Goal: Task Accomplishment & Management: Manage account settings

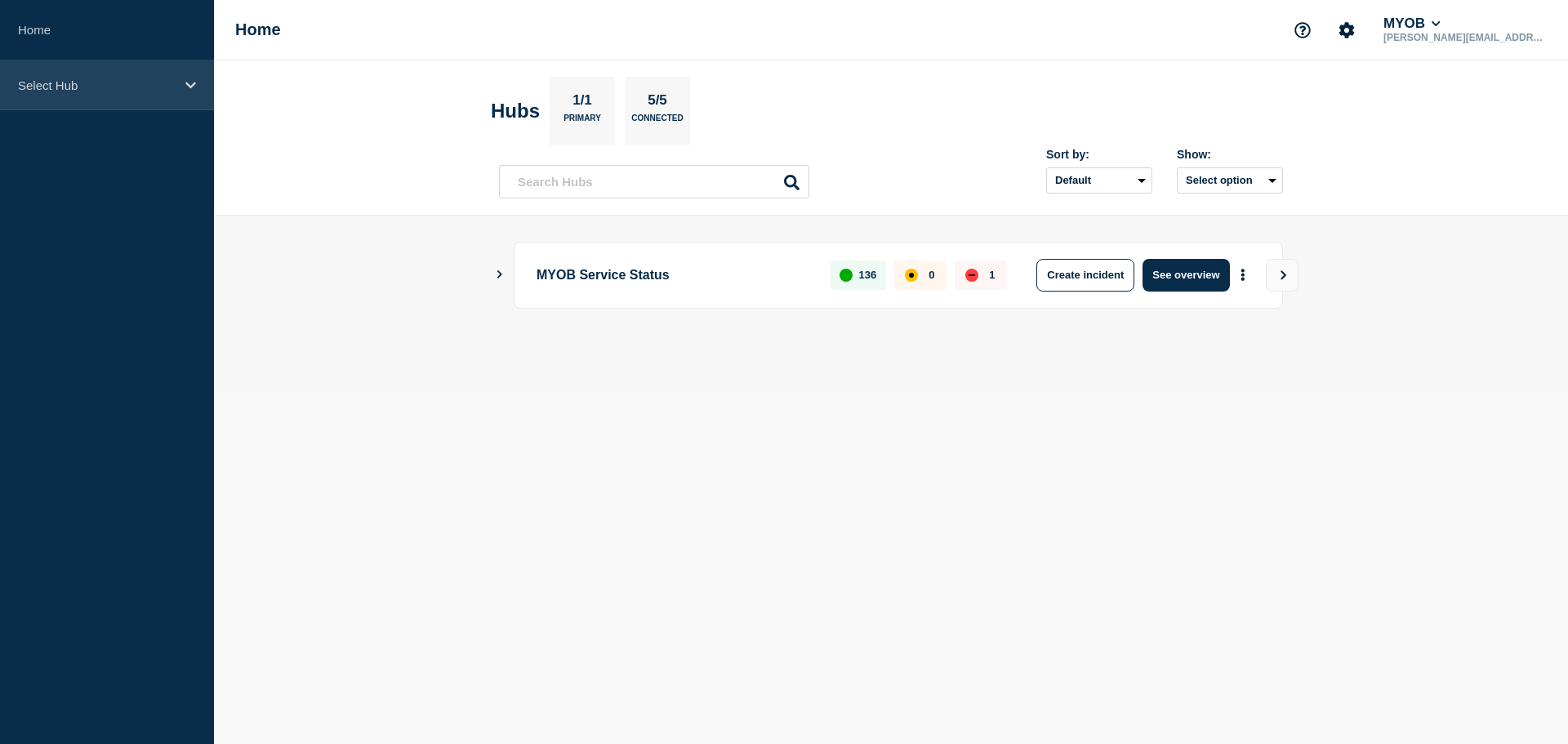
click at [51, 84] on p "Select Hub" at bounding box center [96, 86] width 157 height 14
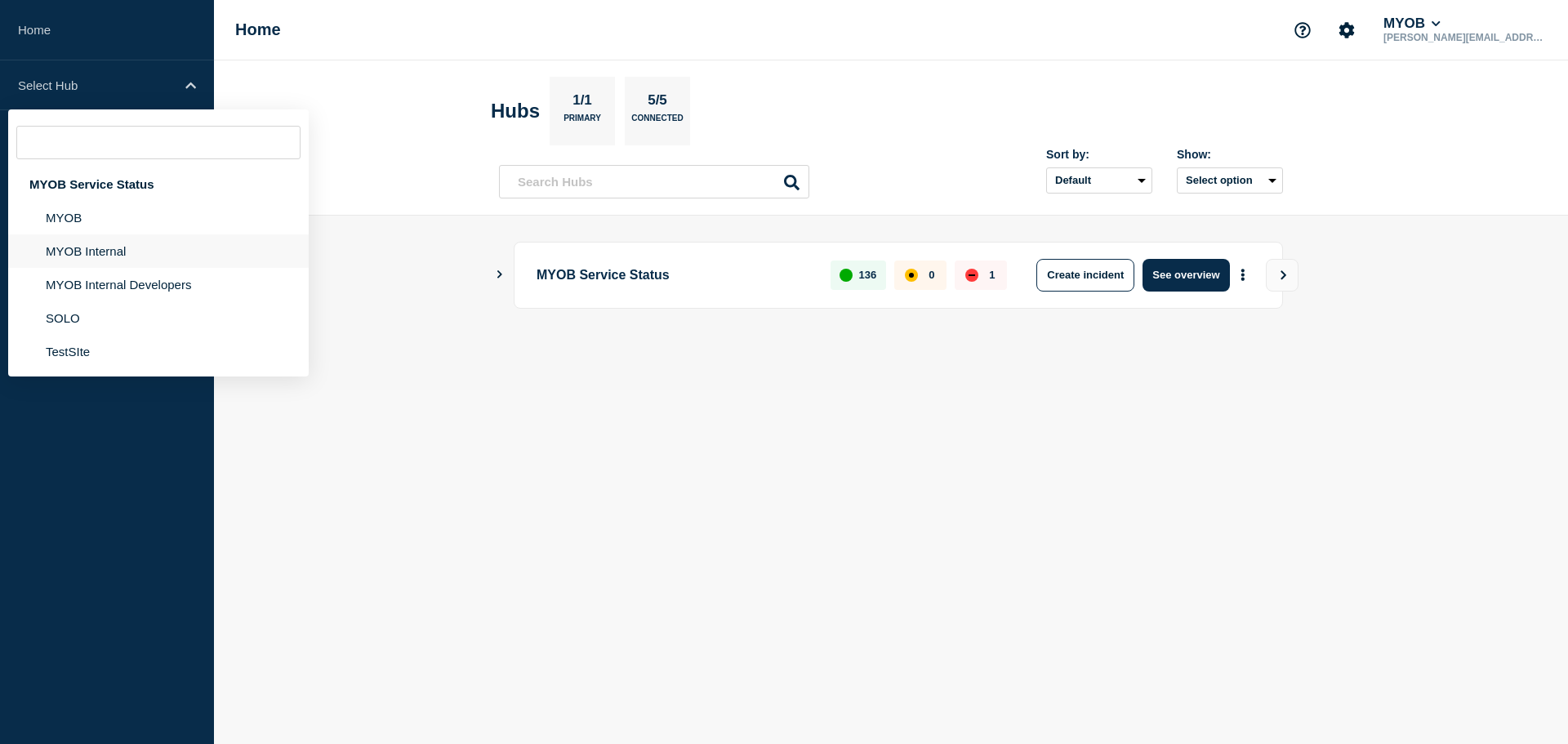
click at [96, 254] on li "MYOB Internal" at bounding box center [157, 251] width 300 height 34
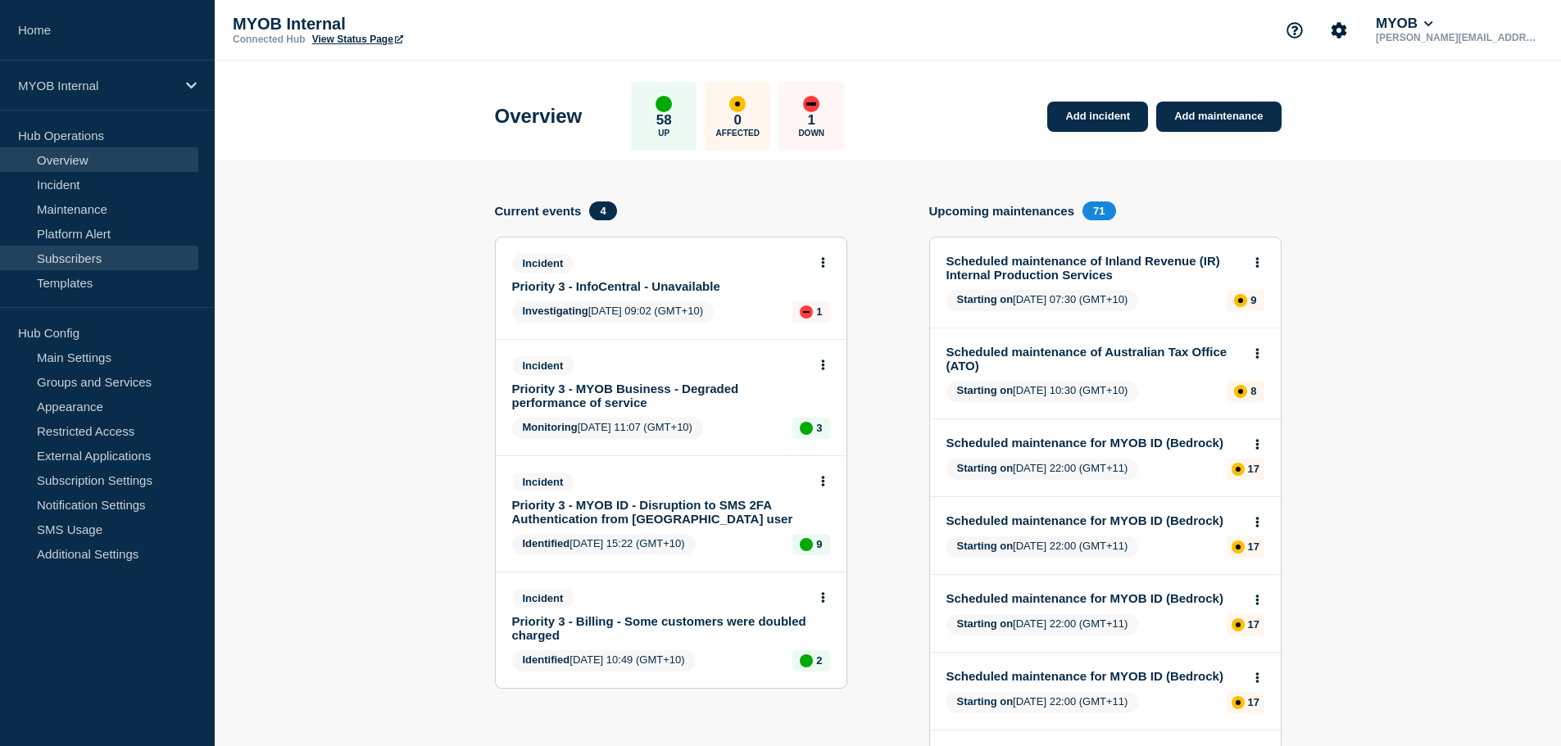
click at [103, 260] on link "Subscribers" at bounding box center [99, 258] width 198 height 25
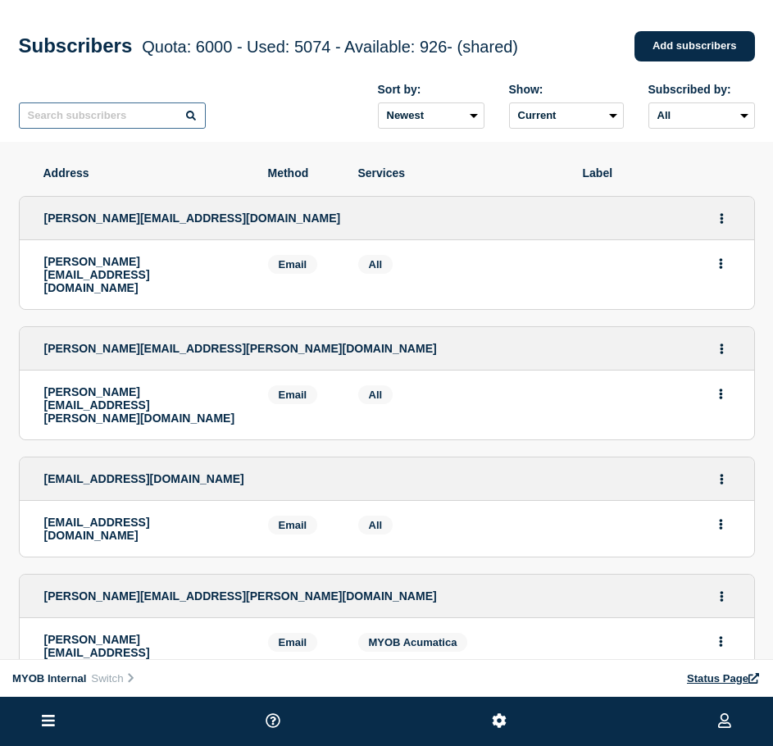
click at [86, 129] on input "text" at bounding box center [112, 115] width 187 height 26
paste input "[PERSON_NAME][EMAIL_ADDRESS][PERSON_NAME][DOMAIN_NAME]"
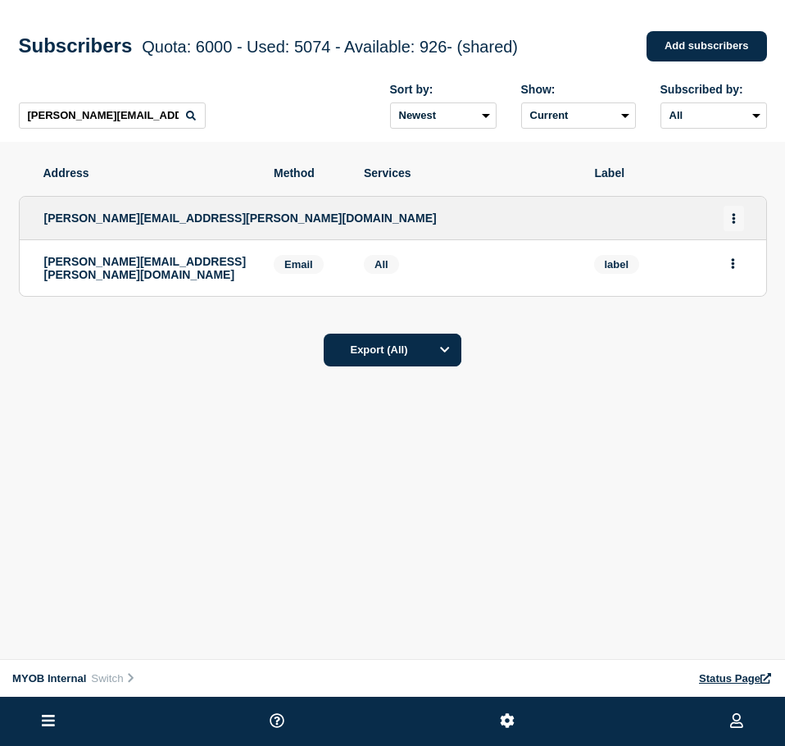
click at [734, 224] on icon "Actions" at bounding box center [733, 218] width 3 height 11
drag, startPoint x: 640, startPoint y: 368, endPoint x: 734, endPoint y: 275, distance: 132.1
click at [642, 364] on div "Address Method Services Label [PERSON_NAME][EMAIL_ADDRESS][PERSON_NAME][DOMAIN_…" at bounding box center [392, 316] width 785 height 349
click at [738, 271] on button "Actions" at bounding box center [733, 263] width 20 height 25
click at [739, 311] on button "Delete" at bounding box center [733, 310] width 31 height 12
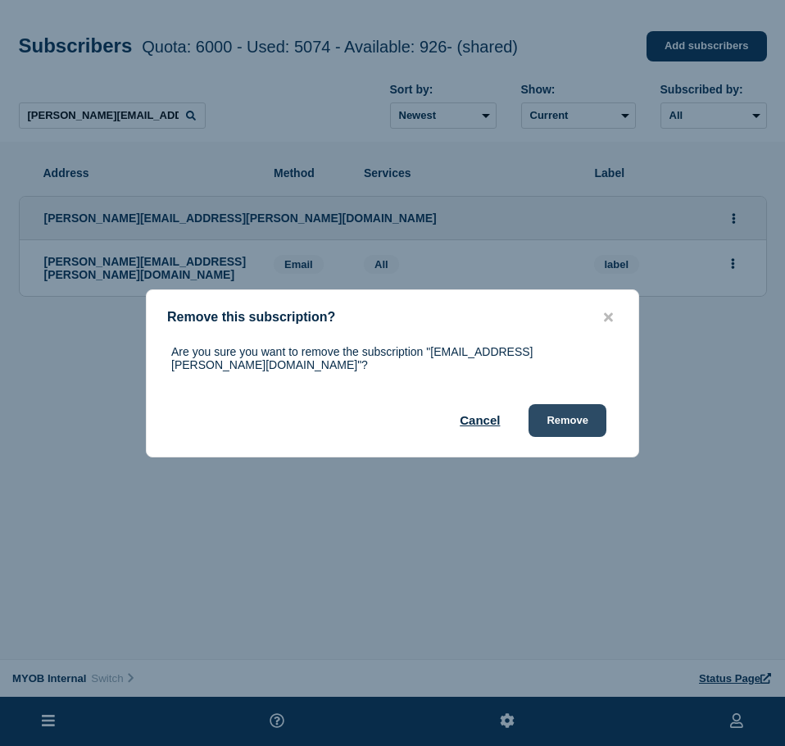
click at [583, 415] on button "Remove" at bounding box center [567, 420] width 78 height 33
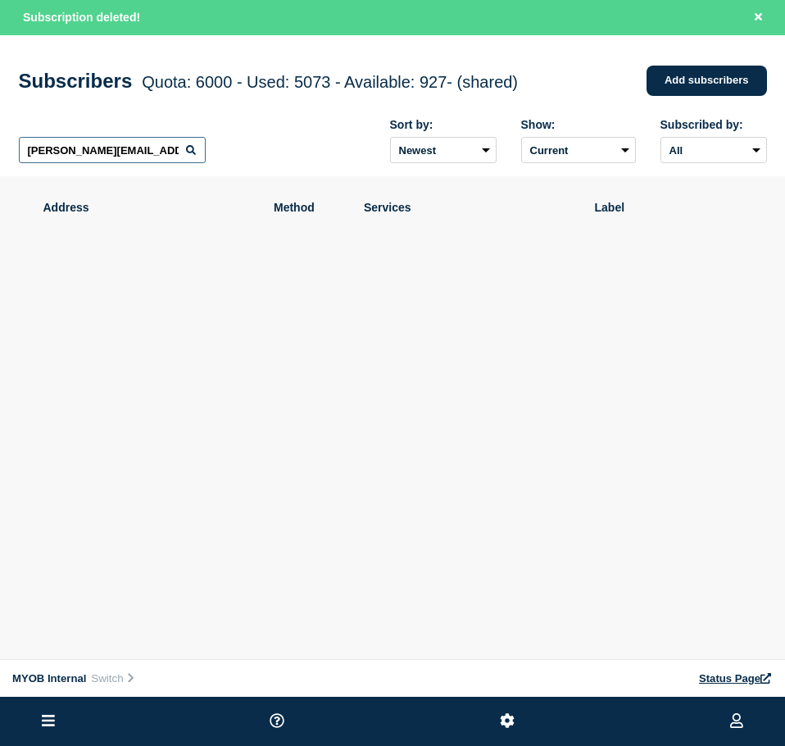
click at [133, 146] on input "[PERSON_NAME][EMAIL_ADDRESS][PERSON_NAME][DOMAIN_NAME]" at bounding box center [112, 150] width 187 height 26
paste input "[PERSON_NAME][EMAIL_ADDRESS][PERSON_NAME][DOMAIN_NAME]"
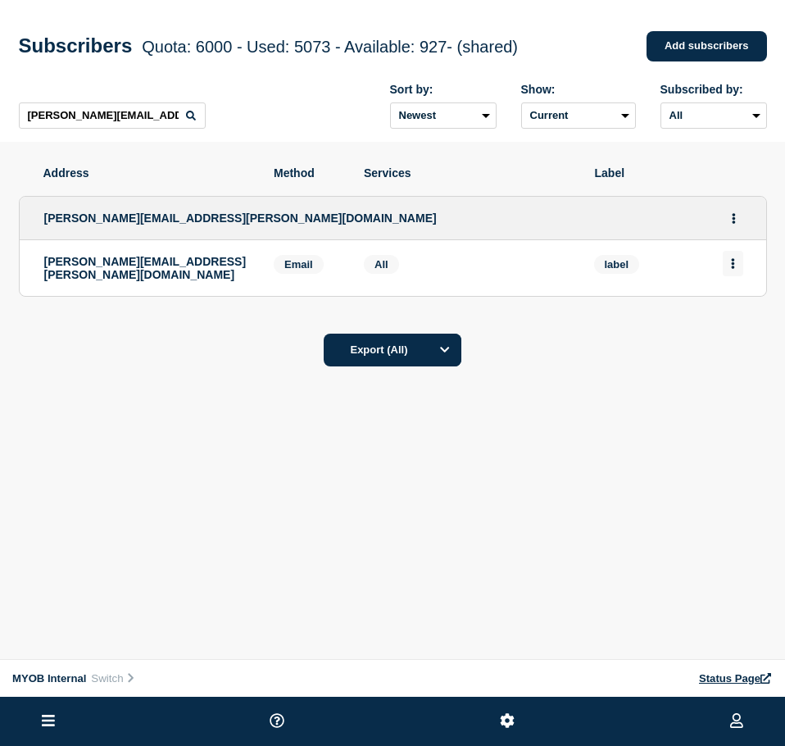
click at [727, 263] on button "Actions" at bounding box center [733, 263] width 20 height 25
click at [736, 314] on button "Delete" at bounding box center [733, 310] width 31 height 12
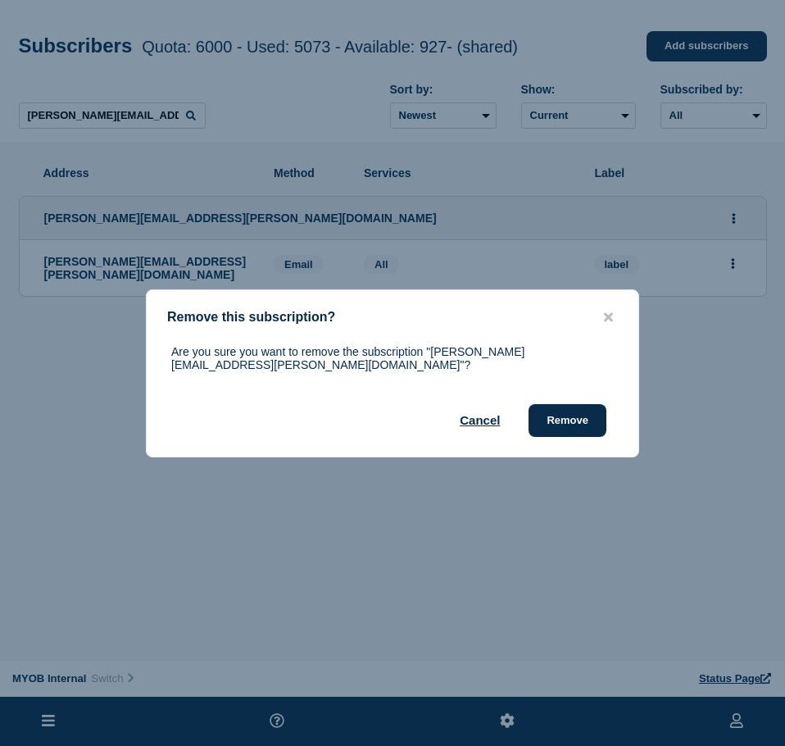
drag, startPoint x: 579, startPoint y: 410, endPoint x: 612, endPoint y: 405, distance: 33.1
click at [586, 412] on button "Remove" at bounding box center [567, 420] width 78 height 33
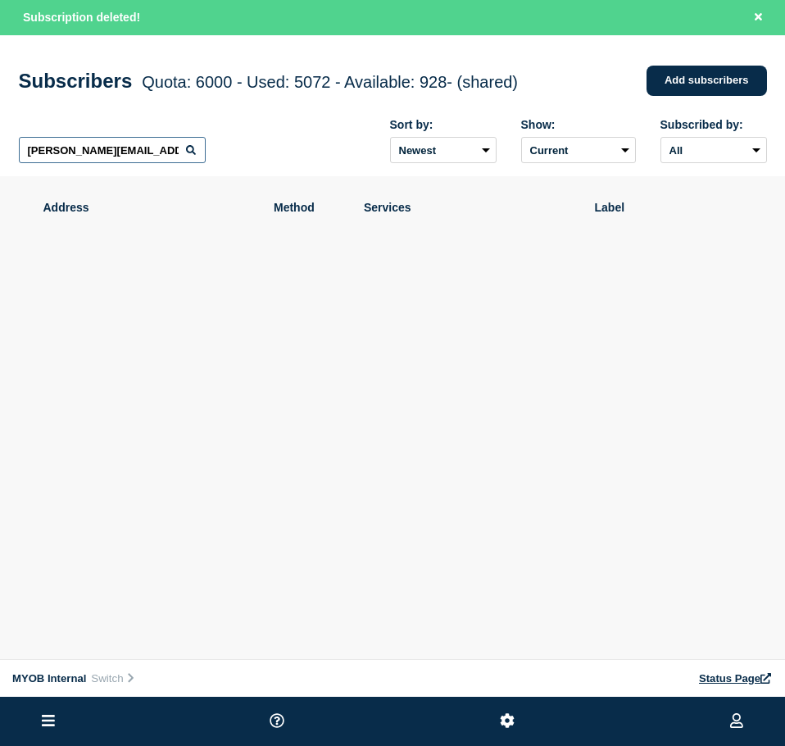
click at [138, 148] on input "[PERSON_NAME][EMAIL_ADDRESS][PERSON_NAME][DOMAIN_NAME]" at bounding box center [112, 150] width 187 height 26
click at [139, 148] on input "[PERSON_NAME][EMAIL_ADDRESS][PERSON_NAME][DOMAIN_NAME]" at bounding box center [112, 150] width 187 height 26
paste input "[PERSON_NAME][EMAIL_ADDRESS][DOMAIN_NAME]"
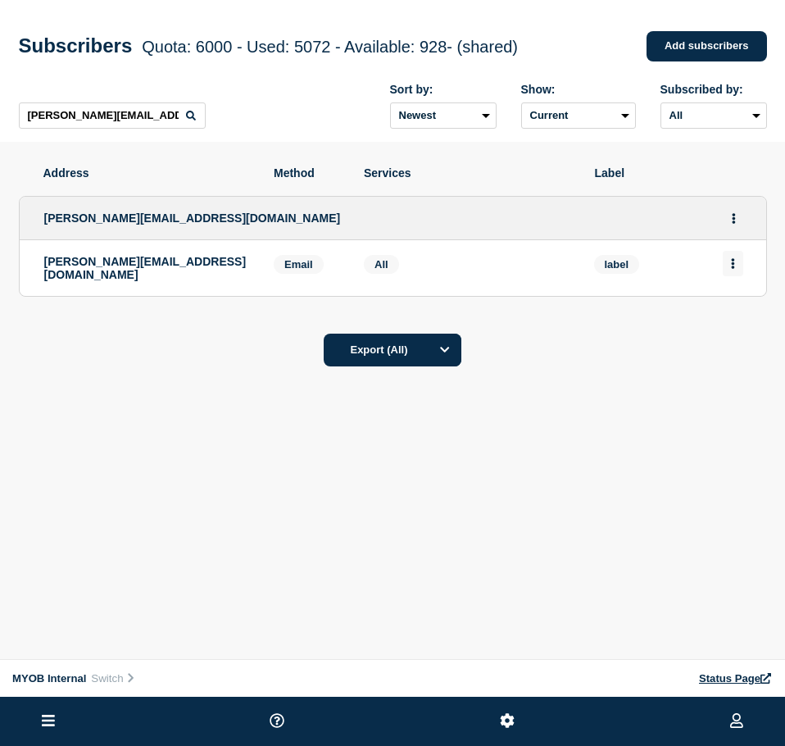
click at [727, 266] on button "Actions" at bounding box center [733, 263] width 20 height 25
click at [731, 314] on button "Delete" at bounding box center [733, 310] width 31 height 12
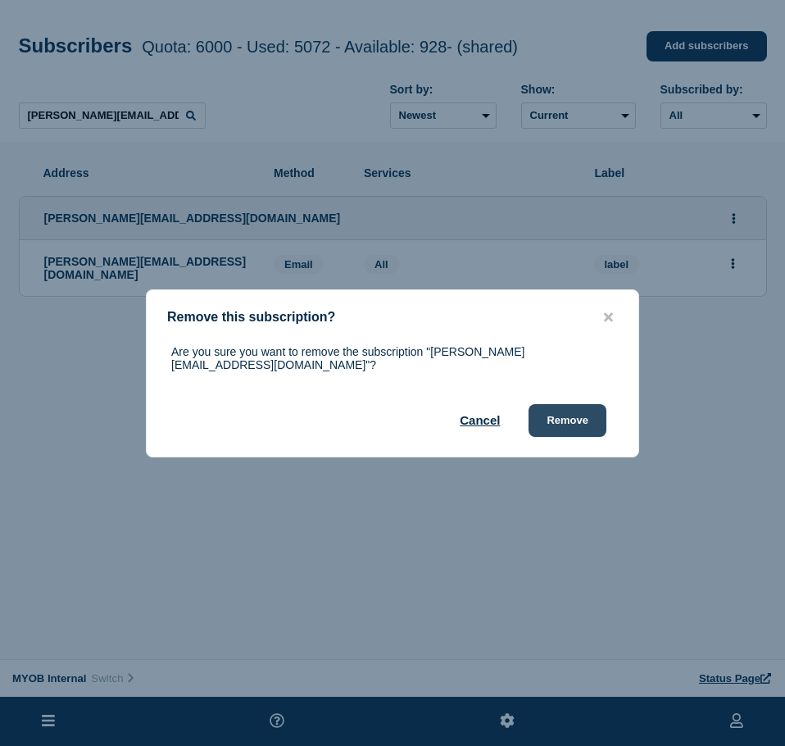
click at [561, 400] on div "Are you sure you want to remove the subscription "[PERSON_NAME][EMAIL_ADDRESS][…" at bounding box center [393, 391] width 492 height 92
click at [564, 406] on button "Remove" at bounding box center [567, 420] width 78 height 33
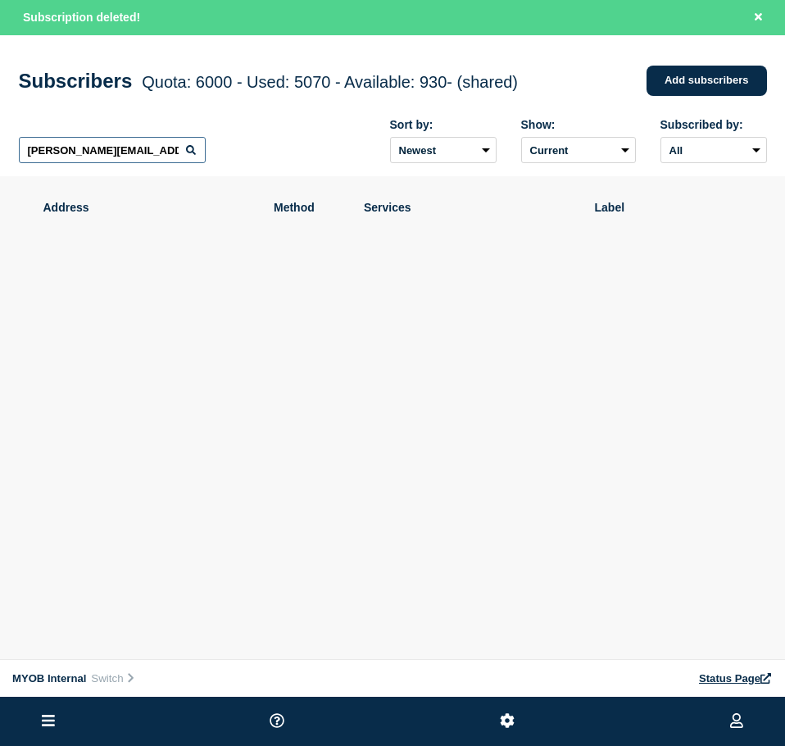
click at [179, 151] on input "[PERSON_NAME][EMAIL_ADDRESS][DOMAIN_NAME]" at bounding box center [112, 150] width 187 height 26
click at [179, 150] on input "[PERSON_NAME][EMAIL_ADDRESS][DOMAIN_NAME]" at bounding box center [112, 150] width 187 height 26
paste input "[EMAIL_ADDRESS][DOMAIN_NAME]"
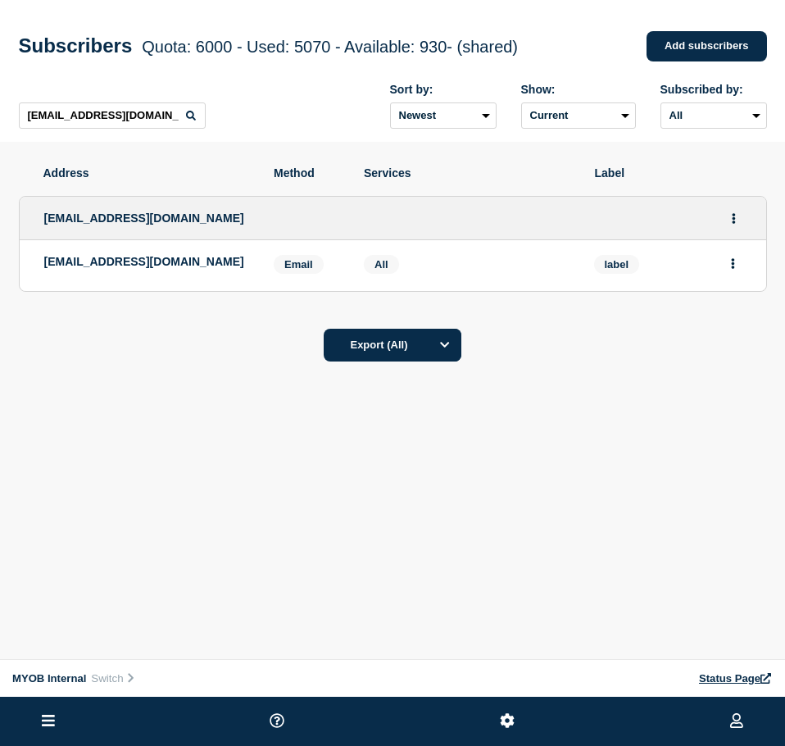
click at [721, 269] on div "label" at bounding box center [667, 265] width 147 height 21
click at [737, 269] on button "Actions" at bounding box center [733, 263] width 20 height 25
click at [740, 315] on button "Delete" at bounding box center [733, 310] width 31 height 12
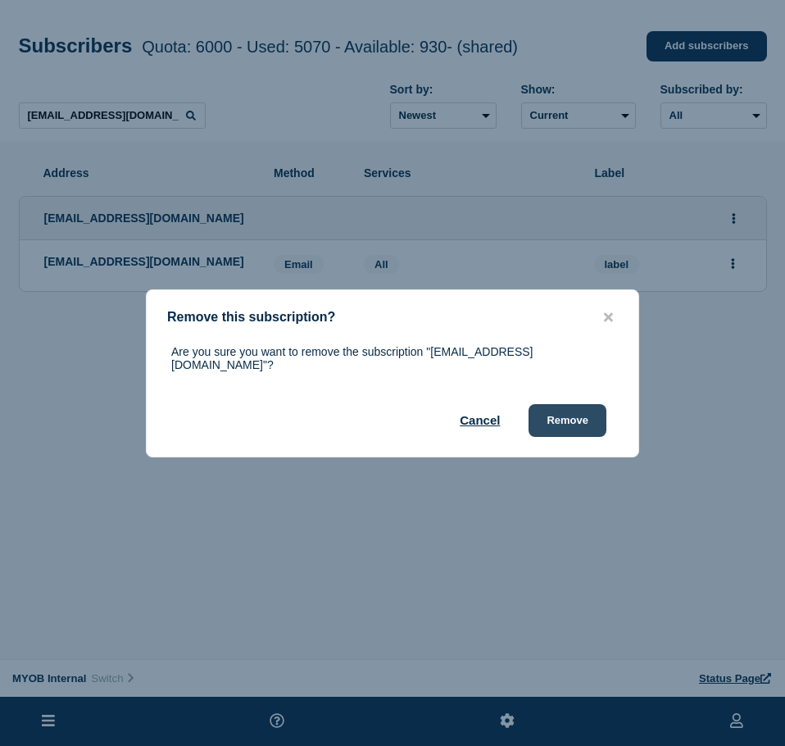
click at [560, 430] on button "Remove" at bounding box center [567, 420] width 78 height 33
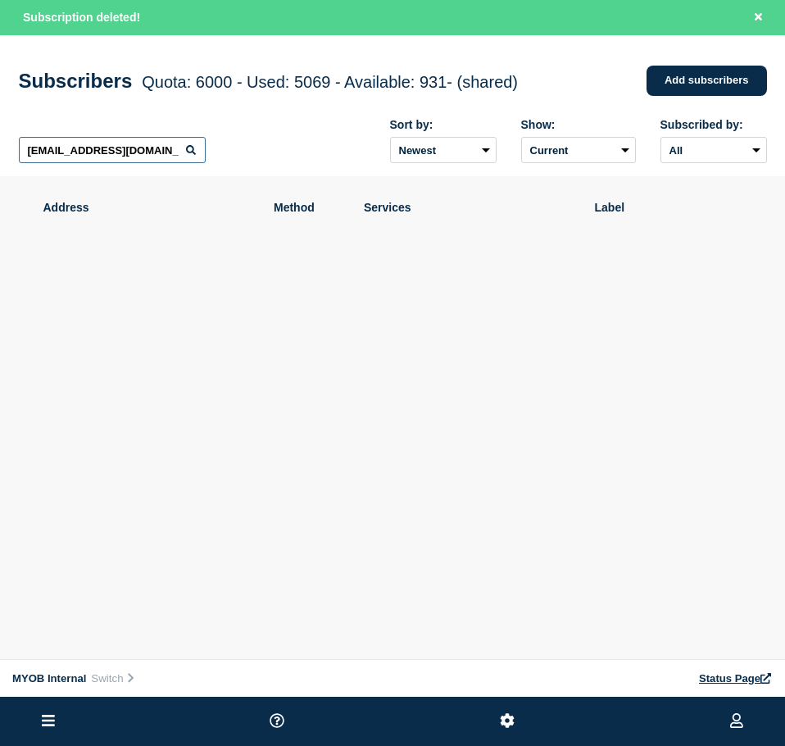
click at [143, 156] on input "[EMAIL_ADDRESS][DOMAIN_NAME]" at bounding box center [112, 150] width 187 height 26
paste input "[PERSON_NAME][EMAIL_ADDRESS][PERSON_NAME][DOMAIN_NAME]"
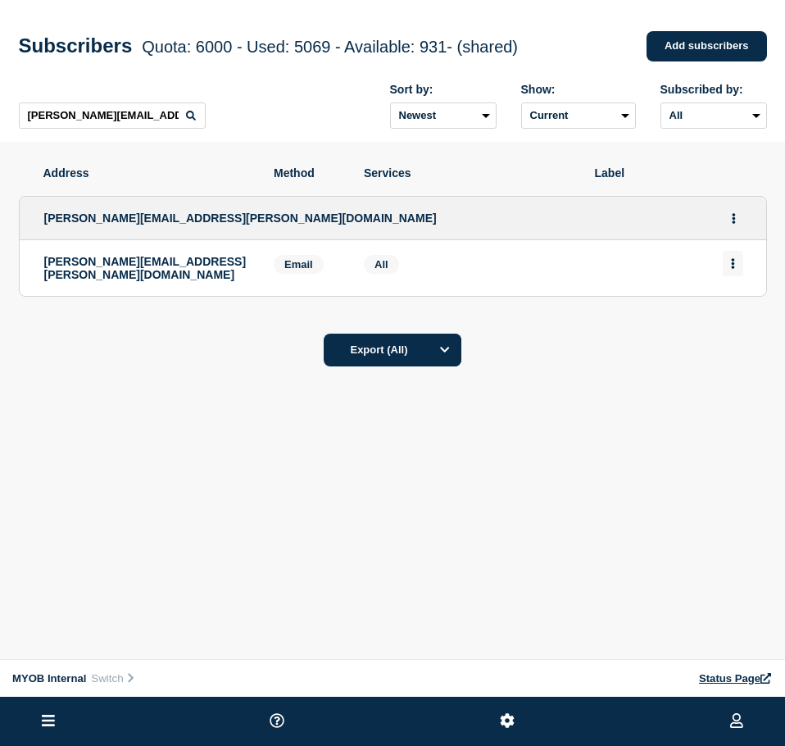
click at [740, 267] on button "Actions" at bounding box center [733, 263] width 20 height 25
click at [741, 316] on button "Delete" at bounding box center [733, 310] width 31 height 12
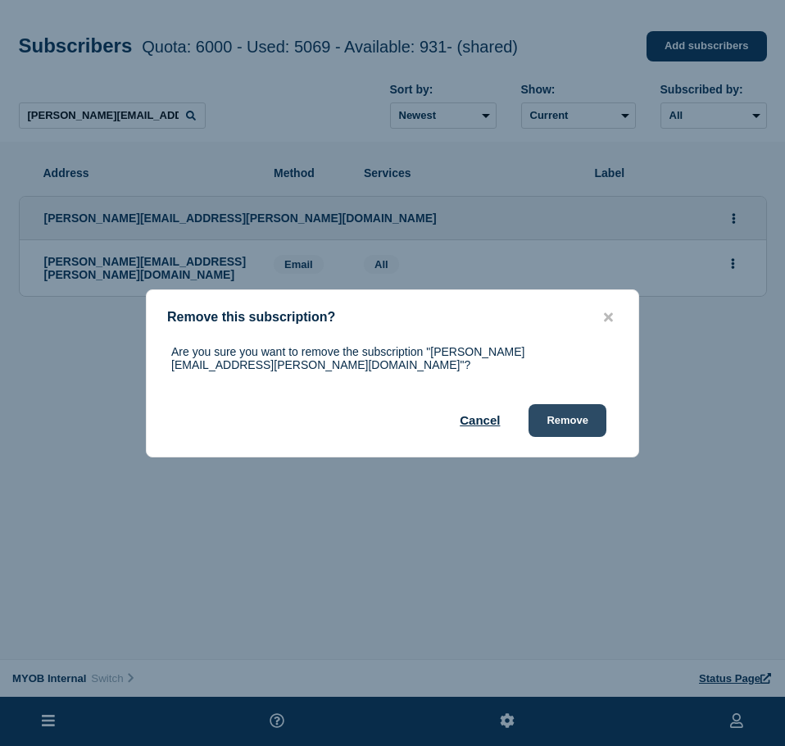
drag, startPoint x: 575, startPoint y: 422, endPoint x: 557, endPoint y: 415, distance: 19.2
click at [571, 419] on button "Remove" at bounding box center [567, 420] width 78 height 33
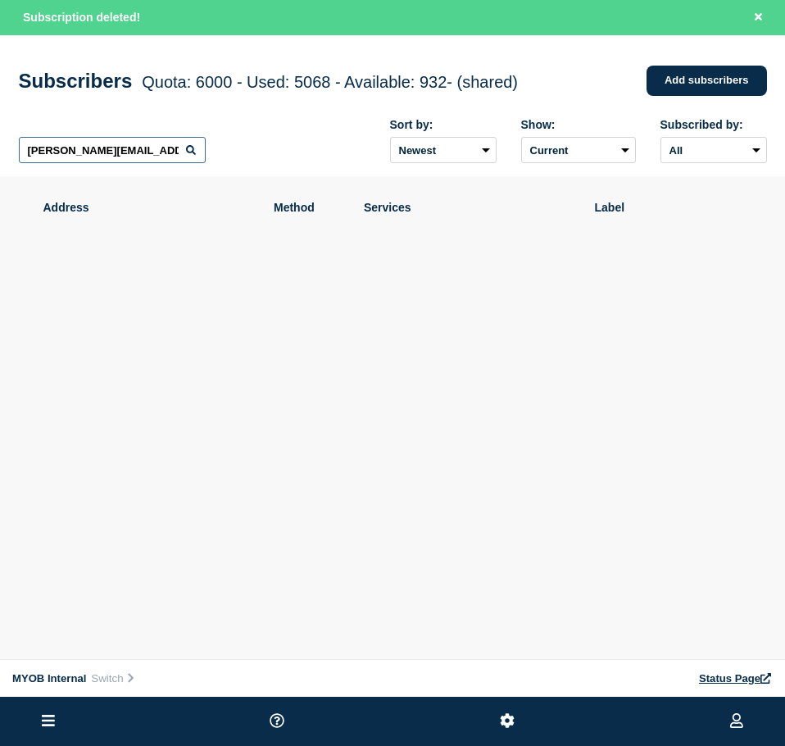
click at [118, 163] on input "[PERSON_NAME][EMAIL_ADDRESS][PERSON_NAME][DOMAIN_NAME]" at bounding box center [112, 150] width 187 height 26
paste input "[EMAIL_ADDRESS][PERSON_NAME][DOMAIN_NAME]"
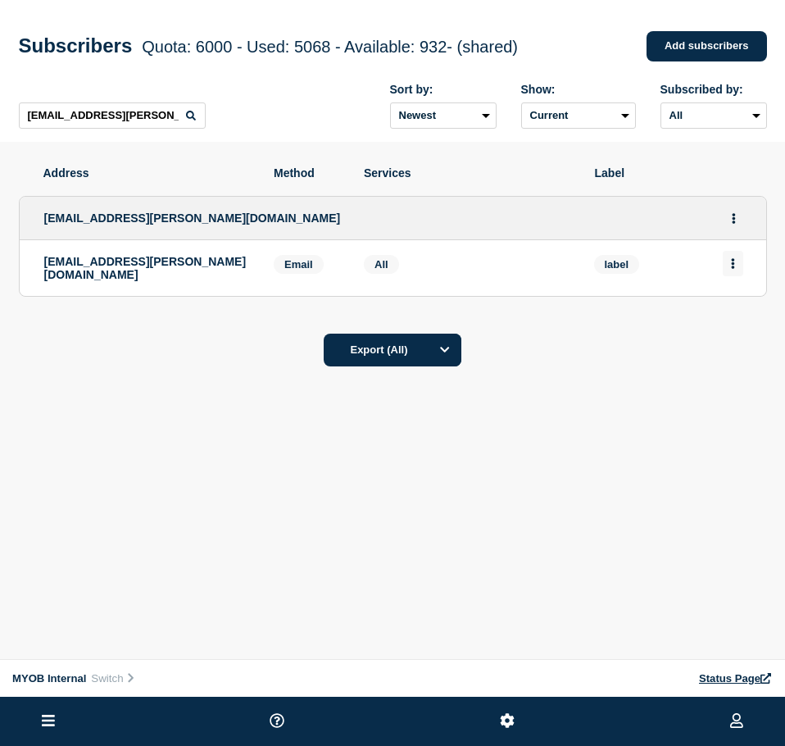
click at [731, 261] on icon "Actions" at bounding box center [733, 263] width 4 height 11
click at [728, 321] on div "Delete" at bounding box center [733, 309] width 77 height 59
click at [734, 311] on button "Delete" at bounding box center [733, 310] width 31 height 12
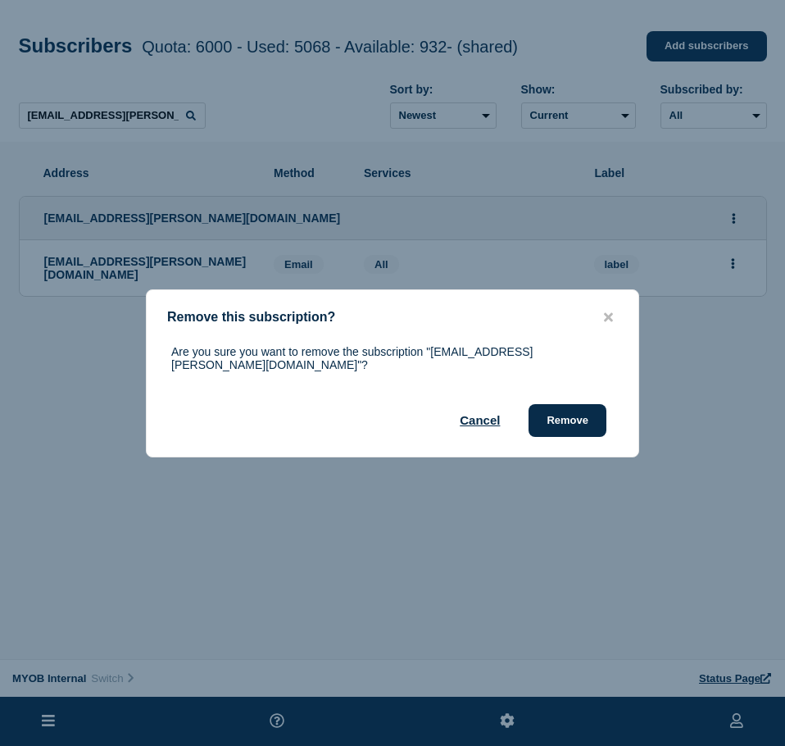
drag, startPoint x: 594, startPoint y: 410, endPoint x: 776, endPoint y: 369, distance: 186.4
click at [595, 410] on button "Remove" at bounding box center [567, 420] width 78 height 33
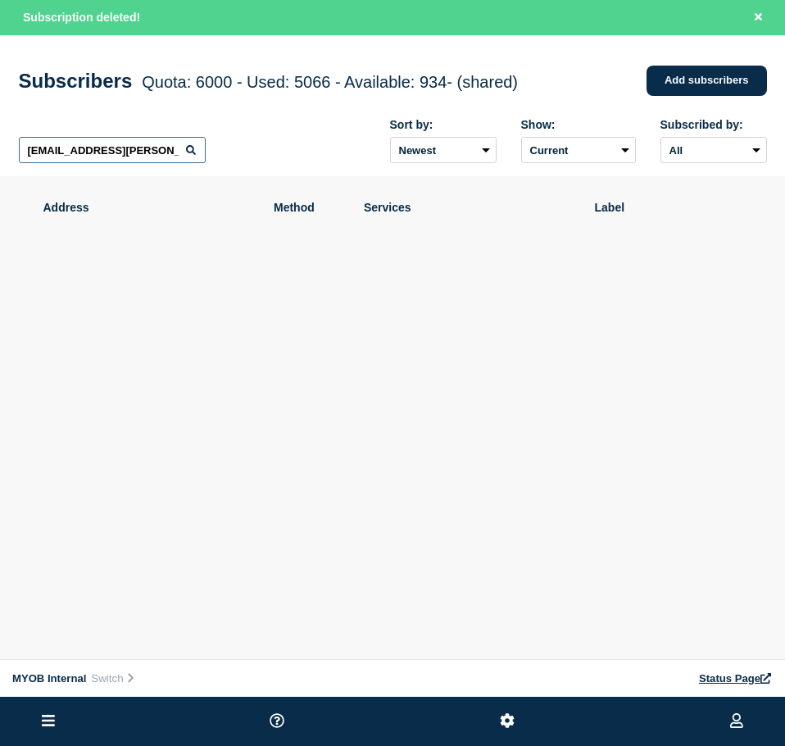
click at [147, 148] on input "[EMAIL_ADDRESS][PERSON_NAME][DOMAIN_NAME]" at bounding box center [112, 150] width 187 height 26
paste input "[PERSON_NAME][EMAIL_ADDRESS][PERSON_NAME][DOMAIN_NAME]"
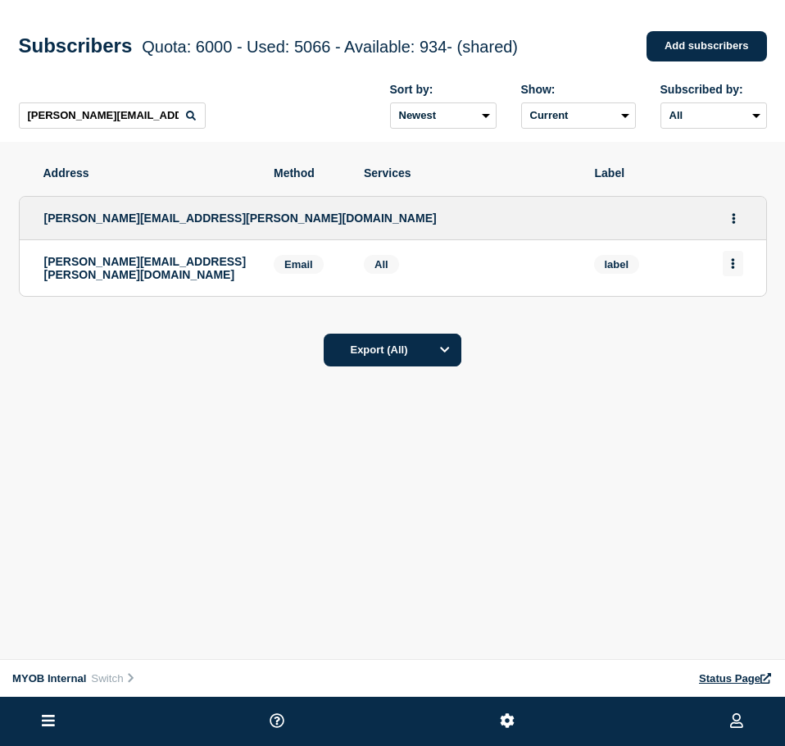
click at [736, 266] on button "Actions" at bounding box center [733, 263] width 20 height 25
click at [736, 310] on button "Delete" at bounding box center [733, 310] width 31 height 12
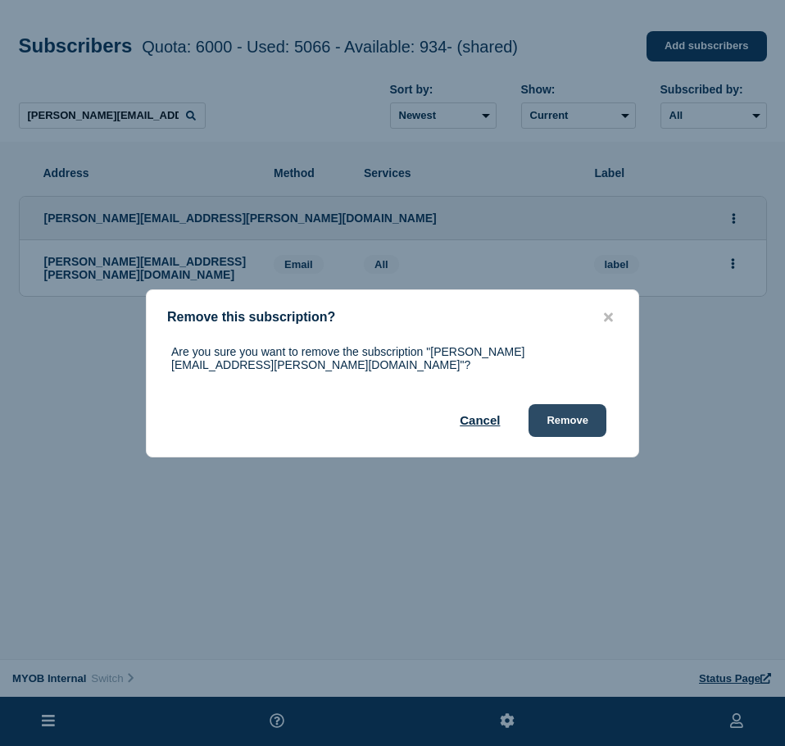
click at [580, 406] on button "Remove" at bounding box center [567, 420] width 78 height 33
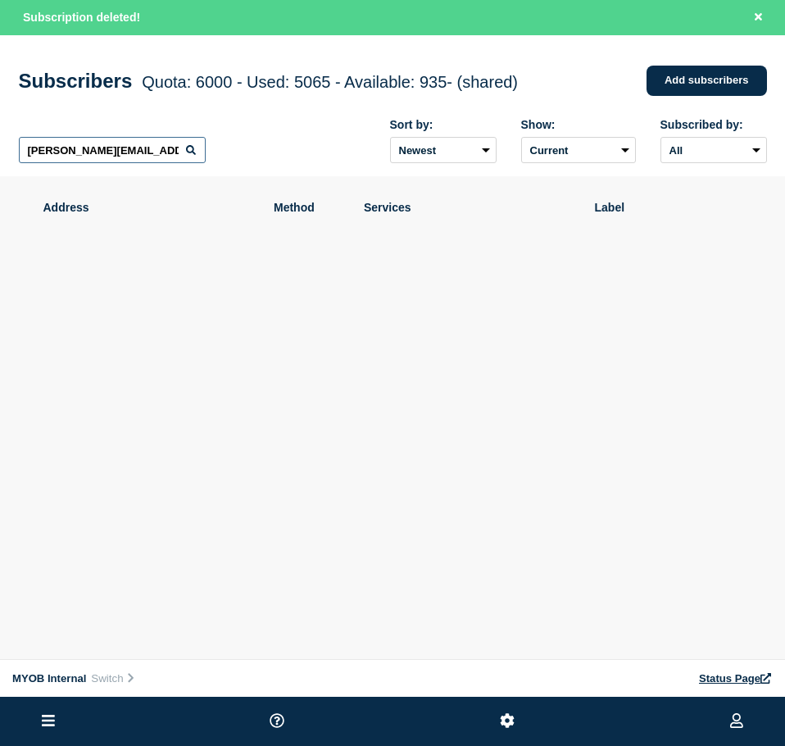
click at [142, 152] on input "[PERSON_NAME][EMAIL_ADDRESS][PERSON_NAME][DOMAIN_NAME]" at bounding box center [112, 150] width 187 height 26
click at [142, 153] on input "[PERSON_NAME][EMAIL_ADDRESS][PERSON_NAME][DOMAIN_NAME]" at bounding box center [112, 150] width 187 height 26
paste input "[EMAIL_ADDRESS][DOMAIN_NAME]"
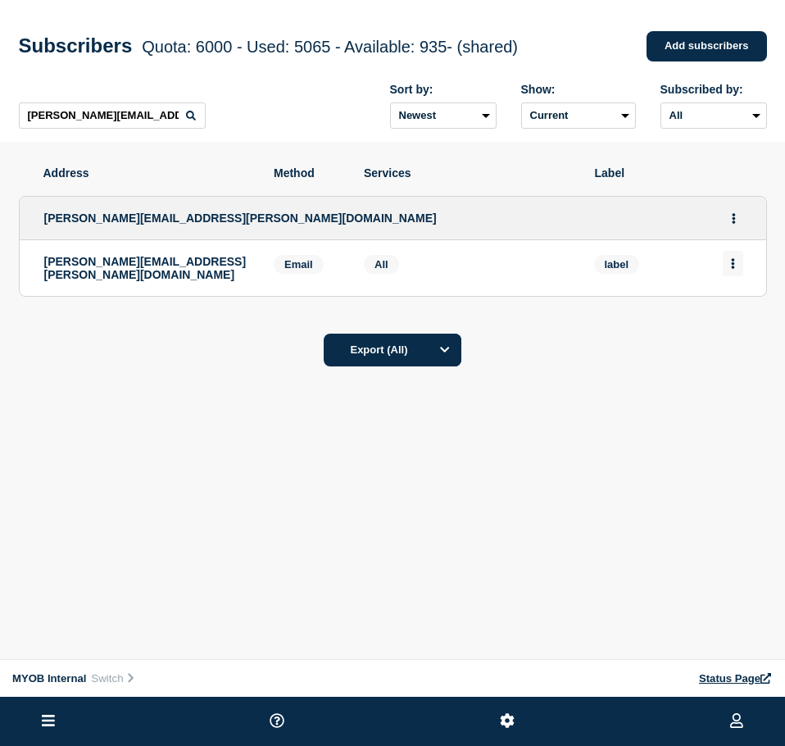
click at [727, 270] on button "Actions" at bounding box center [733, 263] width 20 height 25
drag, startPoint x: 744, startPoint y: 324, endPoint x: 714, endPoint y: 322, distance: 29.6
click at [745, 324] on div "Delete" at bounding box center [733, 309] width 77 height 59
click at [713, 311] on div "Delete" at bounding box center [733, 309] width 77 height 59
click at [738, 311] on button "Delete" at bounding box center [733, 310] width 31 height 12
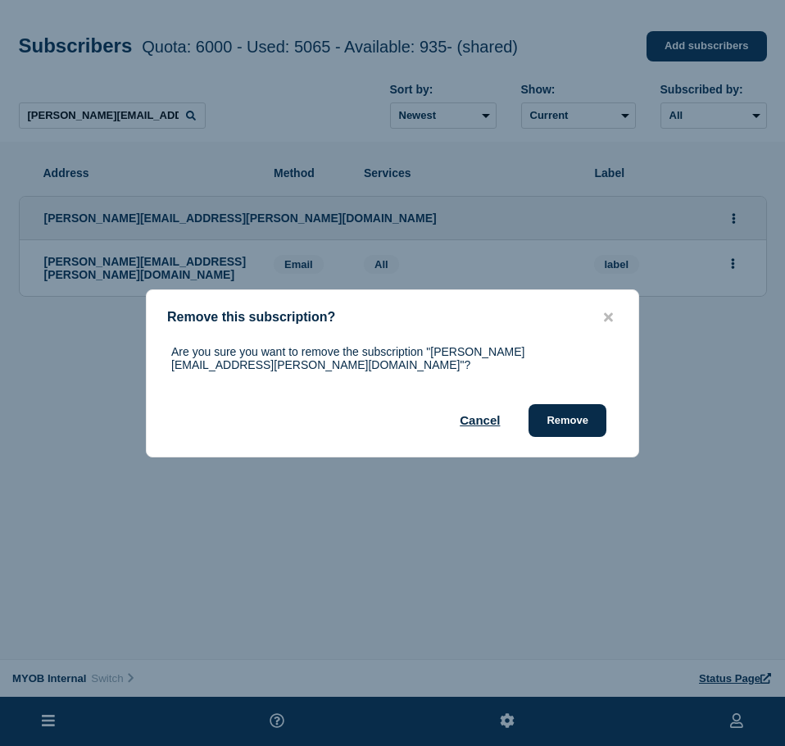
drag, startPoint x: 596, startPoint y: 402, endPoint x: 638, endPoint y: 410, distance: 42.6
click at [596, 404] on button "Remove" at bounding box center [567, 420] width 78 height 33
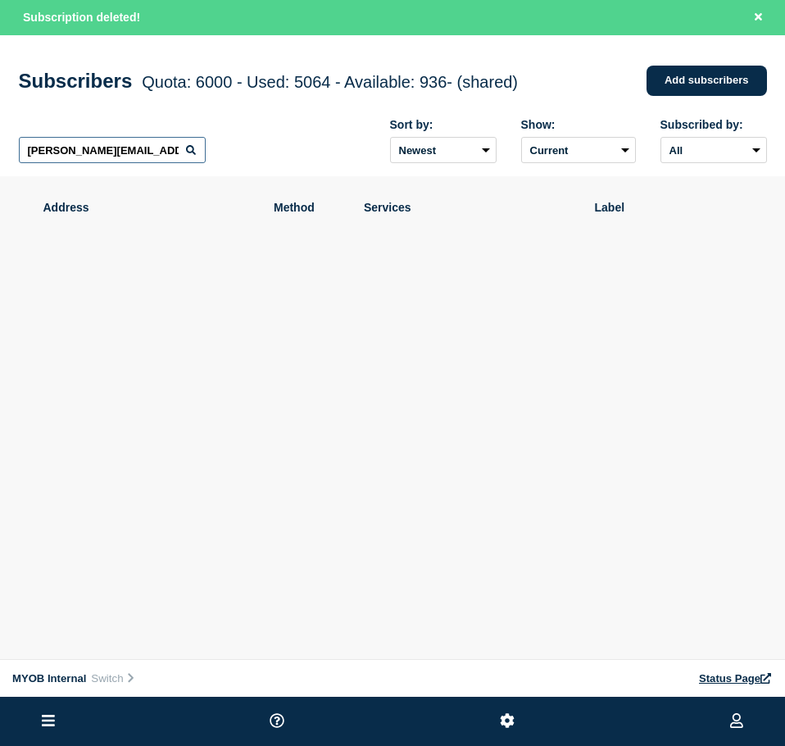
click at [153, 147] on input "[PERSON_NAME][EMAIL_ADDRESS][PERSON_NAME][DOMAIN_NAME]" at bounding box center [112, 150] width 187 height 26
click at [152, 147] on input "[PERSON_NAME][EMAIL_ADDRESS][PERSON_NAME][DOMAIN_NAME]" at bounding box center [112, 150] width 187 height 26
paste input "[EMAIL_ADDRESS][DOMAIN_NAME]"
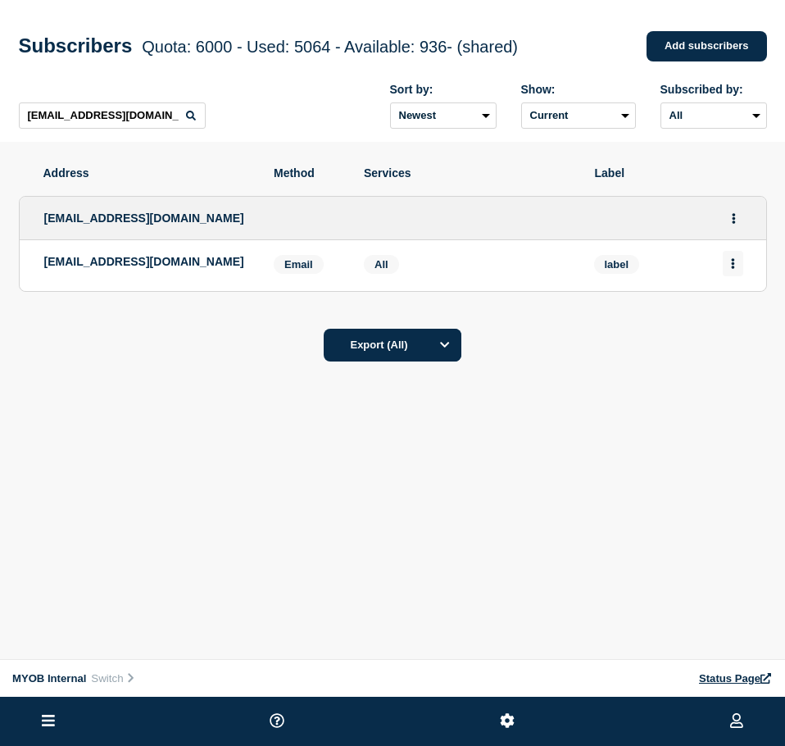
drag, startPoint x: 742, startPoint y: 263, endPoint x: 732, endPoint y: 265, distance: 10.1
click at [732, 265] on li "[EMAIL_ADDRESS][DOMAIN_NAME] Email Email: [EMAIL_ADDRESS][DOMAIN_NAME] label Se…" at bounding box center [393, 265] width 746 height 51
click at [732, 265] on icon "Actions" at bounding box center [733, 263] width 4 height 11
click at [726, 316] on button "Delete" at bounding box center [733, 310] width 31 height 12
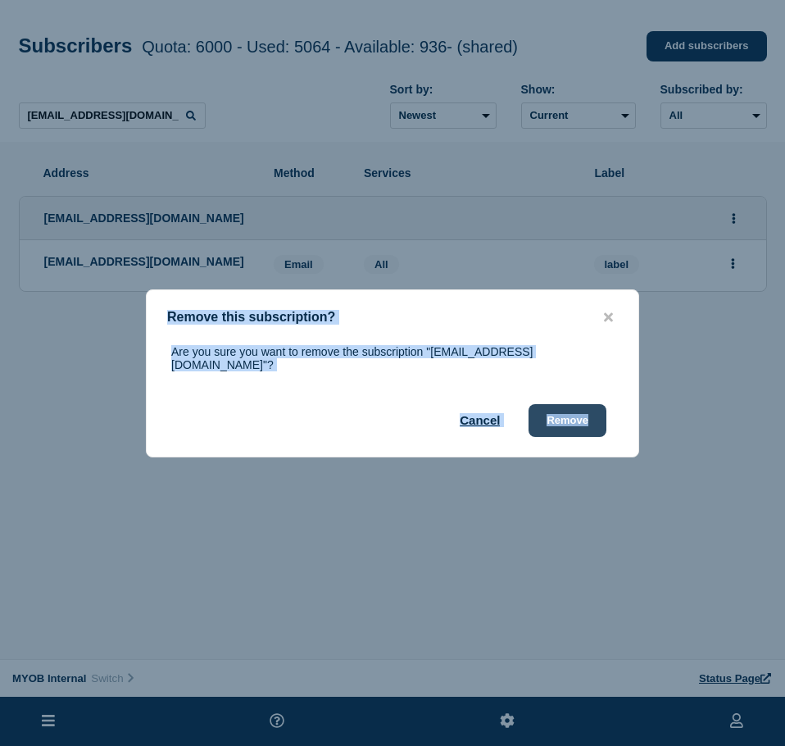
click at [554, 412] on button "Remove" at bounding box center [567, 420] width 78 height 33
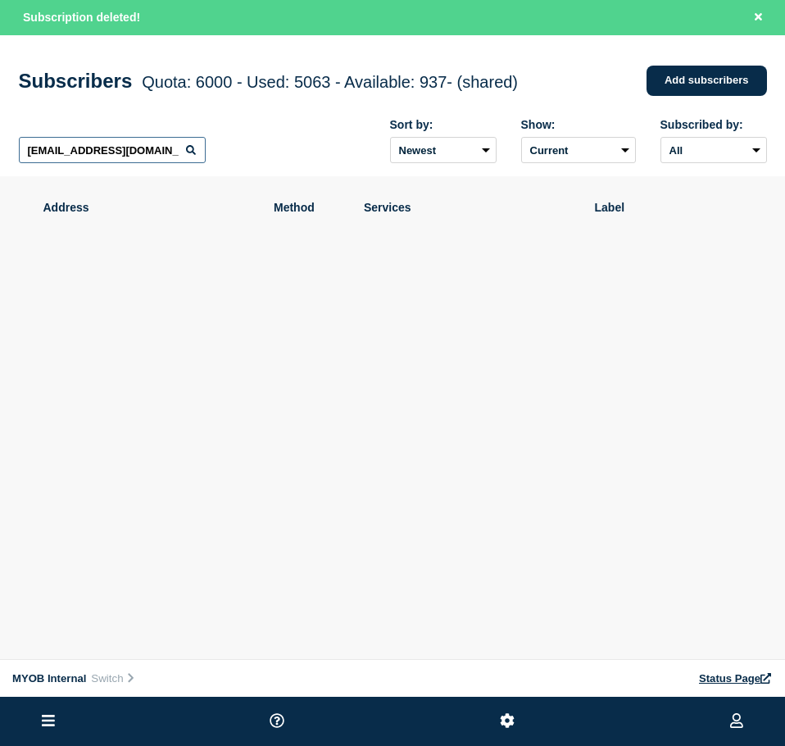
click at [140, 147] on input "[EMAIL_ADDRESS][DOMAIN_NAME]" at bounding box center [112, 150] width 187 height 26
click at [138, 147] on input "[EMAIL_ADDRESS][DOMAIN_NAME]" at bounding box center [112, 150] width 187 height 26
paste input "[EMAIL_ADDRESS][PERSON_NAME][DOMAIN_NAME]"
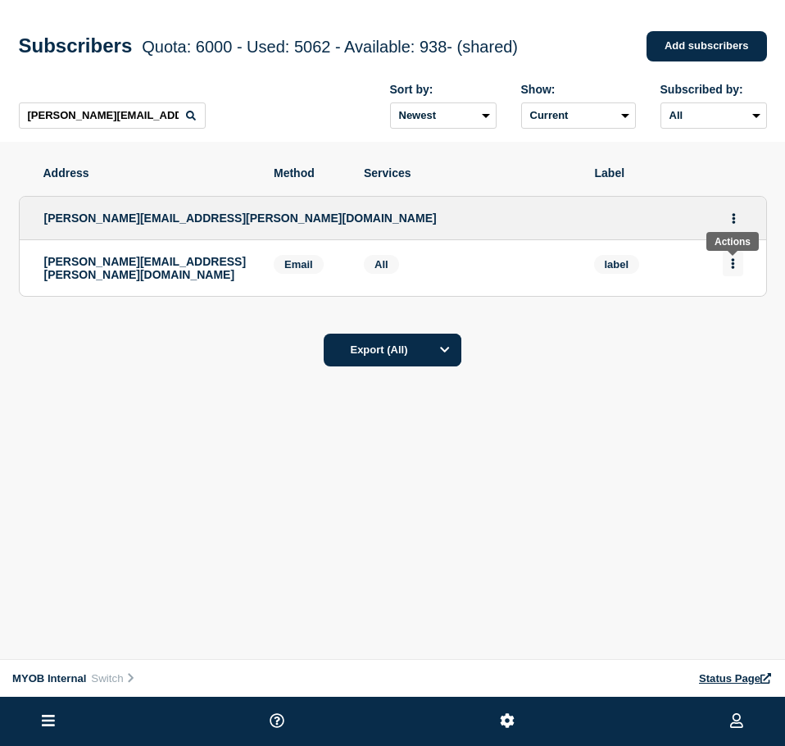
click at [741, 273] on button "Actions" at bounding box center [733, 263] width 20 height 25
click at [737, 311] on button "Delete" at bounding box center [733, 310] width 31 height 12
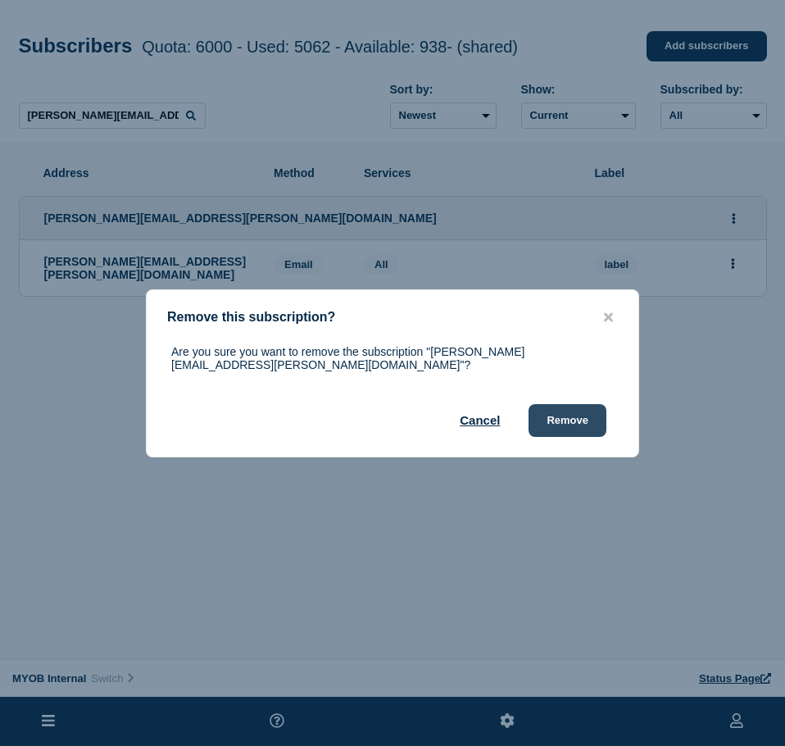
click at [584, 413] on button "Remove" at bounding box center [567, 420] width 78 height 33
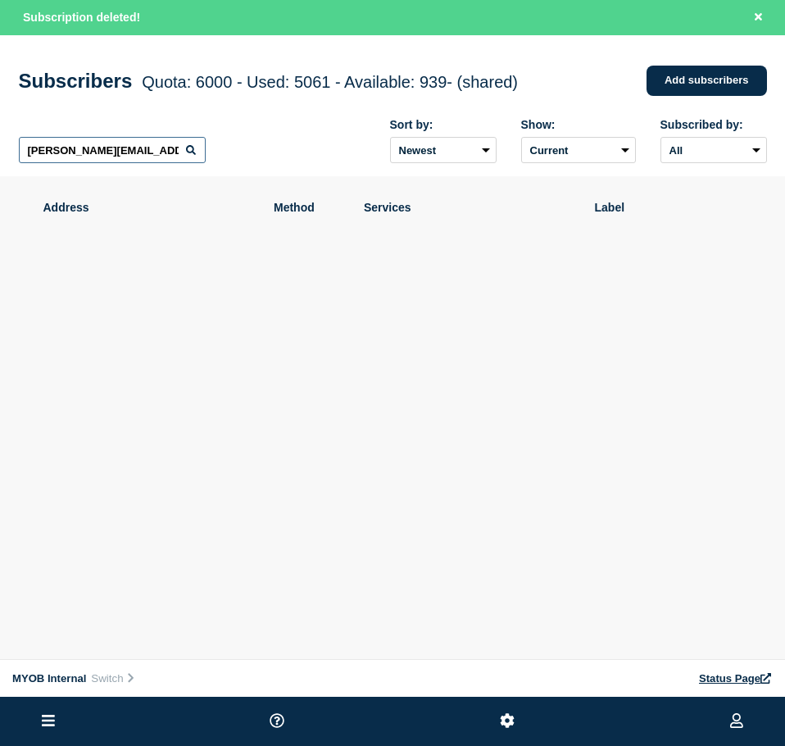
click at [158, 153] on input "[PERSON_NAME][EMAIL_ADDRESS][PERSON_NAME][DOMAIN_NAME]" at bounding box center [112, 150] width 187 height 26
paste input "[EMAIL_ADDRESS][DOMAIN_NAME]"
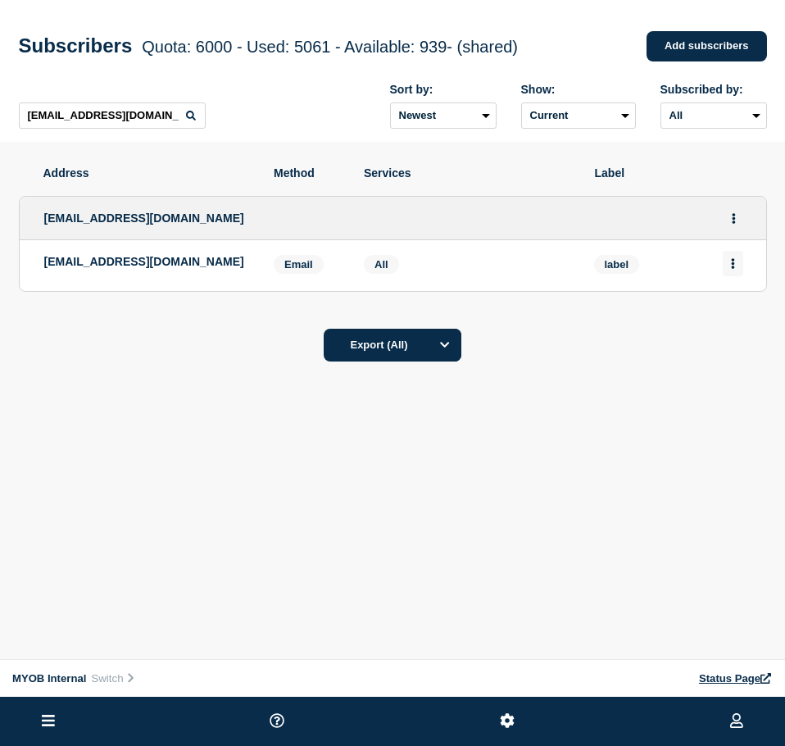
click at [731, 269] on icon "Actions" at bounding box center [733, 263] width 4 height 11
click at [732, 322] on div "Delete" at bounding box center [733, 309] width 77 height 59
click at [736, 311] on button "Delete" at bounding box center [733, 310] width 31 height 12
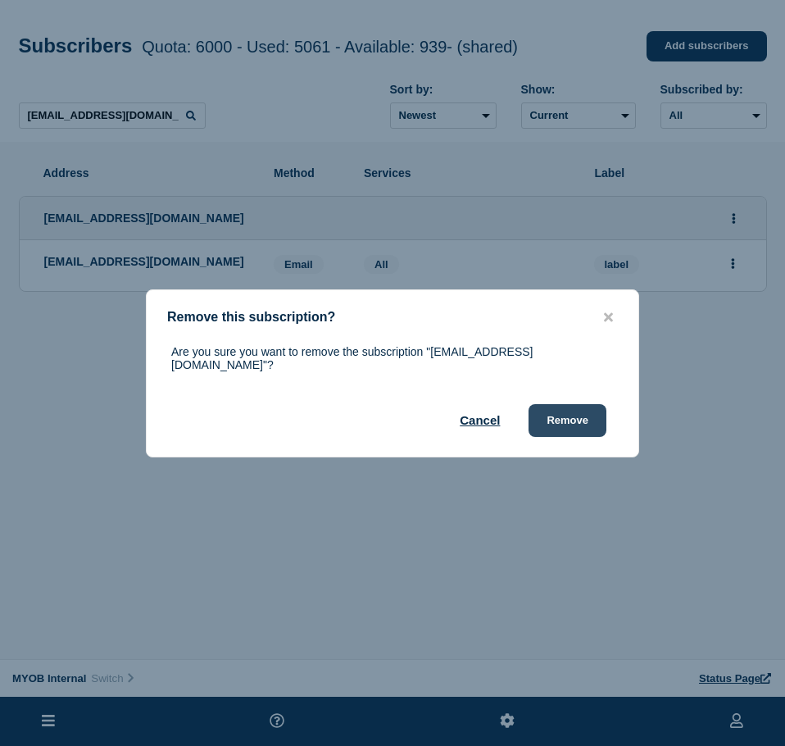
click at [569, 425] on button "Remove" at bounding box center [567, 420] width 78 height 33
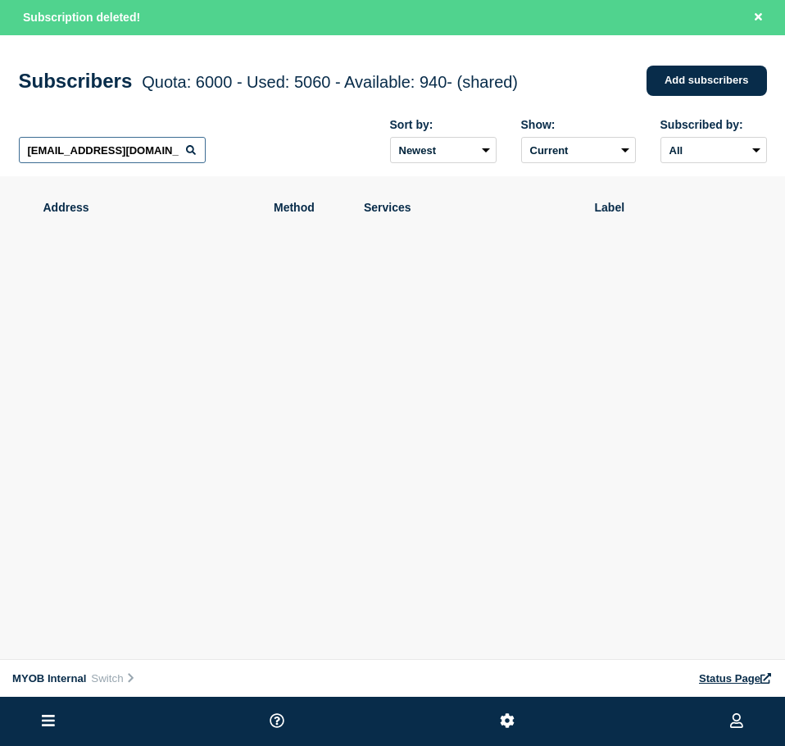
click at [107, 162] on input "[EMAIL_ADDRESS][DOMAIN_NAME]" at bounding box center [112, 150] width 187 height 26
paste input "[PERSON_NAME][EMAIL_ADDRESS][DOMAIN_NAME]"
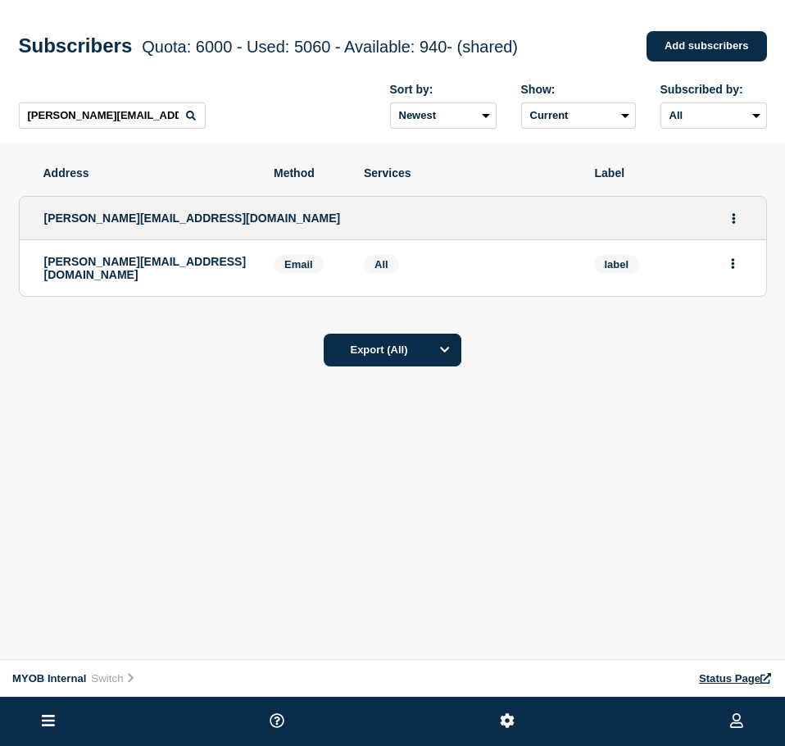
click at [719, 273] on div "label" at bounding box center [667, 268] width 147 height 26
click at [729, 270] on button "Actions" at bounding box center [733, 263] width 20 height 25
click at [730, 316] on button "Delete" at bounding box center [733, 310] width 31 height 12
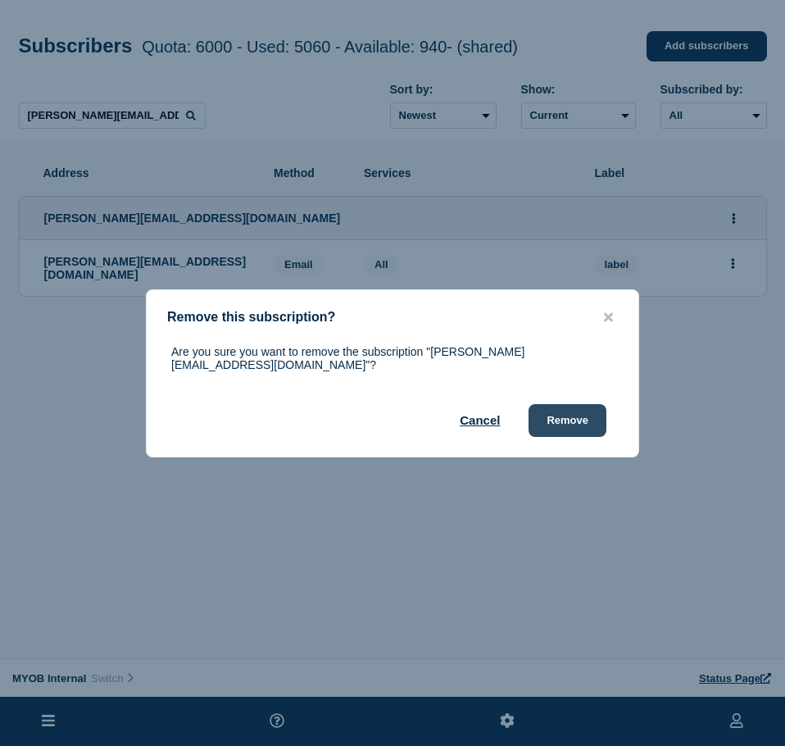
click at [568, 411] on button "Remove" at bounding box center [567, 420] width 78 height 33
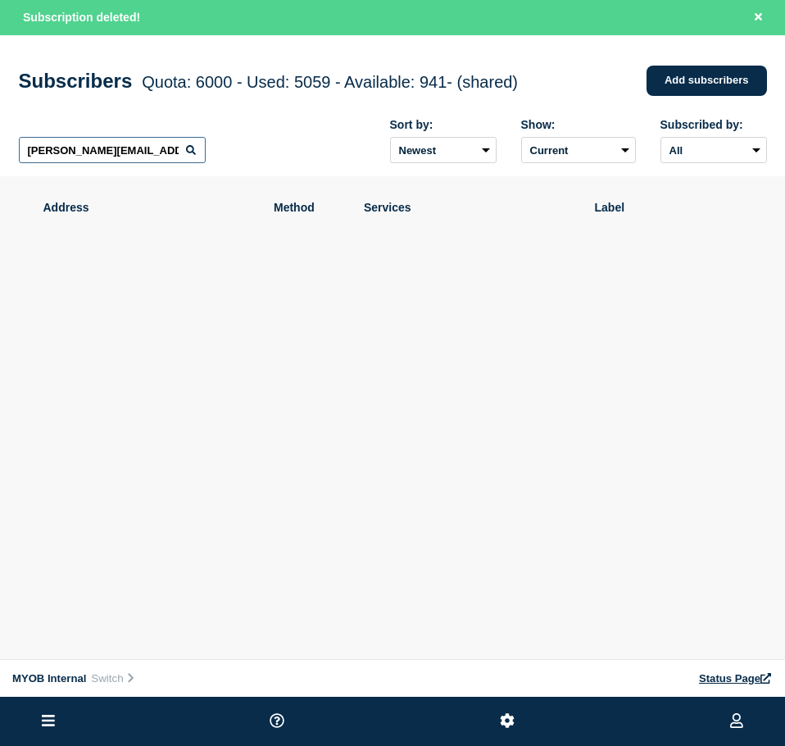
click at [161, 144] on input "[PERSON_NAME][EMAIL_ADDRESS][DOMAIN_NAME]" at bounding box center [112, 150] width 187 height 26
paste input "[EMAIL_ADDRESS][DOMAIN_NAME]"
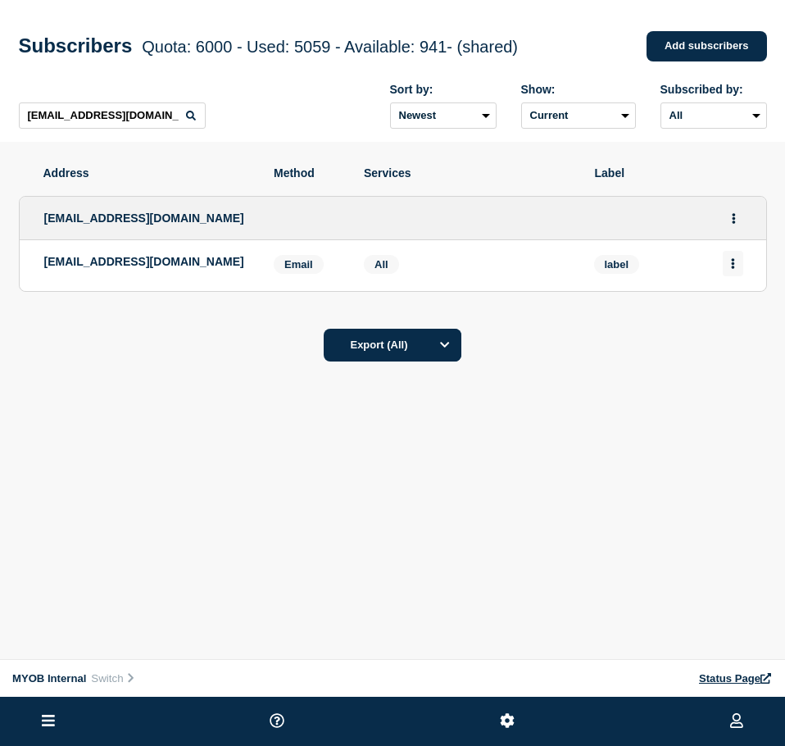
click at [737, 265] on button "Actions" at bounding box center [733, 263] width 20 height 25
click at [734, 316] on button "Delete" at bounding box center [733, 310] width 31 height 12
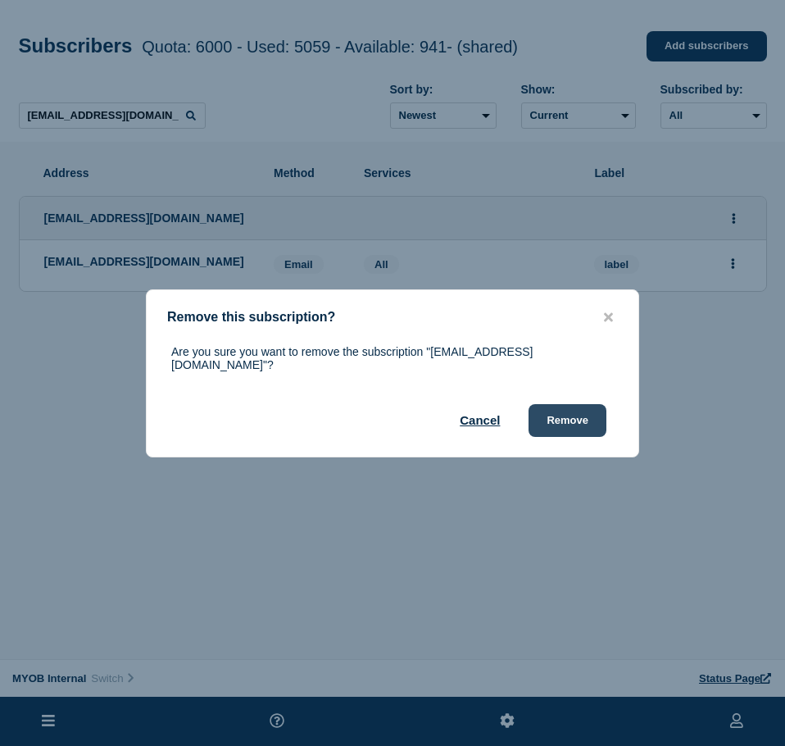
click at [564, 408] on button "Remove" at bounding box center [567, 420] width 78 height 33
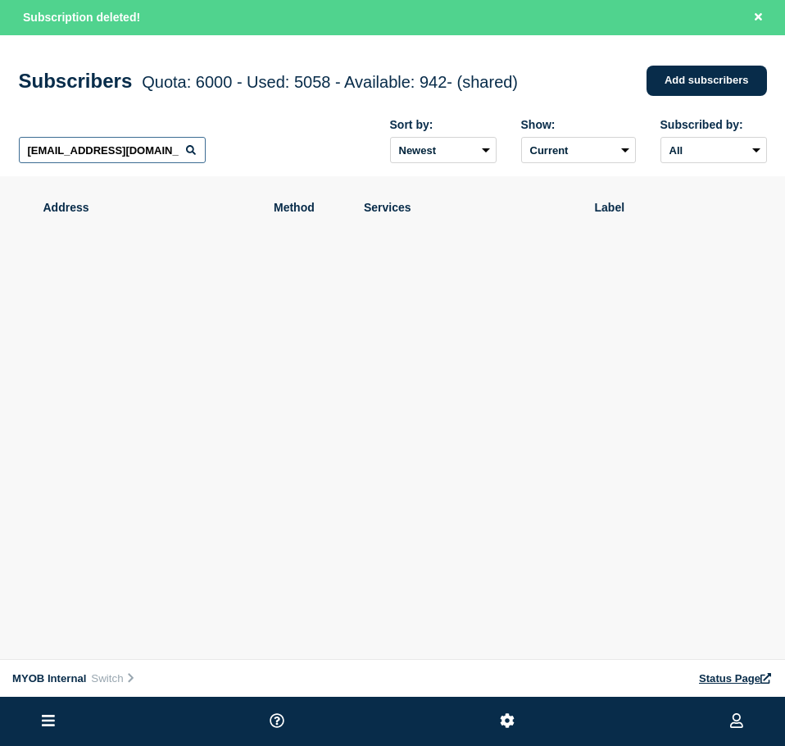
click at [170, 163] on input "[EMAIL_ADDRESS][DOMAIN_NAME]" at bounding box center [112, 150] width 187 height 26
paste input "[EMAIL_ADDRESS][PERSON_NAME][DOMAIN_NAME]"
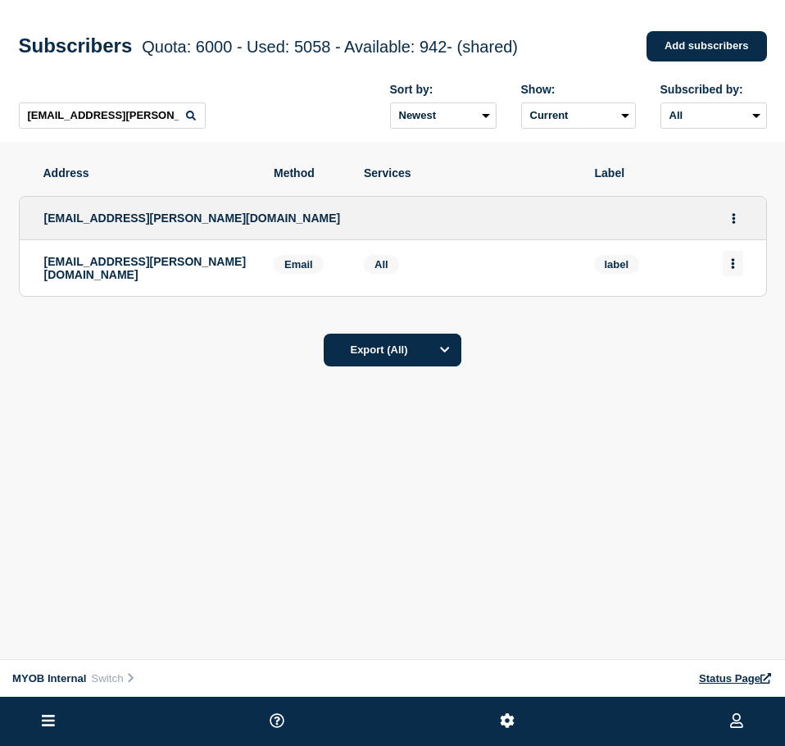
click at [726, 272] on button "Actions" at bounding box center [733, 263] width 20 height 25
click at [733, 324] on div "Delete" at bounding box center [733, 309] width 77 height 59
click at [732, 309] on button "Delete" at bounding box center [733, 310] width 31 height 12
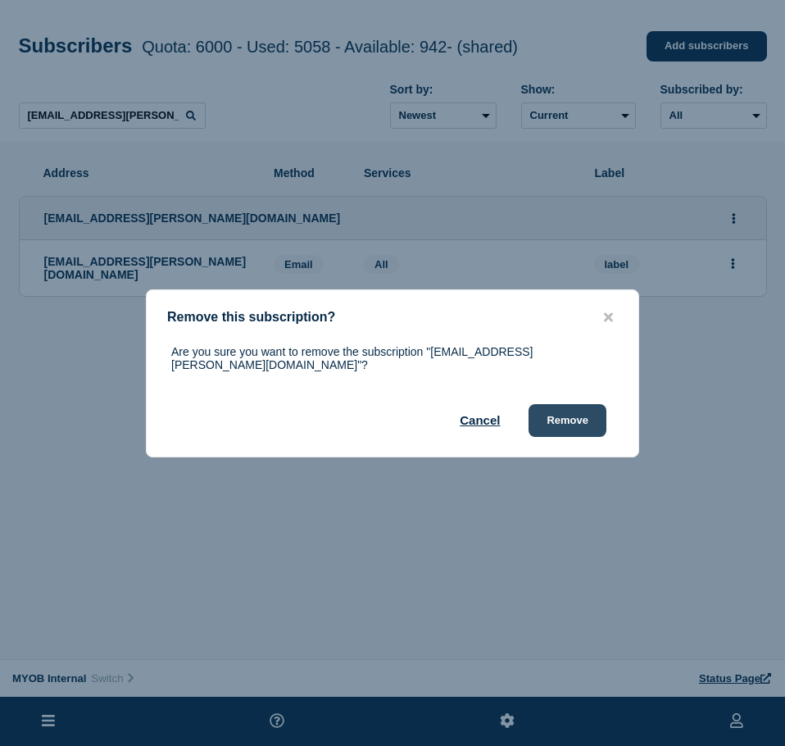
click at [584, 404] on button "Remove" at bounding box center [567, 420] width 78 height 33
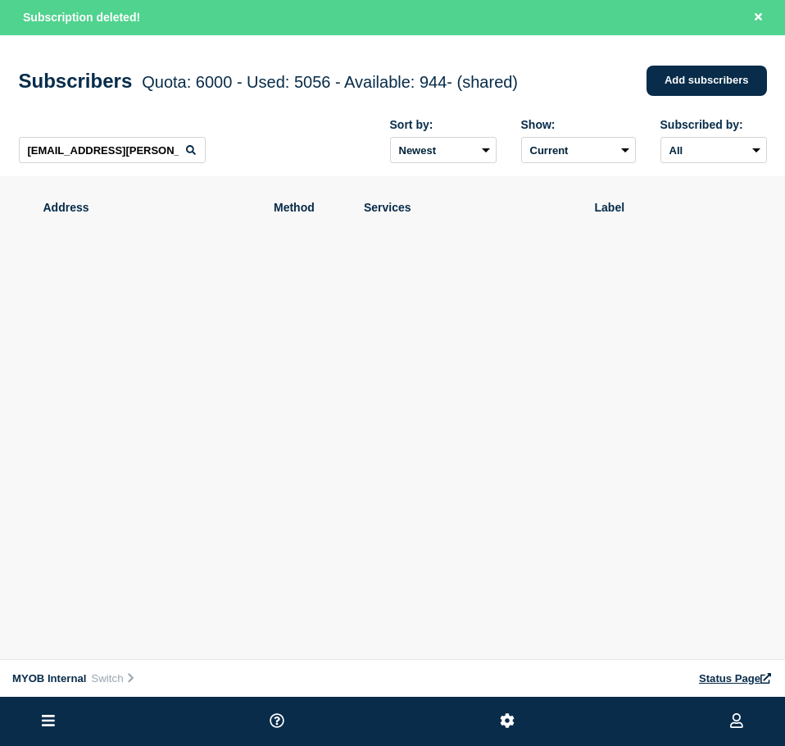
click at [149, 136] on div "[EMAIL_ADDRESS][PERSON_NAME][DOMAIN_NAME] Sort by: Newest Oldest Show: Current …" at bounding box center [393, 141] width 748 height 71
click at [150, 138] on div "[EMAIL_ADDRESS][PERSON_NAME][DOMAIN_NAME] Sort by: Newest Oldest Show: Current …" at bounding box center [393, 141] width 748 height 71
click at [152, 163] on input "[EMAIL_ADDRESS][PERSON_NAME][DOMAIN_NAME]" at bounding box center [112, 150] width 187 height 26
click at [151, 163] on input "[EMAIL_ADDRESS][PERSON_NAME][DOMAIN_NAME]" at bounding box center [112, 150] width 187 height 26
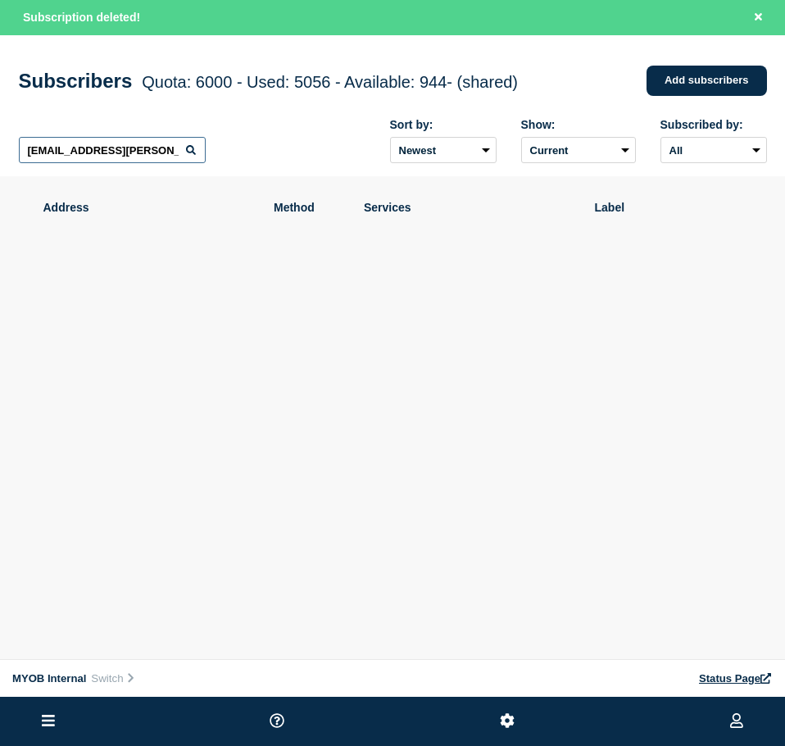
click at [151, 163] on input "[EMAIL_ADDRESS][PERSON_NAME][DOMAIN_NAME]" at bounding box center [112, 150] width 187 height 26
paste input "[EMAIL_ADDRESS][DOMAIN_NAME]"
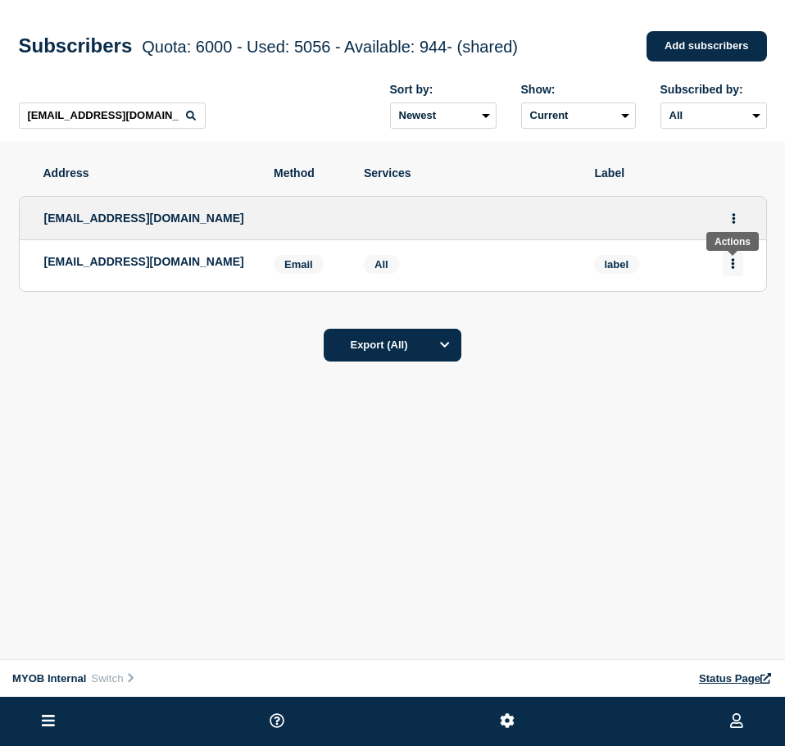
click at [740, 271] on button "Actions" at bounding box center [733, 263] width 20 height 25
click at [729, 315] on button "Delete" at bounding box center [733, 310] width 31 height 12
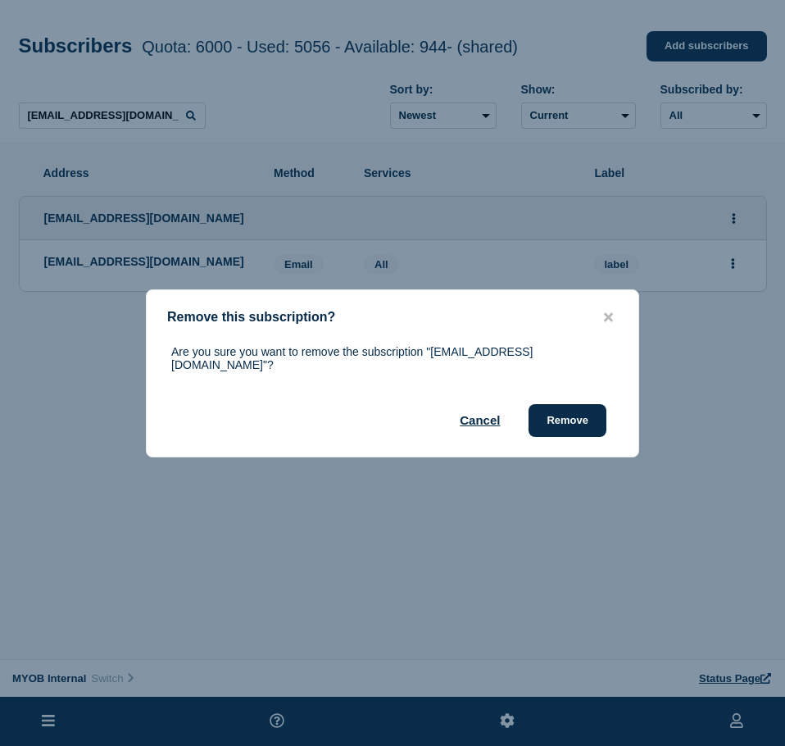
drag, startPoint x: 581, startPoint y: 415, endPoint x: 783, endPoint y: 465, distance: 208.6
click at [599, 419] on button "Remove" at bounding box center [567, 420] width 78 height 33
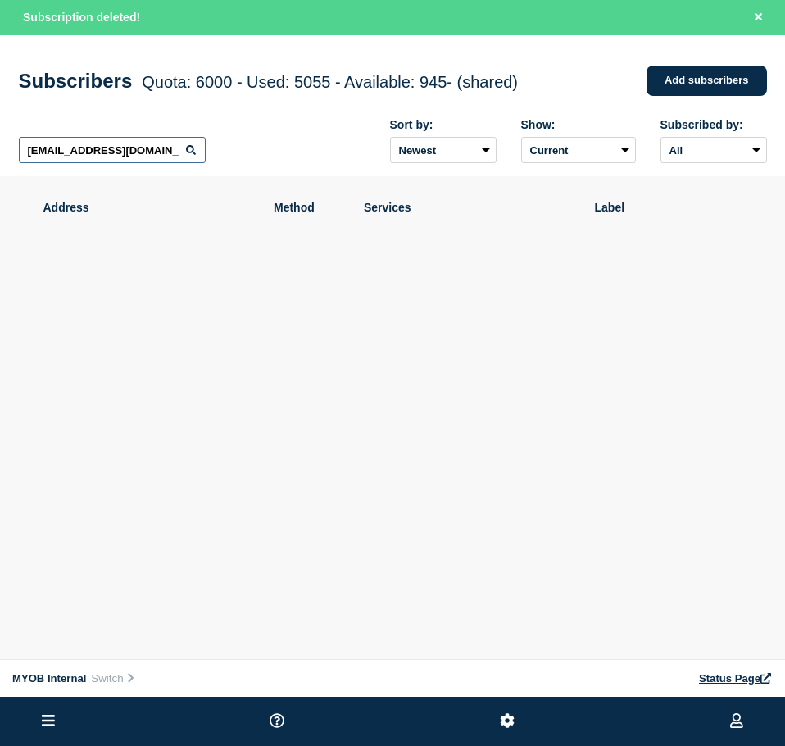
click at [110, 148] on input "[EMAIL_ADDRESS][DOMAIN_NAME]" at bounding box center [112, 150] width 187 height 26
paste input "[EMAIL_ADDRESS][DOMAIN_NAME]"
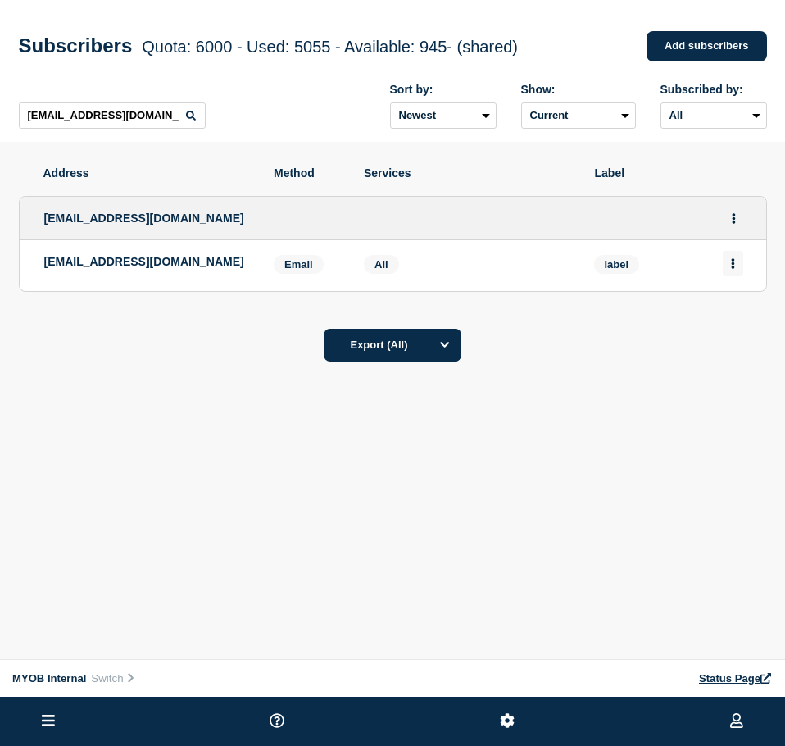
click at [725, 263] on button "Actions" at bounding box center [733, 263] width 20 height 25
click at [717, 313] on div "Delete" at bounding box center [733, 309] width 77 height 59
click at [729, 314] on button "Delete" at bounding box center [733, 310] width 31 height 12
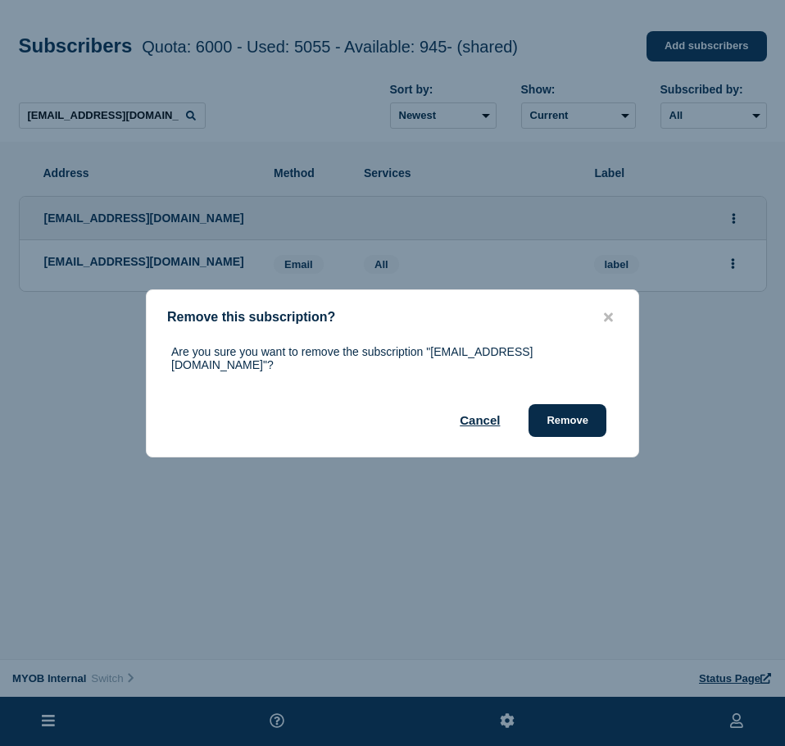
drag, startPoint x: 574, startPoint y: 406, endPoint x: 637, endPoint y: 428, distance: 66.8
click at [575, 406] on button "Remove" at bounding box center [567, 420] width 78 height 33
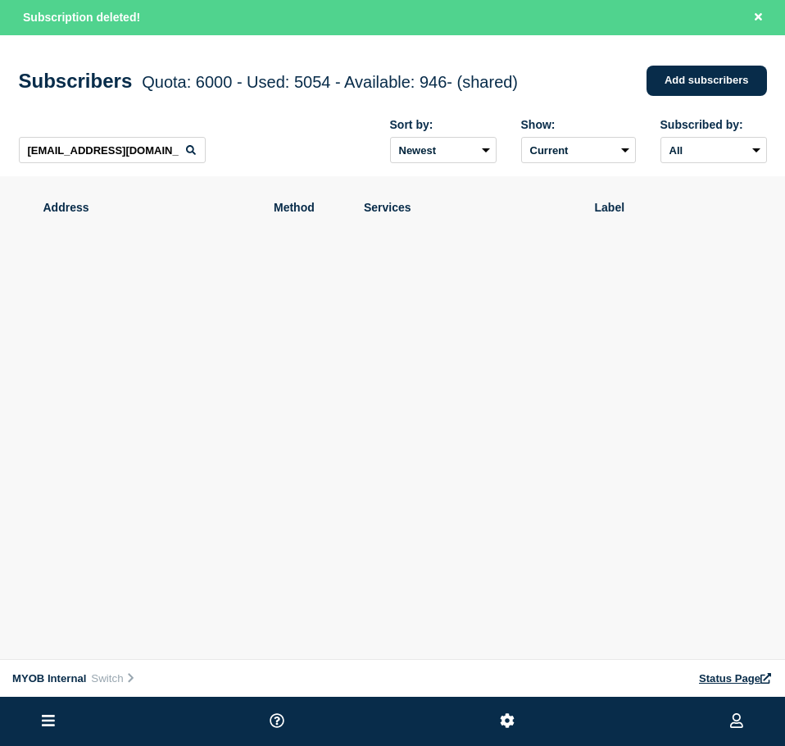
click at [105, 169] on div "[EMAIL_ADDRESS][DOMAIN_NAME] Sort by: Newest Oldest Show: Current Deleted Recen…" at bounding box center [393, 141] width 748 height 71
click at [111, 161] on input "[EMAIL_ADDRESS][DOMAIN_NAME]" at bounding box center [112, 150] width 187 height 26
paste input "[EMAIL_ADDRESS][DOMAIN_NAME]"
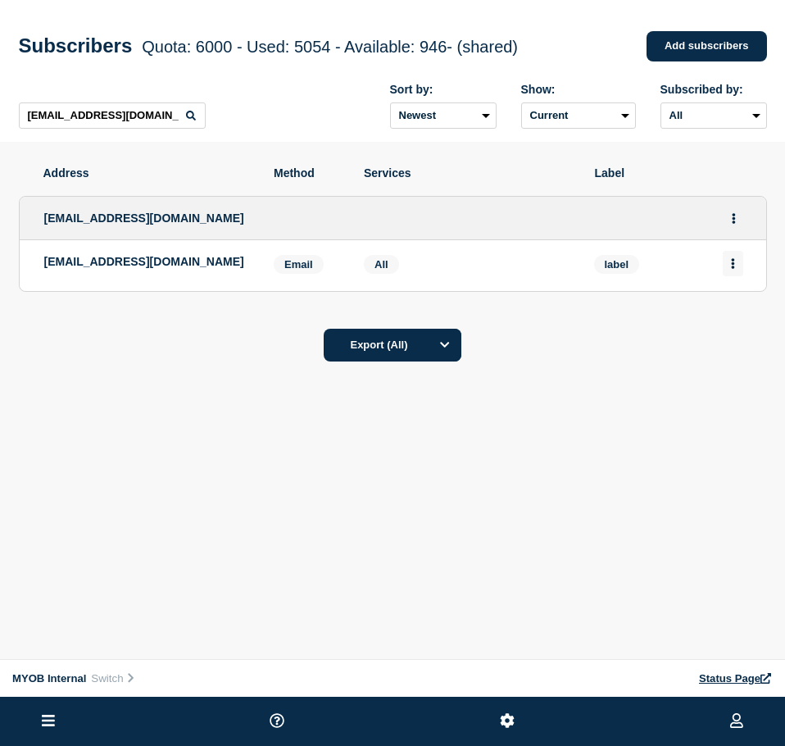
click at [727, 261] on button "Actions" at bounding box center [733, 263] width 20 height 25
click at [724, 311] on button "Delete" at bounding box center [733, 310] width 31 height 12
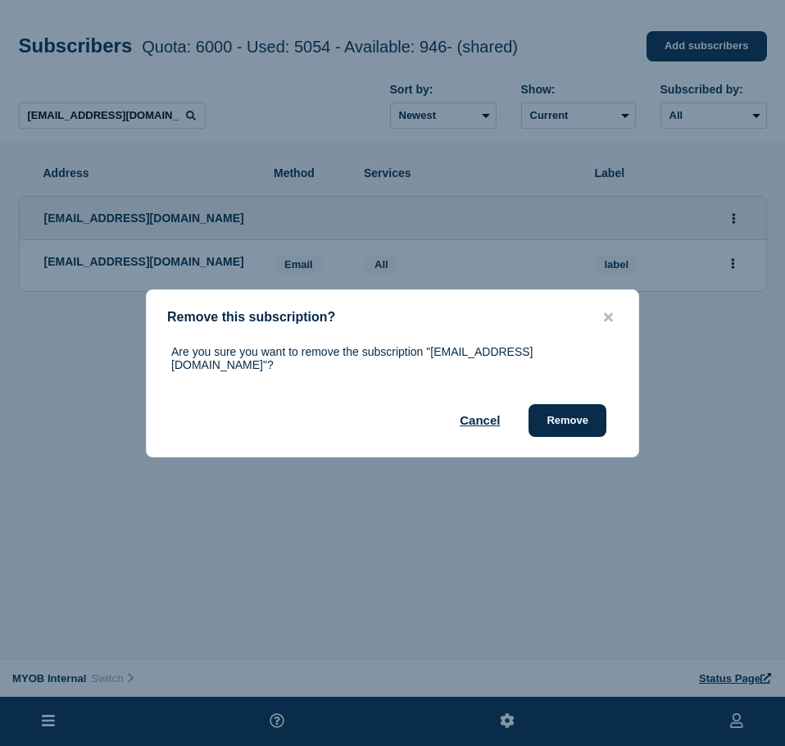
drag, startPoint x: 573, startPoint y: 406, endPoint x: 782, endPoint y: 454, distance: 214.2
click at [574, 407] on button "Remove" at bounding box center [567, 420] width 78 height 33
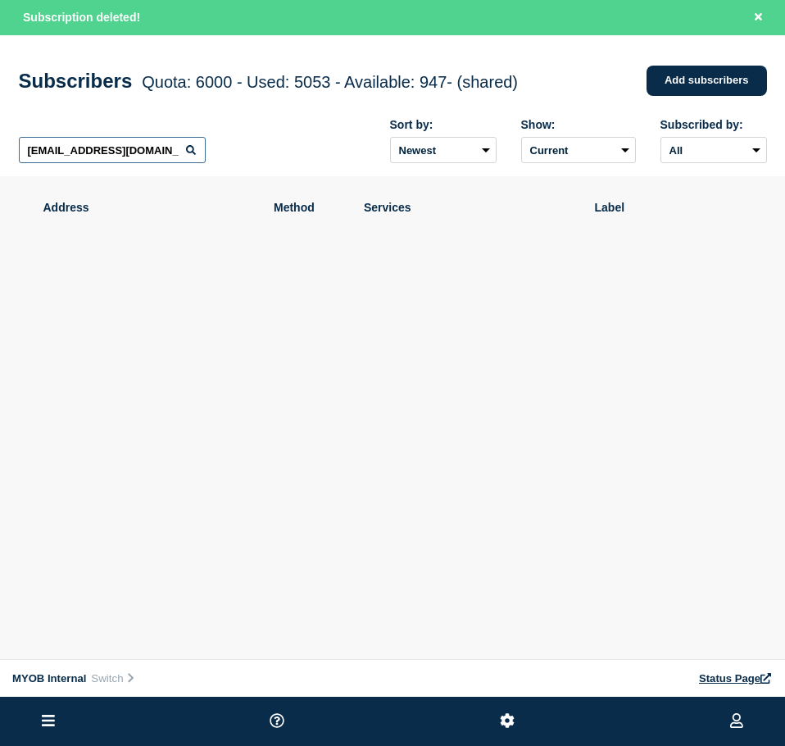
click at [125, 154] on input "[EMAIL_ADDRESS][DOMAIN_NAME]" at bounding box center [112, 150] width 187 height 26
click at [121, 153] on input "[EMAIL_ADDRESS][DOMAIN_NAME]" at bounding box center [112, 150] width 187 height 26
click at [121, 154] on input "[EMAIL_ADDRESS][DOMAIN_NAME]" at bounding box center [112, 150] width 187 height 26
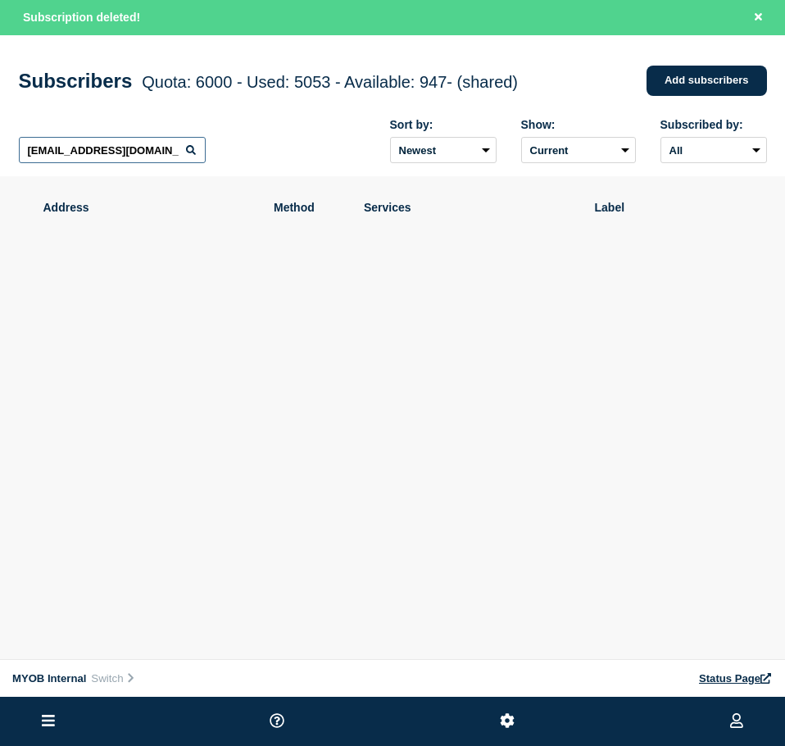
click at [120, 154] on input "[EMAIL_ADDRESS][DOMAIN_NAME]" at bounding box center [112, 150] width 187 height 26
paste input "[PERSON_NAME][EMAIL_ADDRESS][DOMAIN_NAME]"
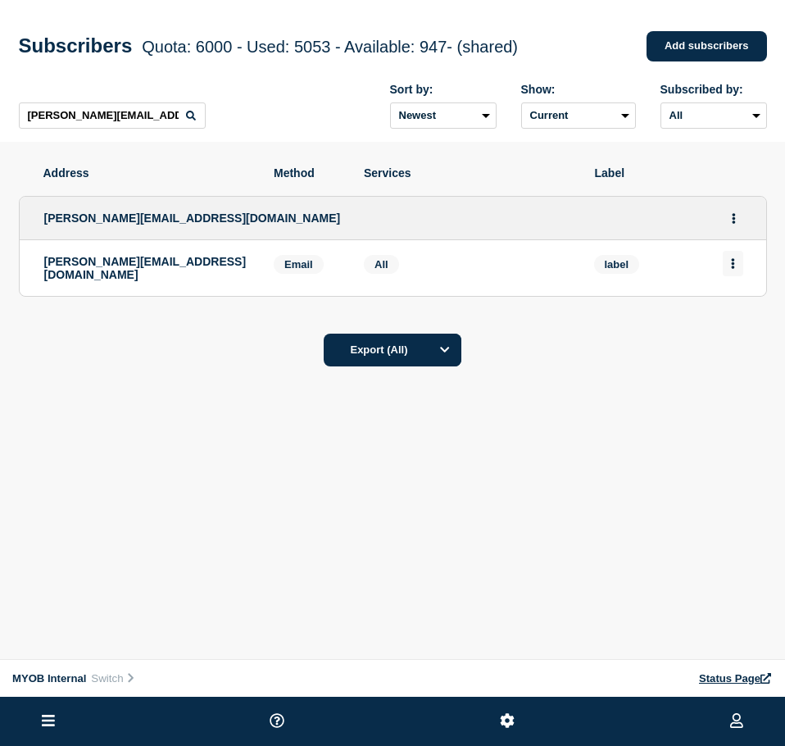
click at [737, 261] on button "Actions" at bounding box center [733, 263] width 20 height 25
click at [748, 314] on button "Delete" at bounding box center [733, 310] width 31 height 12
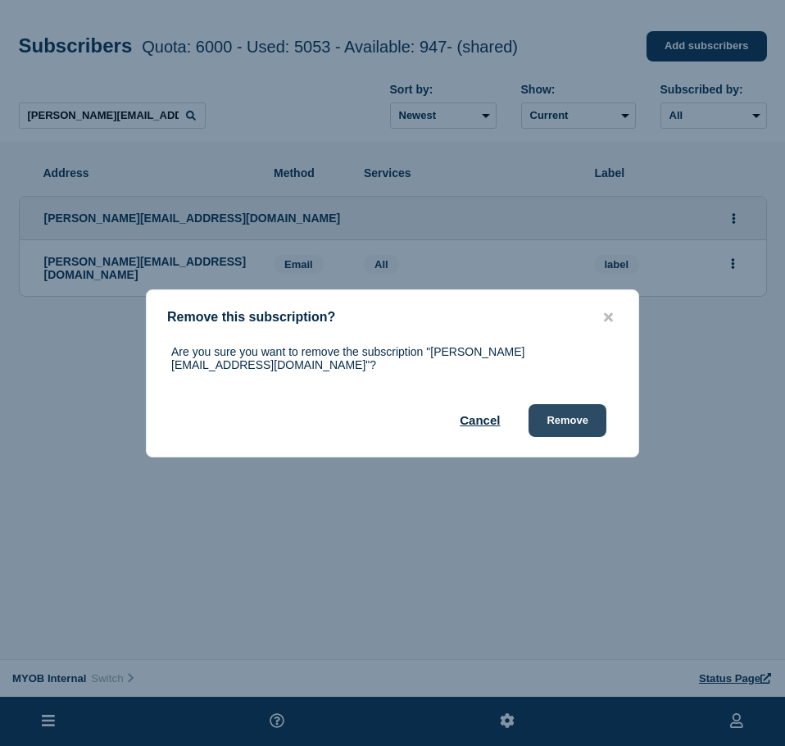
click at [573, 417] on button "Remove" at bounding box center [567, 420] width 78 height 33
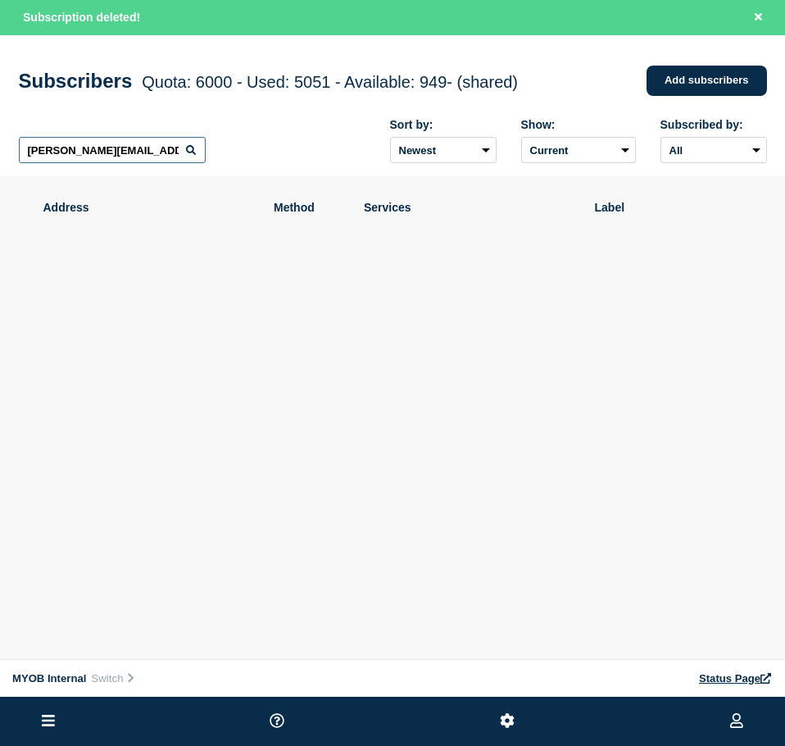
click at [172, 142] on input "[PERSON_NAME][EMAIL_ADDRESS][DOMAIN_NAME]" at bounding box center [112, 150] width 187 height 26
click at [171, 142] on input "[PERSON_NAME][EMAIL_ADDRESS][DOMAIN_NAME]" at bounding box center [112, 150] width 187 height 26
paste input "[PERSON_NAME][EMAIL_ADDRESS][PERSON_NAME][DOMAIN_NAME]"
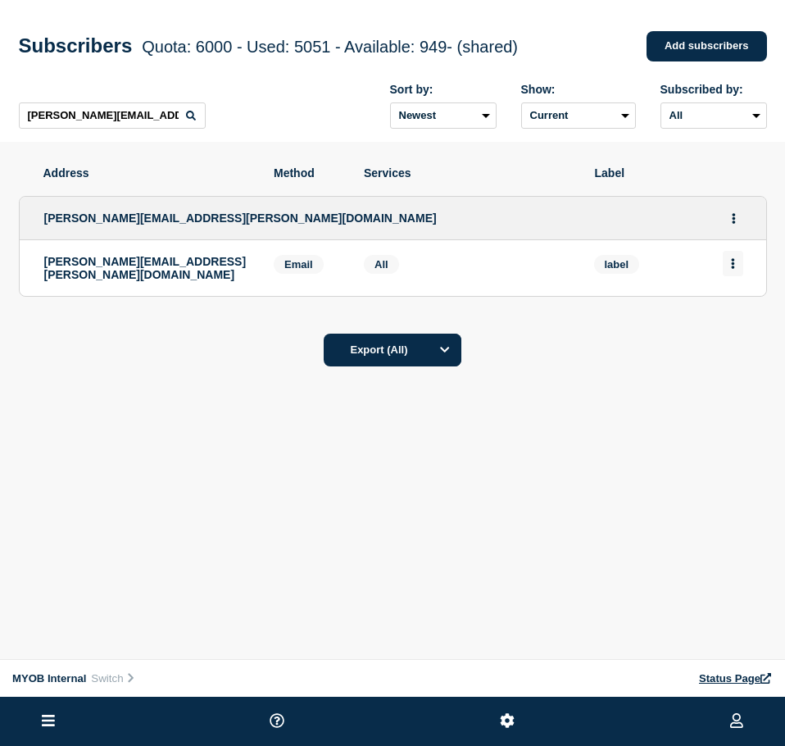
click at [734, 269] on icon "Actions" at bounding box center [733, 263] width 4 height 11
click at [741, 310] on button "Delete" at bounding box center [733, 310] width 31 height 12
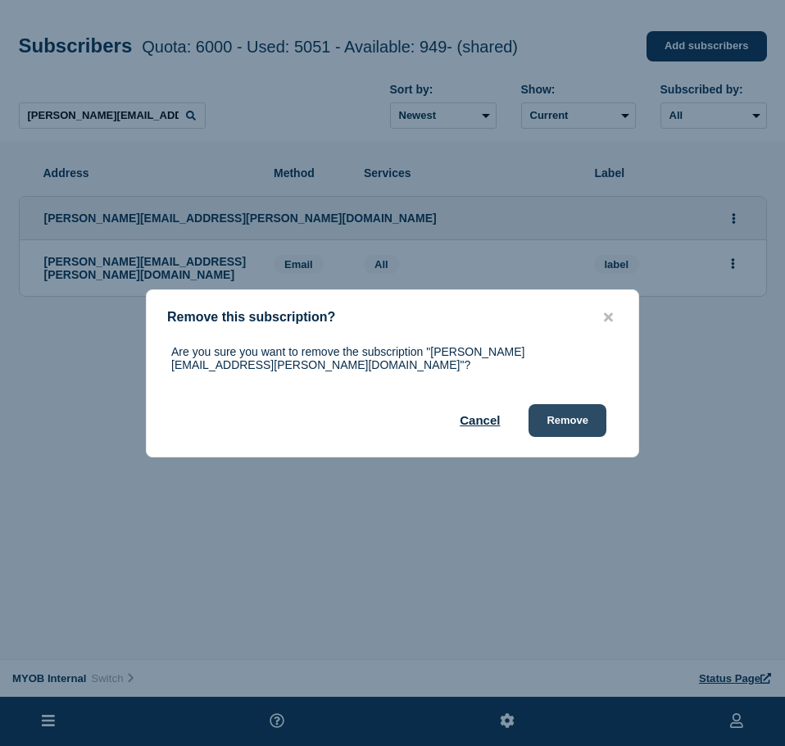
click at [578, 406] on button "Remove" at bounding box center [567, 420] width 78 height 33
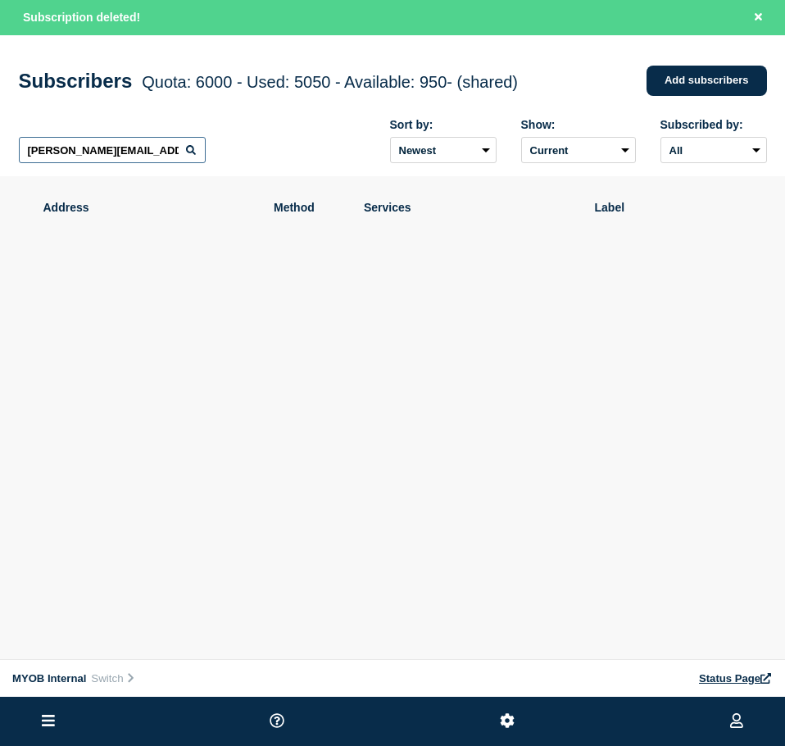
click at [88, 155] on input "[PERSON_NAME][EMAIL_ADDRESS][PERSON_NAME][DOMAIN_NAME]" at bounding box center [112, 150] width 187 height 26
paste input "[PERSON_NAME][EMAIL_ADDRESS][PERSON_NAME][DOMAIN_NAME]"
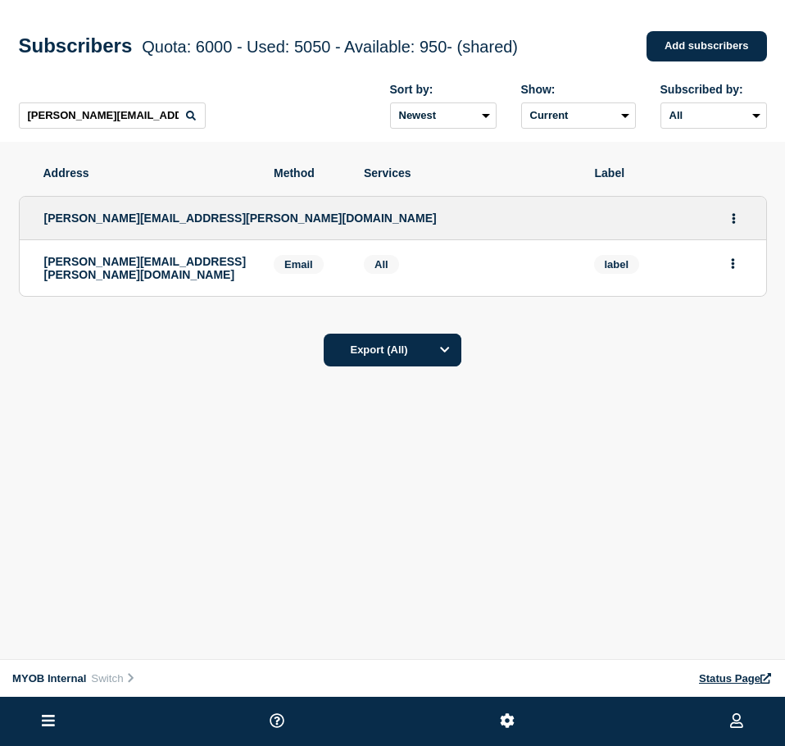
click at [744, 270] on li "[PERSON_NAME][EMAIL_ADDRESS][PERSON_NAME][DOMAIN_NAME] Email Email: [PERSON_NAM…" at bounding box center [393, 268] width 746 height 56
click at [734, 269] on icon "Actions" at bounding box center [733, 263] width 4 height 11
click at [744, 315] on button "Delete" at bounding box center [733, 310] width 31 height 12
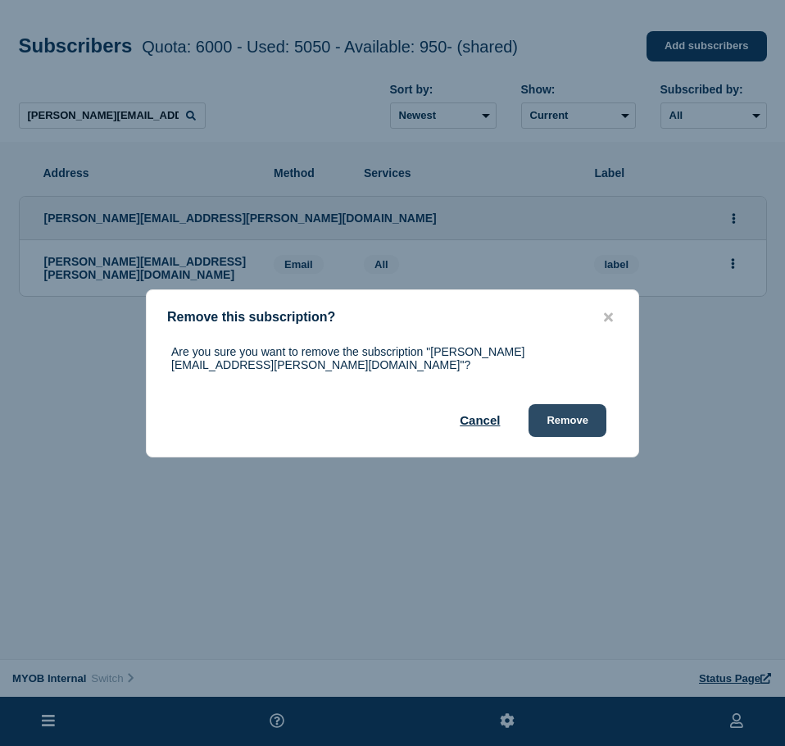
click at [573, 407] on button "Remove" at bounding box center [567, 420] width 78 height 33
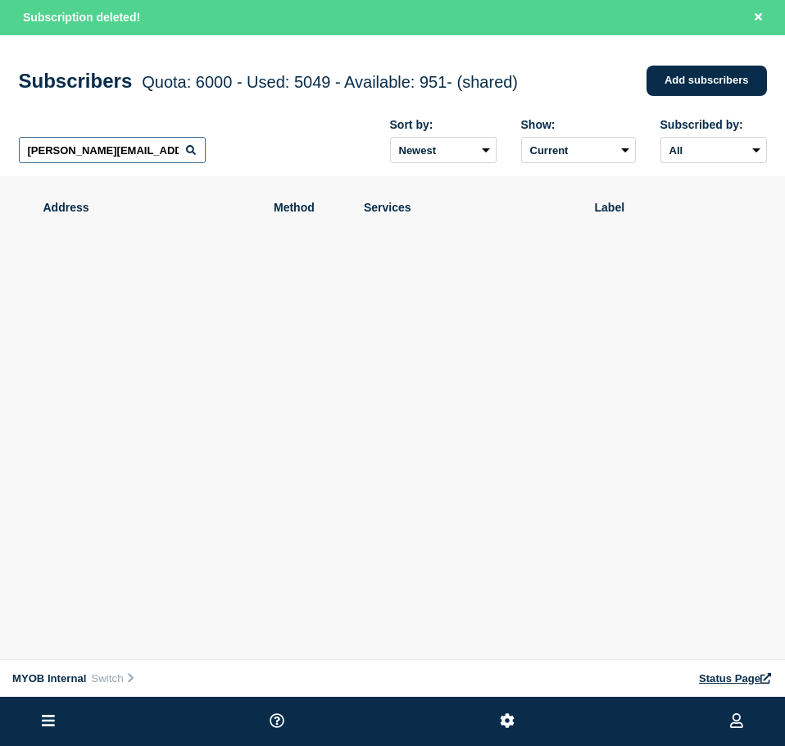
click at [75, 152] on input "[PERSON_NAME][EMAIL_ADDRESS][PERSON_NAME][DOMAIN_NAME]" at bounding box center [112, 150] width 187 height 26
paste input "[EMAIL_ADDRESS][DOMAIN_NAME]"
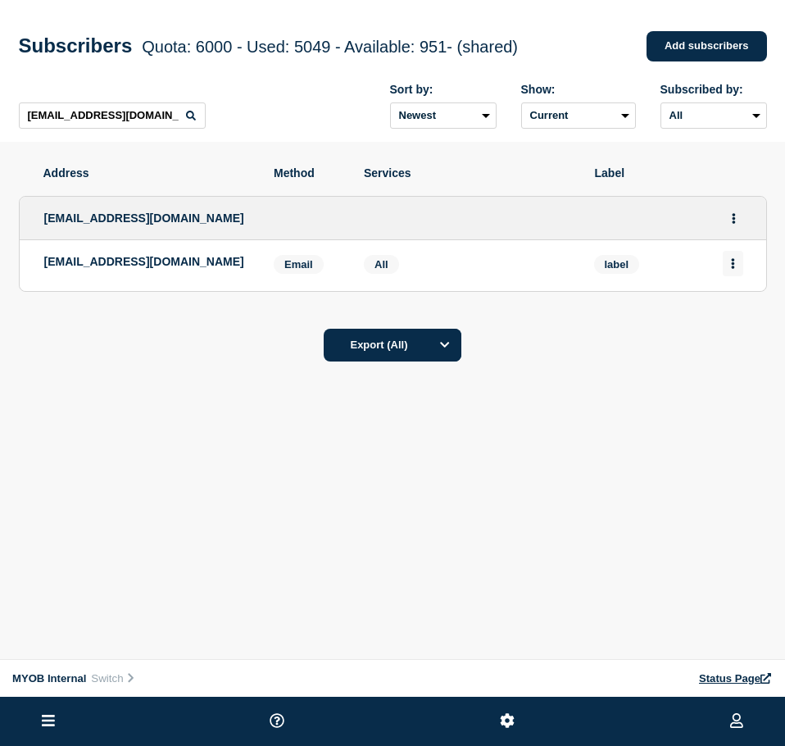
click at [737, 263] on button "Actions" at bounding box center [733, 263] width 20 height 25
click at [731, 316] on button "Delete" at bounding box center [733, 310] width 31 height 12
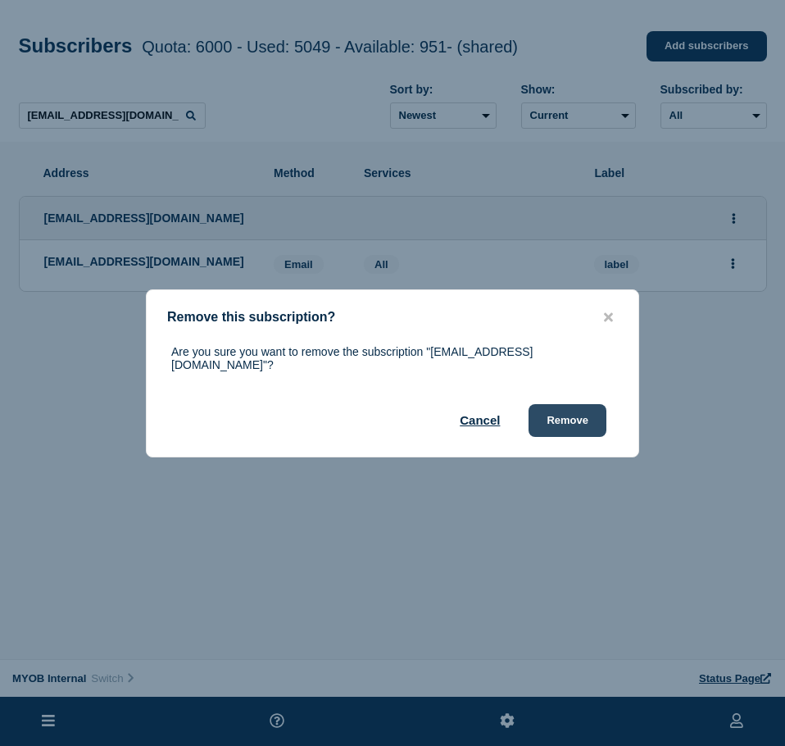
click at [592, 425] on button "Remove" at bounding box center [567, 420] width 78 height 33
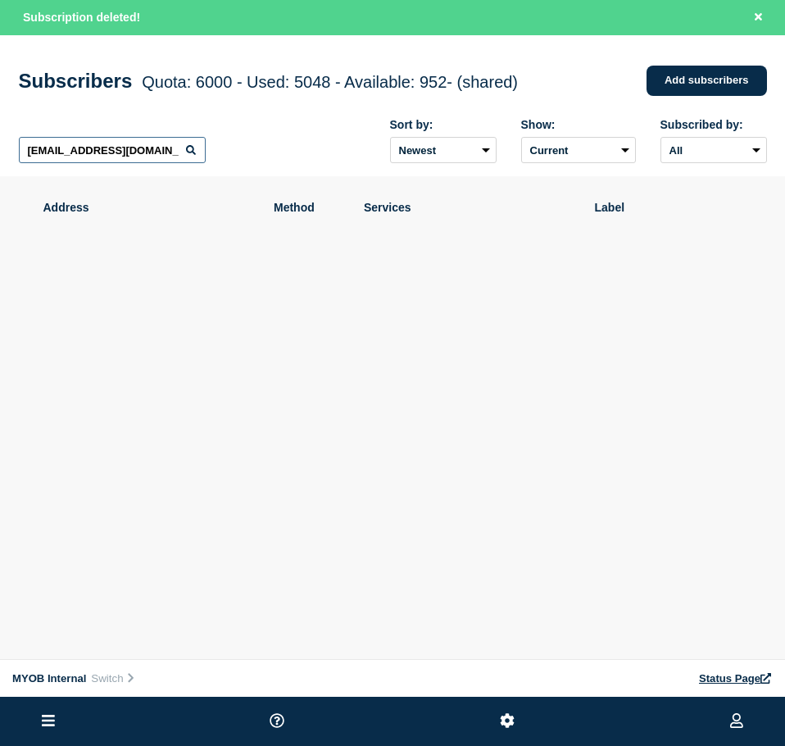
click at [114, 163] on input "[EMAIL_ADDRESS][DOMAIN_NAME]" at bounding box center [112, 150] width 187 height 26
paste input "[EMAIL_ADDRESS][DOMAIN_NAME]"
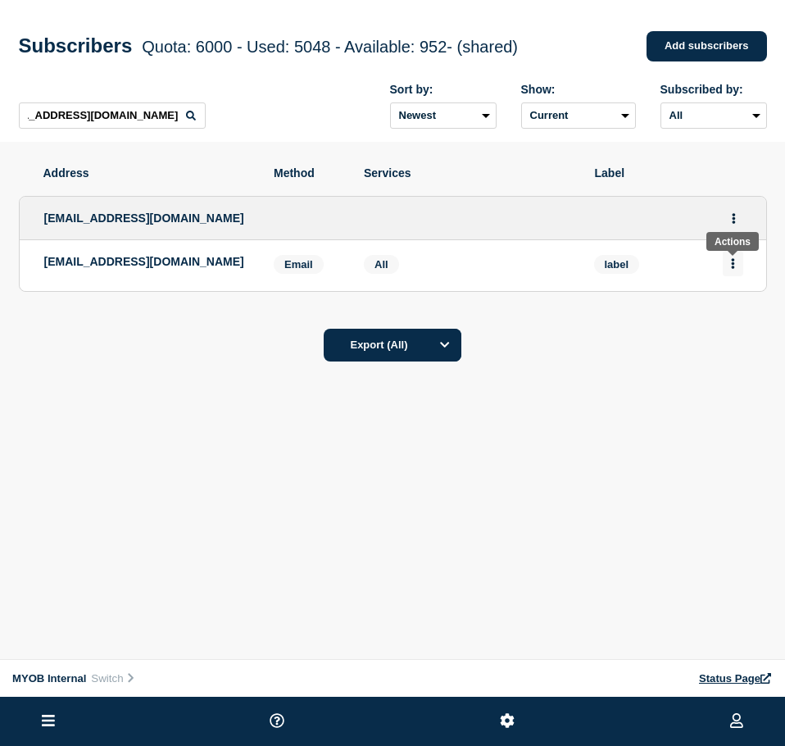
click at [732, 266] on icon "Actions" at bounding box center [732, 263] width 3 height 11
click at [743, 315] on button "Delete" at bounding box center [733, 310] width 31 height 12
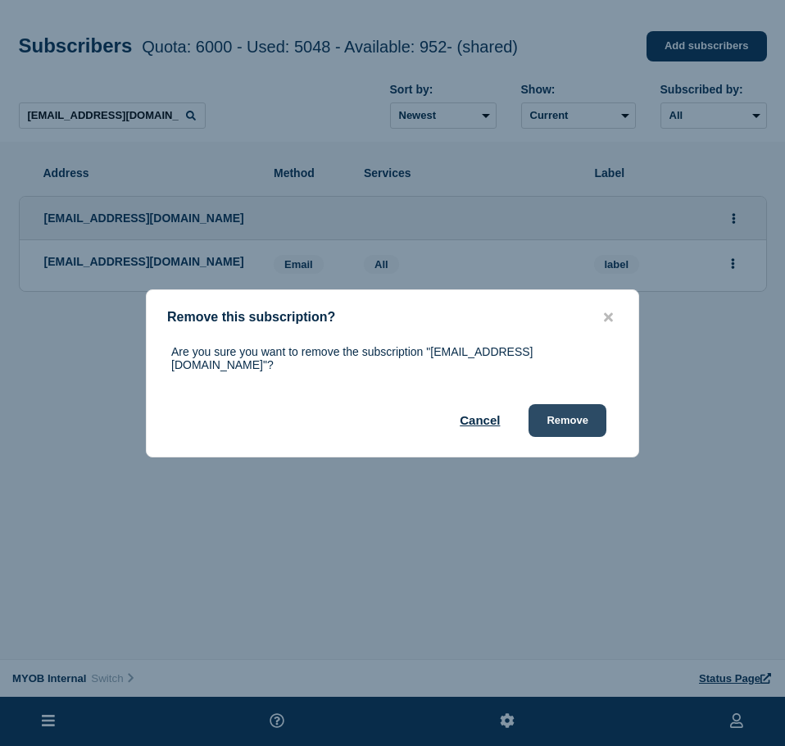
click at [582, 419] on button "Remove" at bounding box center [567, 420] width 78 height 33
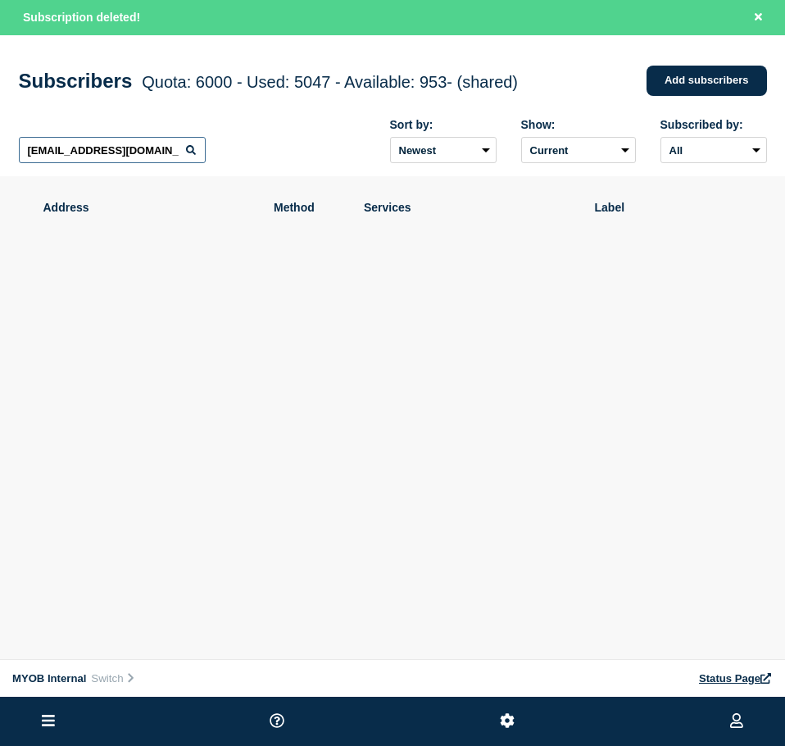
click at [178, 145] on input "[EMAIL_ADDRESS][DOMAIN_NAME]" at bounding box center [112, 150] width 187 height 26
paste input "[PERSON_NAME][EMAIL_ADDRESS][PERSON_NAME][DOMAIN_NAME]"
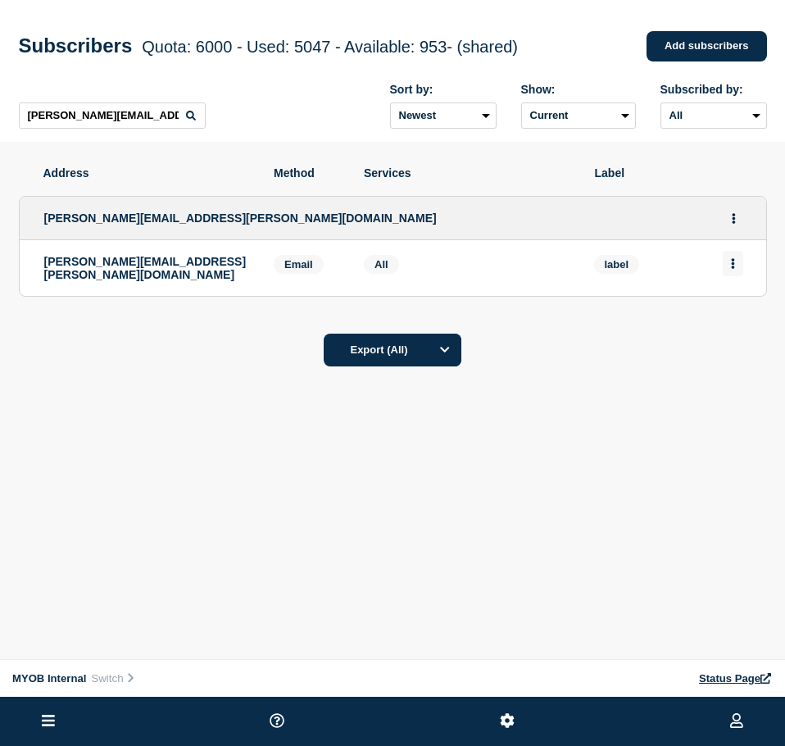
click at [728, 256] on button "Actions" at bounding box center [733, 263] width 20 height 25
click at [718, 320] on div "Delete" at bounding box center [733, 309] width 77 height 59
click at [722, 319] on div "Delete" at bounding box center [733, 309] width 77 height 59
click at [722, 316] on button "Delete" at bounding box center [733, 310] width 31 height 12
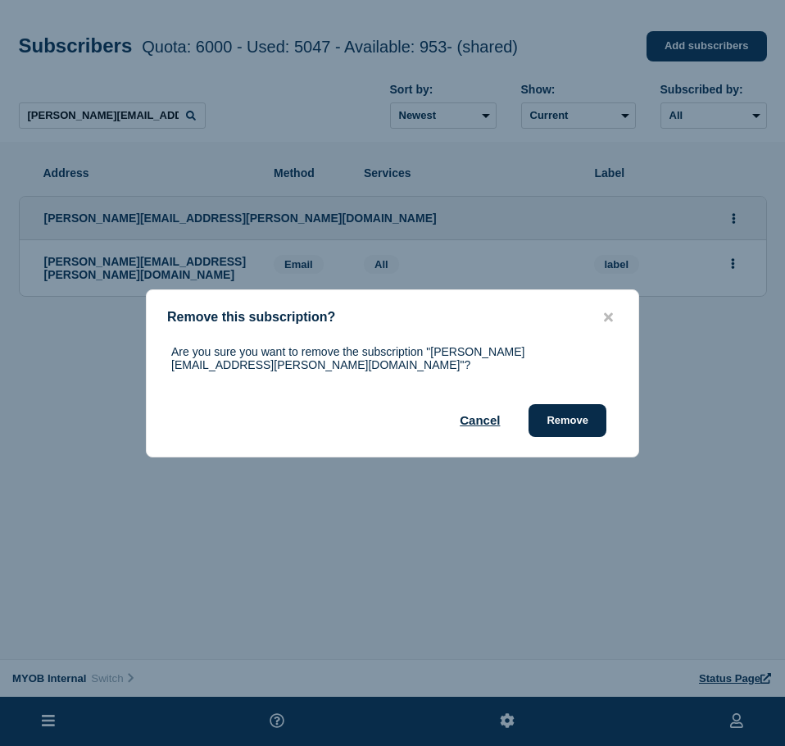
drag, startPoint x: 582, startPoint y: 406, endPoint x: 781, endPoint y: 415, distance: 199.3
click at [593, 406] on button "Remove" at bounding box center [567, 420] width 78 height 33
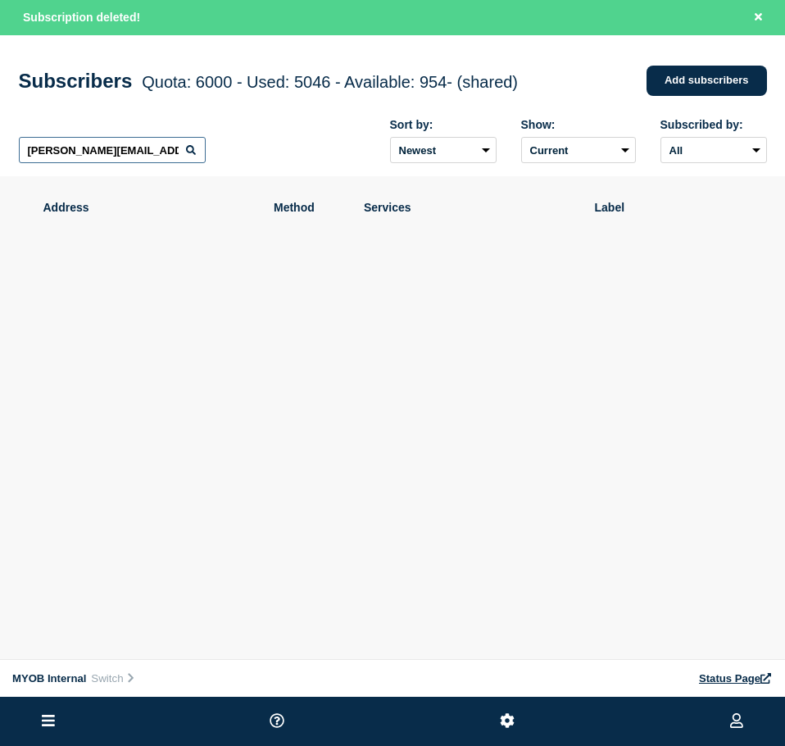
click at [157, 152] on input "[PERSON_NAME][EMAIL_ADDRESS][PERSON_NAME][DOMAIN_NAME]" at bounding box center [112, 150] width 187 height 26
paste input "[EMAIL_ADDRESS][DOMAIN_NAME]"
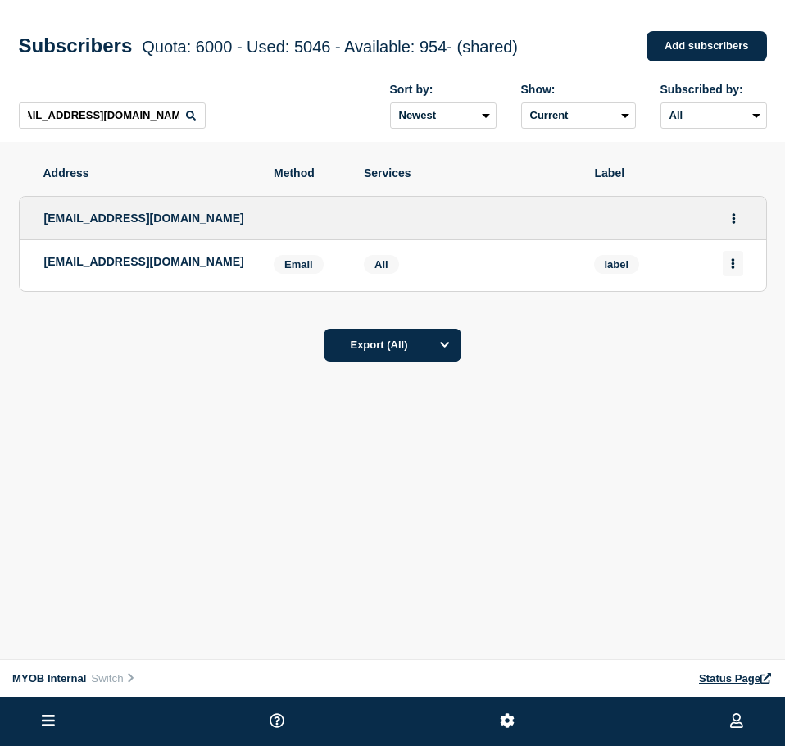
click at [726, 269] on button "Actions" at bounding box center [733, 263] width 20 height 25
click at [727, 316] on button "Delete" at bounding box center [733, 310] width 31 height 12
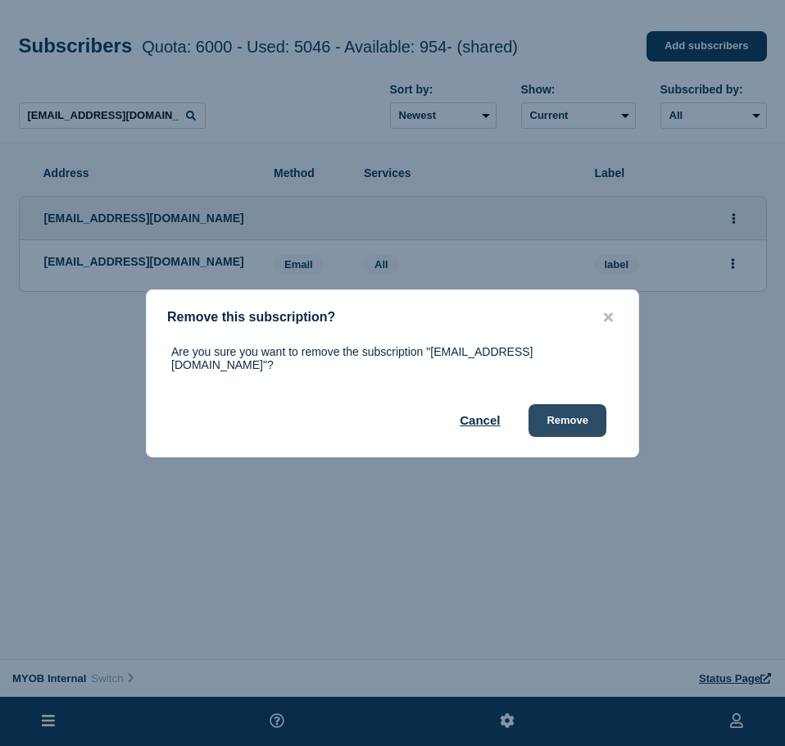
click at [566, 425] on button "Remove" at bounding box center [567, 420] width 78 height 33
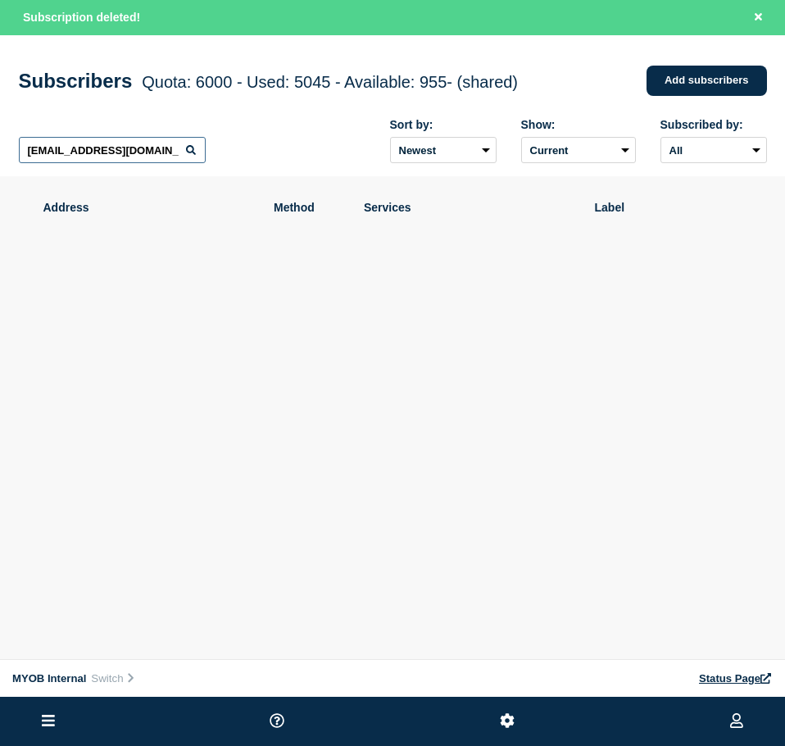
click at [165, 157] on input "[EMAIL_ADDRESS][DOMAIN_NAME]" at bounding box center [112, 150] width 187 height 26
paste input "[PERSON_NAME][EMAIL_ADDRESS][PERSON_NAME][DOMAIN_NAME]"
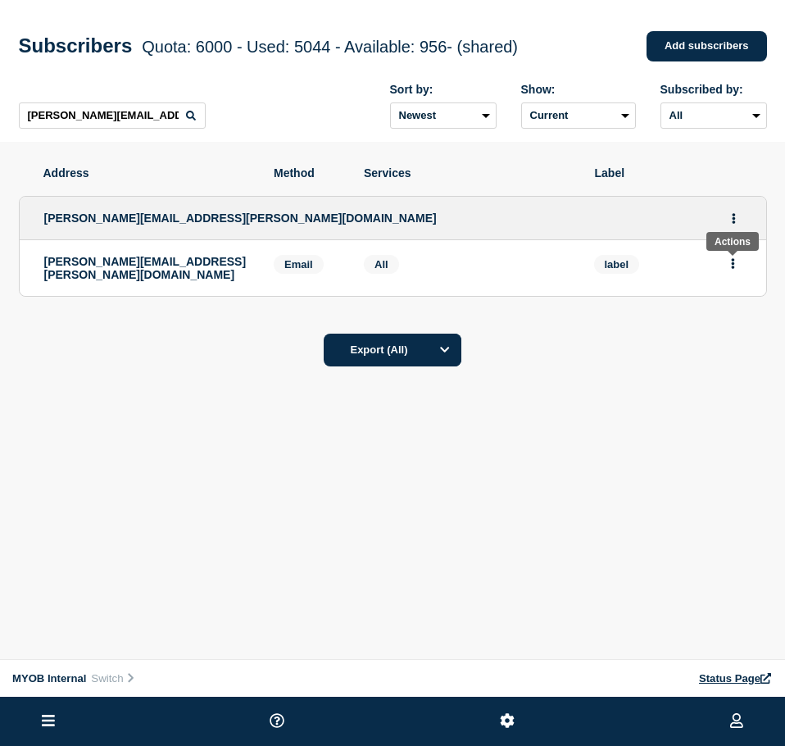
click at [735, 257] on button "Actions" at bounding box center [733, 263] width 20 height 25
click at [721, 316] on button "Delete" at bounding box center [733, 310] width 31 height 12
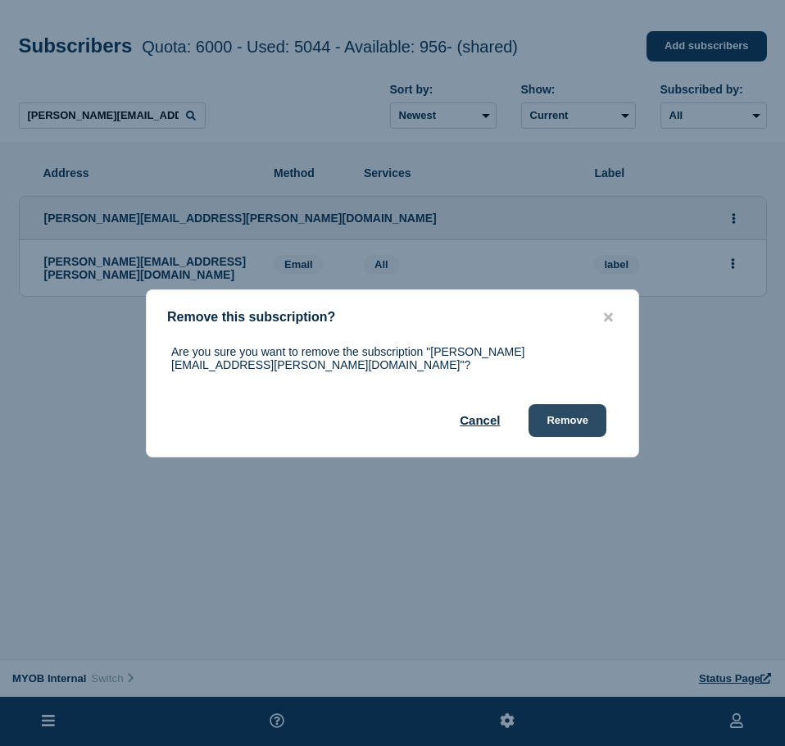
click at [583, 414] on button "Remove" at bounding box center [567, 420] width 78 height 33
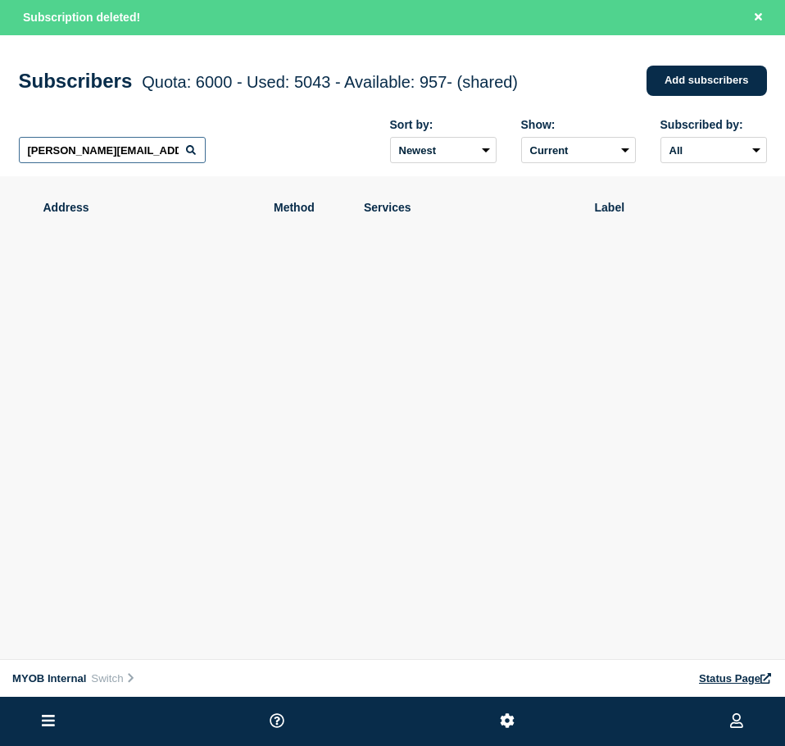
click at [169, 156] on input "[PERSON_NAME][EMAIL_ADDRESS][PERSON_NAME][DOMAIN_NAME]" at bounding box center [112, 150] width 187 height 26
paste input "[PERSON_NAME][EMAIL_ADDRESS][PERSON_NAME][DOMAIN_NAME]"
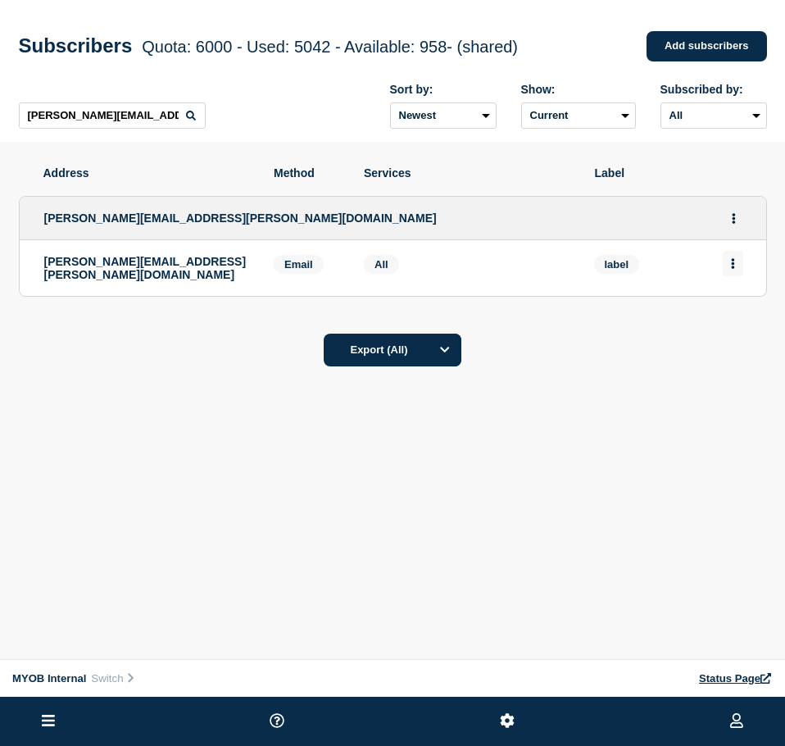
click at [735, 265] on button "Actions" at bounding box center [733, 263] width 20 height 25
click at [732, 311] on button "Delete" at bounding box center [733, 310] width 31 height 12
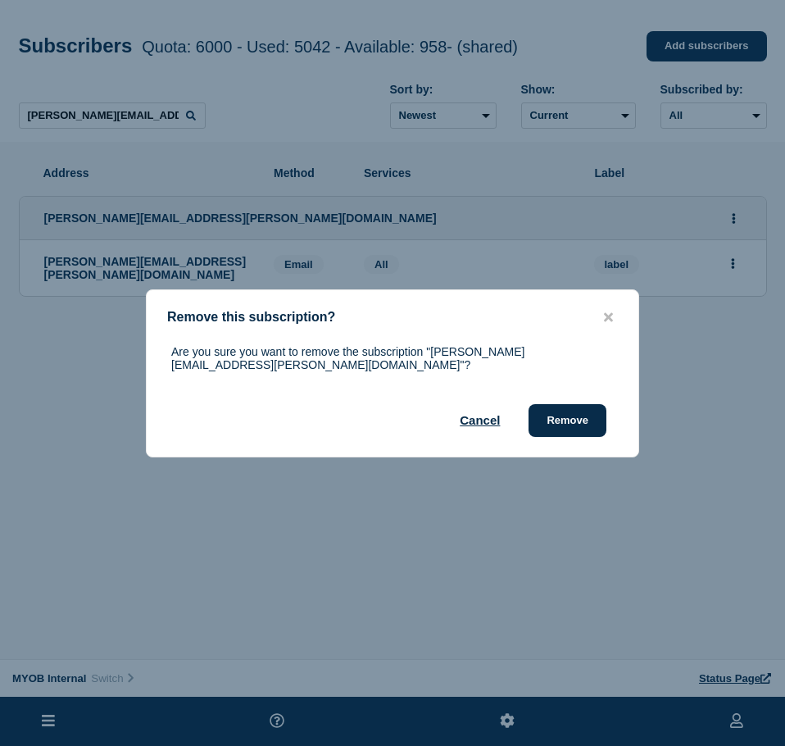
drag, startPoint x: 564, startPoint y: 410, endPoint x: 782, endPoint y: 413, distance: 218.8
click at [569, 410] on button "Remove" at bounding box center [567, 420] width 78 height 33
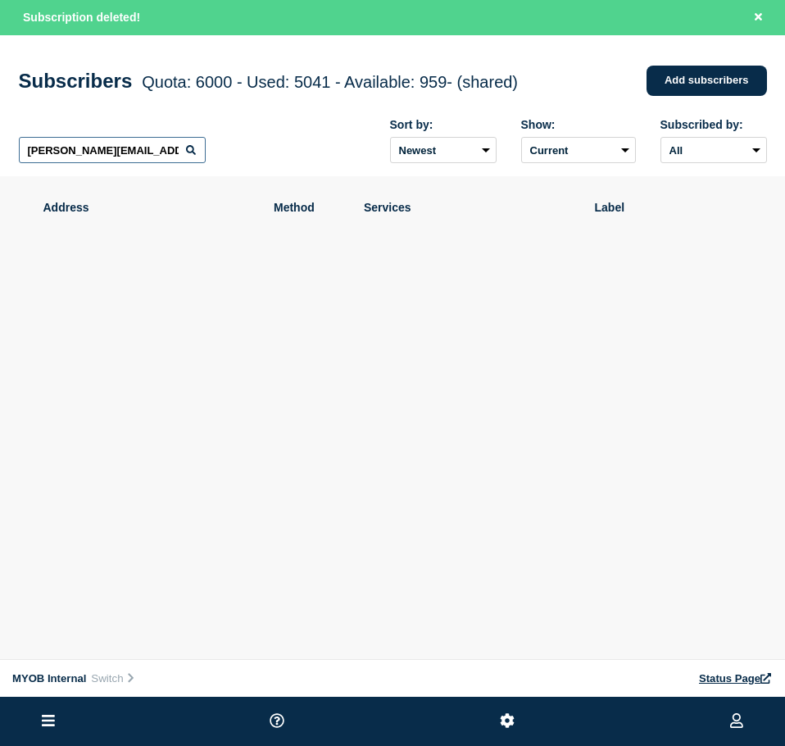
click at [130, 143] on input "[PERSON_NAME][EMAIL_ADDRESS][PERSON_NAME][DOMAIN_NAME]" at bounding box center [112, 150] width 187 height 26
paste input "[EMAIL_ADDRESS][DOMAIN_NAME]"
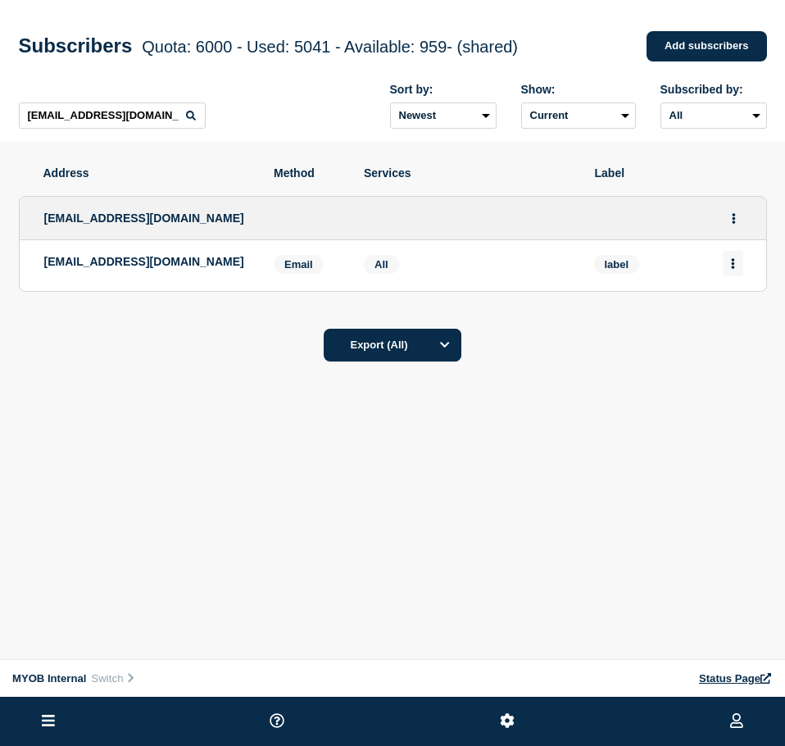
click at [732, 260] on button "Actions" at bounding box center [733, 263] width 20 height 25
click at [724, 295] on div "Delete" at bounding box center [733, 309] width 77 height 59
click at [728, 310] on button "Delete" at bounding box center [733, 310] width 31 height 12
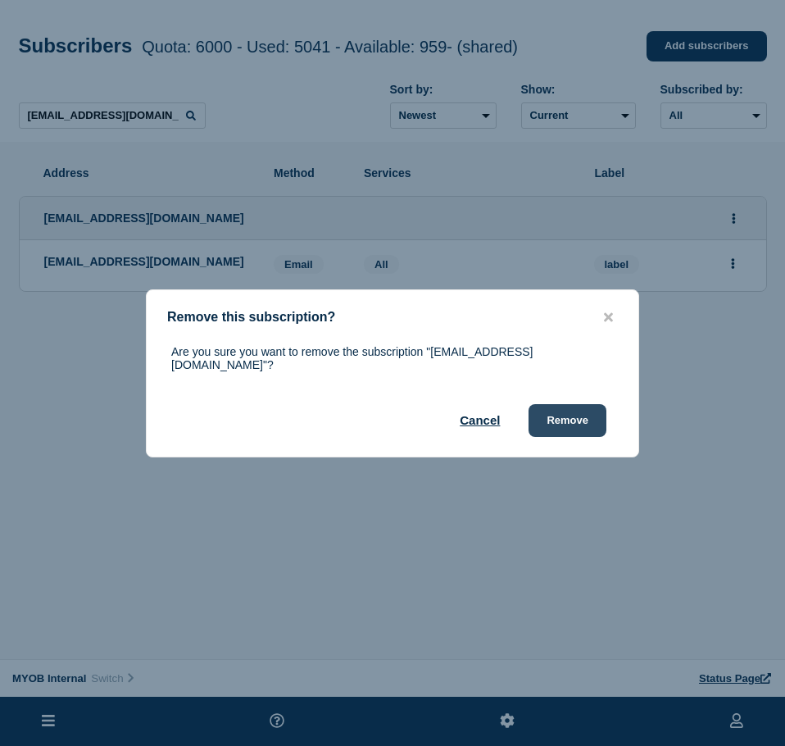
click at [596, 408] on button "Remove" at bounding box center [567, 420] width 78 height 33
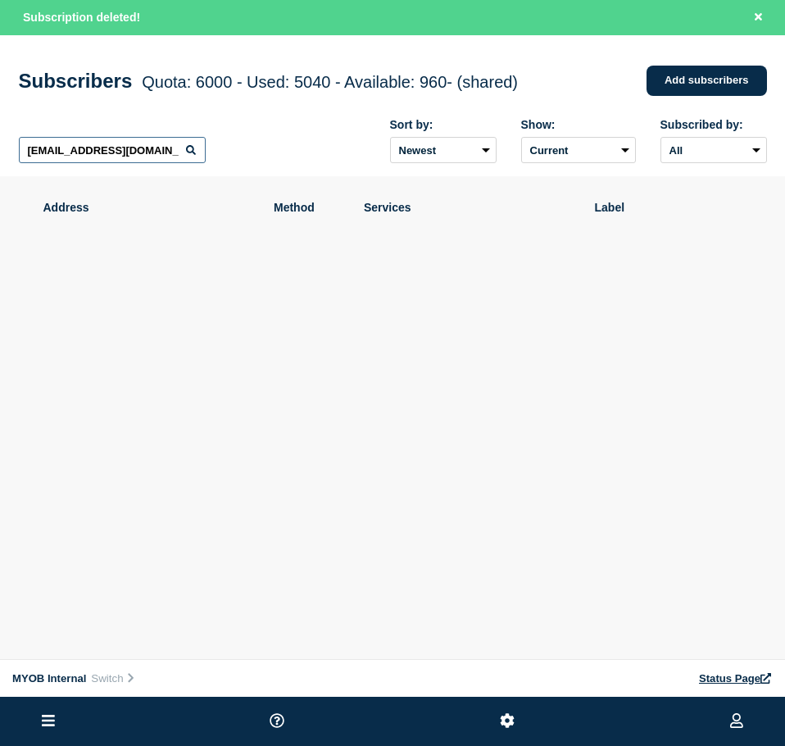
click at [173, 150] on input "[EMAIL_ADDRESS][DOMAIN_NAME]" at bounding box center [112, 150] width 187 height 26
click at [175, 150] on input "[EMAIL_ADDRESS][DOMAIN_NAME]" at bounding box center [112, 150] width 187 height 26
paste input "[PERSON_NAME][EMAIL_ADDRESS][DOMAIN_NAME]"
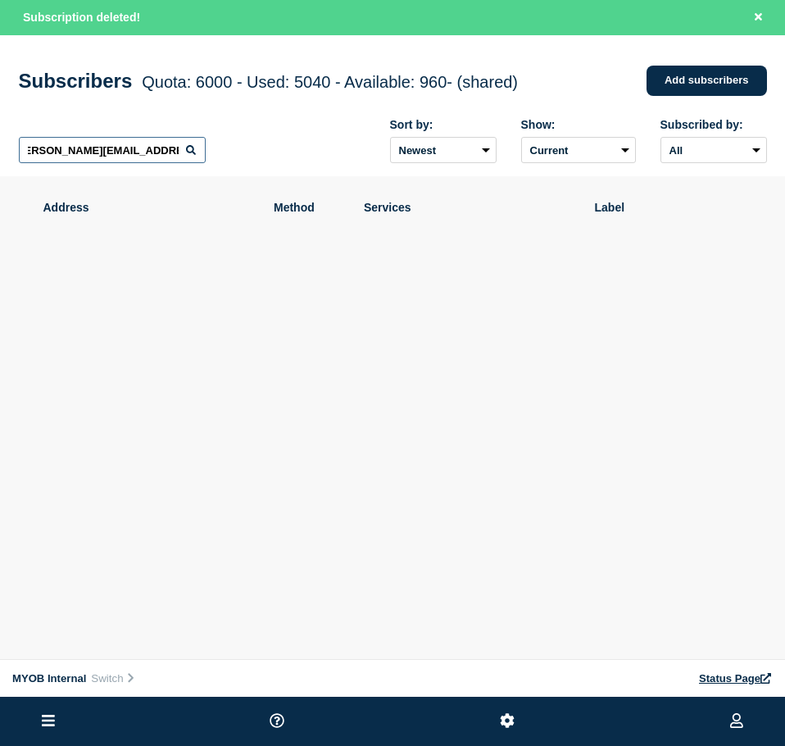
scroll to position [0, 0]
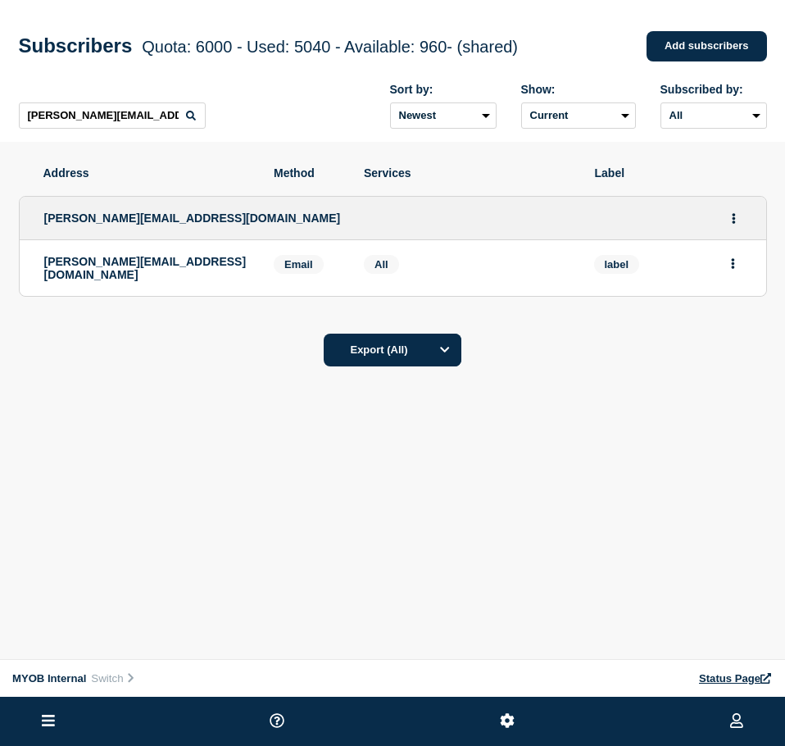
click at [743, 261] on li "[PERSON_NAME][EMAIL_ADDRESS][DOMAIN_NAME] Email Email: [PERSON_NAME][EMAIL_ADDR…" at bounding box center [393, 268] width 746 height 56
click at [727, 264] on button "Actions" at bounding box center [733, 263] width 20 height 25
click at [732, 315] on button "Delete" at bounding box center [733, 310] width 31 height 12
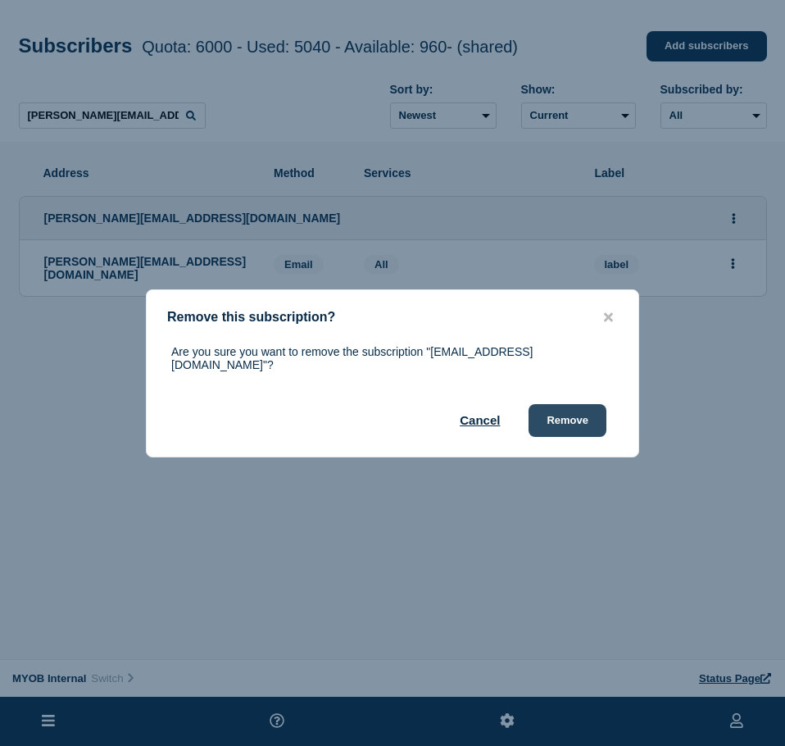
click at [549, 409] on button "Remove" at bounding box center [567, 420] width 78 height 33
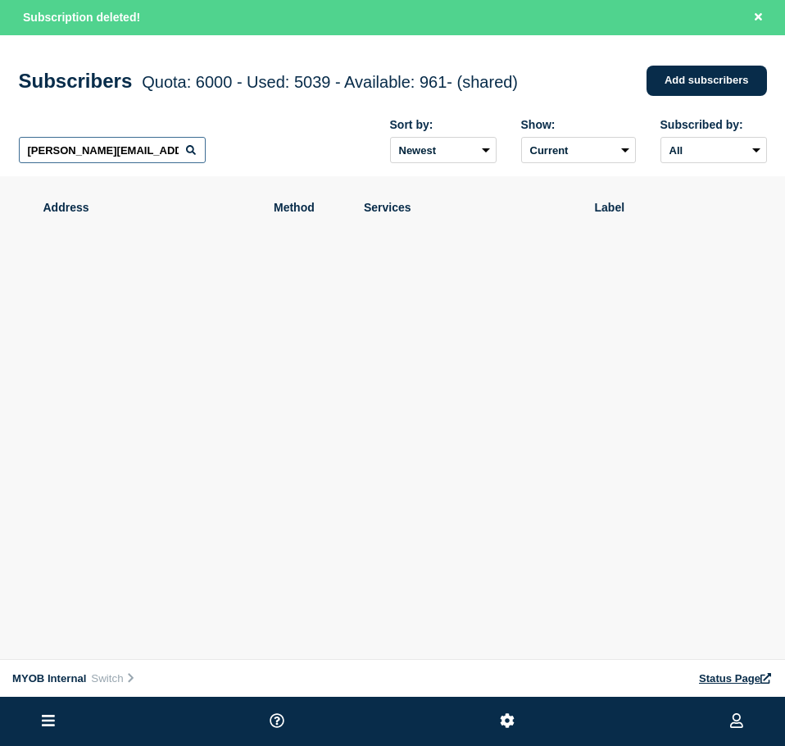
click at [99, 142] on input "[PERSON_NAME][EMAIL_ADDRESS][DOMAIN_NAME]" at bounding box center [112, 150] width 187 height 26
paste input "[PERSON_NAME][EMAIL_ADDRESS][DOMAIN_NAME]"
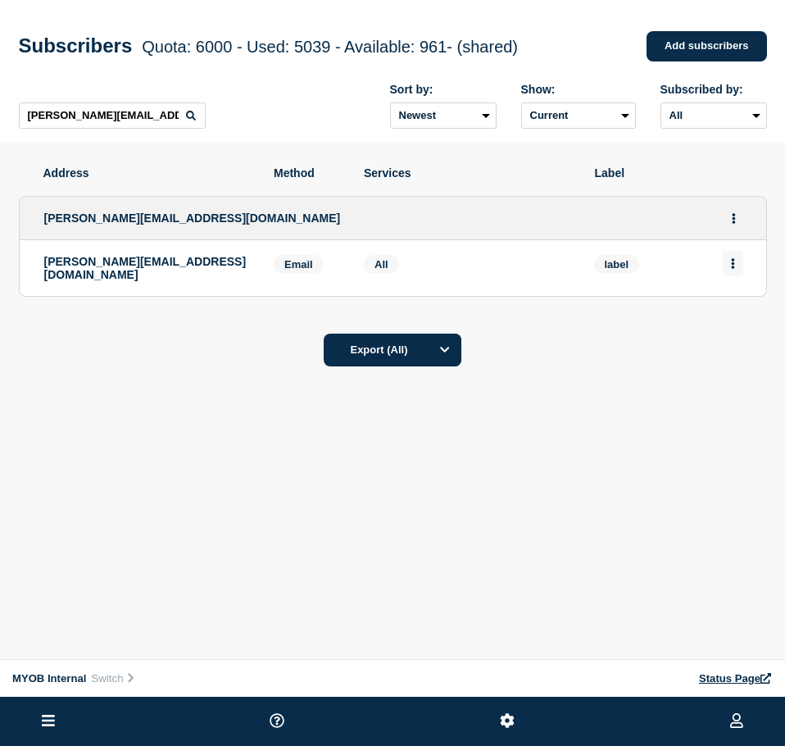
click at [737, 270] on button "Actions" at bounding box center [733, 263] width 20 height 25
click at [734, 304] on div "Delete" at bounding box center [733, 309] width 77 height 59
click at [731, 315] on button "Delete" at bounding box center [733, 310] width 31 height 12
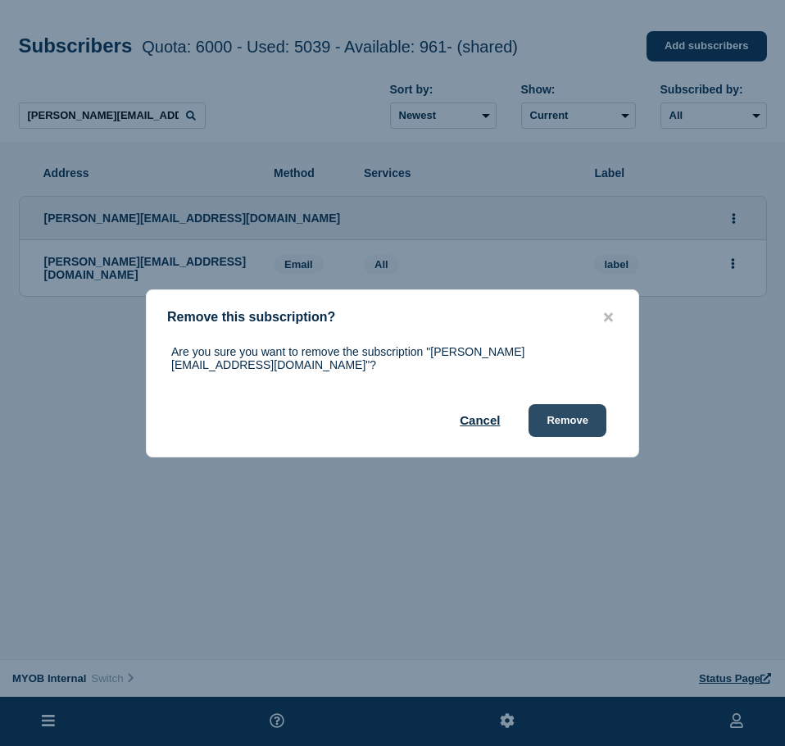
click at [590, 408] on button "Remove" at bounding box center [567, 420] width 78 height 33
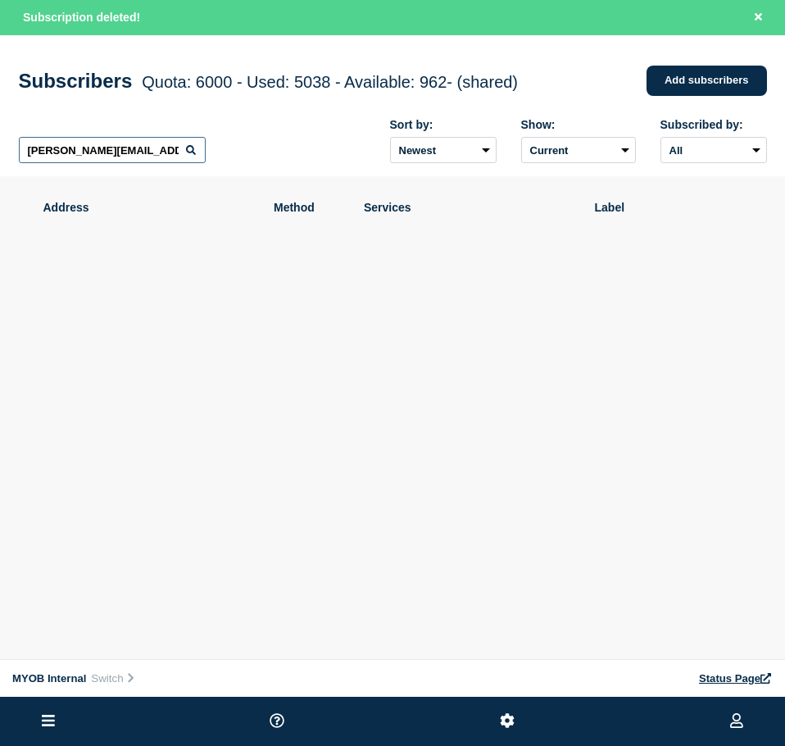
click at [158, 150] on input "[PERSON_NAME][EMAIL_ADDRESS][DOMAIN_NAME]" at bounding box center [112, 150] width 187 height 26
paste input "[PERSON_NAME][EMAIL_ADDRESS][PERSON_NAME][DOMAIN_NAME]"
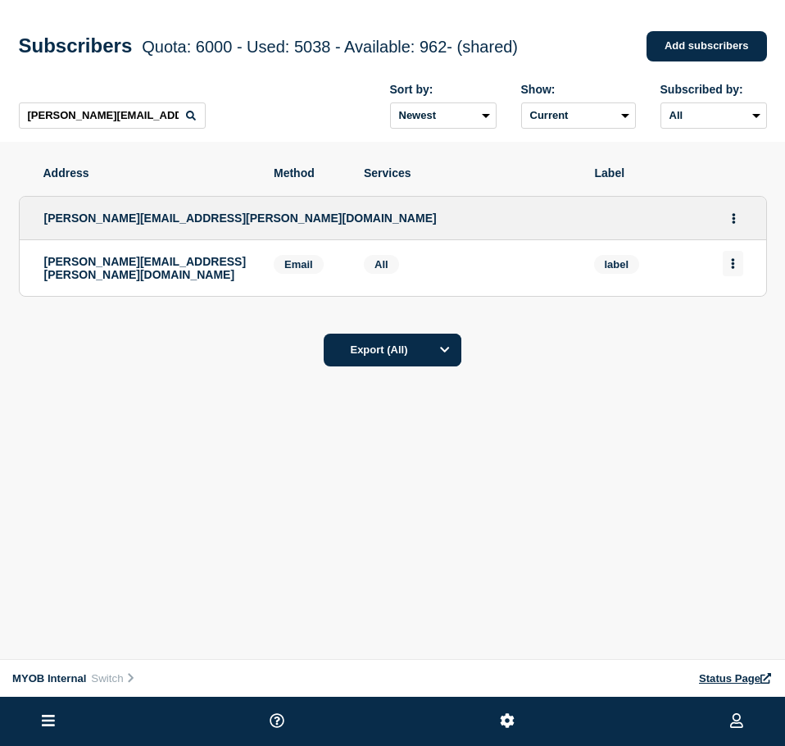
click at [737, 276] on button "Actions" at bounding box center [733, 263] width 20 height 25
click at [733, 313] on button "Delete" at bounding box center [733, 310] width 31 height 12
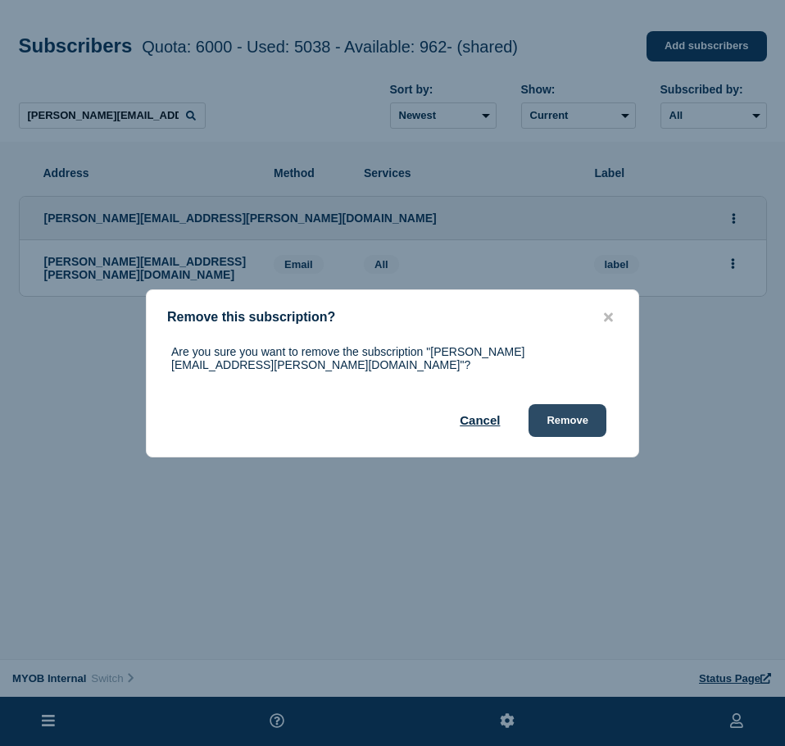
click at [578, 422] on button "Remove" at bounding box center [567, 420] width 78 height 33
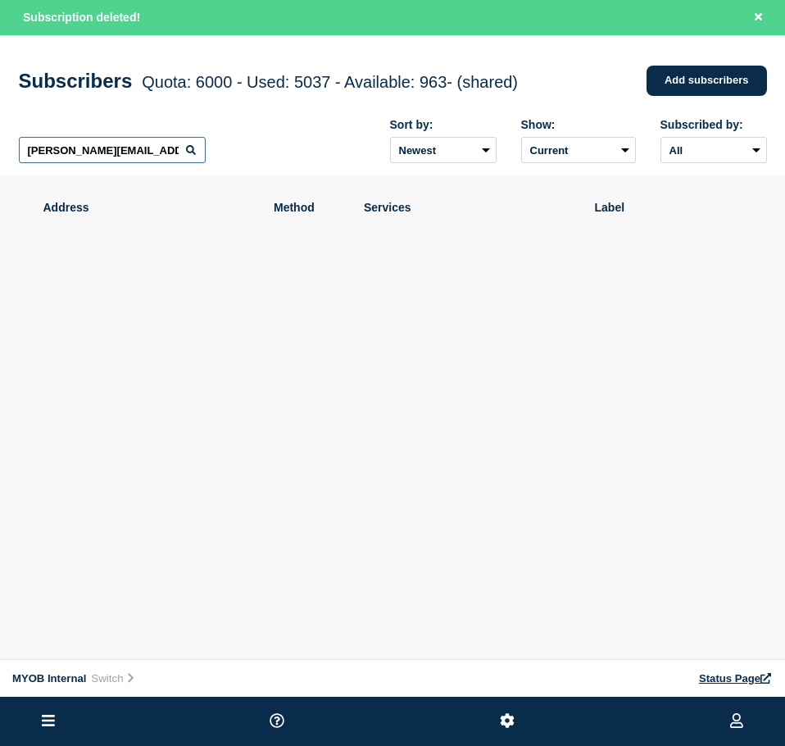
click at [122, 153] on input "[PERSON_NAME][EMAIL_ADDRESS][PERSON_NAME][DOMAIN_NAME]" at bounding box center [112, 150] width 187 height 26
paste input "[PERSON_NAME][EMAIL_ADDRESS][PERSON_NAME][DOMAIN_NAME]"
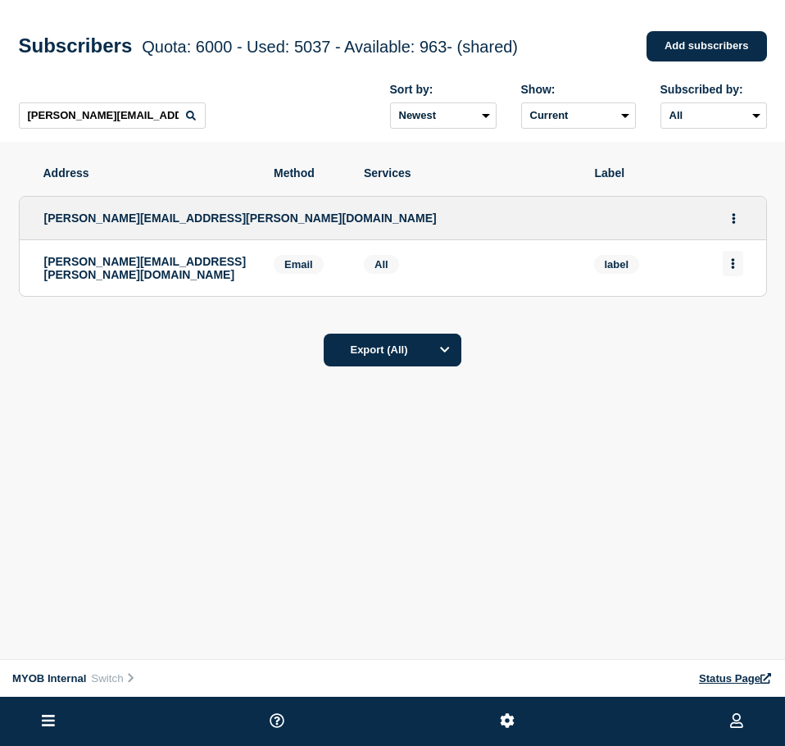
click at [735, 276] on button "Actions" at bounding box center [733, 263] width 20 height 25
click at [740, 316] on button "Delete" at bounding box center [733, 310] width 31 height 12
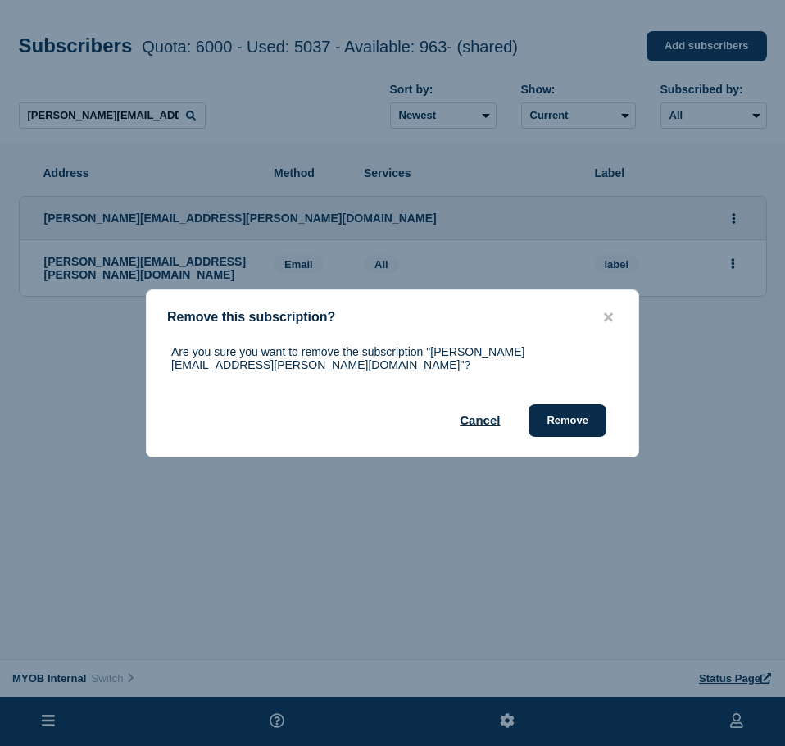
drag, startPoint x: 574, startPoint y: 410, endPoint x: 783, endPoint y: 451, distance: 213.0
click at [577, 410] on button "Remove" at bounding box center [567, 420] width 78 height 33
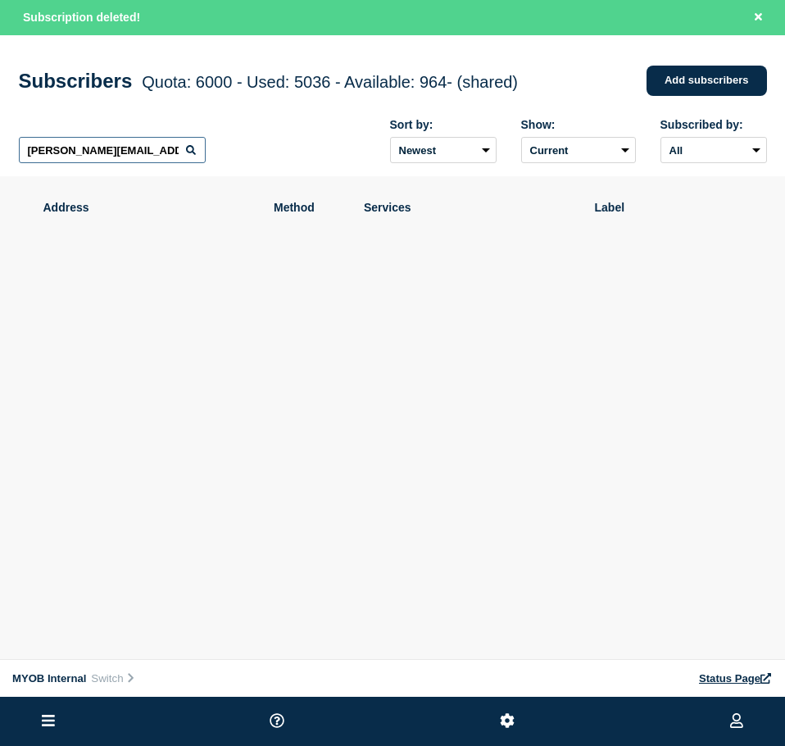
click at [152, 147] on input "[PERSON_NAME][EMAIL_ADDRESS][PERSON_NAME][DOMAIN_NAME]" at bounding box center [112, 150] width 187 height 26
click at [150, 147] on input "[PERSON_NAME][EMAIL_ADDRESS][PERSON_NAME][DOMAIN_NAME]" at bounding box center [112, 150] width 187 height 26
paste input "[PERSON_NAME][EMAIL_ADDRESS][DOMAIN_NAME]"
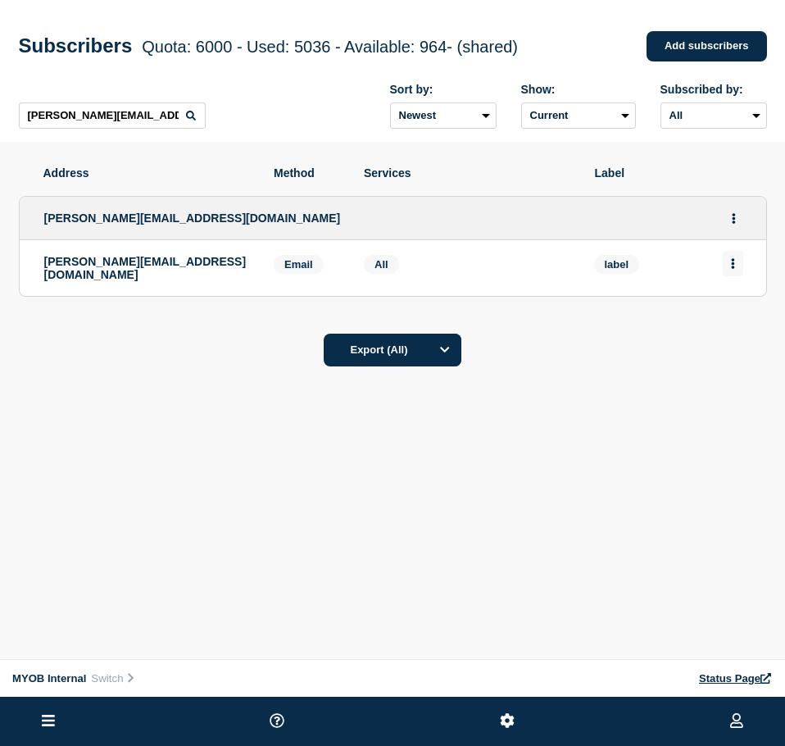
click at [726, 273] on button "Actions" at bounding box center [733, 263] width 20 height 25
click at [729, 316] on button "Delete" at bounding box center [733, 310] width 31 height 12
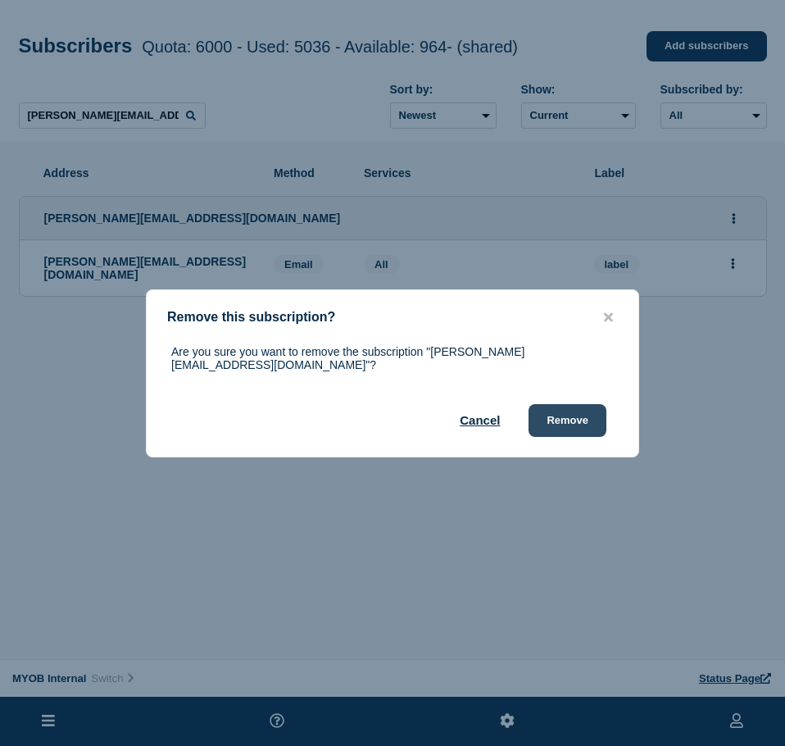
click at [569, 415] on button "Remove" at bounding box center [567, 420] width 78 height 33
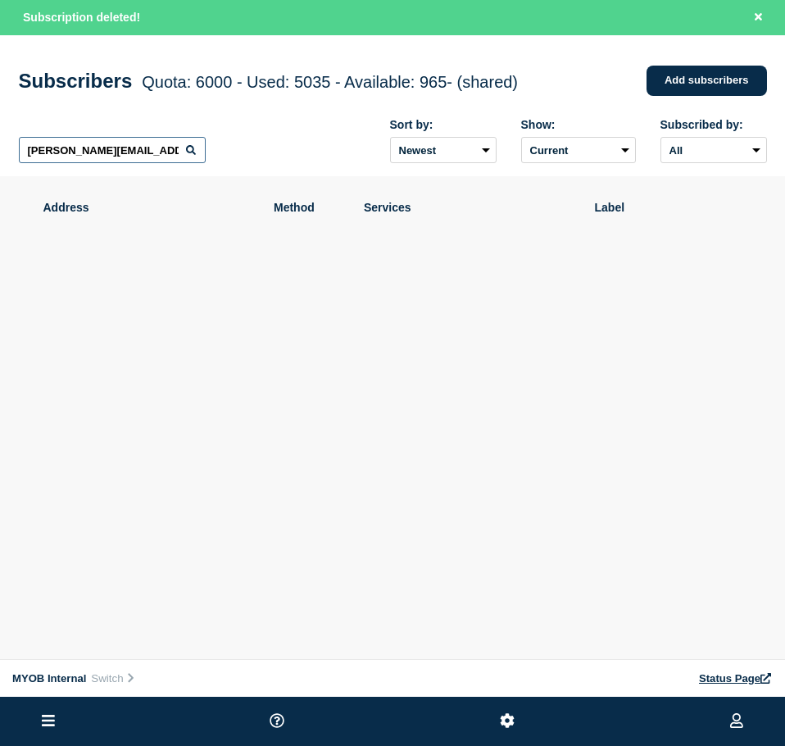
click at [138, 157] on input "[PERSON_NAME][EMAIL_ADDRESS][DOMAIN_NAME]" at bounding box center [112, 150] width 187 height 26
click at [133, 156] on input "[PERSON_NAME][EMAIL_ADDRESS][DOMAIN_NAME]" at bounding box center [112, 150] width 187 height 26
click at [134, 156] on input "[PERSON_NAME][EMAIL_ADDRESS][DOMAIN_NAME]" at bounding box center [112, 150] width 187 height 26
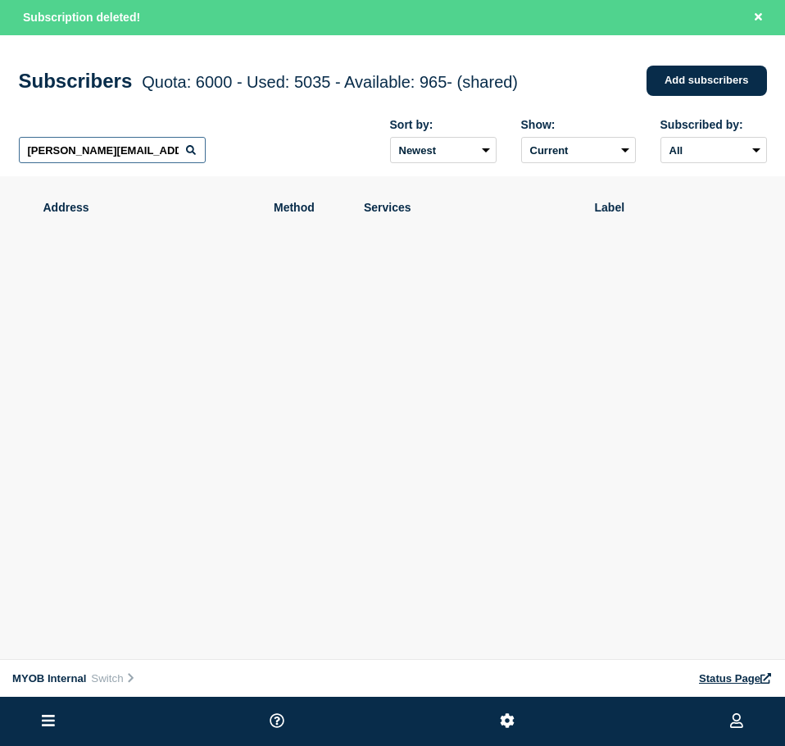
click at [134, 156] on input "[PERSON_NAME][EMAIL_ADDRESS][DOMAIN_NAME]" at bounding box center [112, 150] width 187 height 26
paste input "[EMAIL_ADDRESS][PERSON_NAME][DOMAIN_NAME]"
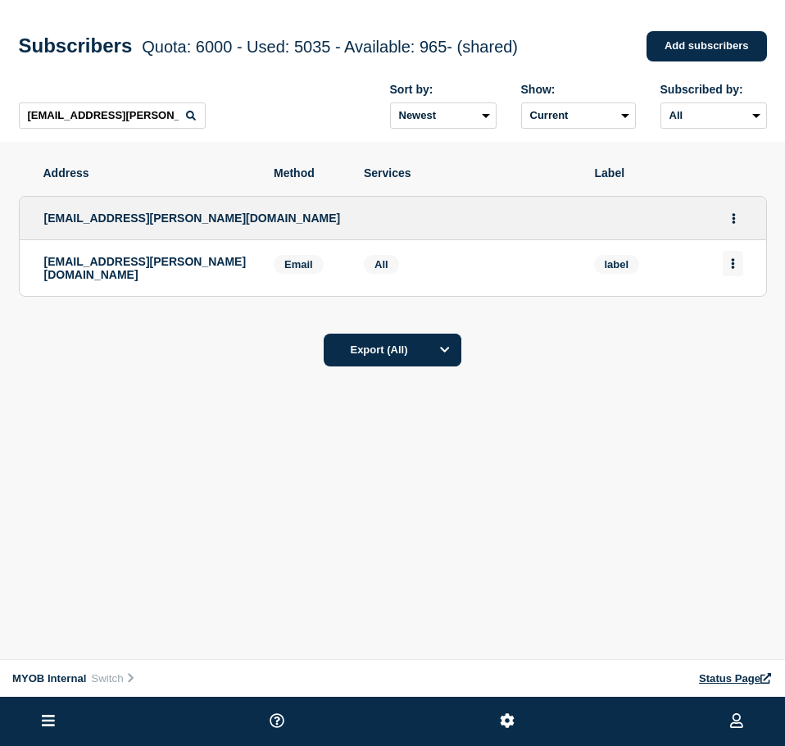
click at [731, 263] on icon "Actions" at bounding box center [733, 263] width 4 height 11
click at [737, 311] on button "Delete" at bounding box center [733, 310] width 31 height 12
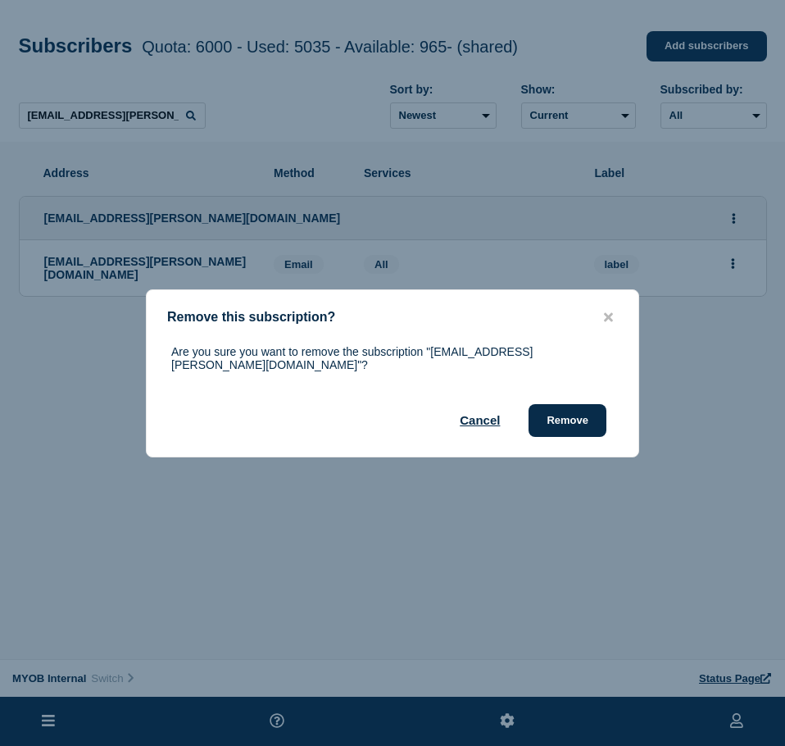
drag, startPoint x: 573, startPoint y: 413, endPoint x: 782, endPoint y: 415, distance: 208.9
click at [574, 413] on button "Remove" at bounding box center [567, 420] width 78 height 33
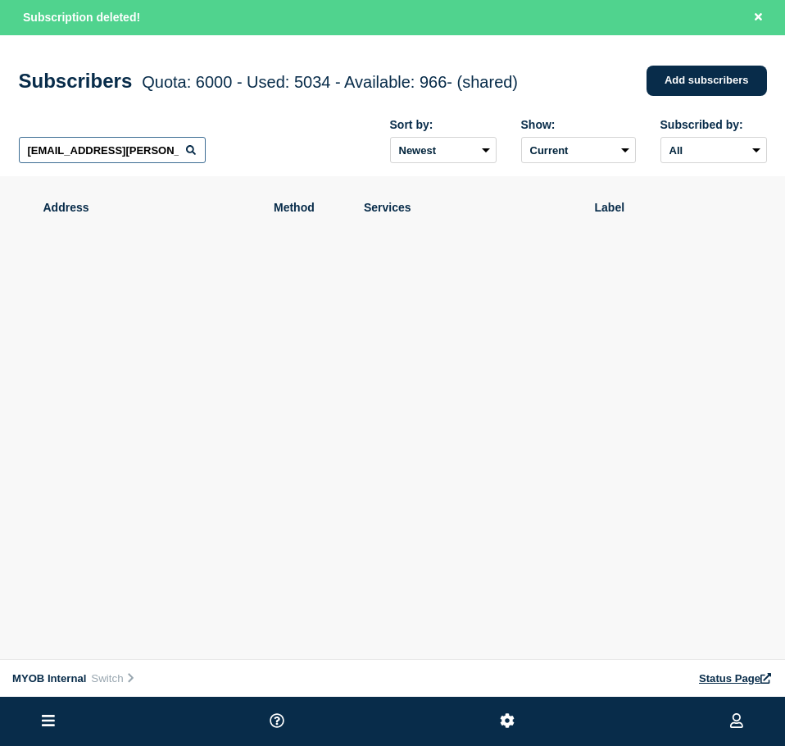
click at [130, 152] on input "[EMAIL_ADDRESS][PERSON_NAME][DOMAIN_NAME]" at bounding box center [112, 150] width 187 height 26
paste input "[PERSON_NAME][EMAIL_ADDRESS][DOMAIN_NAME]"
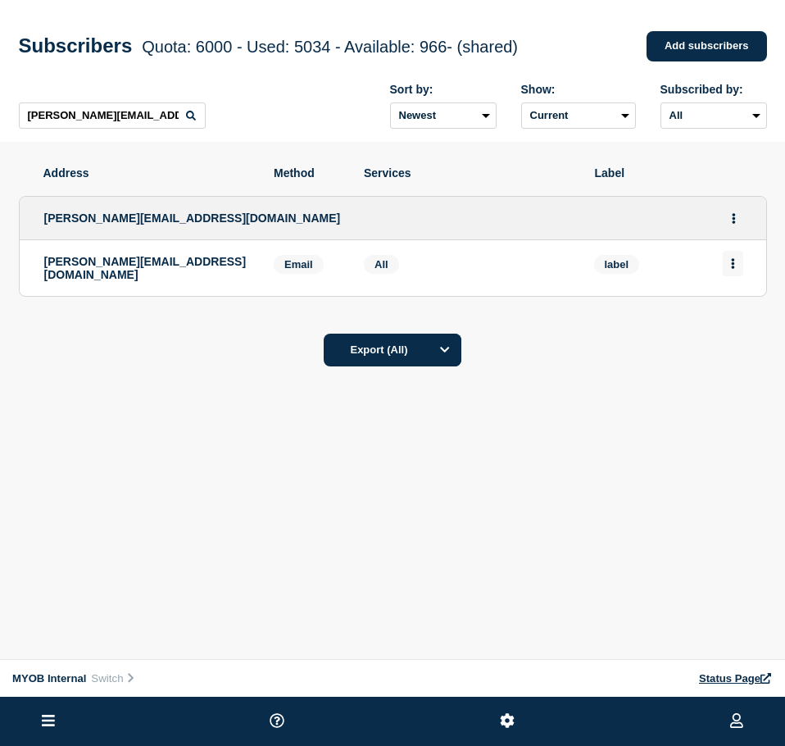
click at [732, 265] on icon "Actions" at bounding box center [733, 263] width 4 height 11
click at [728, 316] on button "Delete" at bounding box center [733, 310] width 31 height 12
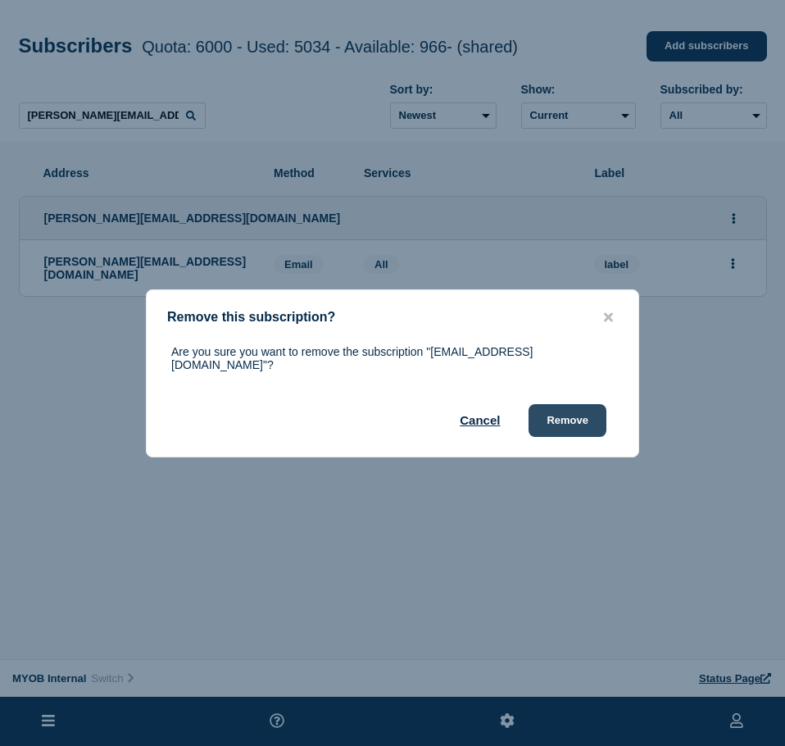
click at [574, 404] on button "Remove" at bounding box center [567, 420] width 78 height 33
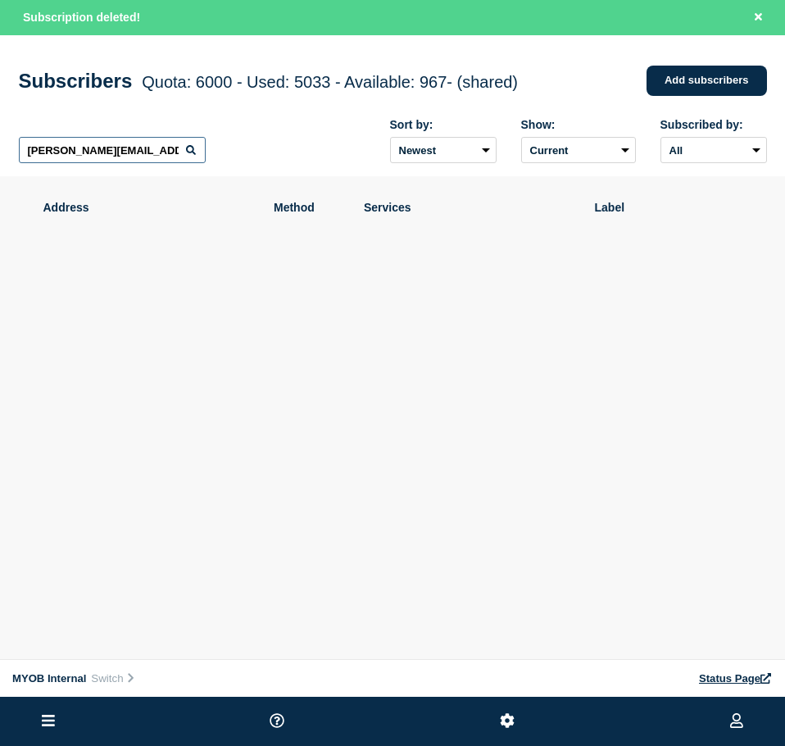
click at [89, 159] on input "[PERSON_NAME][EMAIL_ADDRESS][DOMAIN_NAME]" at bounding box center [112, 150] width 187 height 26
paste input "[EMAIL_ADDRESS][DOMAIN_NAME]"
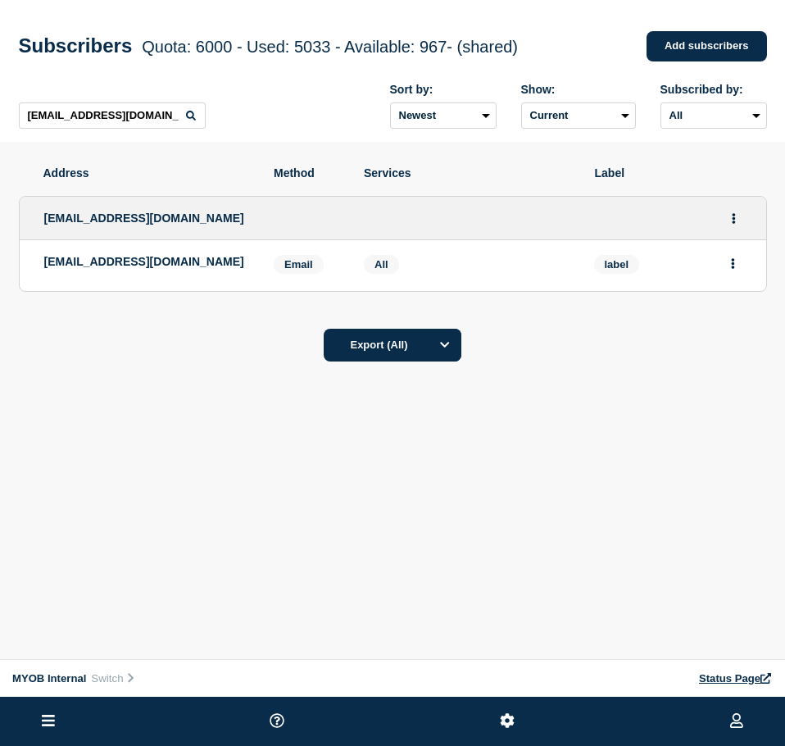
drag, startPoint x: 739, startPoint y: 271, endPoint x: 741, endPoint y: 280, distance: 9.2
click at [739, 272] on button "Actions" at bounding box center [733, 263] width 20 height 25
click at [741, 312] on button "Delete" at bounding box center [733, 310] width 31 height 12
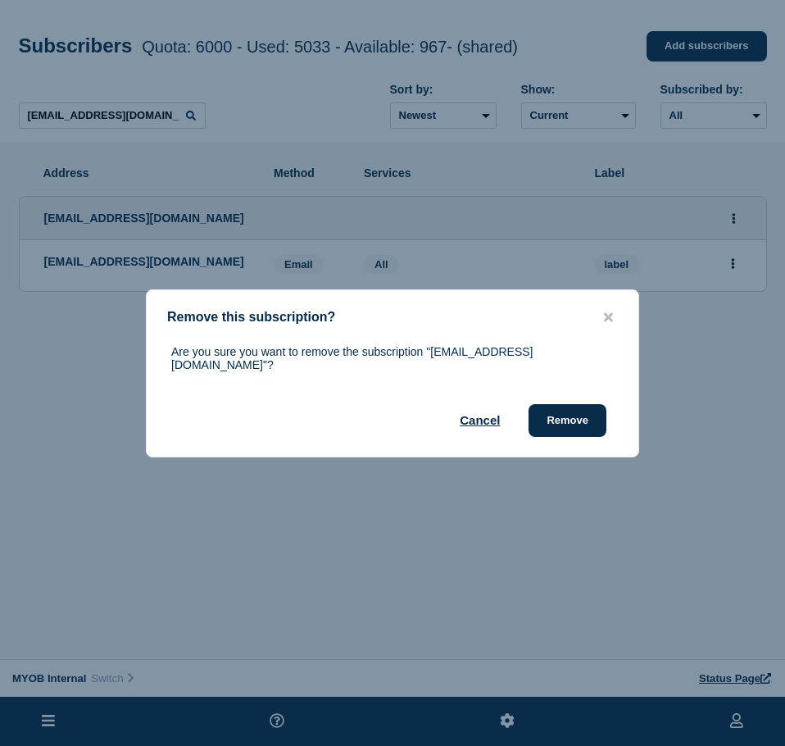
drag, startPoint x: 588, startPoint y: 404, endPoint x: 691, endPoint y: 407, distance: 102.5
click at [586, 404] on button "Remove" at bounding box center [567, 420] width 78 height 33
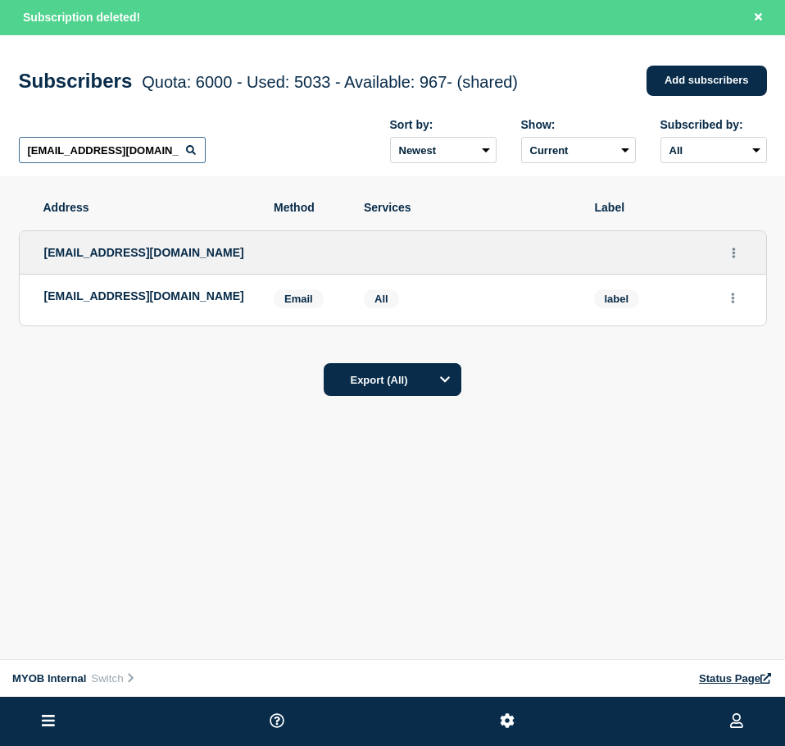
click at [116, 160] on input "[EMAIL_ADDRESS][DOMAIN_NAME]" at bounding box center [112, 150] width 187 height 26
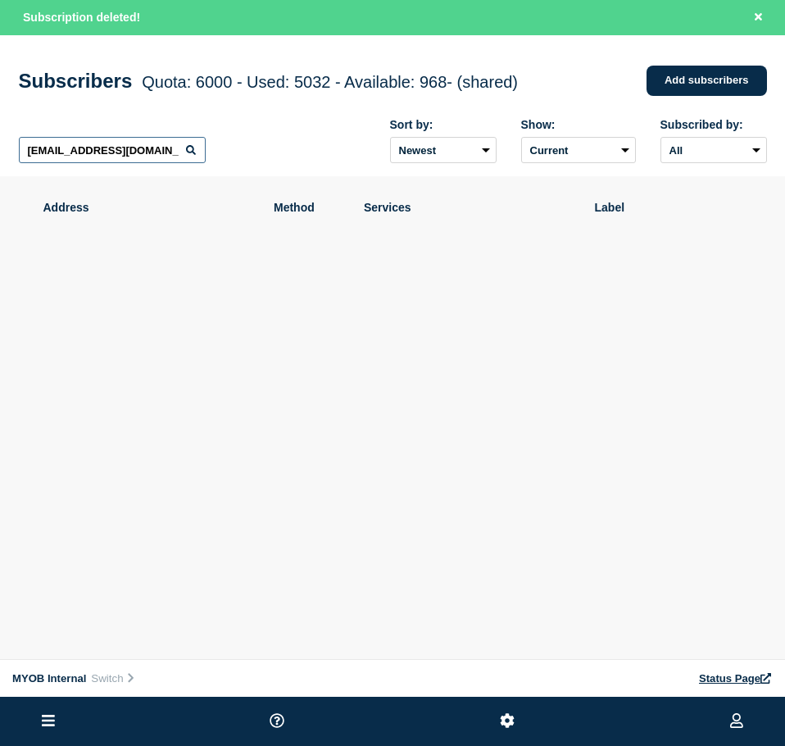
click at [116, 160] on input "[EMAIL_ADDRESS][DOMAIN_NAME]" at bounding box center [112, 150] width 187 height 26
paste input "[PERSON_NAME][EMAIL_ADDRESS][PERSON_NAME][DOMAIN_NAME]"
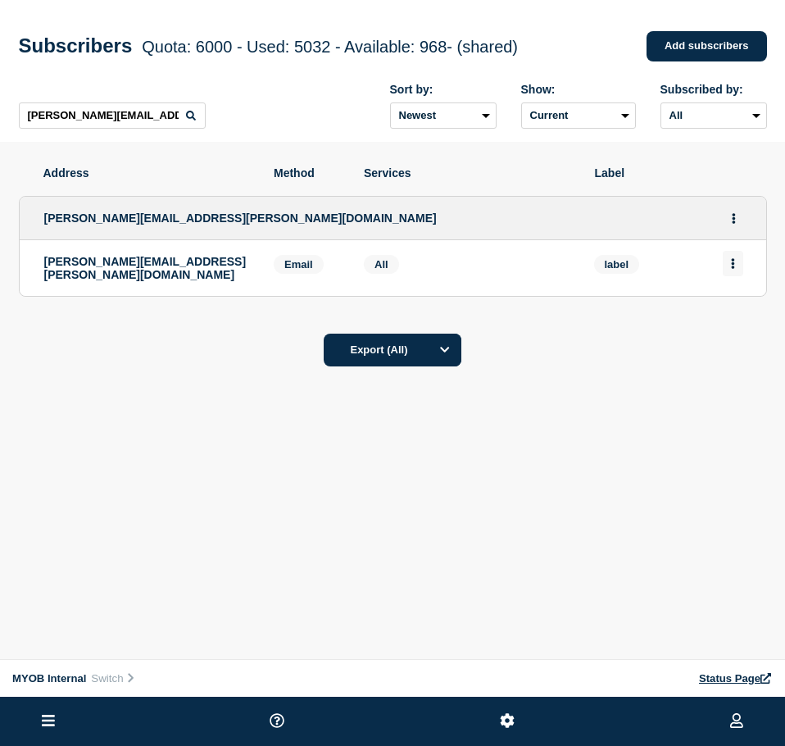
click at [733, 267] on icon "Actions" at bounding box center [732, 263] width 3 height 11
click at [739, 313] on button "Delete" at bounding box center [733, 310] width 31 height 12
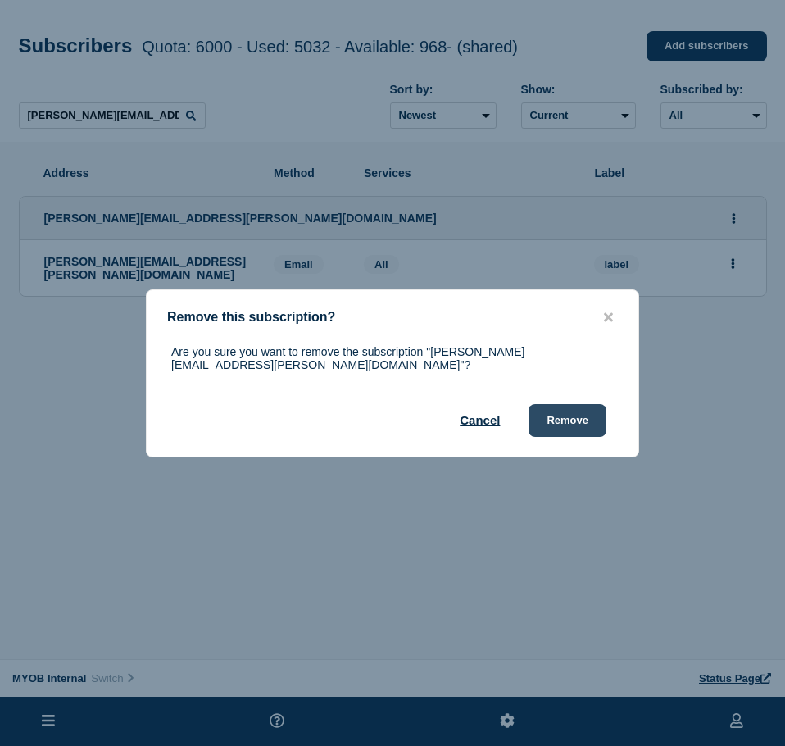
click at [570, 422] on button "Remove" at bounding box center [567, 420] width 78 height 33
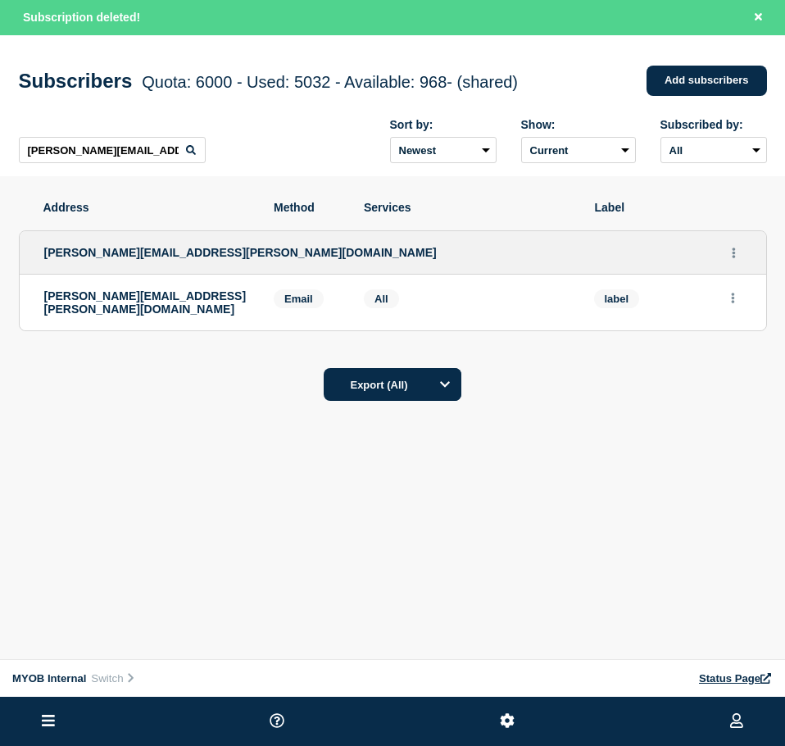
click at [80, 168] on div "[PERSON_NAME][EMAIL_ADDRESS][PERSON_NAME][DOMAIN_NAME] Sort by: Newest Oldest S…" at bounding box center [393, 141] width 748 height 71
click at [80, 163] on input "[PERSON_NAME][EMAIL_ADDRESS][PERSON_NAME][DOMAIN_NAME]" at bounding box center [112, 150] width 187 height 26
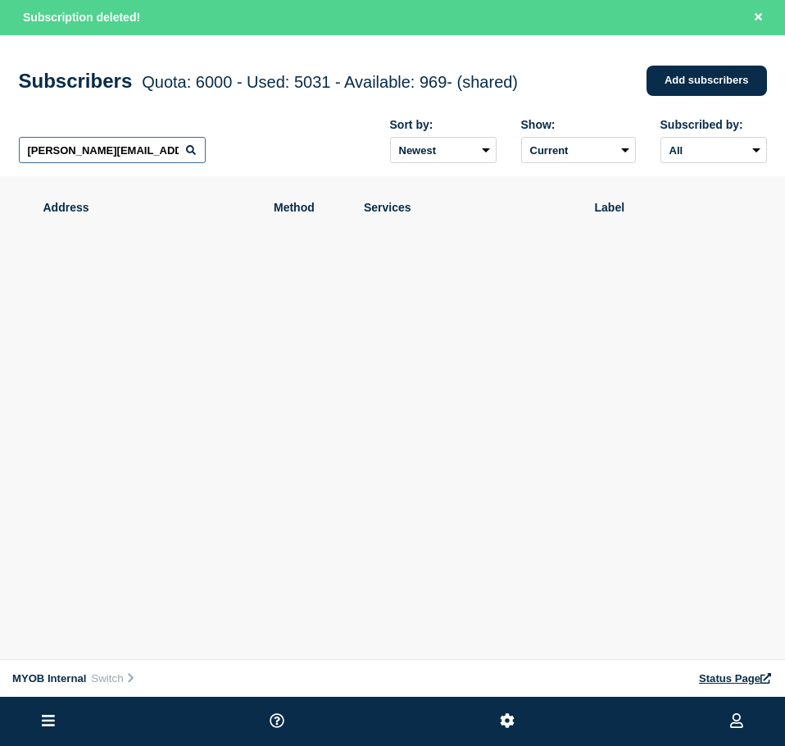
paste input "[PERSON_NAME][EMAIL_ADDRESS][PERSON_NAME][DOMAIN_NAME]"
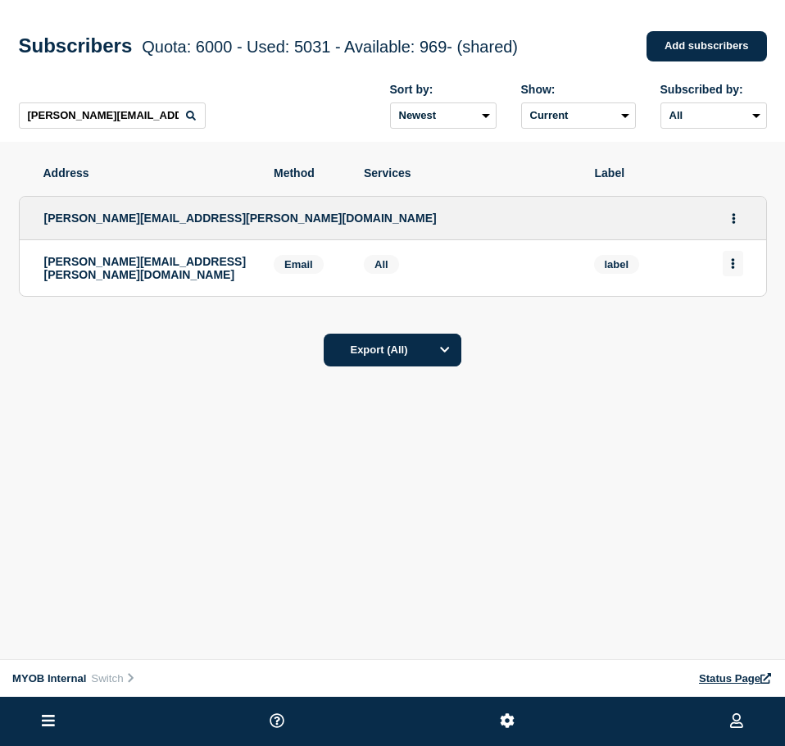
click at [740, 276] on button "Actions" at bounding box center [733, 263] width 20 height 25
click at [741, 315] on button "Delete" at bounding box center [733, 310] width 31 height 12
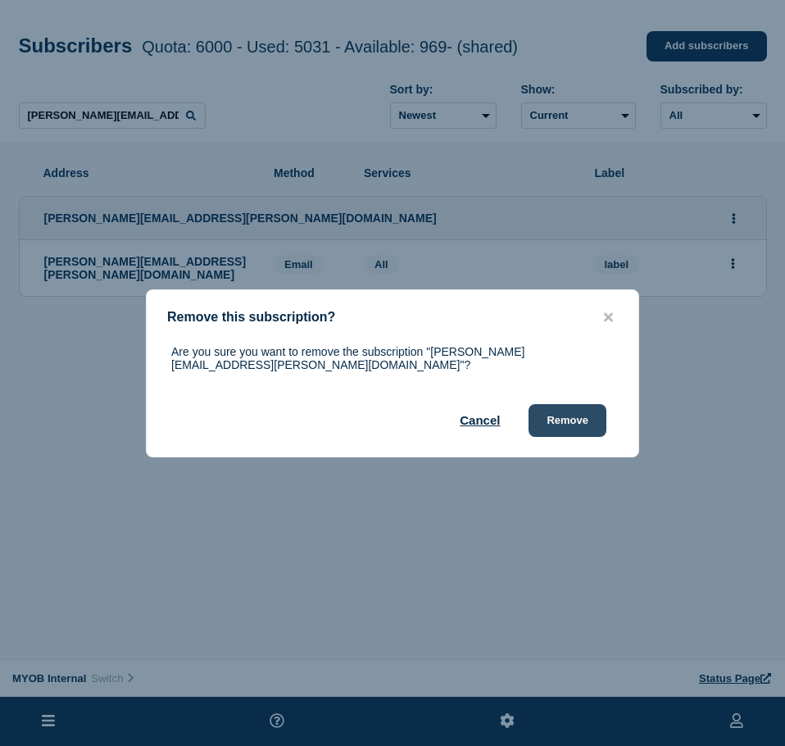
click at [553, 410] on button "Remove" at bounding box center [567, 420] width 78 height 33
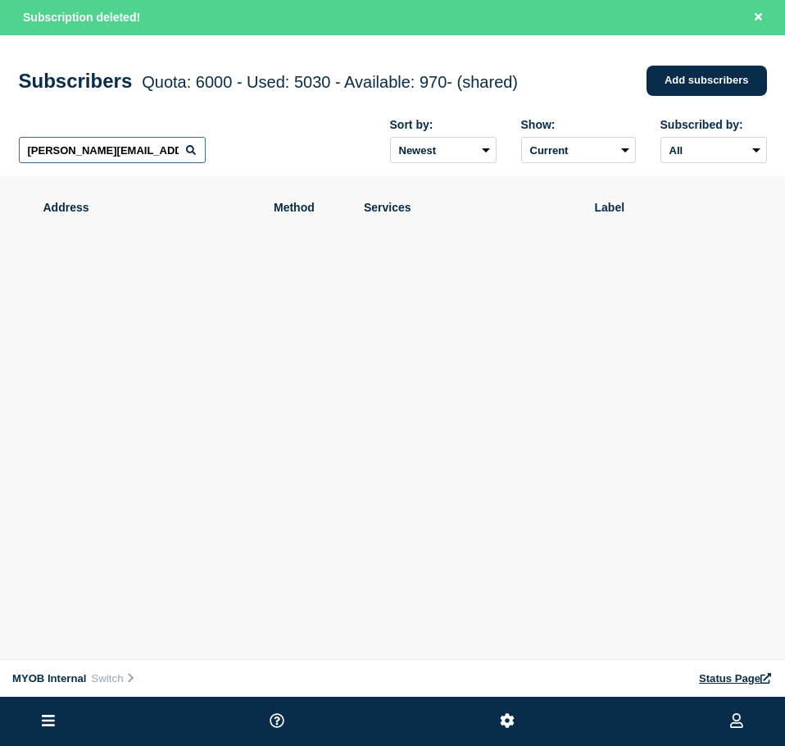
click at [127, 159] on input "[PERSON_NAME][EMAIL_ADDRESS][PERSON_NAME][DOMAIN_NAME]" at bounding box center [112, 150] width 187 height 26
paste input "[PERSON_NAME][EMAIL_ADDRESS][DOMAIN_NAME]"
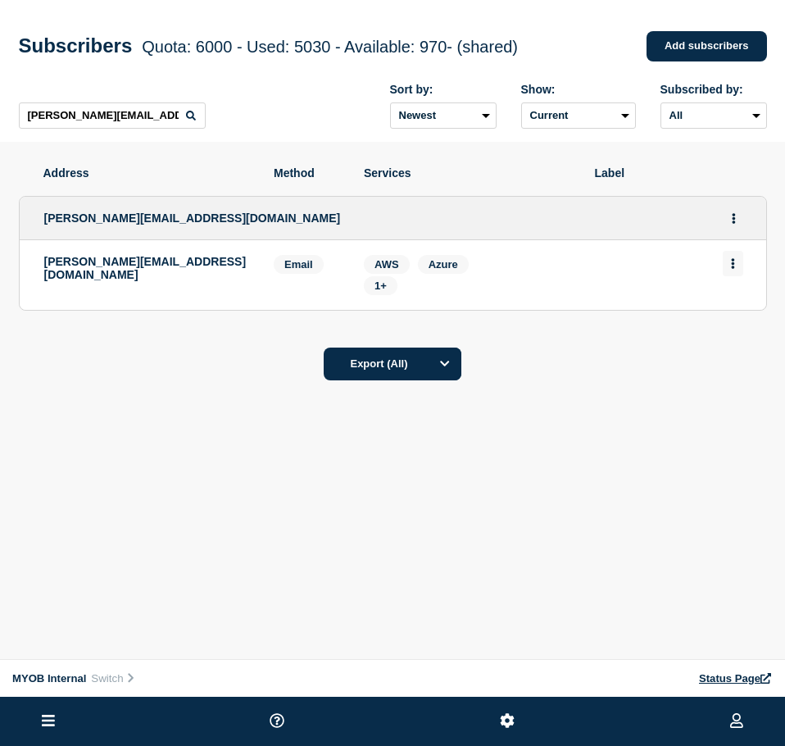
click at [732, 269] on icon "Actions" at bounding box center [733, 263] width 4 height 11
click at [727, 314] on button "Delete" at bounding box center [733, 310] width 31 height 12
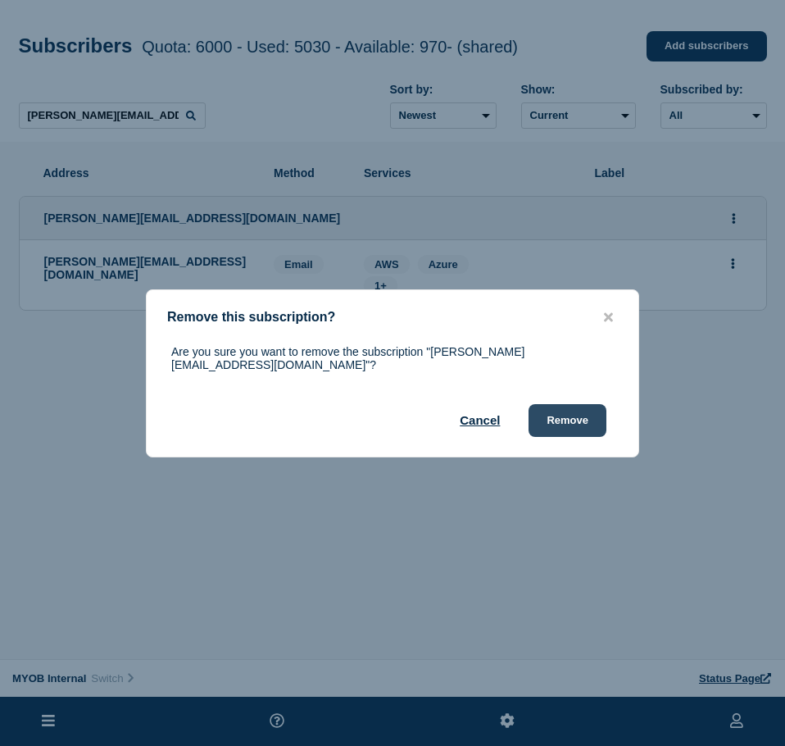
click at [569, 412] on button "Remove" at bounding box center [567, 420] width 78 height 33
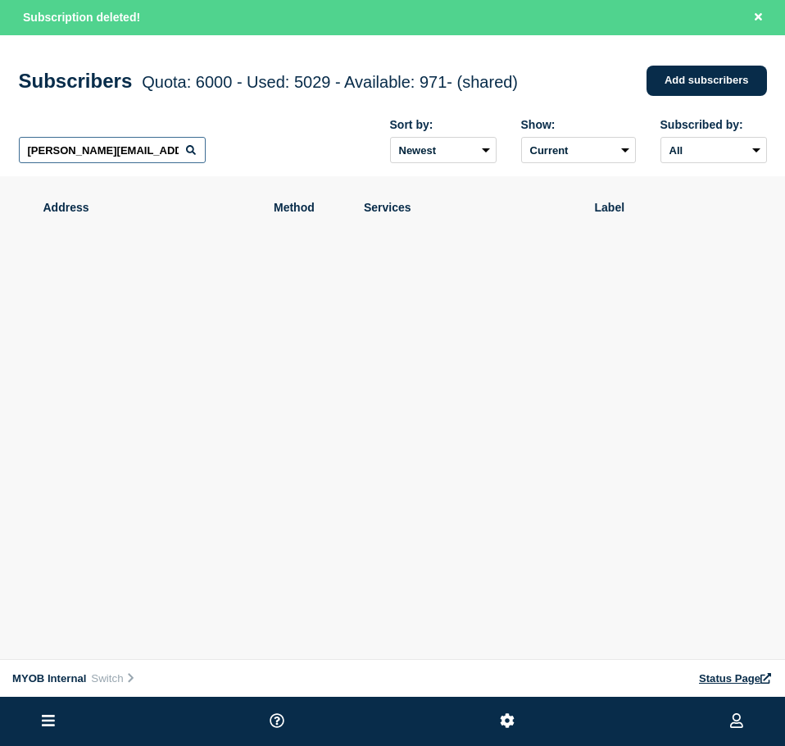
click at [129, 152] on input "[PERSON_NAME][EMAIL_ADDRESS][DOMAIN_NAME]" at bounding box center [112, 150] width 187 height 26
paste input "[PERSON_NAME][EMAIL_ADDRESS][DOMAIN_NAME]"
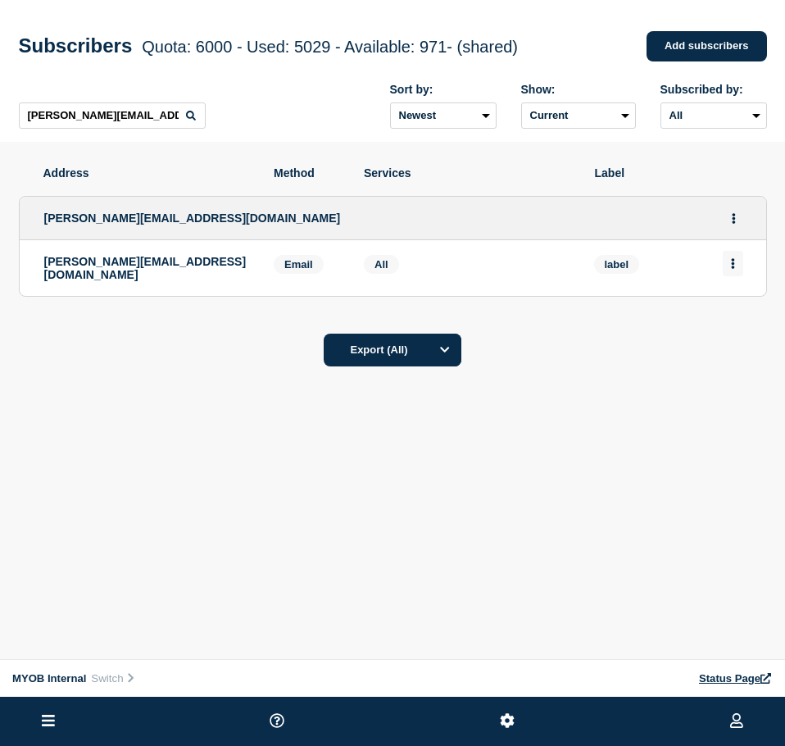
click at [736, 264] on button "Actions" at bounding box center [733, 263] width 20 height 25
click at [738, 320] on div "Delete" at bounding box center [733, 309] width 77 height 59
click at [738, 315] on button "Delete" at bounding box center [733, 310] width 31 height 12
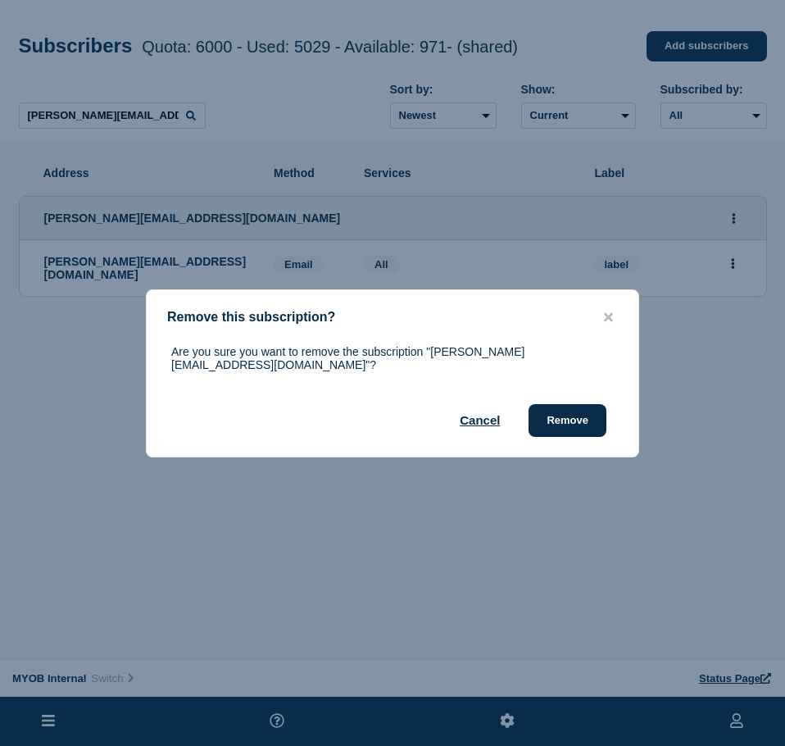
drag, startPoint x: 578, startPoint y: 407, endPoint x: 784, endPoint y: 457, distance: 212.4
click at [580, 407] on button "Remove" at bounding box center [567, 420] width 78 height 33
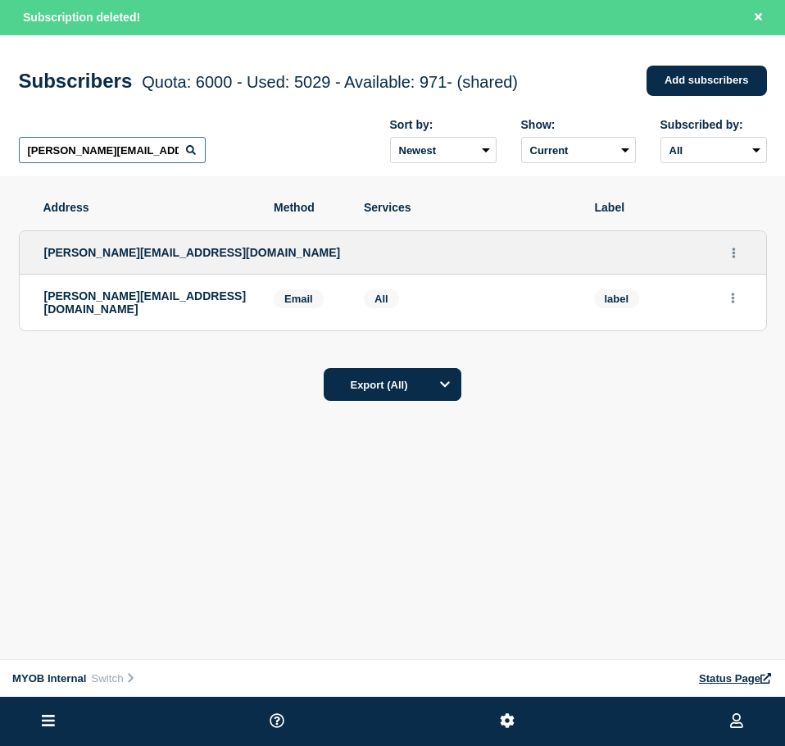
click at [115, 144] on input "[PERSON_NAME][EMAIL_ADDRESS][DOMAIN_NAME]" at bounding box center [112, 150] width 187 height 26
paste input "[DOMAIN_NAME][EMAIL_ADDRESS][DOMAIN_NAME]"
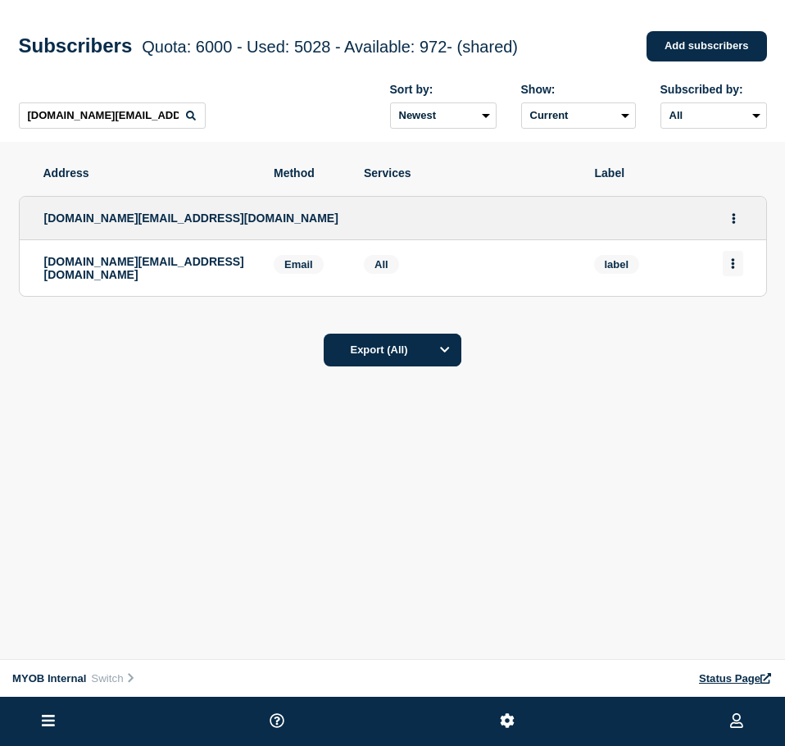
click at [742, 268] on button "Actions" at bounding box center [733, 263] width 20 height 25
click at [745, 313] on button "Delete" at bounding box center [733, 310] width 31 height 12
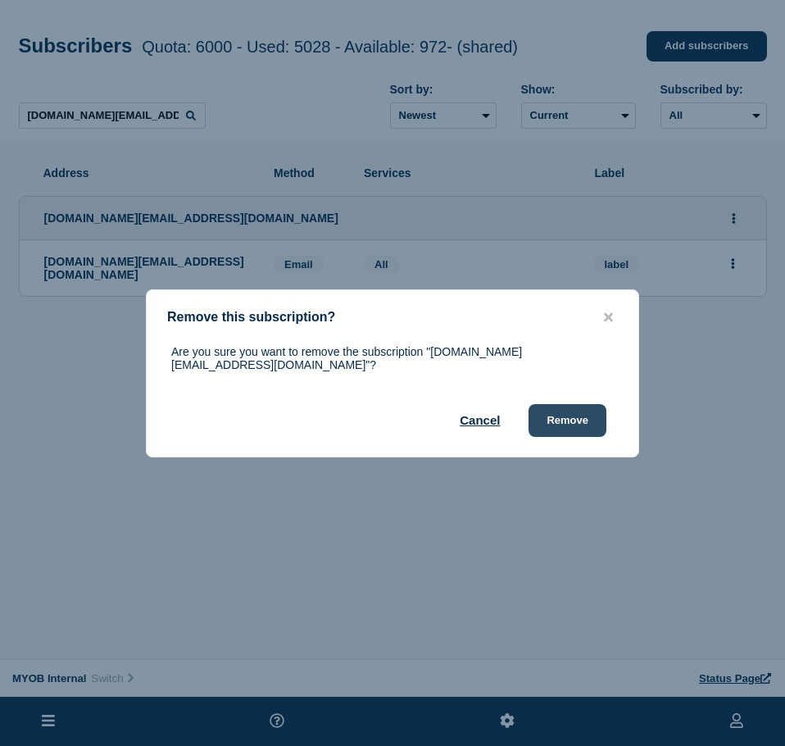
click at [575, 412] on button "Remove" at bounding box center [567, 420] width 78 height 33
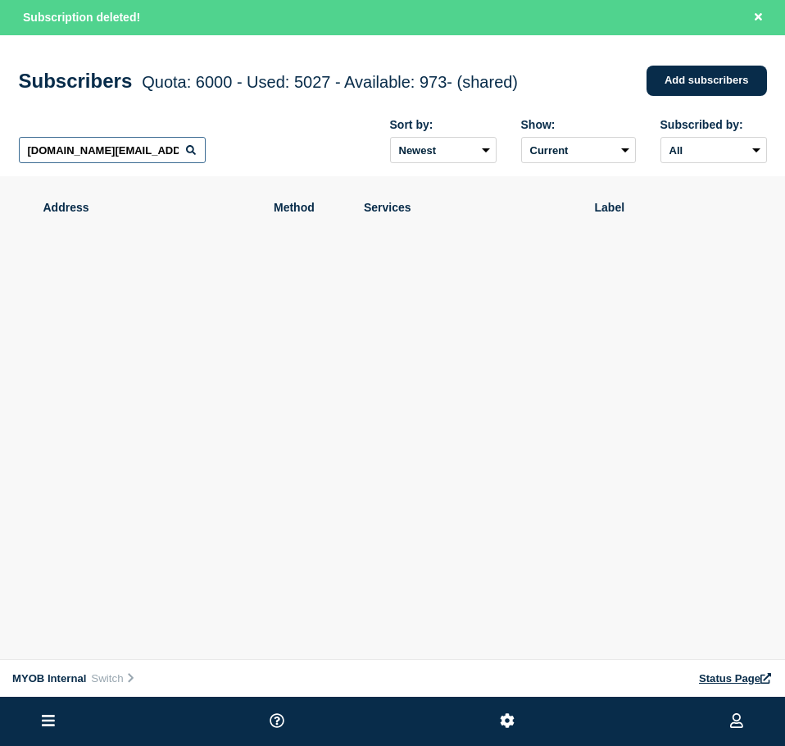
click at [160, 158] on input "[DOMAIN_NAME][EMAIL_ADDRESS][DOMAIN_NAME]" at bounding box center [112, 150] width 187 height 26
paste input "[EMAIL_ADDRESS][PERSON_NAME][DOMAIN_NAME]"
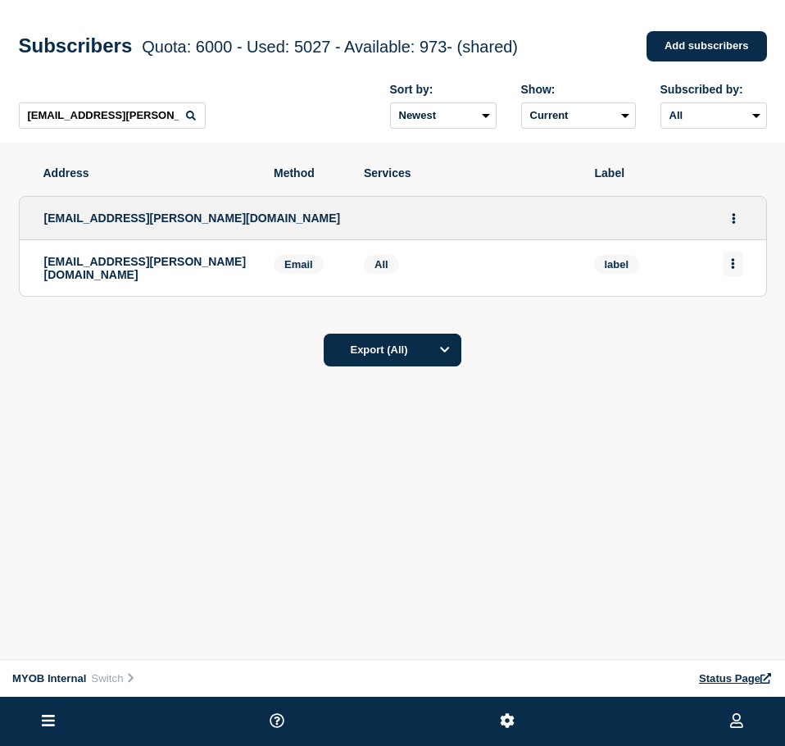
click at [741, 266] on button "Actions" at bounding box center [733, 263] width 20 height 25
click at [740, 313] on button "Delete" at bounding box center [733, 310] width 31 height 12
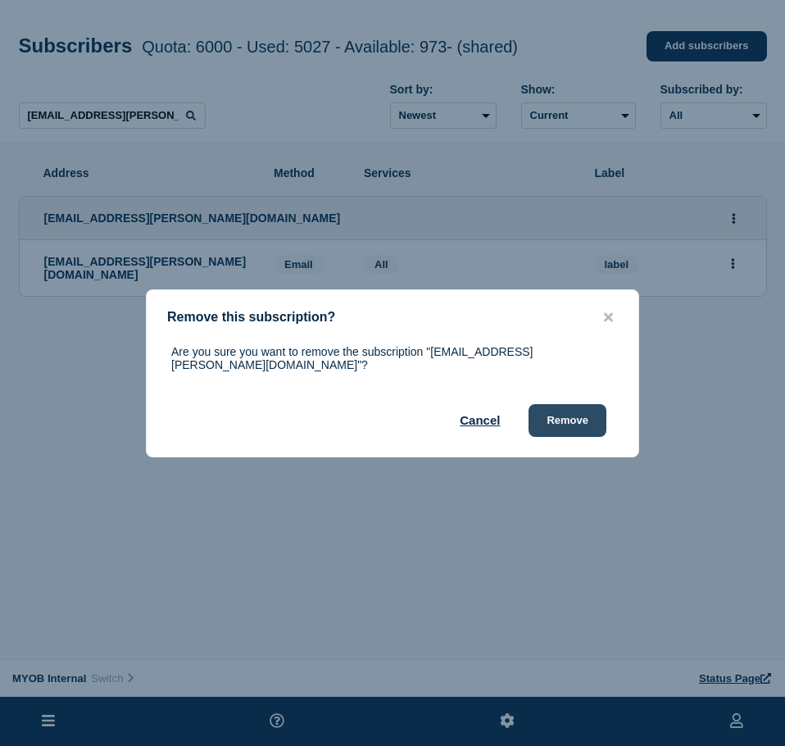
click at [589, 415] on button "Remove" at bounding box center [567, 420] width 78 height 33
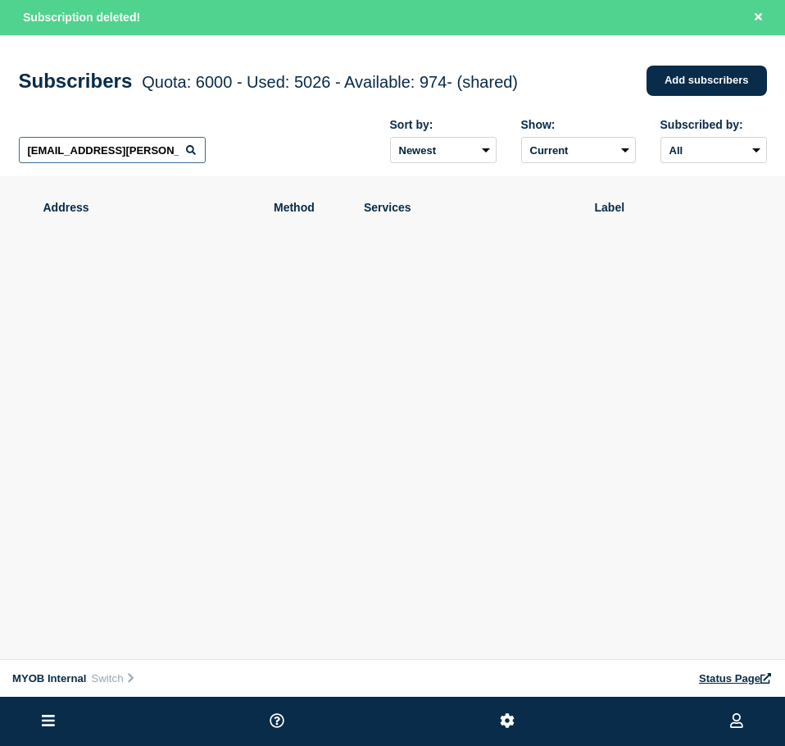
click at [57, 149] on input "[EMAIL_ADDRESS][PERSON_NAME][DOMAIN_NAME]" at bounding box center [112, 150] width 187 height 26
paste input "[PERSON_NAME][EMAIL_ADDRESS][DOMAIN_NAME]"
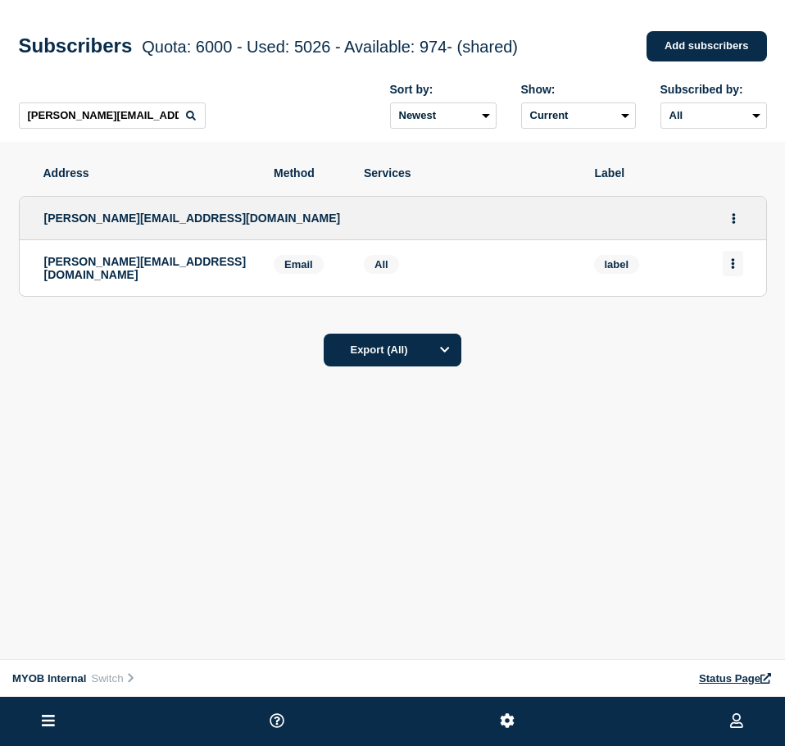
click at [731, 269] on icon "Actions" at bounding box center [733, 263] width 4 height 11
click at [722, 315] on button "Delete" at bounding box center [733, 310] width 31 height 12
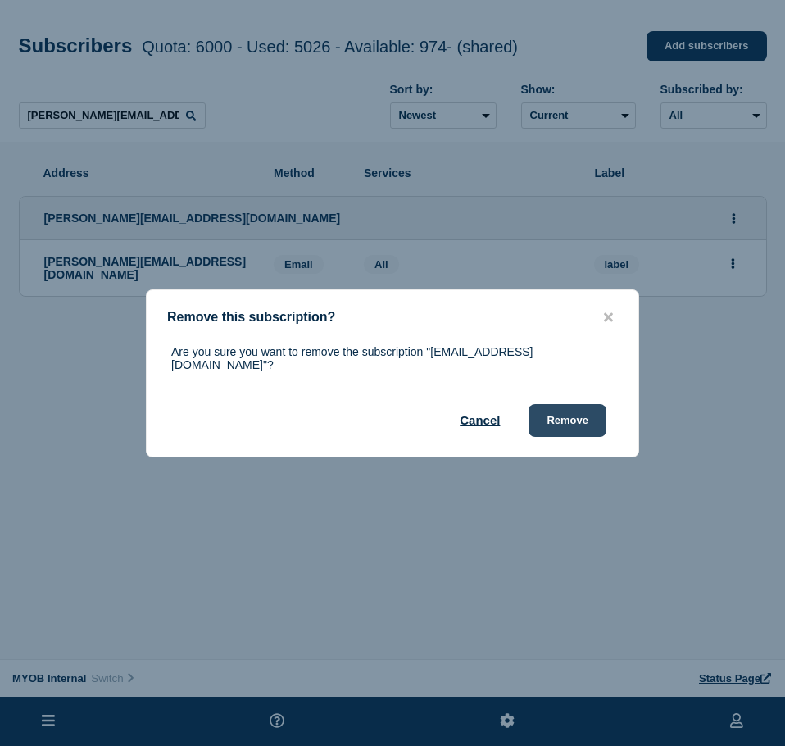
click at [586, 404] on button "Remove" at bounding box center [567, 420] width 78 height 33
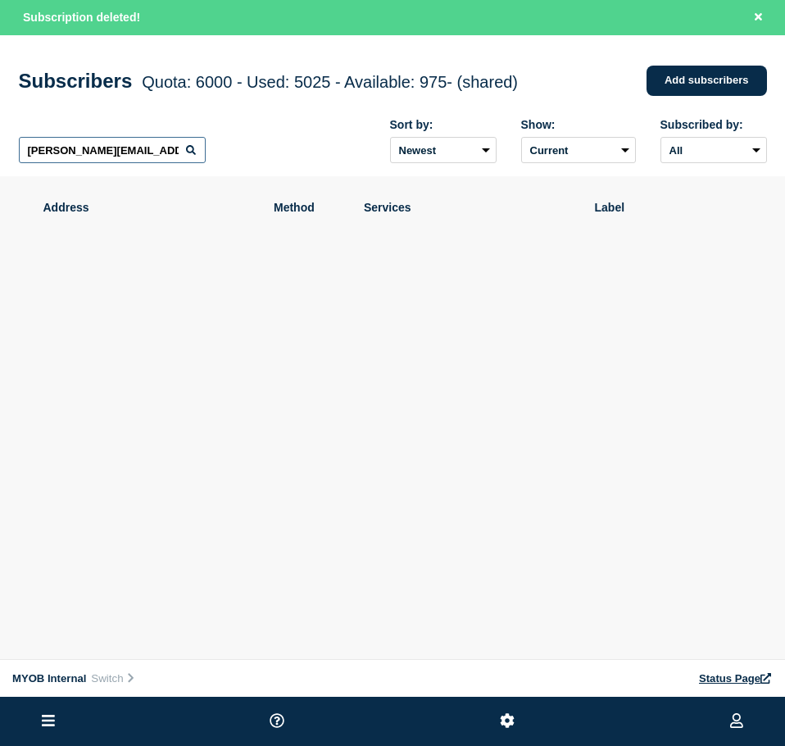
click at [157, 154] on input "[PERSON_NAME][EMAIL_ADDRESS][DOMAIN_NAME]" at bounding box center [112, 150] width 187 height 26
paste input "[EMAIL_ADDRESS][DOMAIN_NAME]"
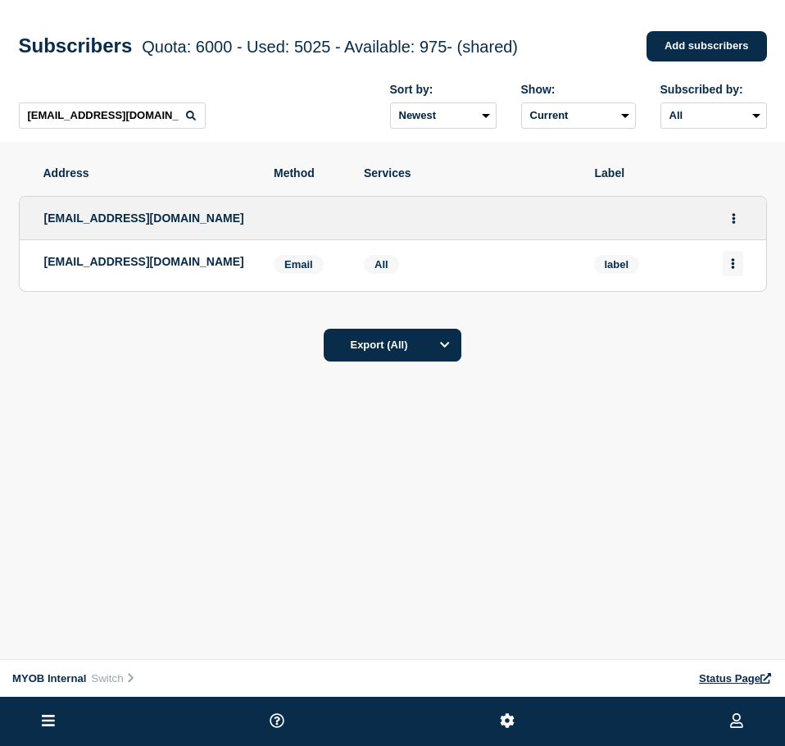
click at [729, 267] on button "Actions" at bounding box center [733, 263] width 20 height 25
click at [741, 310] on button "Delete" at bounding box center [733, 310] width 31 height 12
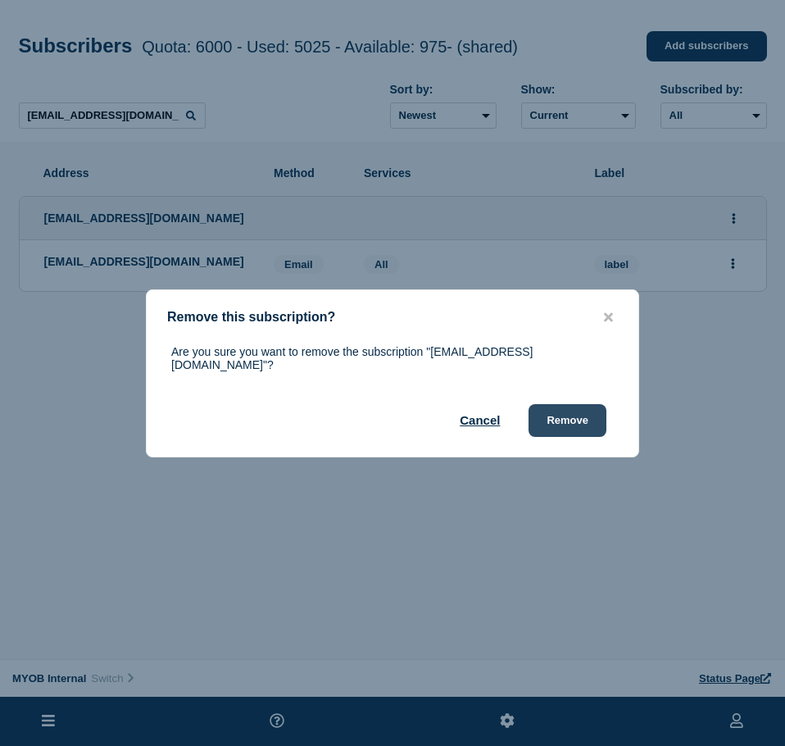
click at [552, 415] on button "Remove" at bounding box center [567, 420] width 78 height 33
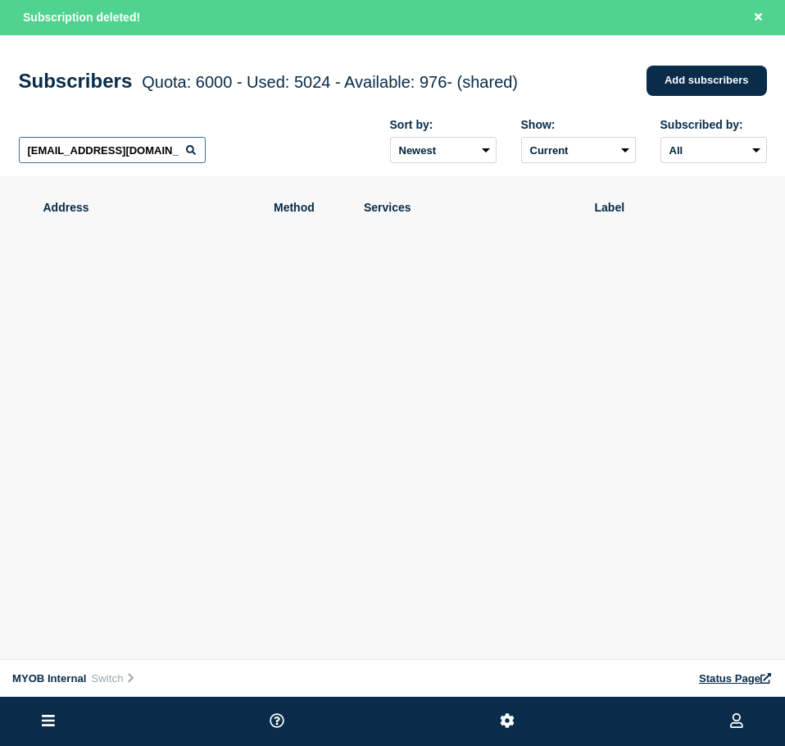
click at [141, 153] on input "[EMAIL_ADDRESS][DOMAIN_NAME]" at bounding box center [112, 150] width 187 height 26
paste input "[PERSON_NAME][EMAIL_ADDRESS][PERSON_NAME][DOMAIN_NAME]"
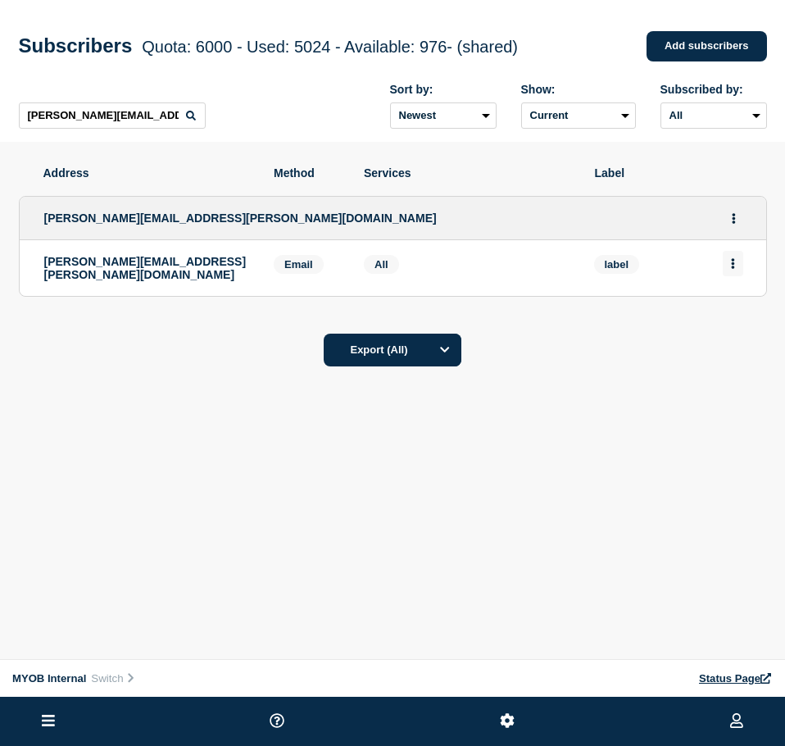
click at [734, 261] on icon "Actions" at bounding box center [733, 263] width 4 height 11
drag, startPoint x: 732, startPoint y: 303, endPoint x: 734, endPoint y: 320, distance: 17.3
click at [733, 304] on div "Delete" at bounding box center [733, 309] width 77 height 59
click at [734, 320] on div "Delete" at bounding box center [733, 309] width 77 height 59
click at [720, 316] on button "Delete" at bounding box center [733, 310] width 31 height 12
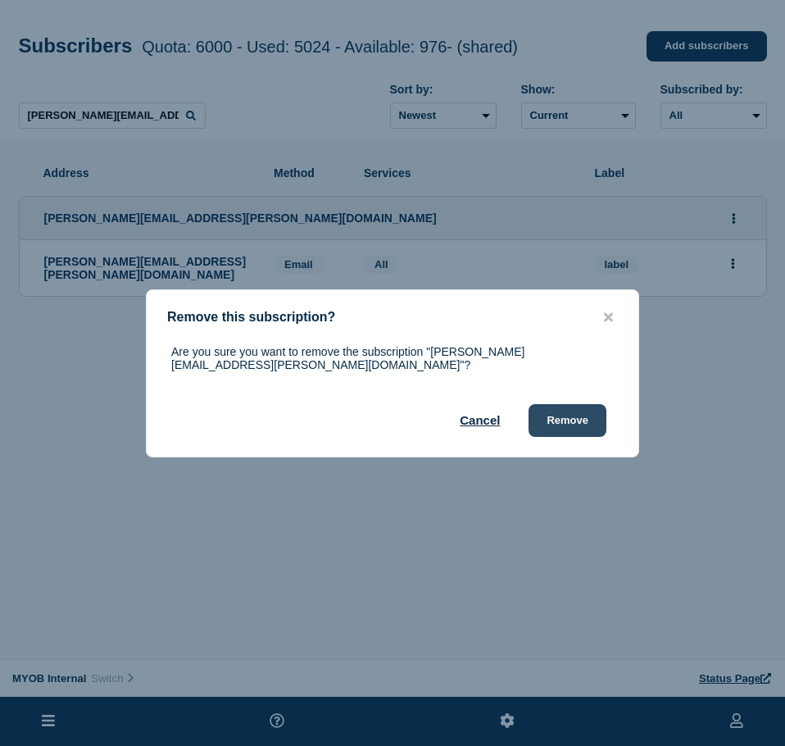
click at [564, 412] on button "Remove" at bounding box center [567, 420] width 78 height 33
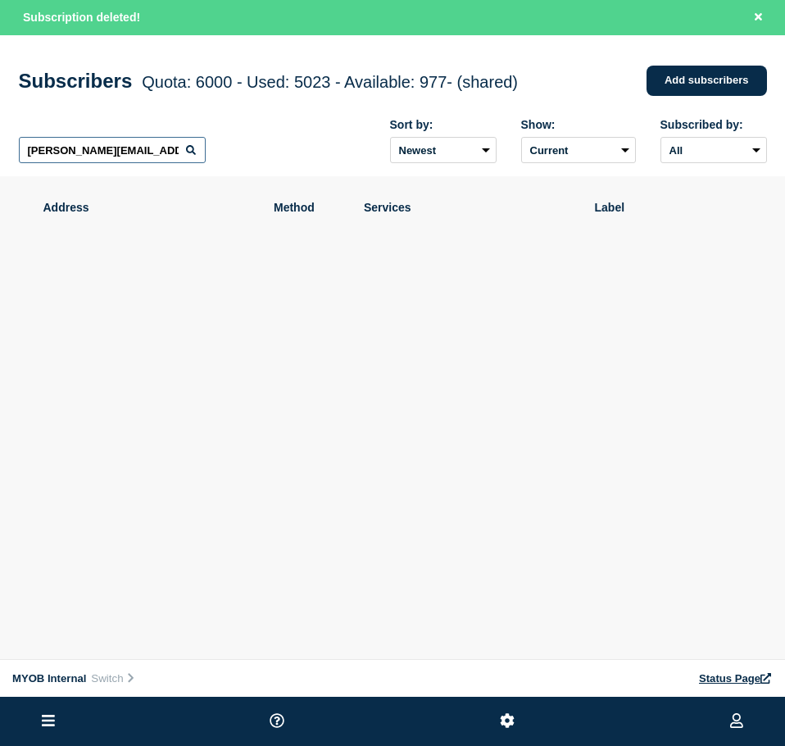
click at [152, 154] on input "[PERSON_NAME][EMAIL_ADDRESS][PERSON_NAME][DOMAIN_NAME]" at bounding box center [112, 150] width 187 height 26
paste input "[EMAIL_ADDRESS][PERSON_NAME][DOMAIN_NAME]"
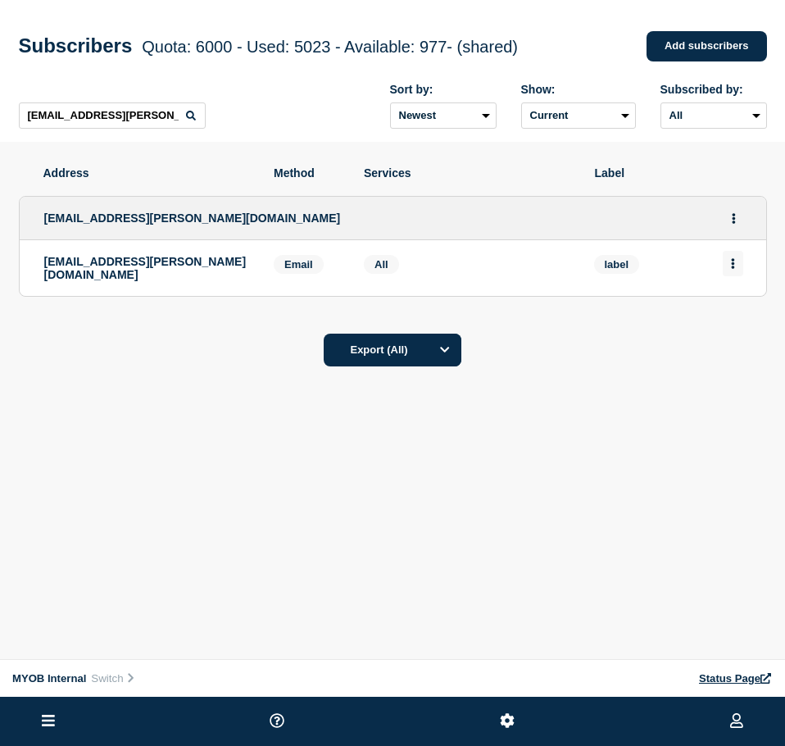
click at [726, 265] on button "Actions" at bounding box center [733, 263] width 20 height 25
click at [728, 300] on div "Delete" at bounding box center [733, 309] width 77 height 59
click at [732, 308] on button "Delete" at bounding box center [733, 310] width 31 height 12
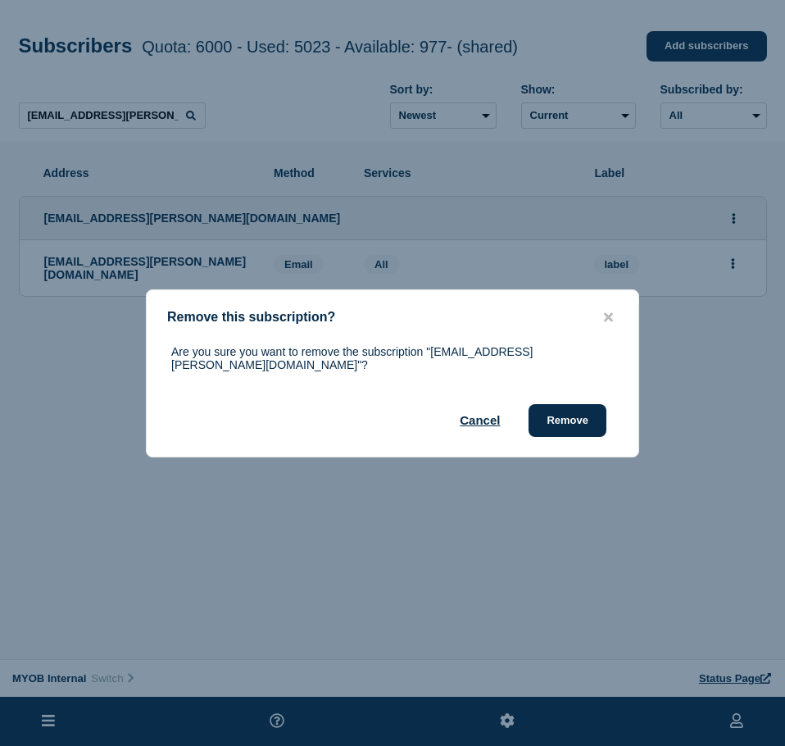
drag, startPoint x: 575, startPoint y: 408, endPoint x: 783, endPoint y: 365, distance: 212.4
click at [582, 405] on button "Remove" at bounding box center [567, 420] width 78 height 33
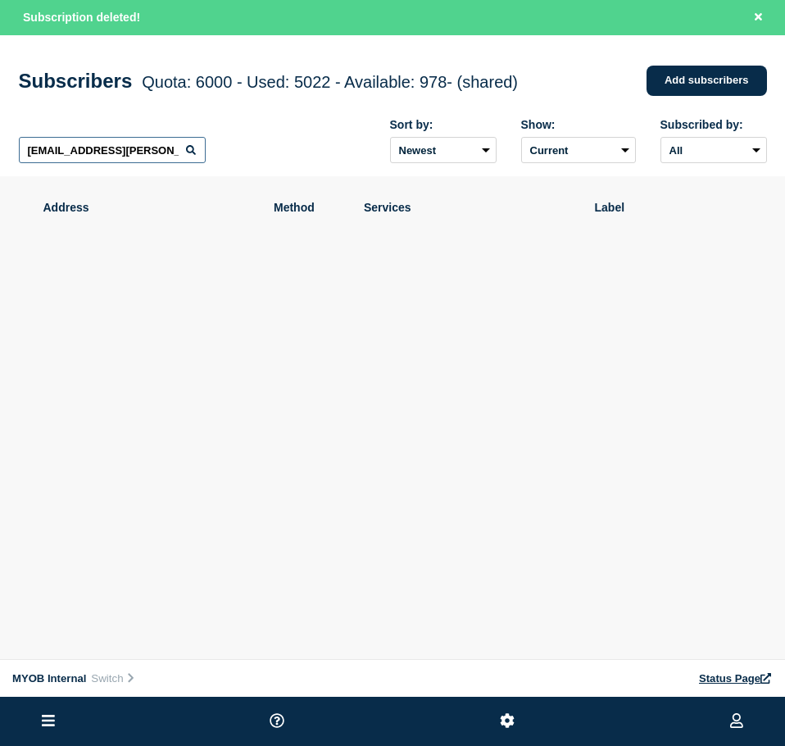
click at [84, 151] on input "[EMAIL_ADDRESS][PERSON_NAME][DOMAIN_NAME]" at bounding box center [112, 150] width 187 height 26
paste input "[PERSON_NAME][EMAIL_ADDRESS][DOMAIN_NAME]"
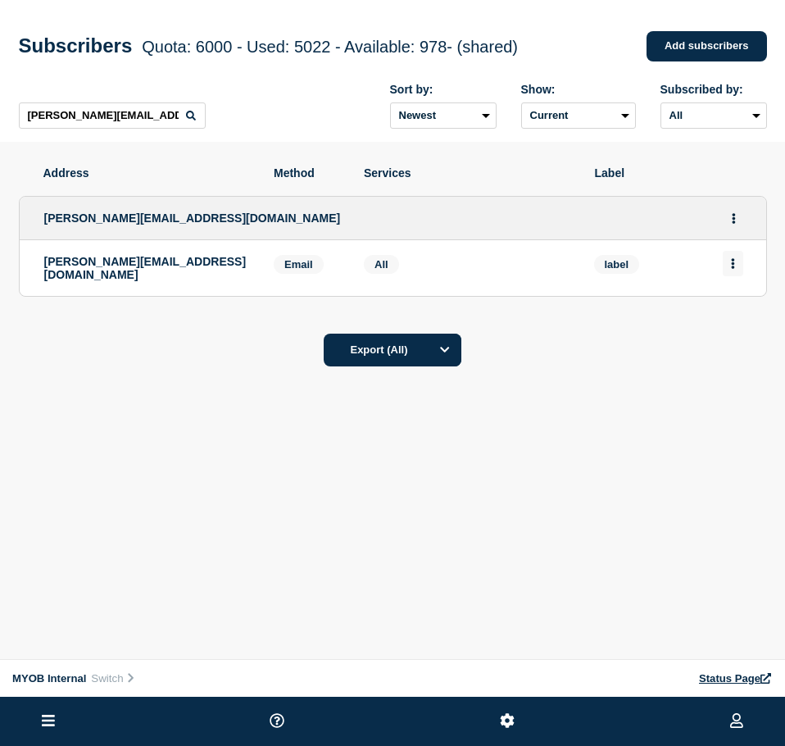
click at [737, 262] on button "Actions" at bounding box center [733, 263] width 20 height 25
click at [737, 307] on button "Delete" at bounding box center [733, 310] width 31 height 12
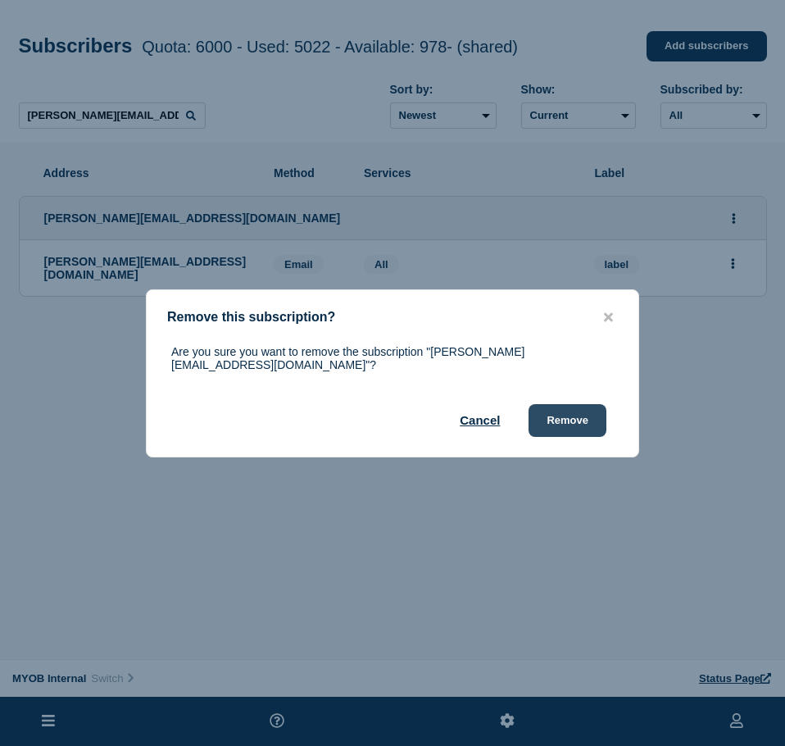
click at [593, 406] on button "Remove" at bounding box center [567, 420] width 78 height 33
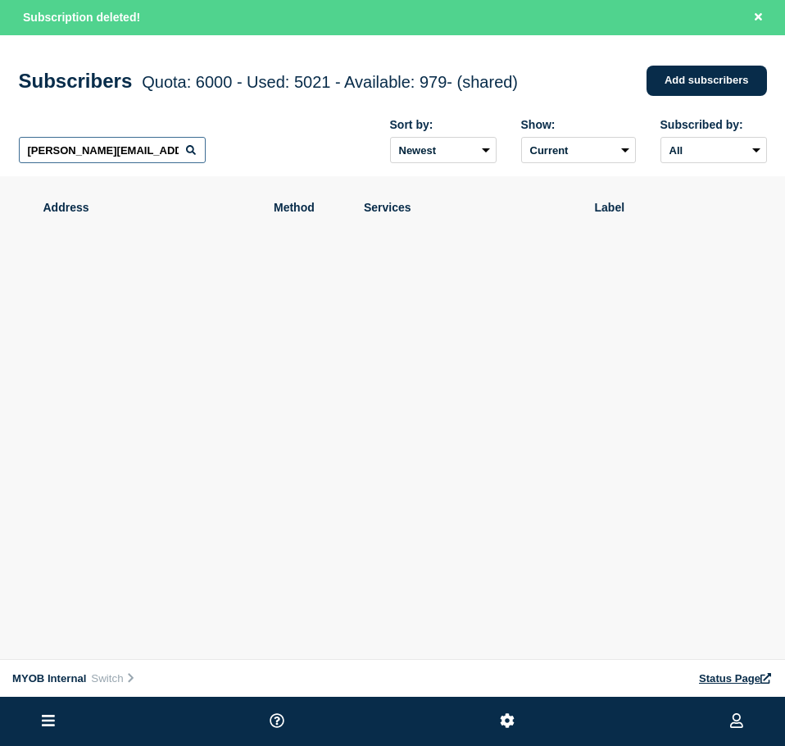
click at [130, 157] on input "[PERSON_NAME][EMAIL_ADDRESS][DOMAIN_NAME]" at bounding box center [112, 150] width 187 height 26
click at [130, 158] on input "[PERSON_NAME][EMAIL_ADDRESS][DOMAIN_NAME]" at bounding box center [112, 150] width 187 height 26
paste input "[PERSON_NAME][EMAIL_ADDRESS][PERSON_NAME][DOMAIN_NAME]"
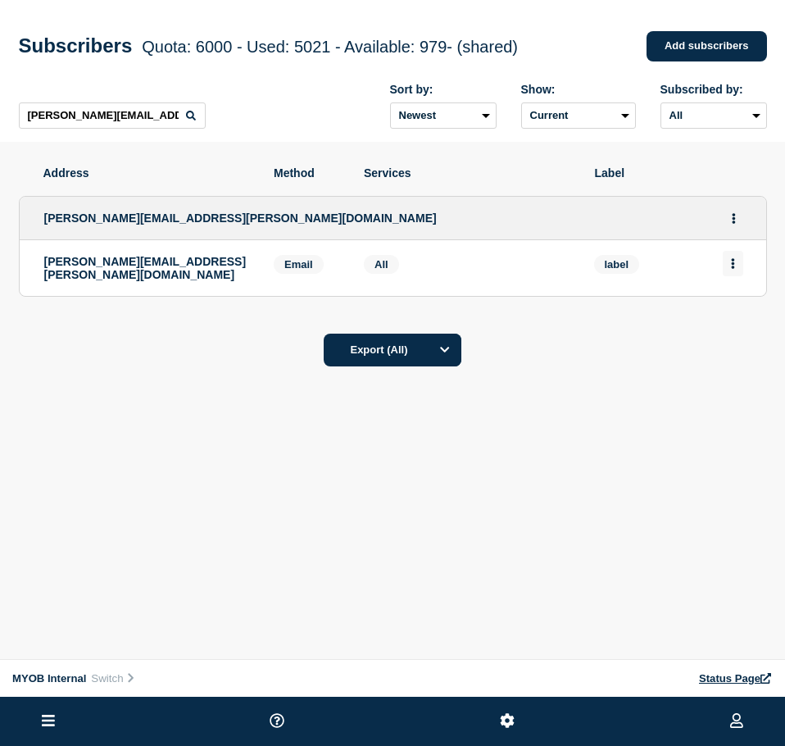
click at [738, 265] on button "Actions" at bounding box center [733, 263] width 20 height 25
click at [730, 315] on button "Delete" at bounding box center [733, 310] width 31 height 12
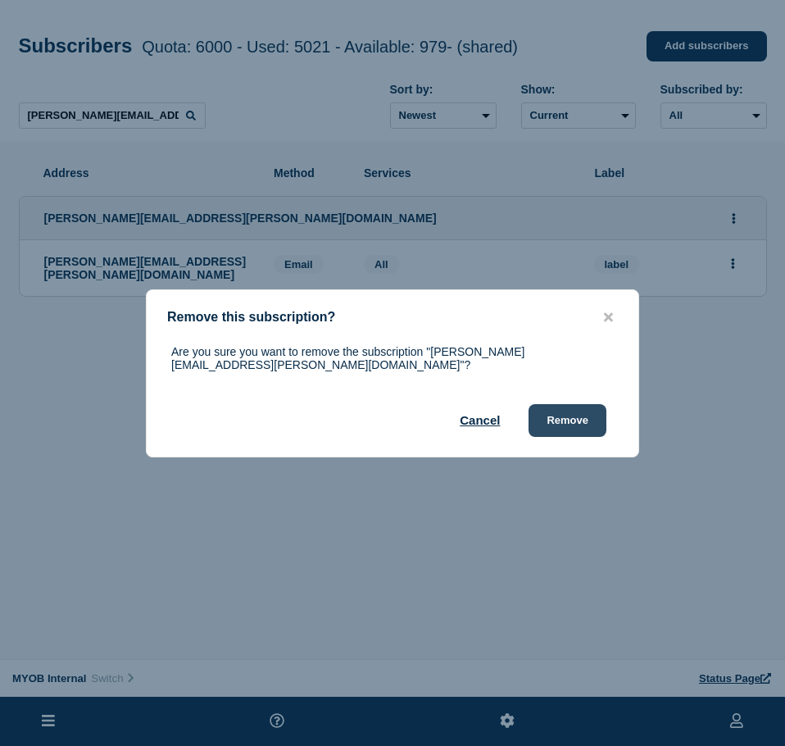
click at [571, 421] on button "Remove" at bounding box center [567, 420] width 78 height 33
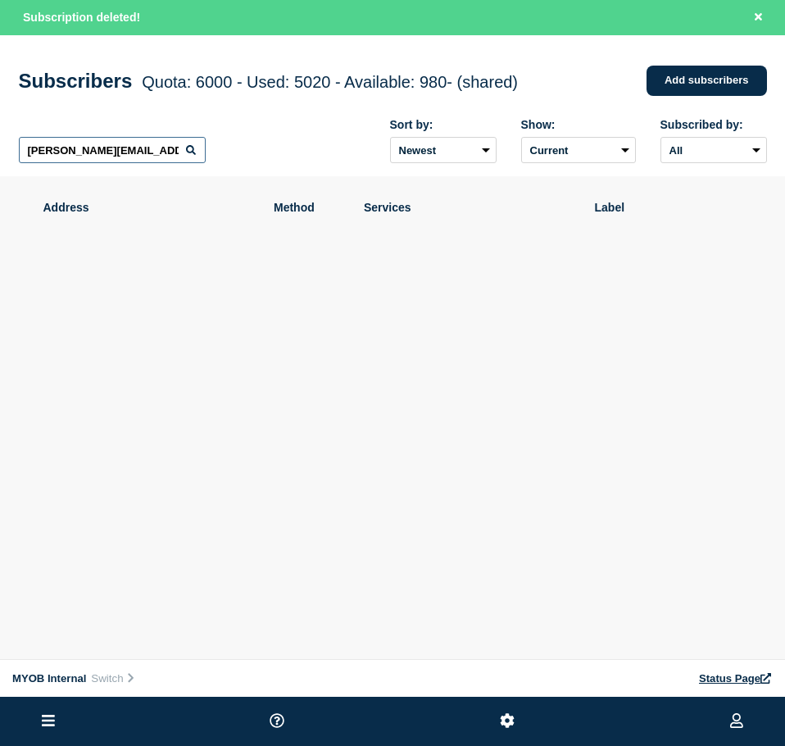
click at [143, 163] on input "[PERSON_NAME][EMAIL_ADDRESS][PERSON_NAME][DOMAIN_NAME]" at bounding box center [112, 150] width 187 height 26
paste input "[PERSON_NAME][EMAIL_ADDRESS][PERSON_NAME][DOMAIN_NAME]"
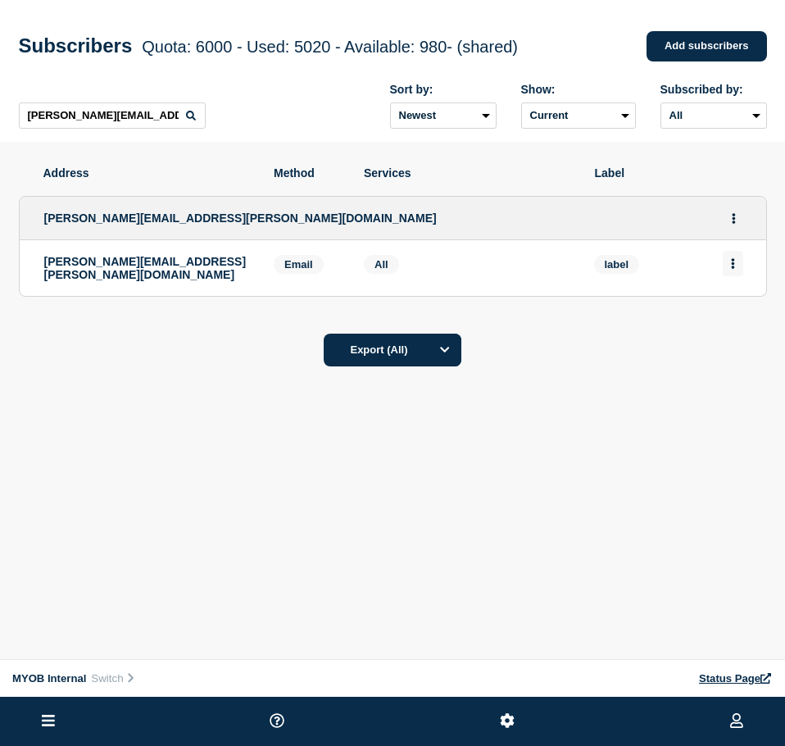
click at [731, 267] on icon "Actions" at bounding box center [733, 263] width 4 height 11
click at [725, 304] on div "Delete" at bounding box center [733, 309] width 77 height 59
click at [729, 321] on div "Delete" at bounding box center [733, 309] width 77 height 59
click at [731, 316] on button "Delete" at bounding box center [733, 310] width 31 height 12
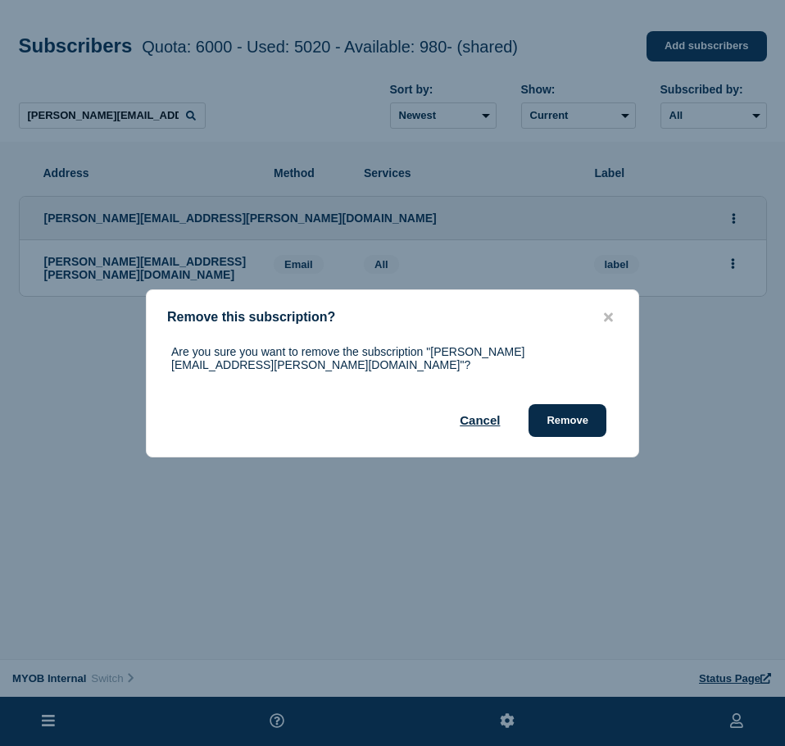
drag, startPoint x: 573, startPoint y: 404, endPoint x: 689, endPoint y: 396, distance: 116.6
click at [573, 405] on button "Remove" at bounding box center [567, 420] width 78 height 33
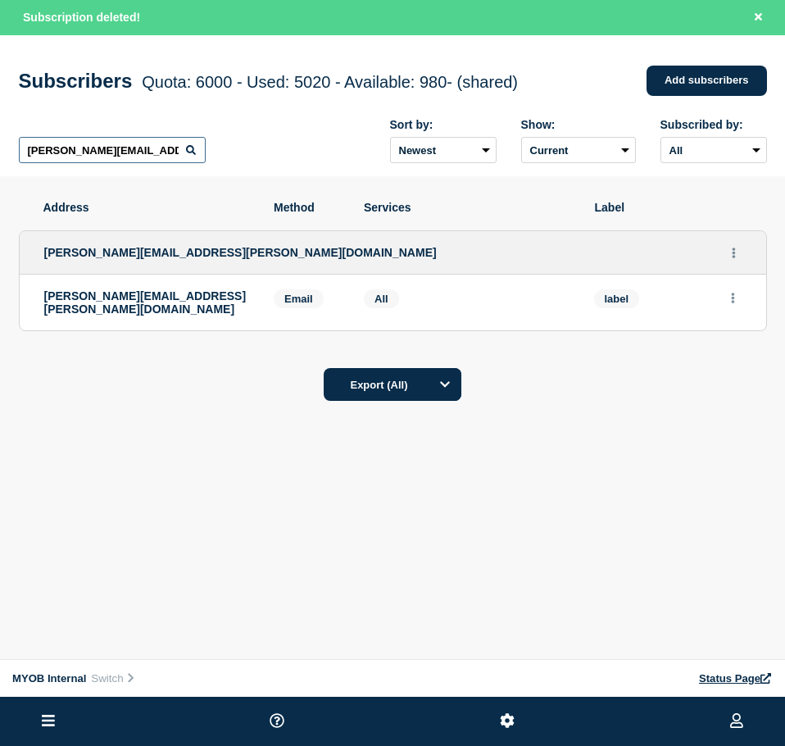
click at [136, 141] on input "[PERSON_NAME][EMAIL_ADDRESS][PERSON_NAME][DOMAIN_NAME]" at bounding box center [112, 150] width 187 height 26
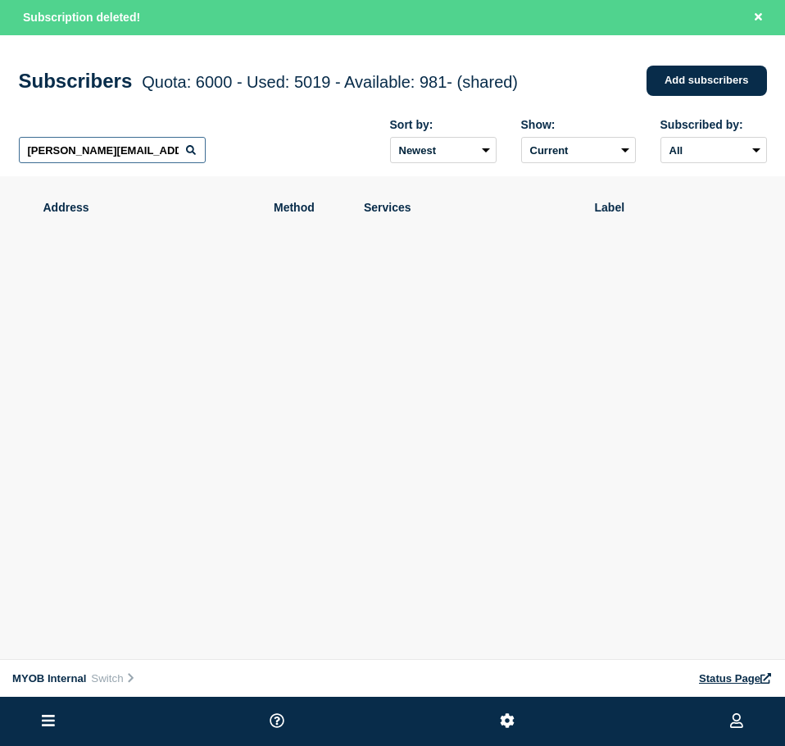
paste input "[EMAIL_ADDRESS][DOMAIN_NAME]"
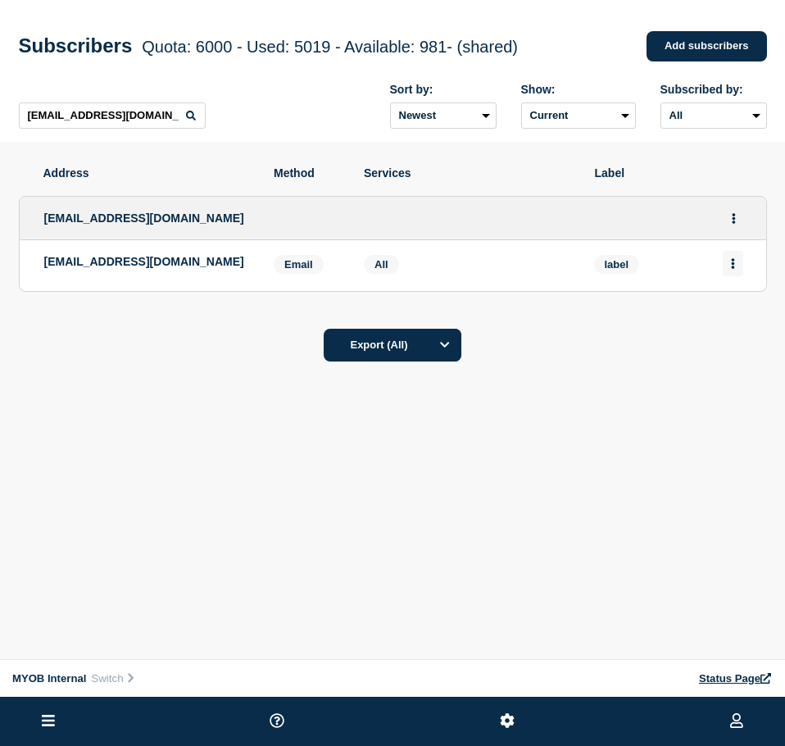
click at [741, 272] on button "Actions" at bounding box center [733, 263] width 20 height 25
click at [732, 308] on button "Delete" at bounding box center [733, 310] width 31 height 12
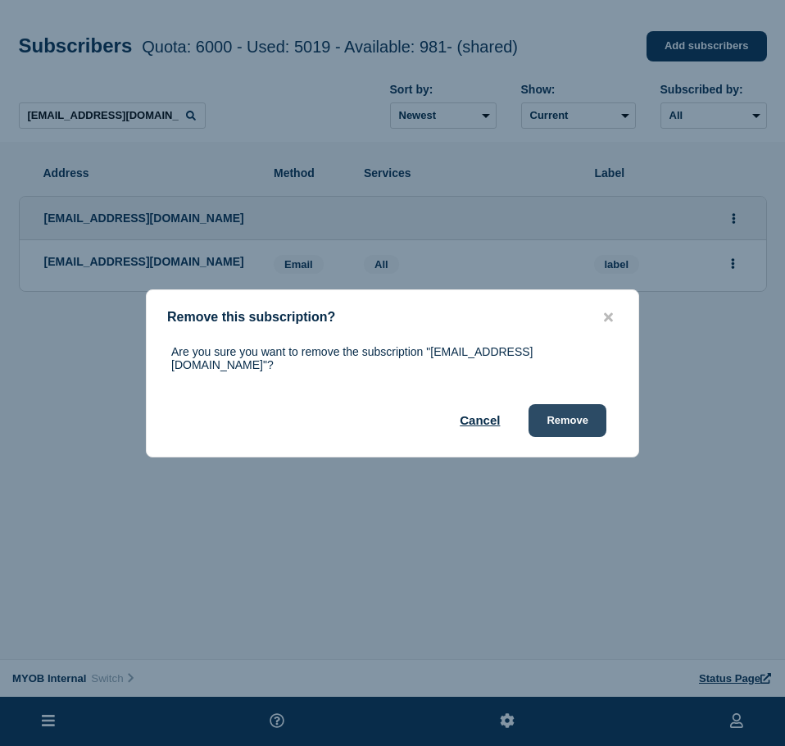
click at [581, 407] on button "Remove" at bounding box center [567, 420] width 78 height 33
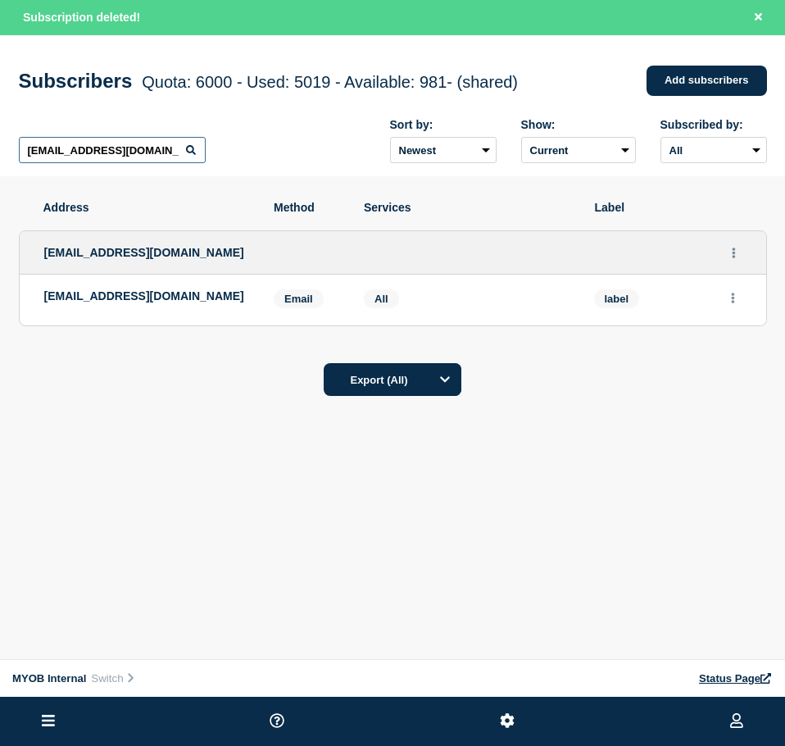
click at [117, 146] on input "[EMAIL_ADDRESS][DOMAIN_NAME]" at bounding box center [112, 150] width 187 height 26
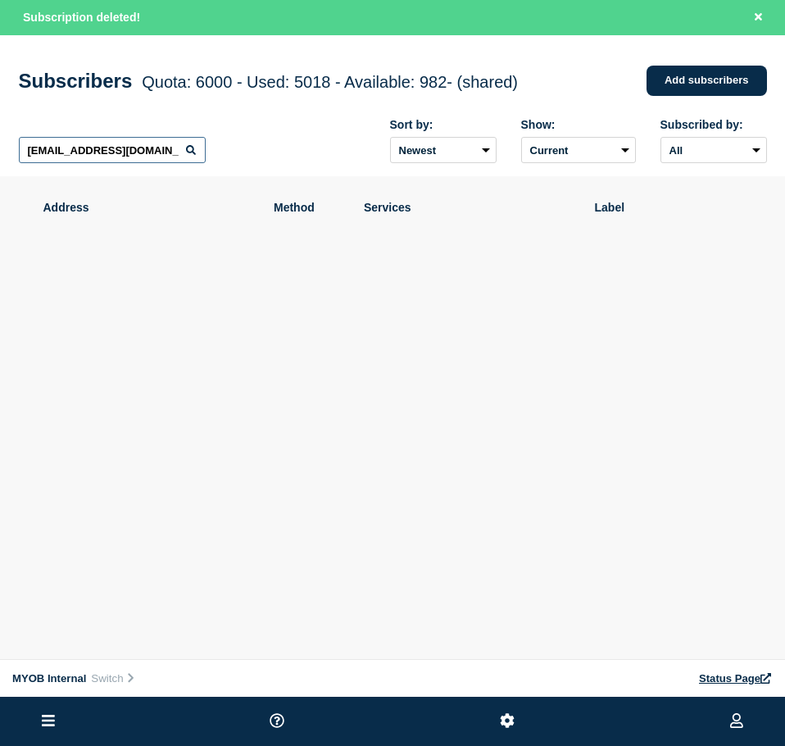
click at [117, 146] on input "[EMAIL_ADDRESS][DOMAIN_NAME]" at bounding box center [112, 150] width 187 height 26
click at [118, 146] on input "[EMAIL_ADDRESS][DOMAIN_NAME]" at bounding box center [112, 150] width 187 height 26
paste input "[EMAIL_ADDRESS][PERSON_NAME][DOMAIN_NAME]"
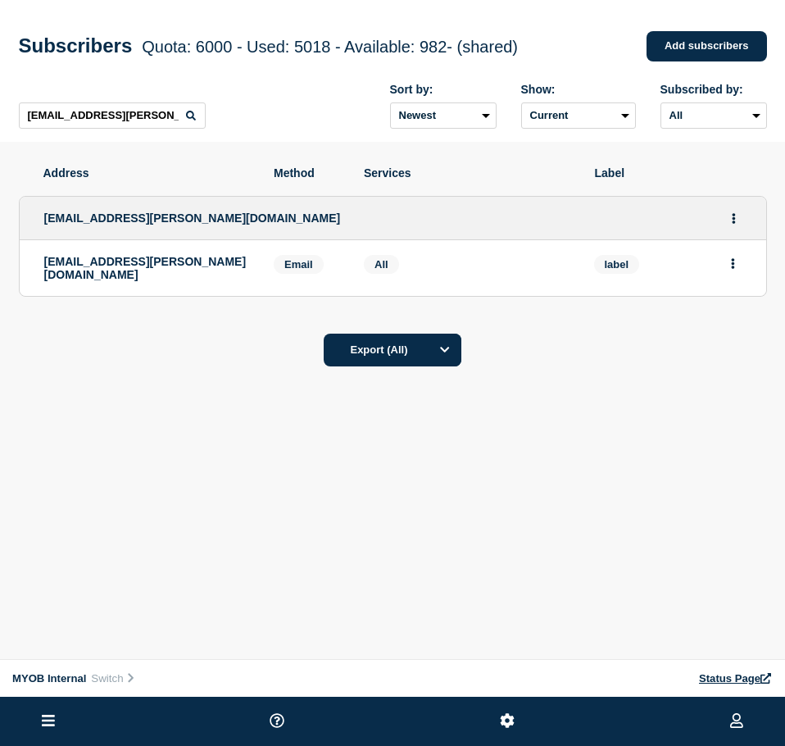
click at [715, 270] on div "label" at bounding box center [667, 268] width 147 height 26
click at [731, 268] on icon "Actions" at bounding box center [733, 263] width 4 height 11
click at [733, 316] on button "Delete" at bounding box center [733, 310] width 31 height 12
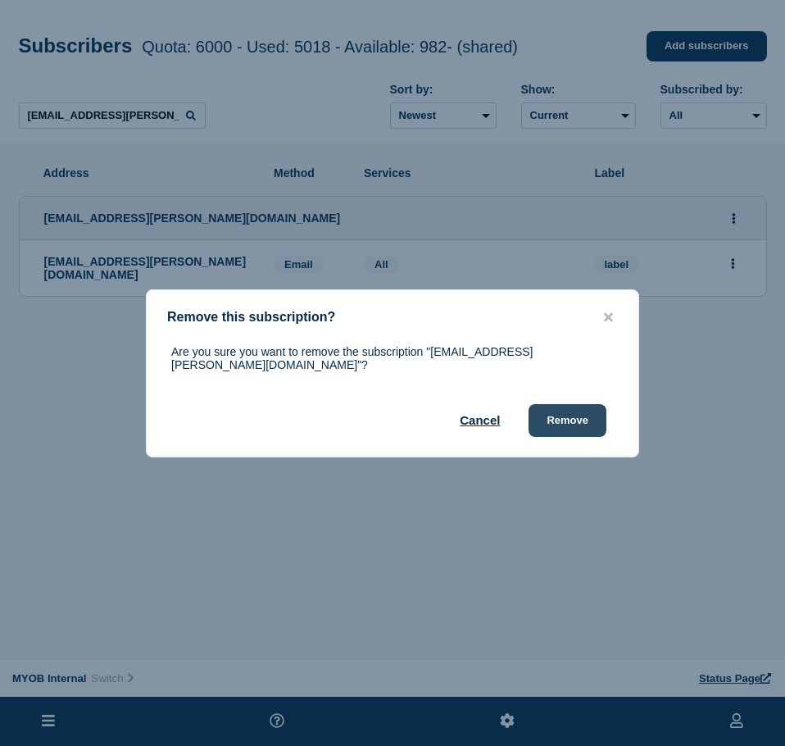
click at [577, 416] on button "Remove" at bounding box center [567, 420] width 78 height 33
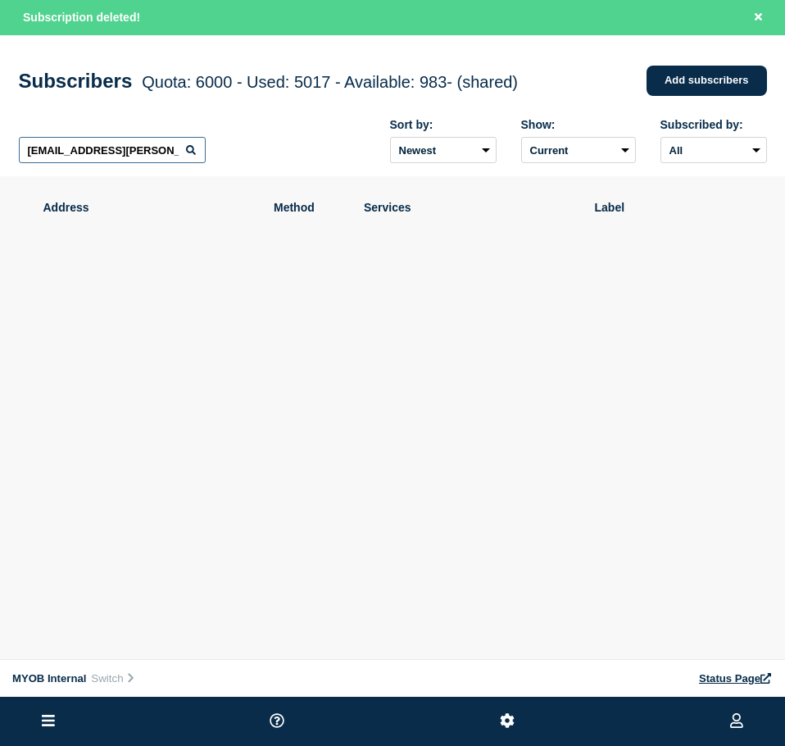
click at [137, 163] on input "[EMAIL_ADDRESS][PERSON_NAME][DOMAIN_NAME]" at bounding box center [112, 150] width 187 height 26
click at [138, 163] on input "[EMAIL_ADDRESS][PERSON_NAME][DOMAIN_NAME]" at bounding box center [112, 150] width 187 height 26
paste input "[EMAIL_ADDRESS][DOMAIN_NAME]"
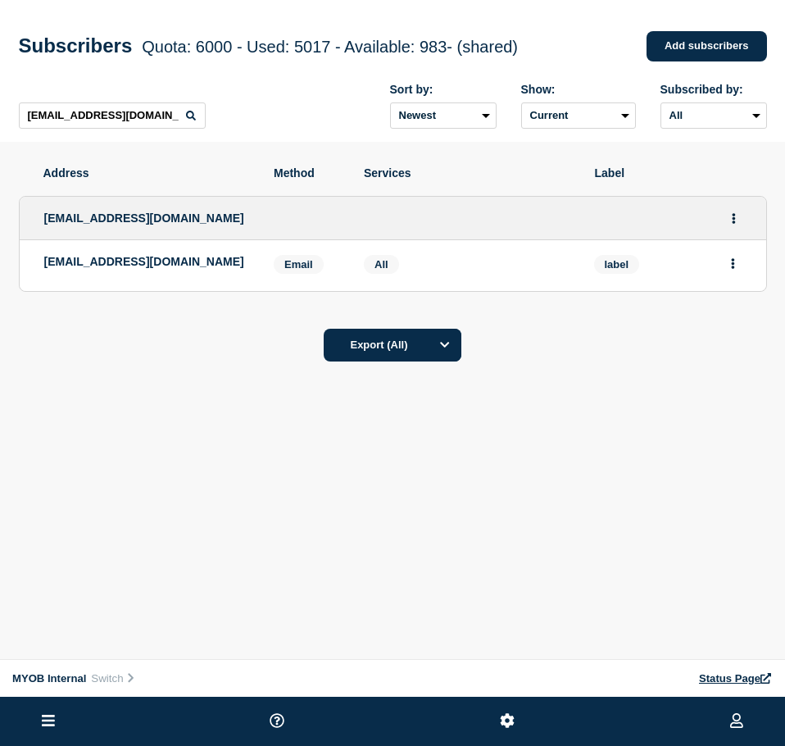
click at [745, 273] on li "[EMAIL_ADDRESS][DOMAIN_NAME] Email Email: [EMAIL_ADDRESS][DOMAIN_NAME] label Se…" at bounding box center [393, 265] width 746 height 51
click at [733, 269] on icon "Actions" at bounding box center [732, 263] width 3 height 11
click at [740, 316] on button "Delete" at bounding box center [733, 310] width 31 height 12
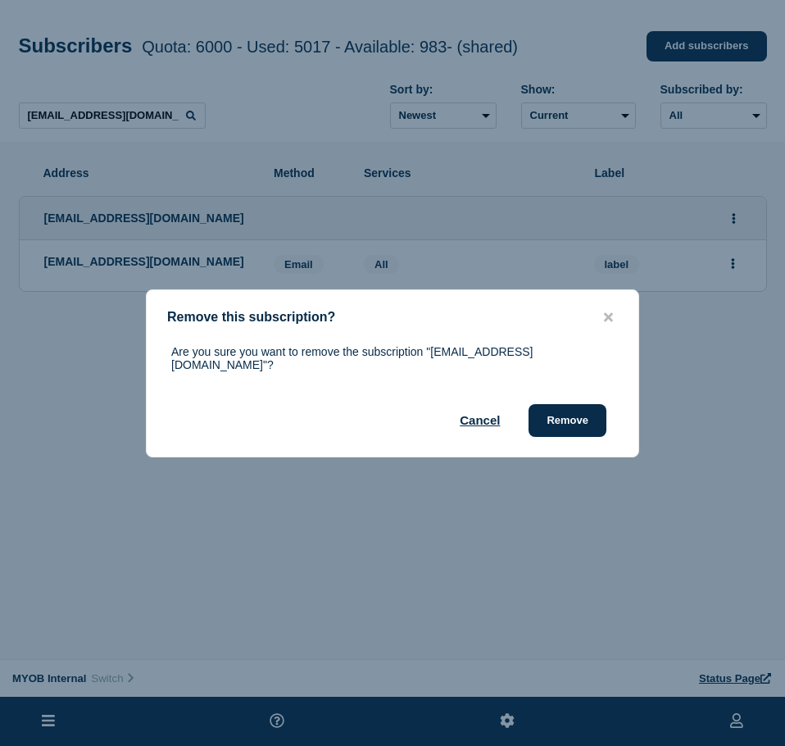
drag, startPoint x: 578, startPoint y: 405, endPoint x: 746, endPoint y: 374, distance: 170.0
click at [579, 404] on button "Remove" at bounding box center [567, 420] width 78 height 33
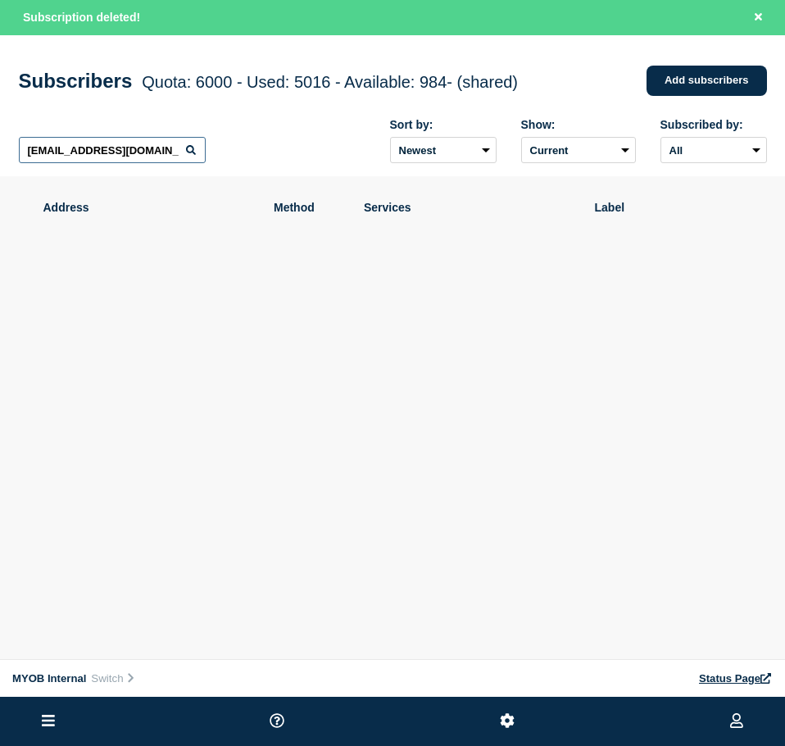
click at [163, 151] on input "[EMAIL_ADDRESS][DOMAIN_NAME]" at bounding box center [112, 150] width 187 height 26
click at [163, 150] on input "[EMAIL_ADDRESS][DOMAIN_NAME]" at bounding box center [112, 150] width 187 height 26
paste input "[PERSON_NAME][EMAIL_ADDRESS][PERSON_NAME][DOMAIN_NAME]"
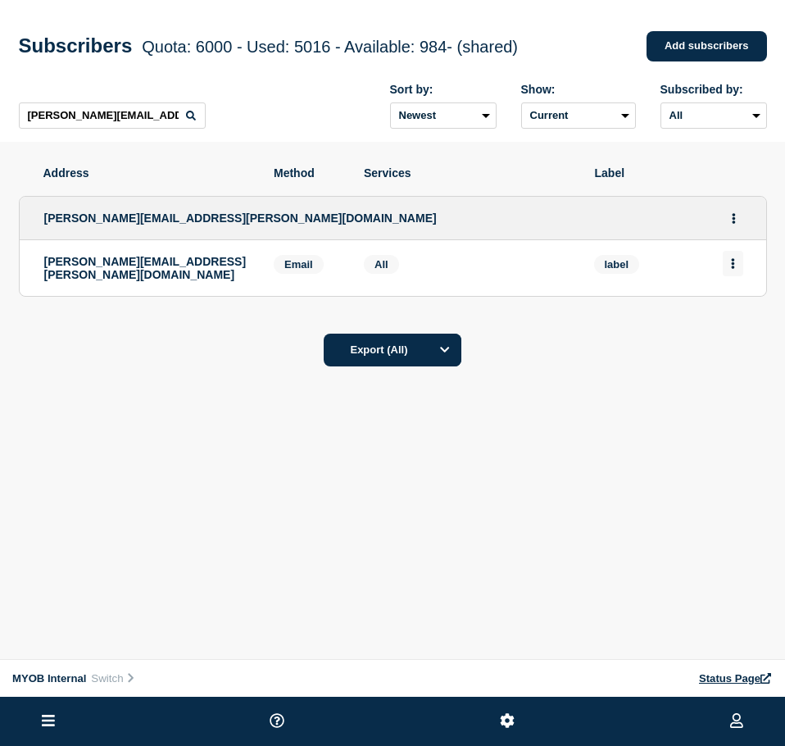
click at [730, 265] on button "Actions" at bounding box center [733, 263] width 20 height 25
click at [729, 311] on button "Delete" at bounding box center [733, 310] width 31 height 12
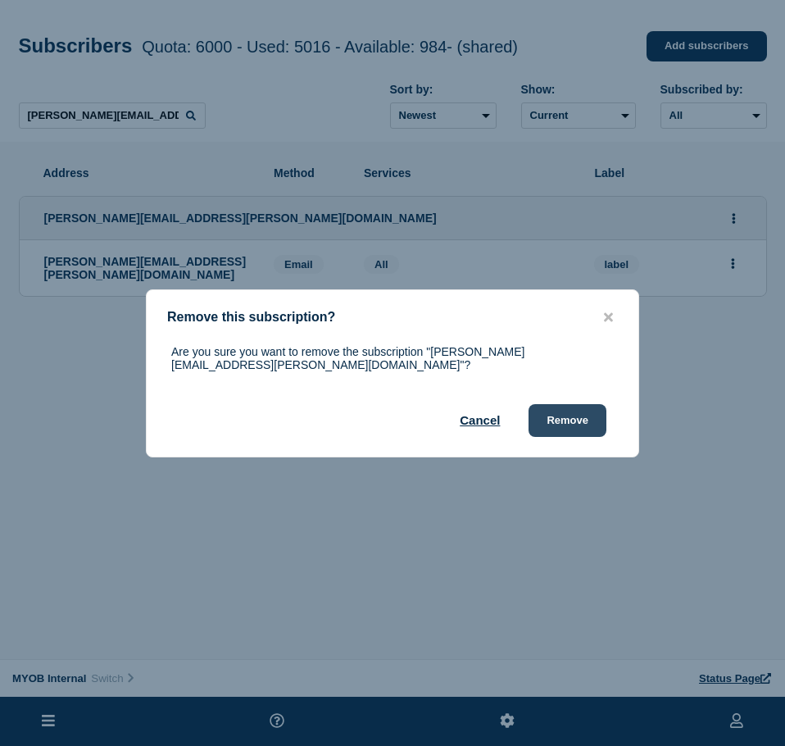
click at [582, 411] on button "Remove" at bounding box center [567, 420] width 78 height 33
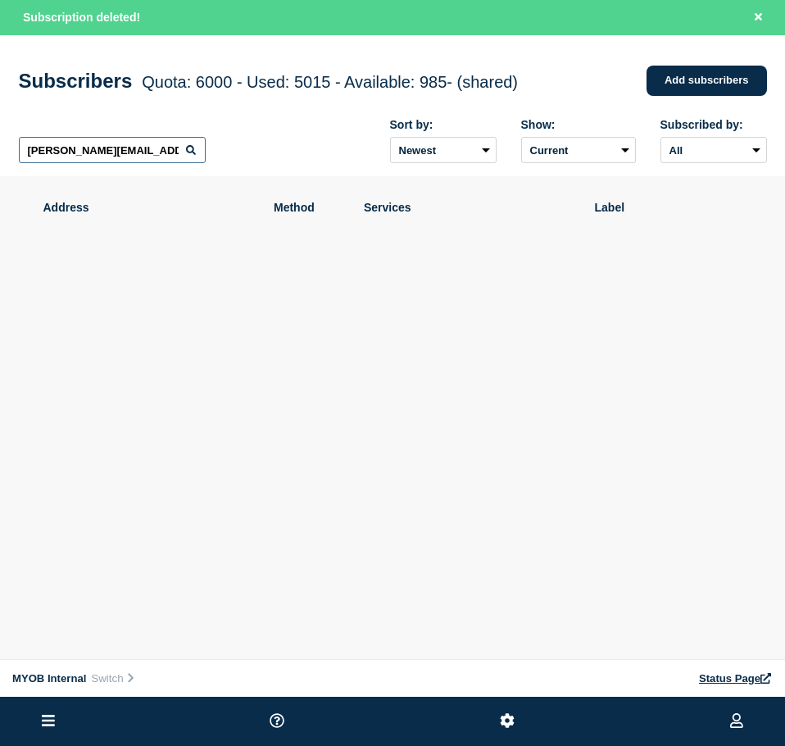
click at [75, 163] on input "[PERSON_NAME][EMAIL_ADDRESS][PERSON_NAME][DOMAIN_NAME]" at bounding box center [112, 150] width 187 height 26
click at [76, 163] on input "[PERSON_NAME][EMAIL_ADDRESS][PERSON_NAME][DOMAIN_NAME]" at bounding box center [112, 150] width 187 height 26
paste input "[EMAIL_ADDRESS][DOMAIN_NAME]"
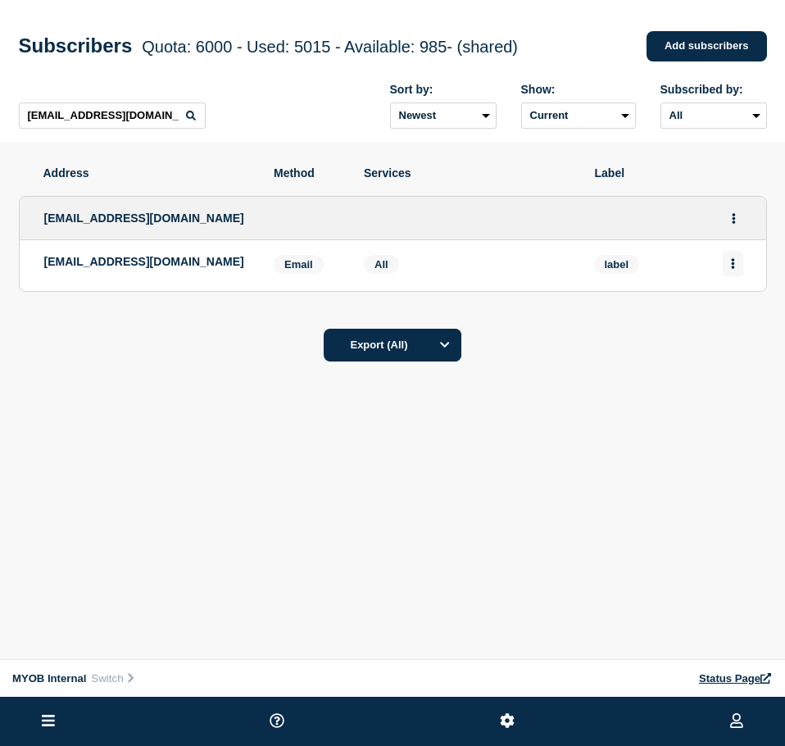
click at [729, 272] on button "Actions" at bounding box center [733, 263] width 20 height 25
click at [734, 315] on button "Delete" at bounding box center [733, 310] width 31 height 12
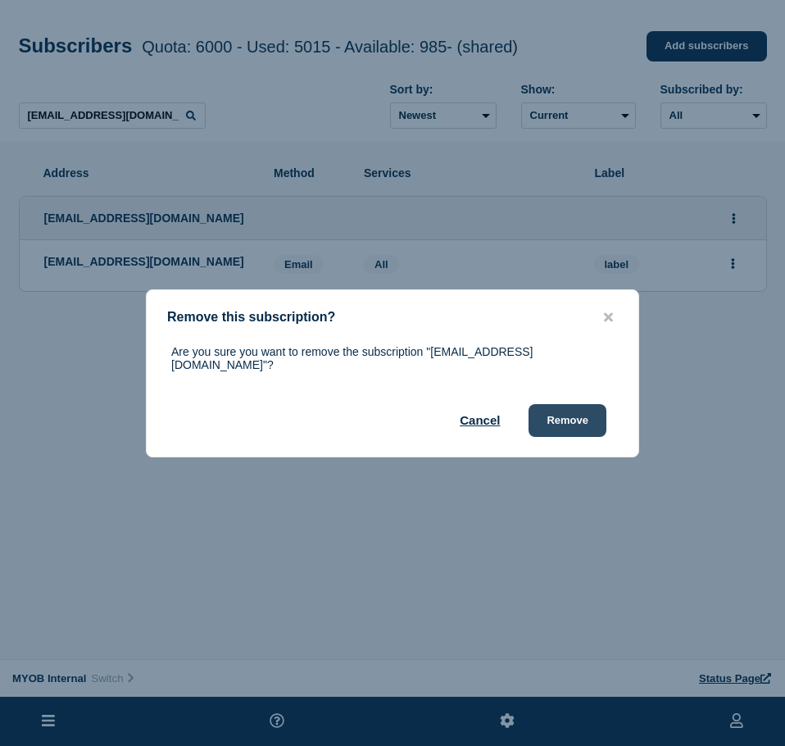
click at [593, 408] on button "Remove" at bounding box center [567, 420] width 78 height 33
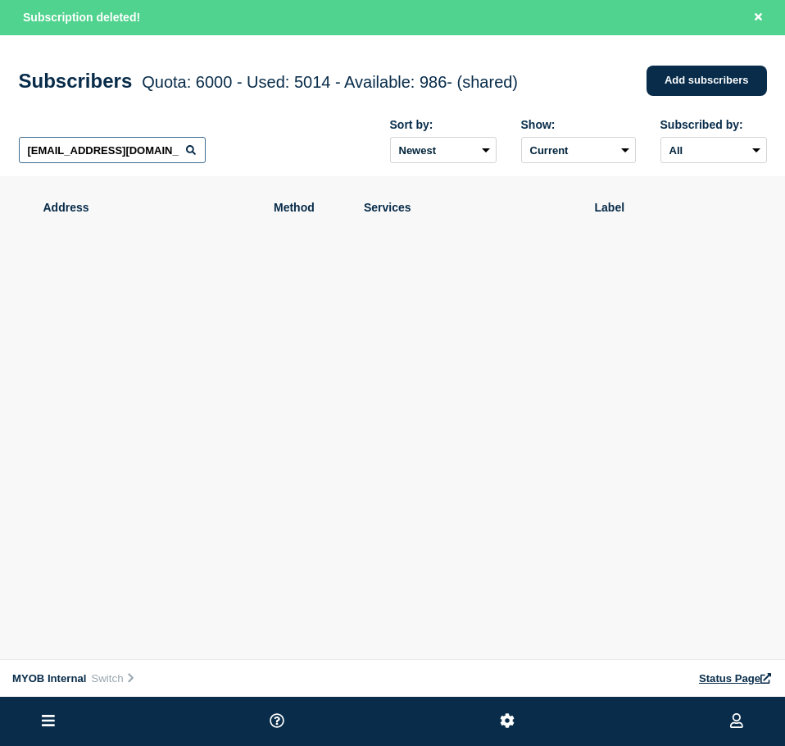
click at [64, 163] on input "[EMAIL_ADDRESS][DOMAIN_NAME]" at bounding box center [112, 150] width 187 height 26
paste input "[EMAIL_ADDRESS][PERSON_NAME][DOMAIN_NAME]"
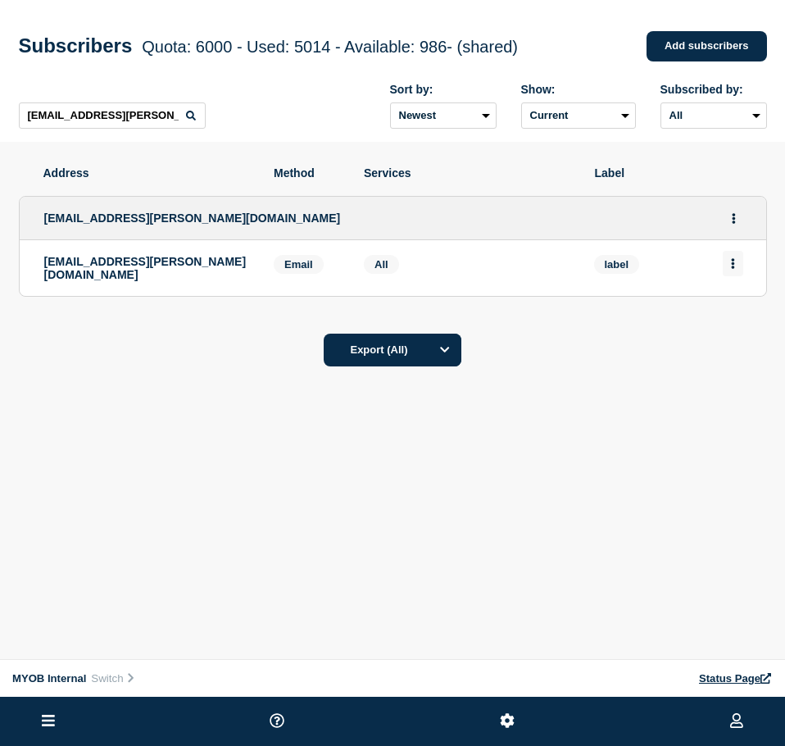
click at [737, 267] on button "Actions" at bounding box center [733, 263] width 20 height 25
click at [748, 321] on div "Delete" at bounding box center [733, 309] width 77 height 59
click at [742, 315] on button "Delete" at bounding box center [733, 310] width 31 height 12
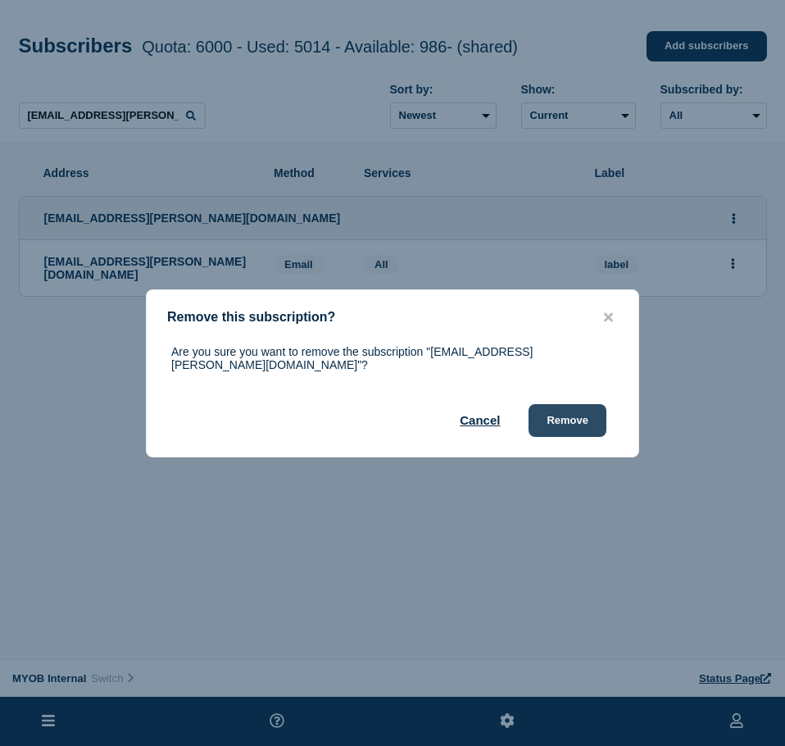
click at [529, 410] on div "Cancel Remove" at bounding box center [388, 420] width 435 height 33
click at [555, 419] on button "Remove" at bounding box center [567, 420] width 78 height 33
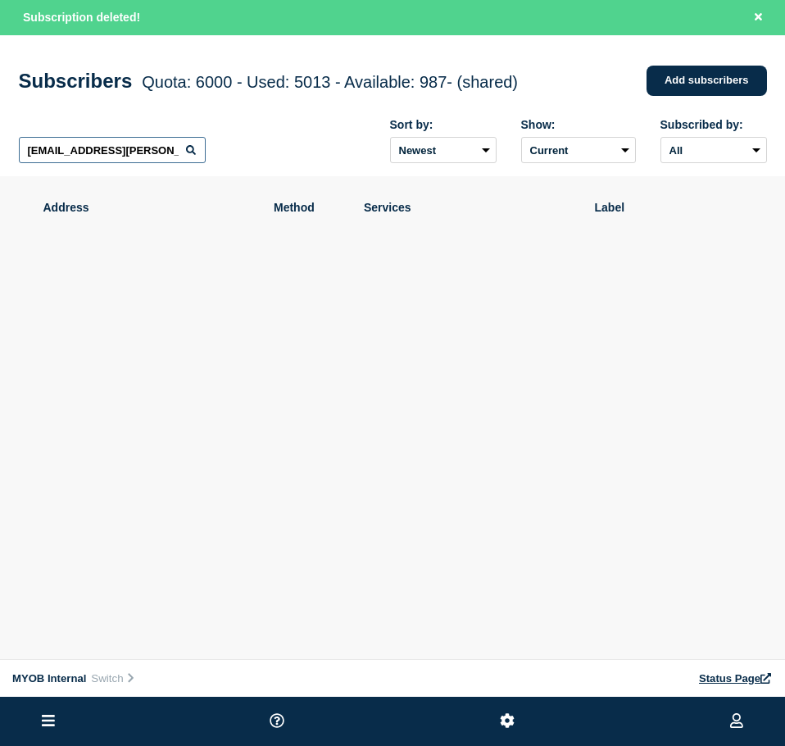
click at [148, 161] on input "[EMAIL_ADDRESS][PERSON_NAME][DOMAIN_NAME]" at bounding box center [112, 150] width 187 height 26
paste input "[PERSON_NAME][EMAIL_ADDRESS][US_STATE][DOMAIN_NAME]"
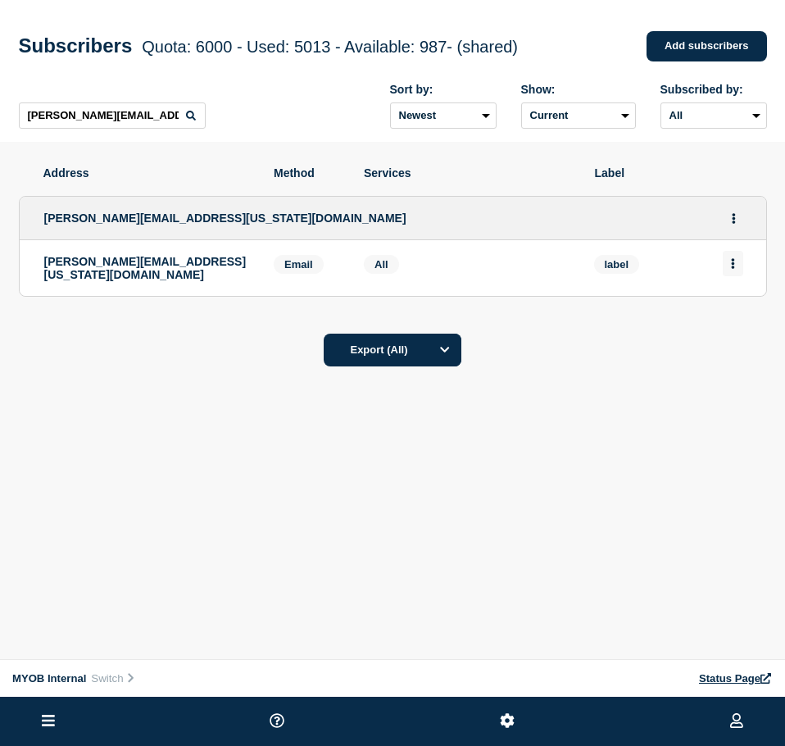
click at [732, 267] on icon "Actions" at bounding box center [732, 263] width 3 height 11
click at [740, 316] on button "Delete" at bounding box center [733, 310] width 31 height 12
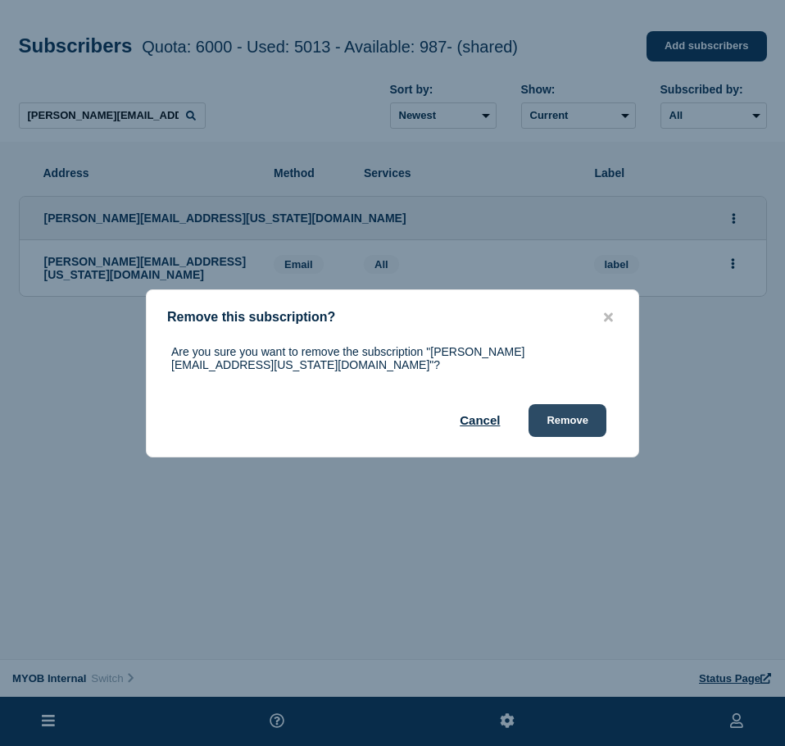
drag, startPoint x: 569, startPoint y: 415, endPoint x: 781, endPoint y: 417, distance: 211.4
click at [578, 416] on button "Remove" at bounding box center [567, 420] width 78 height 33
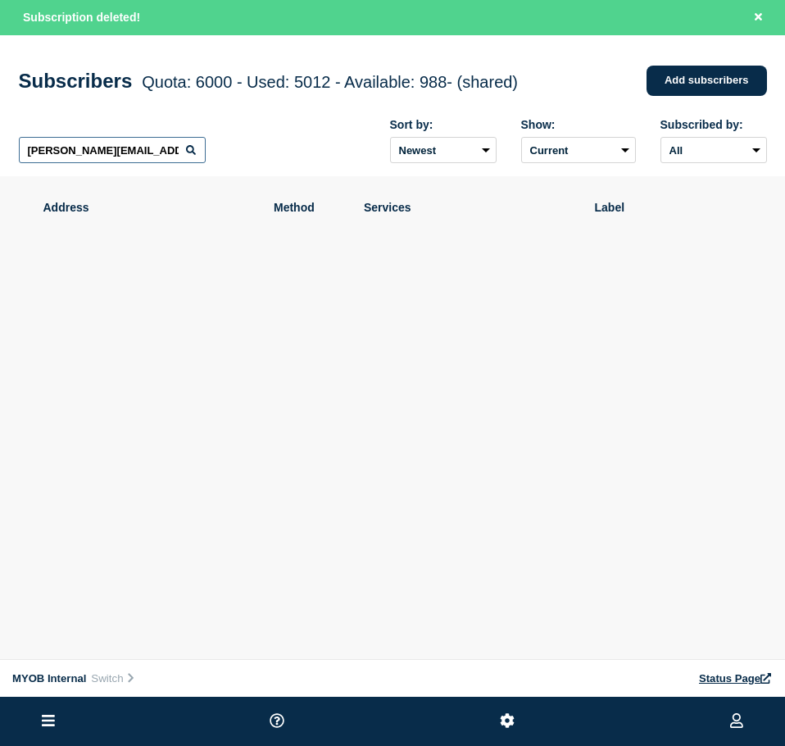
click at [116, 163] on input "[PERSON_NAME][EMAIL_ADDRESS][US_STATE][DOMAIN_NAME]" at bounding box center [112, 150] width 187 height 26
click at [115, 163] on input "[PERSON_NAME][EMAIL_ADDRESS][US_STATE][DOMAIN_NAME]" at bounding box center [112, 150] width 187 height 26
paste input "[EMAIL_ADDRESS][DOMAIN_NAME]"
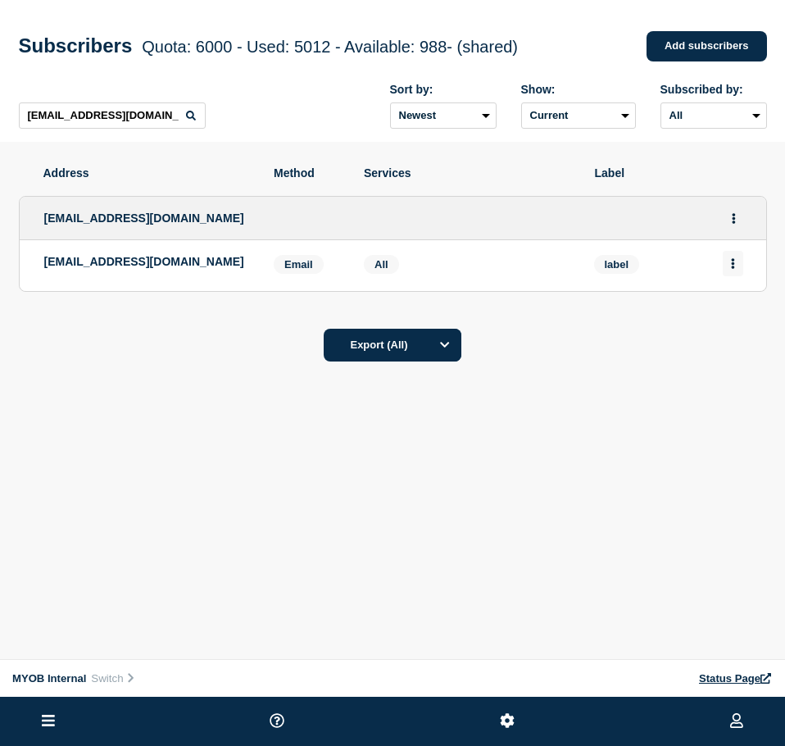
click at [737, 261] on button "Actions" at bounding box center [733, 263] width 20 height 25
click at [717, 326] on div "Delete" at bounding box center [733, 309] width 77 height 59
click at [731, 316] on button "Delete" at bounding box center [733, 310] width 31 height 12
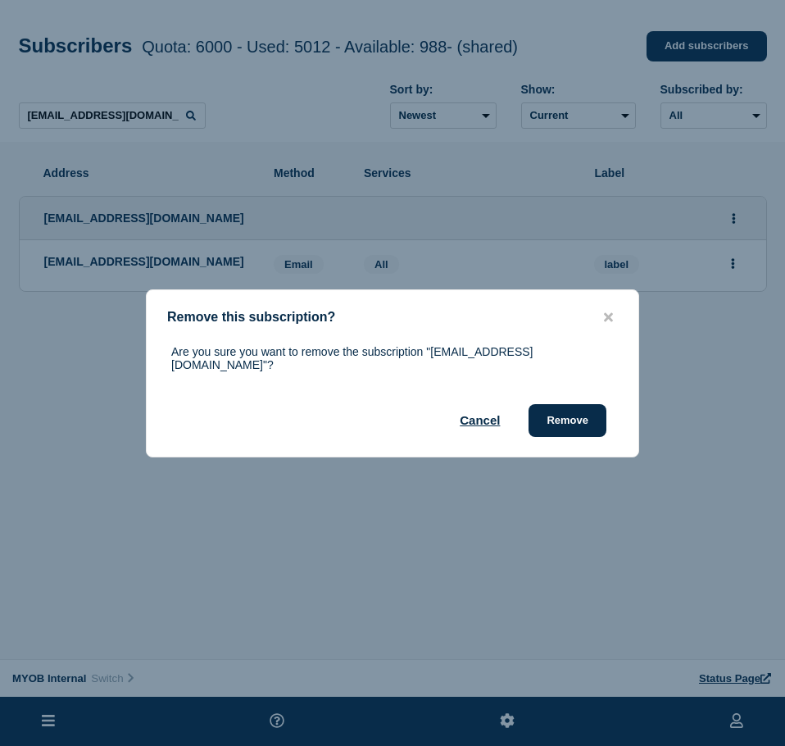
drag, startPoint x: 572, startPoint y: 423, endPoint x: 618, endPoint y: 406, distance: 48.7
click at [576, 421] on button "Remove" at bounding box center [567, 420] width 78 height 33
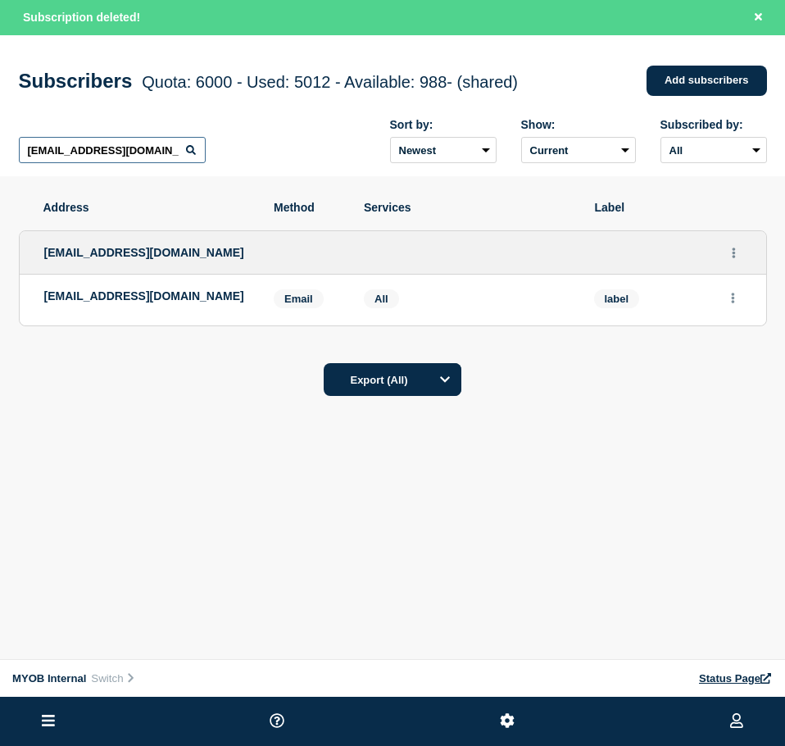
click at [107, 152] on input "[EMAIL_ADDRESS][DOMAIN_NAME]" at bounding box center [112, 150] width 187 height 26
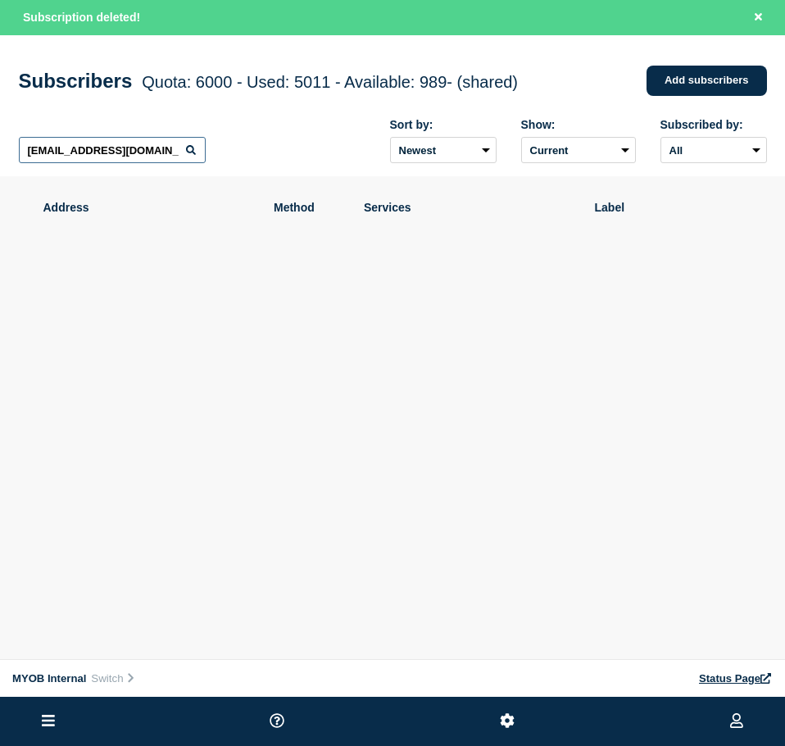
click at [107, 152] on input "[EMAIL_ADDRESS][DOMAIN_NAME]" at bounding box center [112, 150] width 187 height 26
paste input "[PERSON_NAME][EMAIL_ADDRESS][PERSON_NAME][DOMAIN_NAME]"
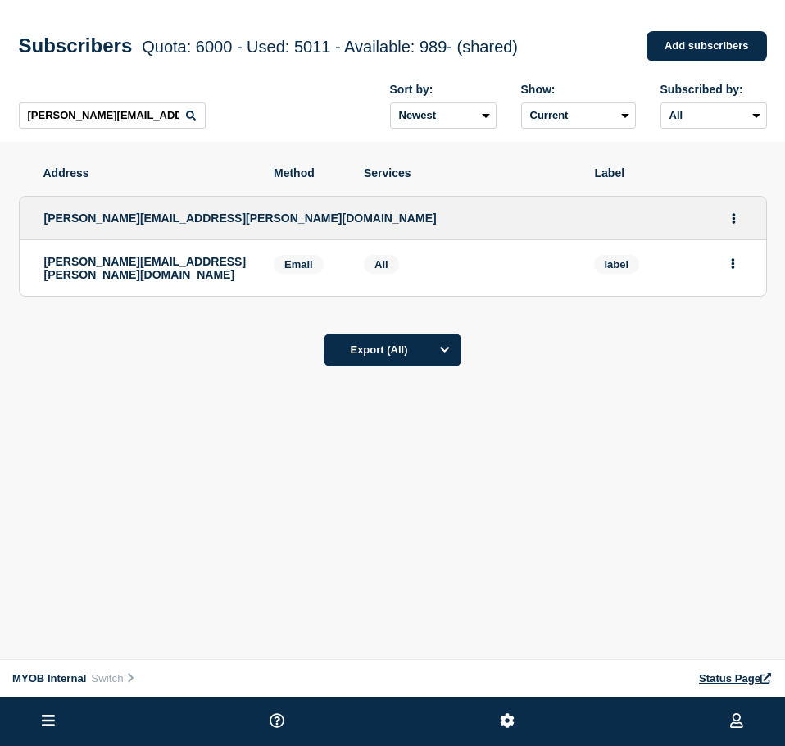
click at [746, 265] on li "[PERSON_NAME][EMAIL_ADDRESS][PERSON_NAME][DOMAIN_NAME] Email Email: [PERSON_NAM…" at bounding box center [393, 268] width 746 height 56
drag, startPoint x: 743, startPoint y: 265, endPoint x: 734, endPoint y: 278, distance: 15.2
click at [742, 265] on li "[PERSON_NAME][EMAIL_ADDRESS][PERSON_NAME][DOMAIN_NAME] Email Email: [PERSON_NAM…" at bounding box center [393, 268] width 746 height 56
click at [734, 267] on icon "Actions" at bounding box center [733, 263] width 4 height 11
click at [727, 307] on button "Delete" at bounding box center [733, 310] width 31 height 12
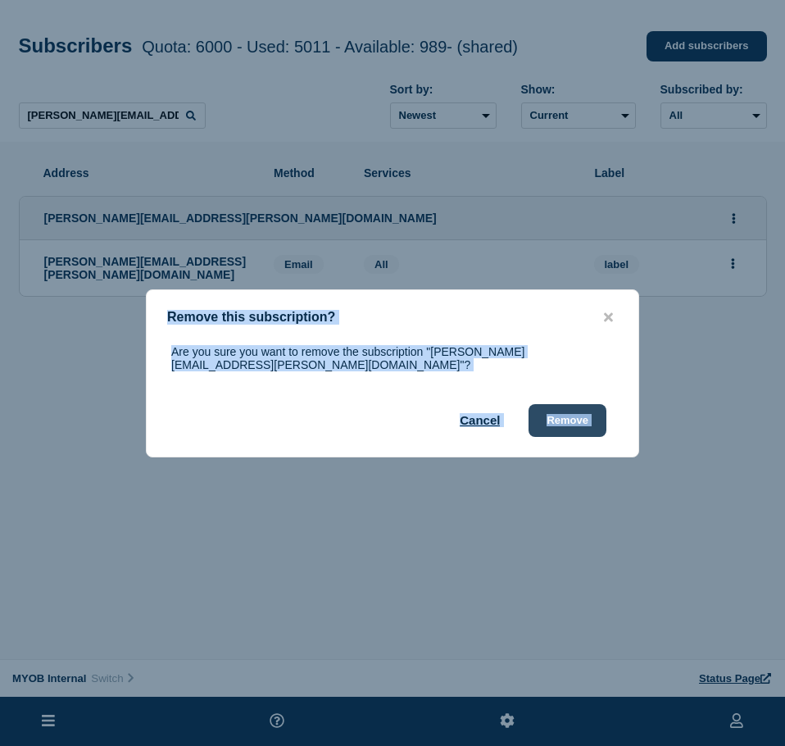
click at [573, 414] on button "Remove" at bounding box center [567, 420] width 78 height 33
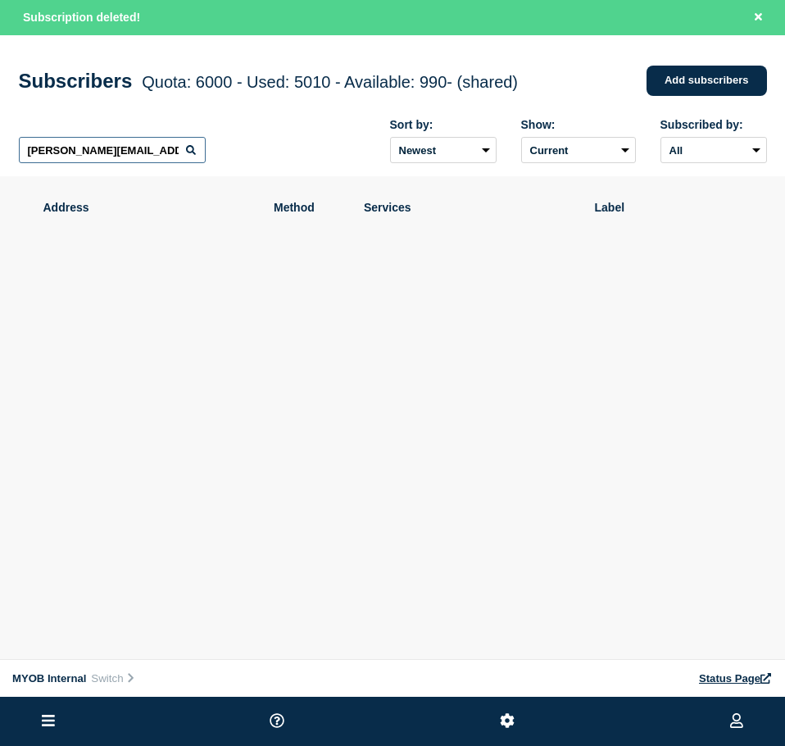
click at [147, 151] on input "[PERSON_NAME][EMAIL_ADDRESS][PERSON_NAME][DOMAIN_NAME]" at bounding box center [112, 150] width 187 height 26
click at [147, 150] on input "[PERSON_NAME][EMAIL_ADDRESS][PERSON_NAME][DOMAIN_NAME]" at bounding box center [112, 150] width 187 height 26
paste input "[PERSON_NAME][EMAIL_ADDRESS][PERSON_NAME][DOMAIN_NAME]"
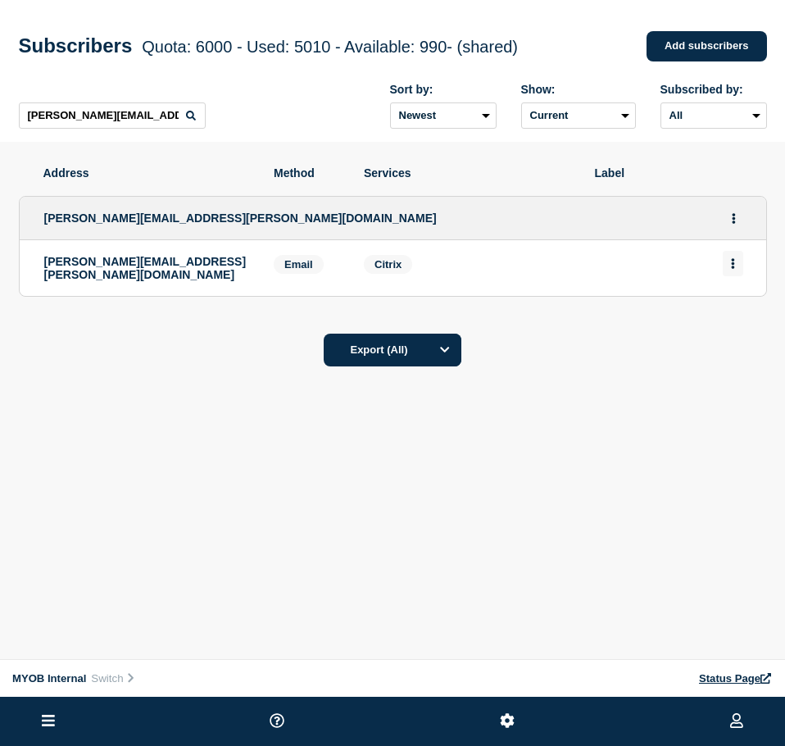
click at [731, 269] on icon "Actions" at bounding box center [733, 263] width 4 height 11
click at [724, 308] on button "Delete" at bounding box center [733, 310] width 31 height 12
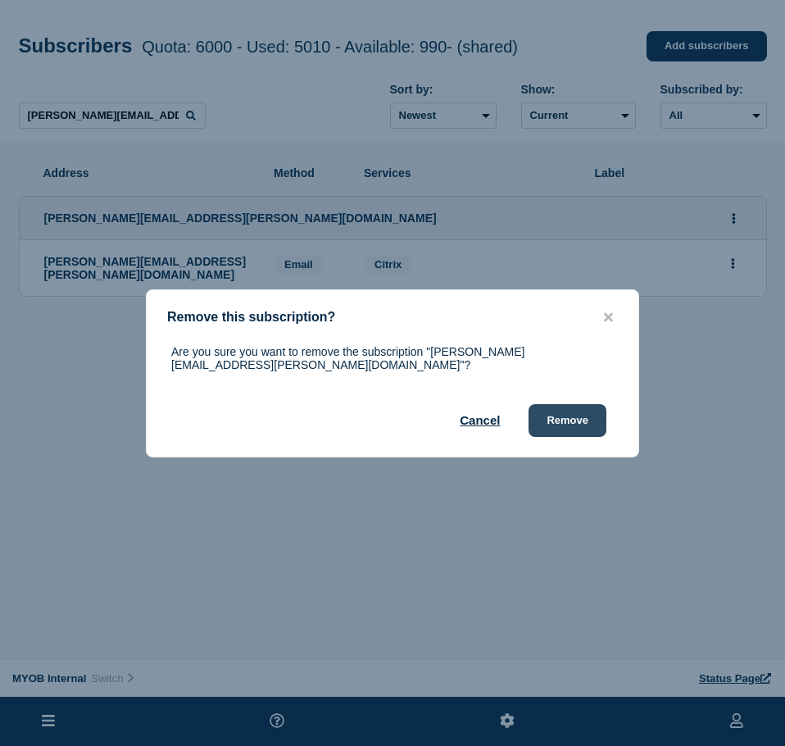
click at [575, 413] on button "Remove" at bounding box center [567, 420] width 78 height 33
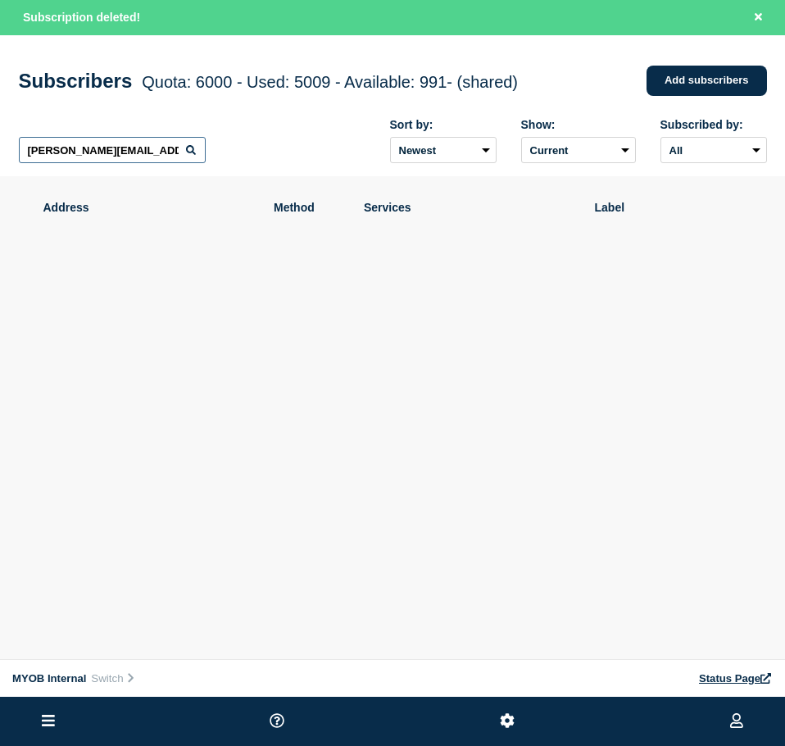
click at [107, 156] on input "[PERSON_NAME][EMAIL_ADDRESS][PERSON_NAME][DOMAIN_NAME]" at bounding box center [112, 150] width 187 height 26
paste input "[PERSON_NAME][EMAIL_ADDRESS][PERSON_NAME][DOMAIN_NAME]"
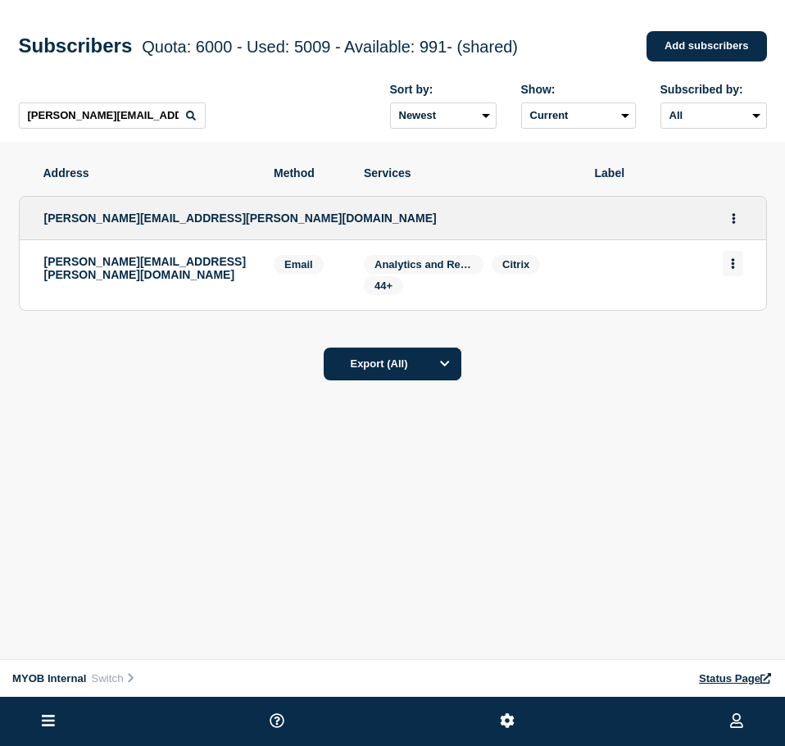
click at [735, 272] on button "Actions" at bounding box center [733, 263] width 20 height 25
click at [732, 315] on button "Delete" at bounding box center [733, 310] width 31 height 12
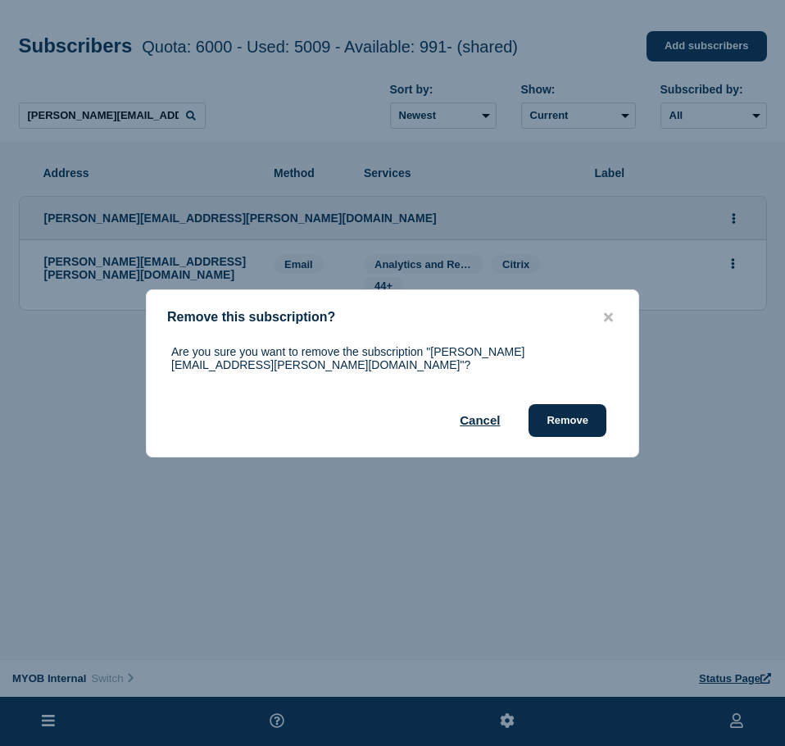
click at [595, 397] on div "Are you sure you want to remove the subscription "[PERSON_NAME][EMAIL_ADDRESS][…" at bounding box center [393, 391] width 492 height 92
drag, startPoint x: 591, startPoint y: 407, endPoint x: 680, endPoint y: 408, distance: 89.3
click at [591, 408] on button "Remove" at bounding box center [567, 420] width 78 height 33
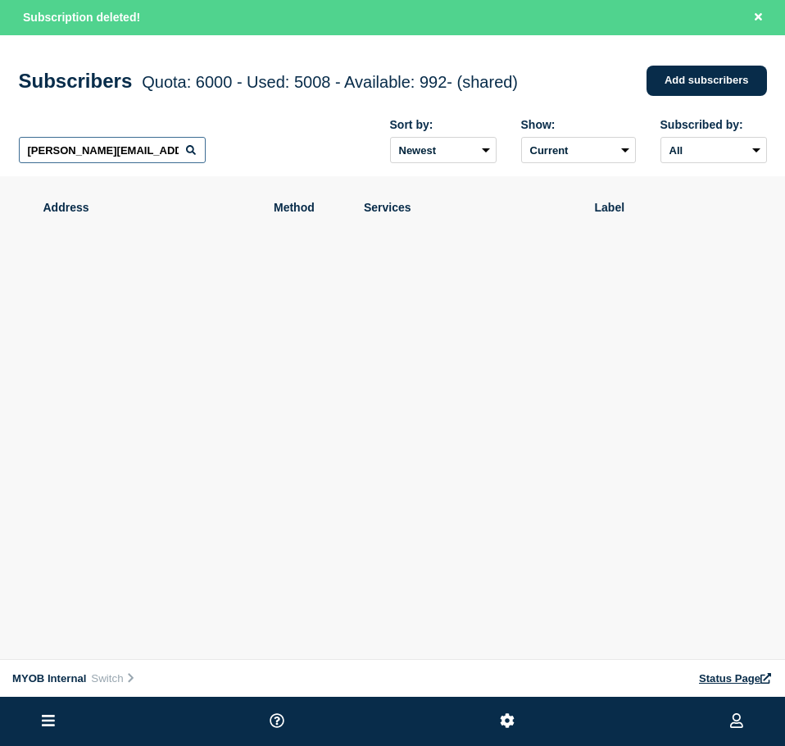
click at [120, 148] on input "[PERSON_NAME][EMAIL_ADDRESS][PERSON_NAME][DOMAIN_NAME]" at bounding box center [112, 150] width 187 height 26
paste input "[EMAIL_ADDRESS][DOMAIN_NAME]"
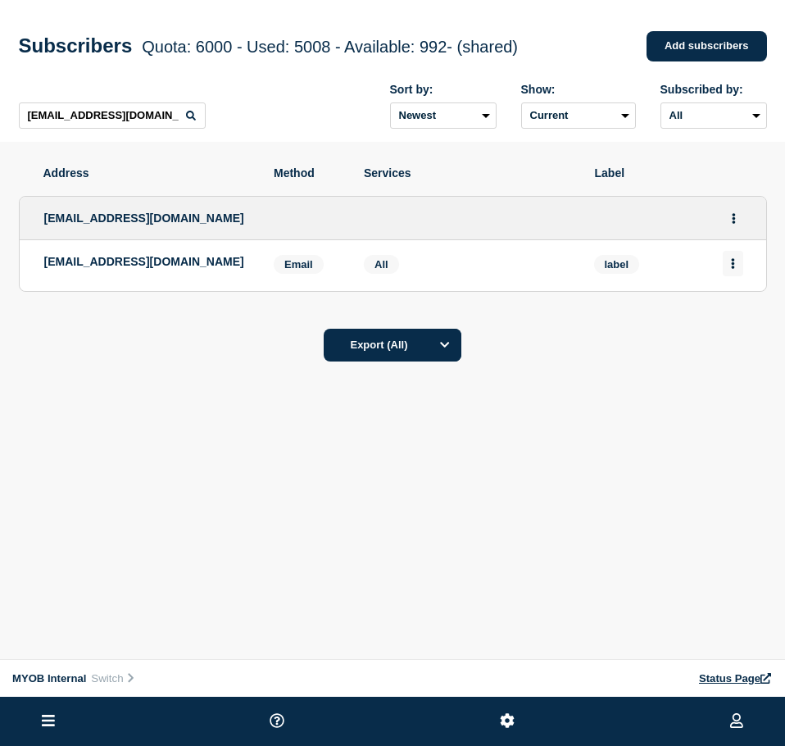
click at [740, 264] on button "Actions" at bounding box center [733, 263] width 20 height 25
click at [727, 315] on button "Delete" at bounding box center [733, 310] width 31 height 12
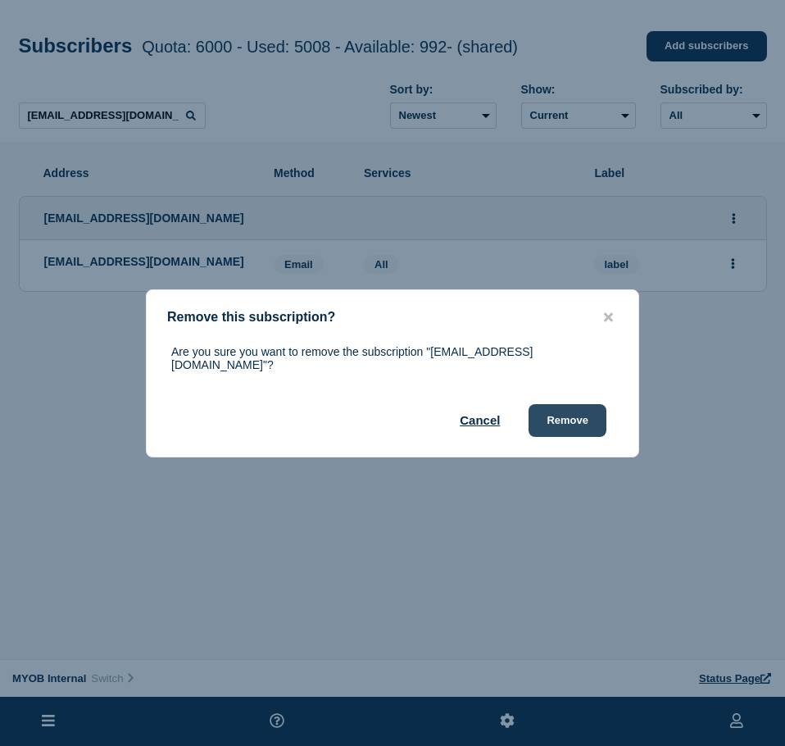
click at [558, 415] on button "Remove" at bounding box center [567, 420] width 78 height 33
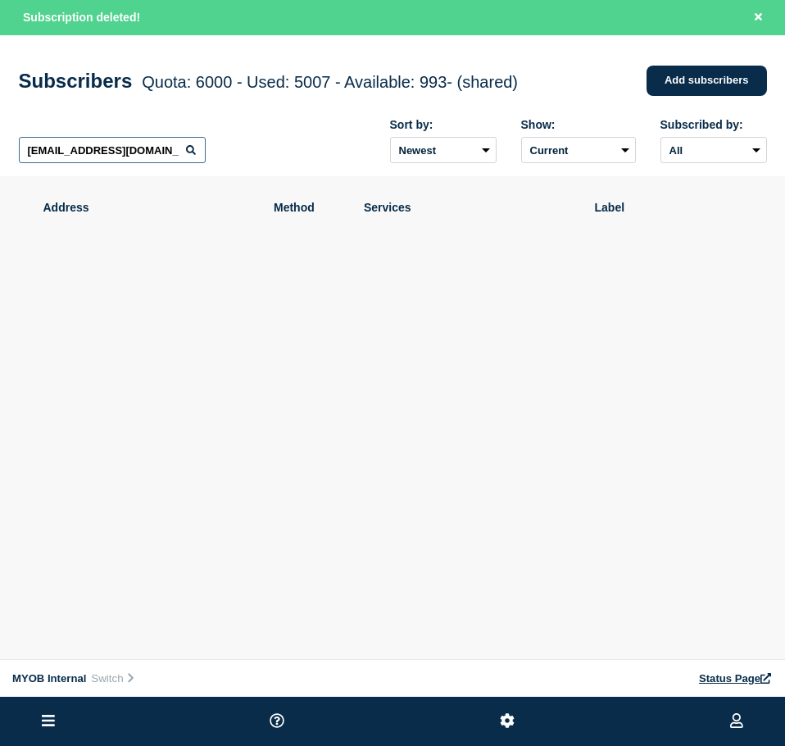
click at [175, 158] on input "[EMAIL_ADDRESS][DOMAIN_NAME]" at bounding box center [112, 150] width 187 height 26
click at [159, 152] on input "[EMAIL_ADDRESS][DOMAIN_NAME]" at bounding box center [112, 150] width 187 height 26
paste input "[EMAIL_ADDRESS][PERSON_NAME][DOMAIN_NAME]"
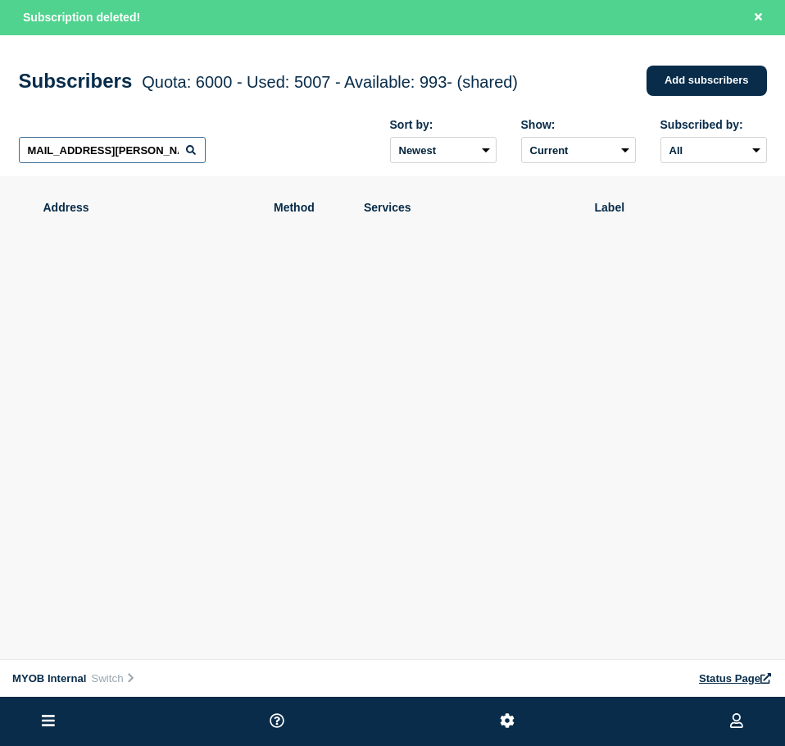
scroll to position [0, 7]
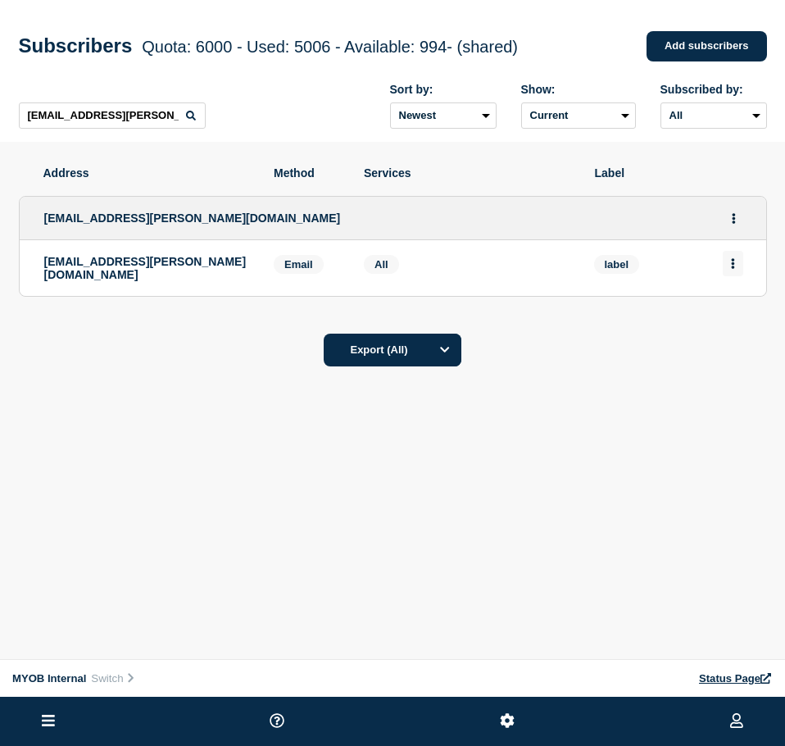
click at [736, 274] on button "Actions" at bounding box center [733, 263] width 20 height 25
click at [718, 316] on button "Delete" at bounding box center [733, 310] width 31 height 12
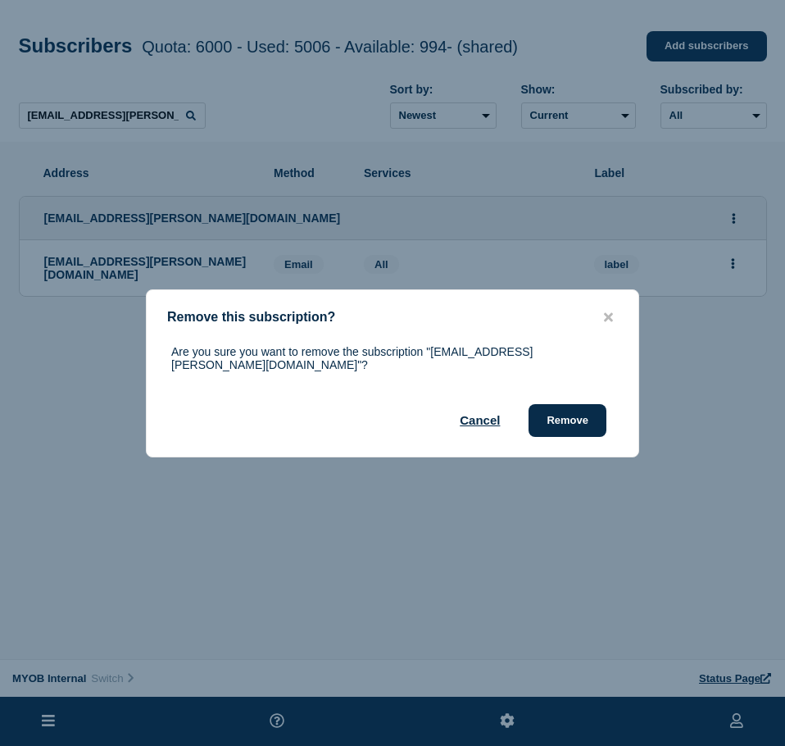
drag, startPoint x: 588, startPoint y: 419, endPoint x: 668, endPoint y: 415, distance: 79.6
click at [590, 419] on button "Remove" at bounding box center [567, 420] width 78 height 33
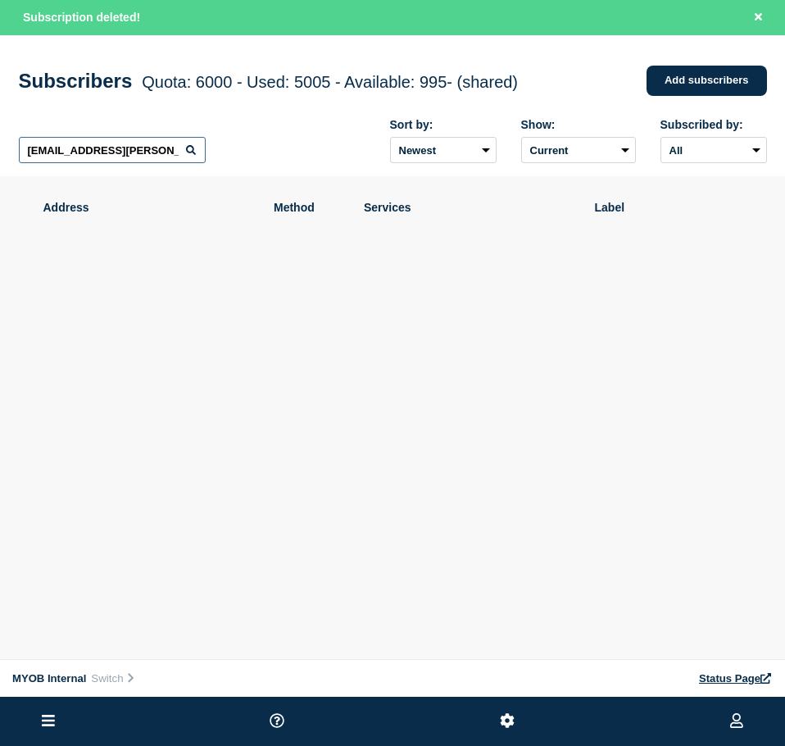
click at [179, 150] on input "[EMAIL_ADDRESS][PERSON_NAME][DOMAIN_NAME]" at bounding box center [112, 150] width 187 height 26
paste input "[PERSON_NAME][EMAIL_ADDRESS][DOMAIN_NAME]"
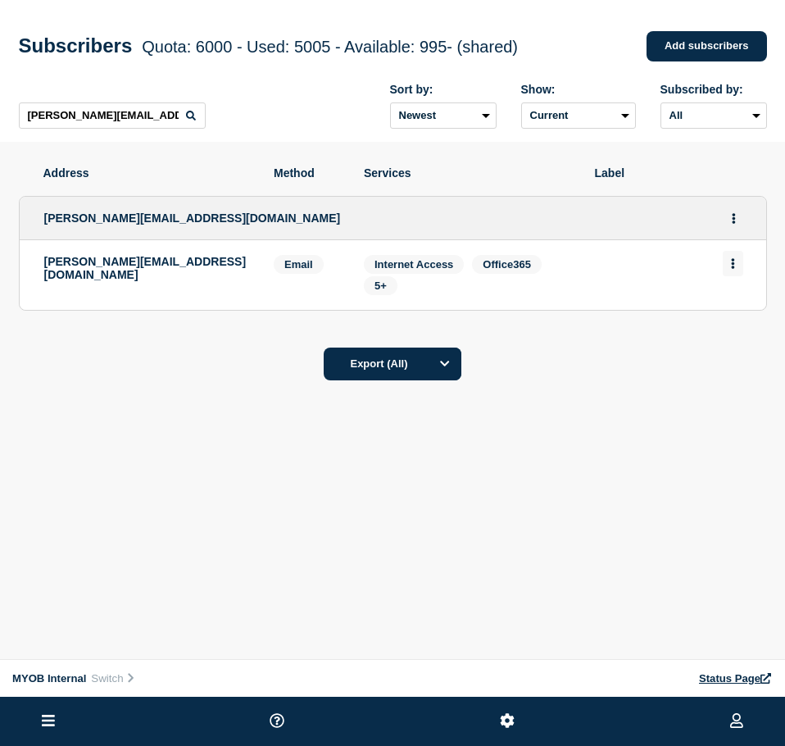
click at [725, 276] on button "Actions" at bounding box center [733, 263] width 20 height 25
click at [743, 316] on button "Delete" at bounding box center [733, 310] width 31 height 12
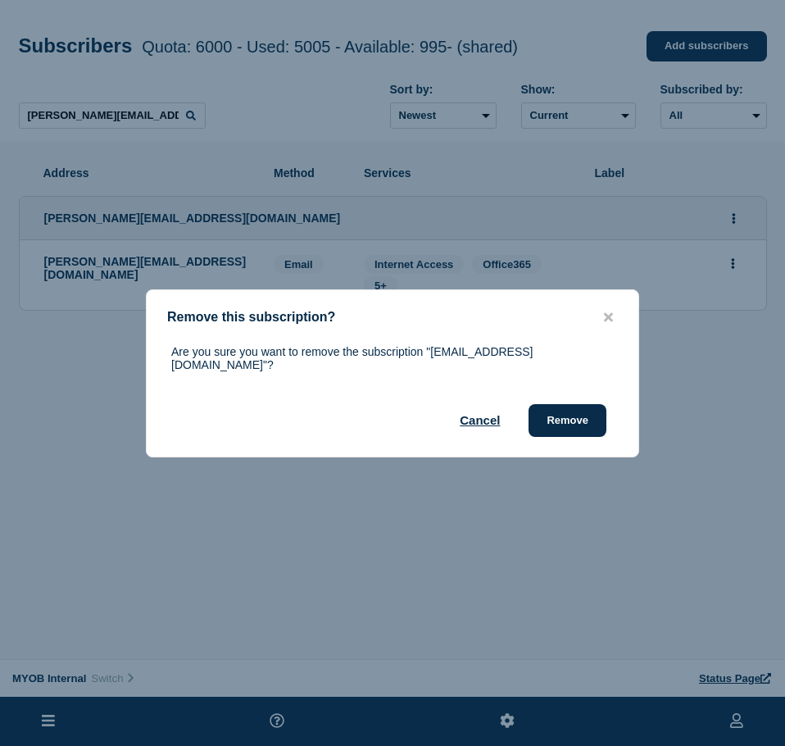
drag, startPoint x: 580, startPoint y: 406, endPoint x: 681, endPoint y: 394, distance: 101.4
click at [602, 404] on button "Remove" at bounding box center [567, 420] width 78 height 33
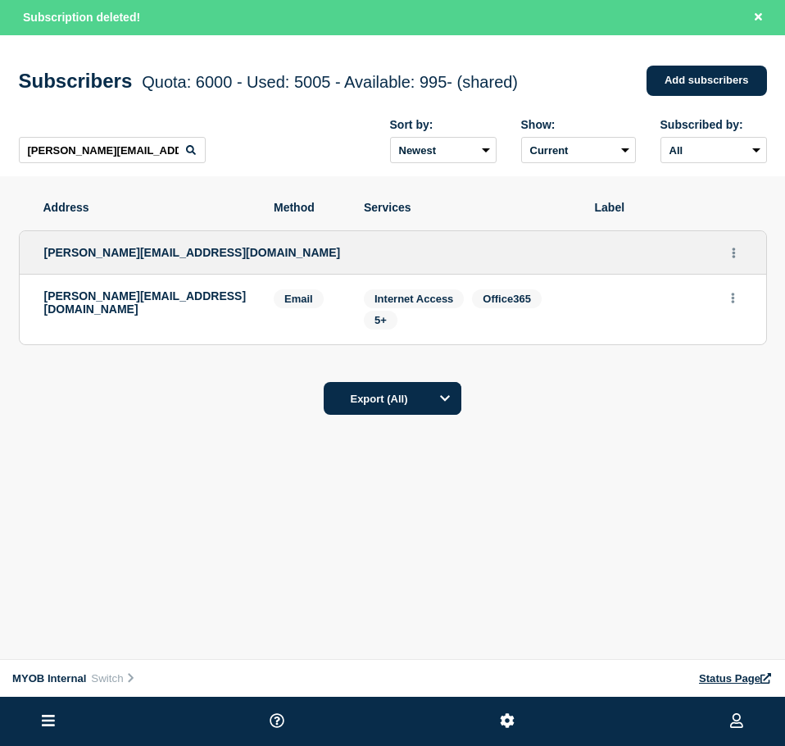
click at [88, 134] on div "[PERSON_NAME][EMAIL_ADDRESS][DOMAIN_NAME] Sort by: Newest Oldest Show: Current …" at bounding box center [393, 141] width 748 height 71
click at [99, 157] on input "[PERSON_NAME][EMAIL_ADDRESS][DOMAIN_NAME]" at bounding box center [112, 150] width 187 height 26
click at [98, 157] on input "[PERSON_NAME][EMAIL_ADDRESS][DOMAIN_NAME]" at bounding box center [112, 150] width 187 height 26
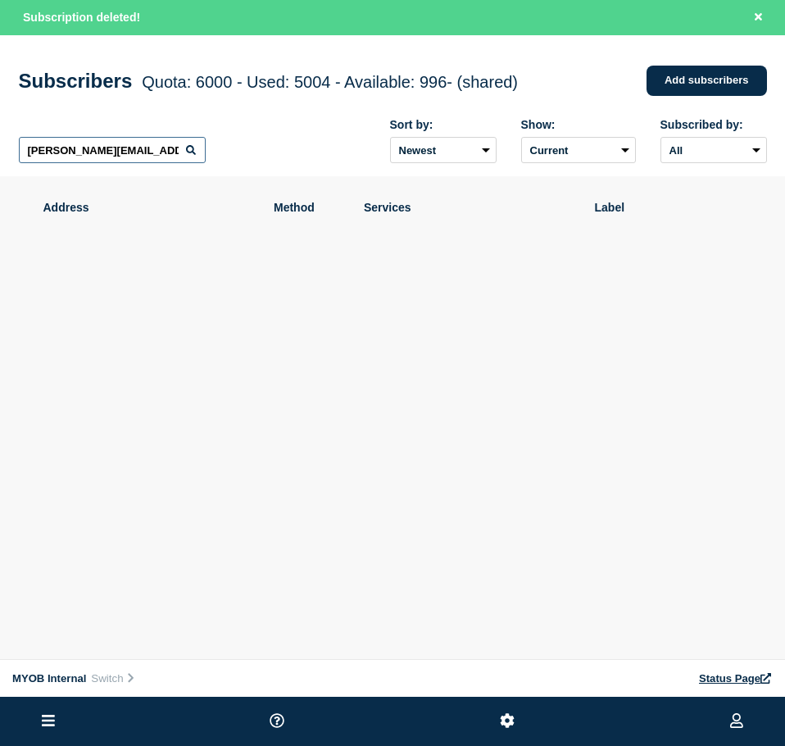
click at [98, 156] on input "[PERSON_NAME][EMAIL_ADDRESS][DOMAIN_NAME]" at bounding box center [112, 150] width 187 height 26
paste input "[PERSON_NAME][EMAIL_ADDRESS][PERSON_NAME][DOMAIN_NAME]"
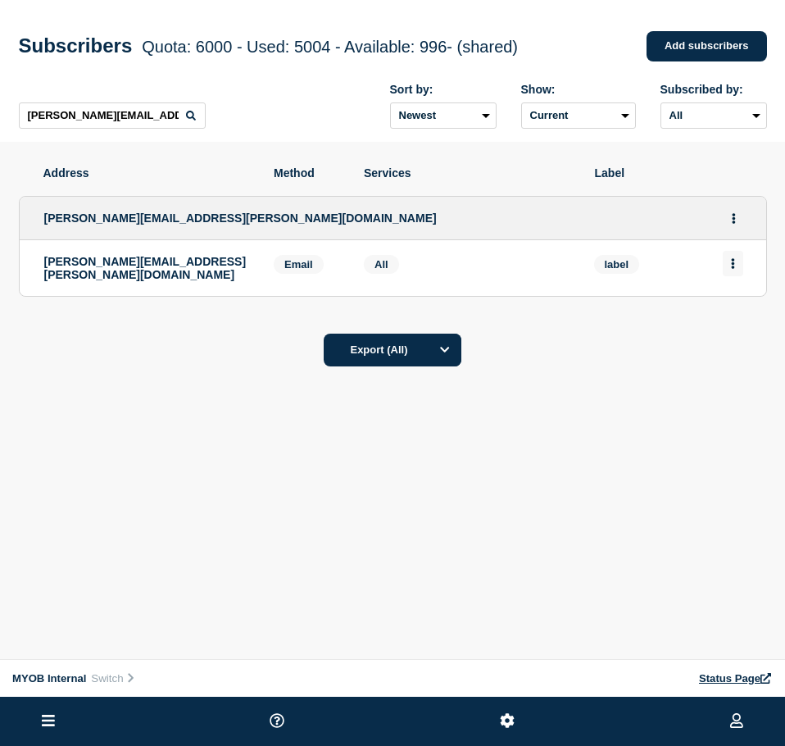
click at [727, 267] on button "Actions" at bounding box center [733, 263] width 20 height 25
click at [715, 320] on div "Delete" at bounding box center [733, 309] width 77 height 59
click at [728, 315] on button "Delete" at bounding box center [733, 310] width 31 height 12
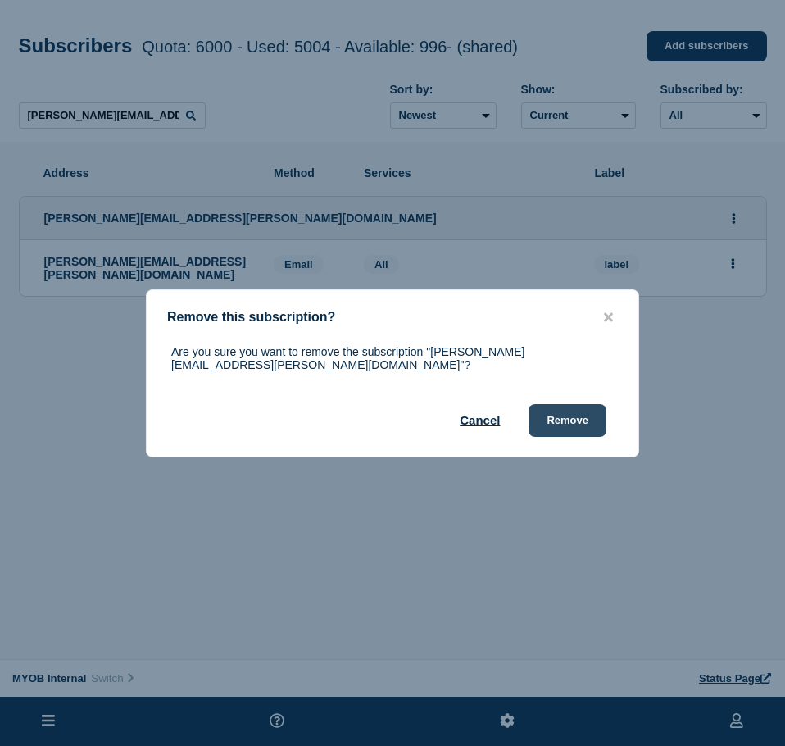
click at [573, 405] on button "Remove" at bounding box center [567, 420] width 78 height 33
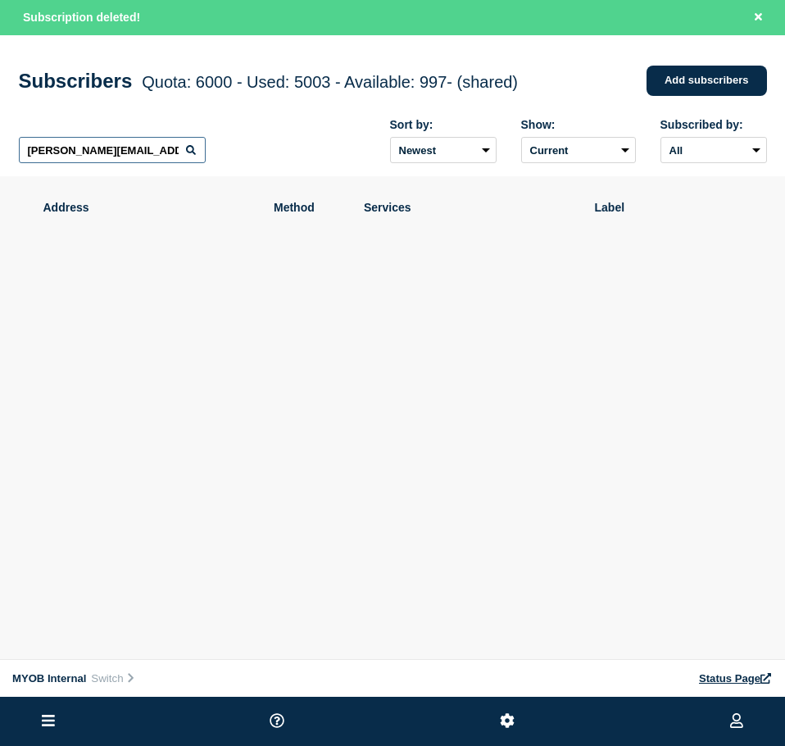
click at [179, 156] on input "[PERSON_NAME][EMAIL_ADDRESS][PERSON_NAME][DOMAIN_NAME]" at bounding box center [112, 150] width 187 height 26
drag, startPoint x: 179, startPoint y: 156, endPoint x: 188, endPoint y: 149, distance: 11.0
click at [179, 156] on input "[PERSON_NAME][EMAIL_ADDRESS][PERSON_NAME][DOMAIN_NAME]" at bounding box center [112, 150] width 187 height 26
paste input "[EMAIL_ADDRESS][DOMAIN_NAME]"
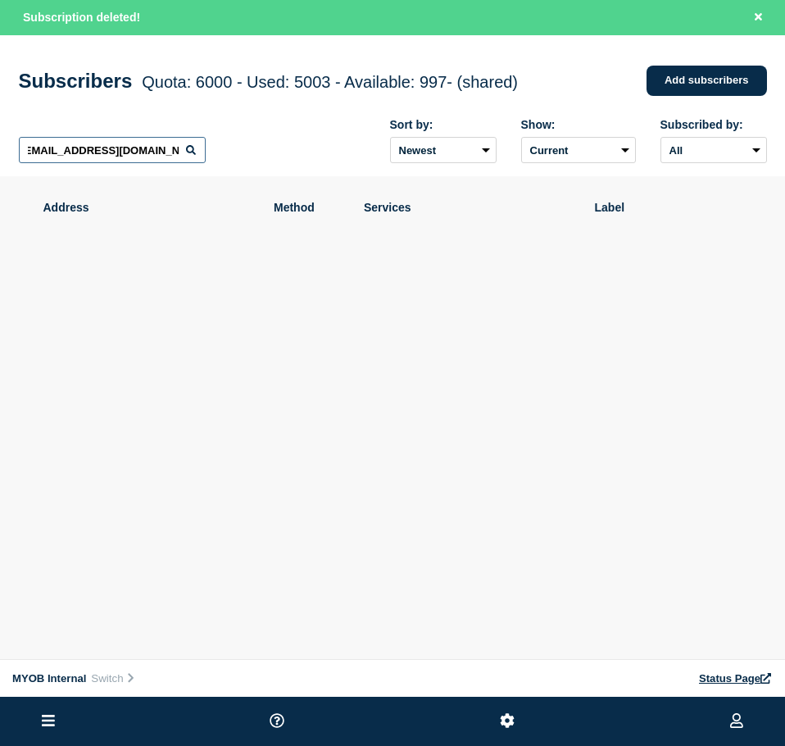
scroll to position [0, 3]
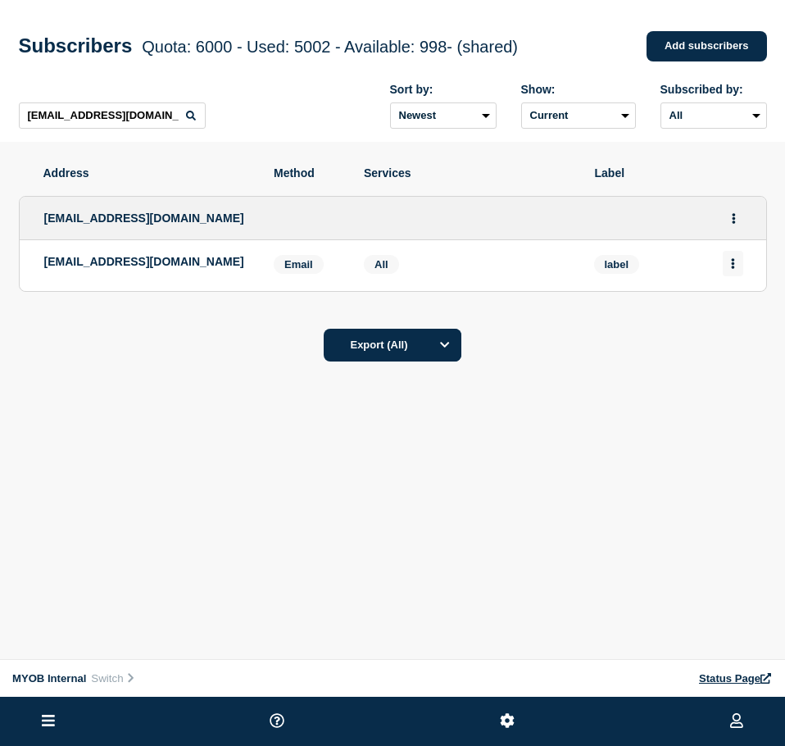
click at [733, 258] on button "Actions" at bounding box center [733, 263] width 20 height 25
click at [727, 316] on button "Delete" at bounding box center [733, 310] width 31 height 12
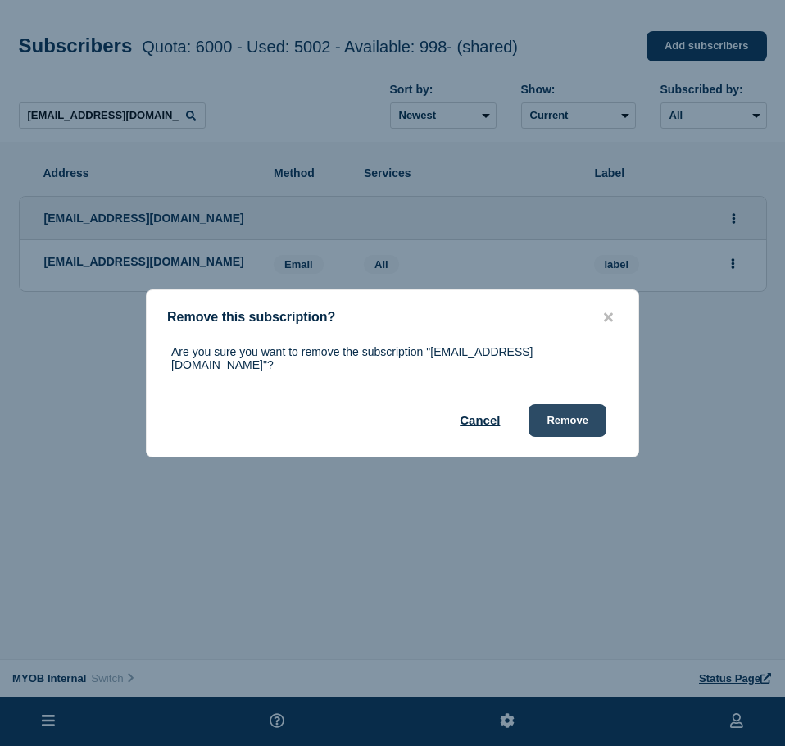
click at [604, 410] on div "Are you sure you want to remove the subscription "[EMAIL_ADDRESS][DOMAIN_NAME]"…" at bounding box center [393, 391] width 492 height 92
drag, startPoint x: 594, startPoint y: 412, endPoint x: 642, endPoint y: 415, distance: 48.4
click at [595, 414] on button "Remove" at bounding box center [567, 420] width 78 height 33
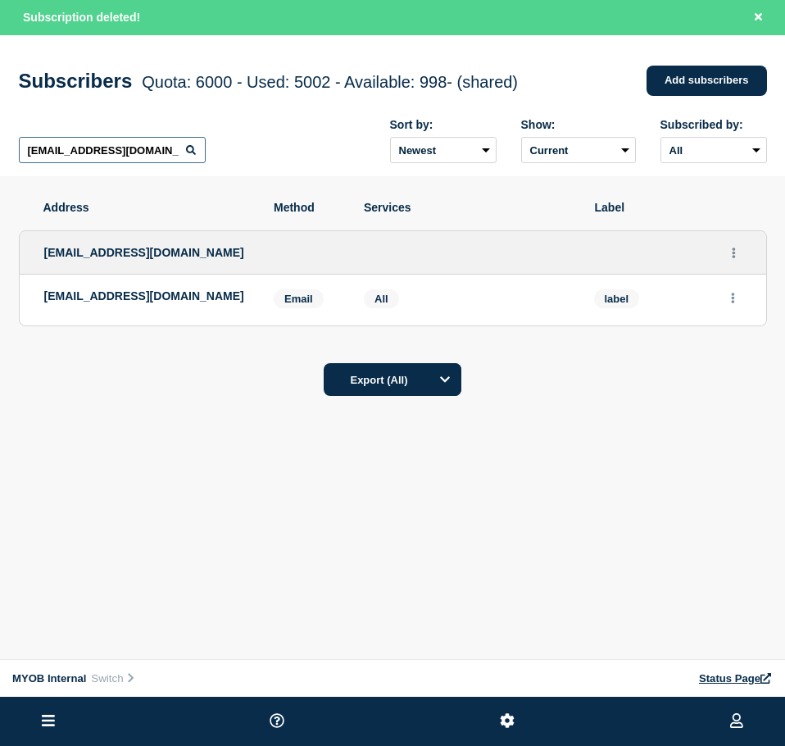
click at [121, 149] on input "[EMAIL_ADDRESS][DOMAIN_NAME]" at bounding box center [112, 150] width 187 height 26
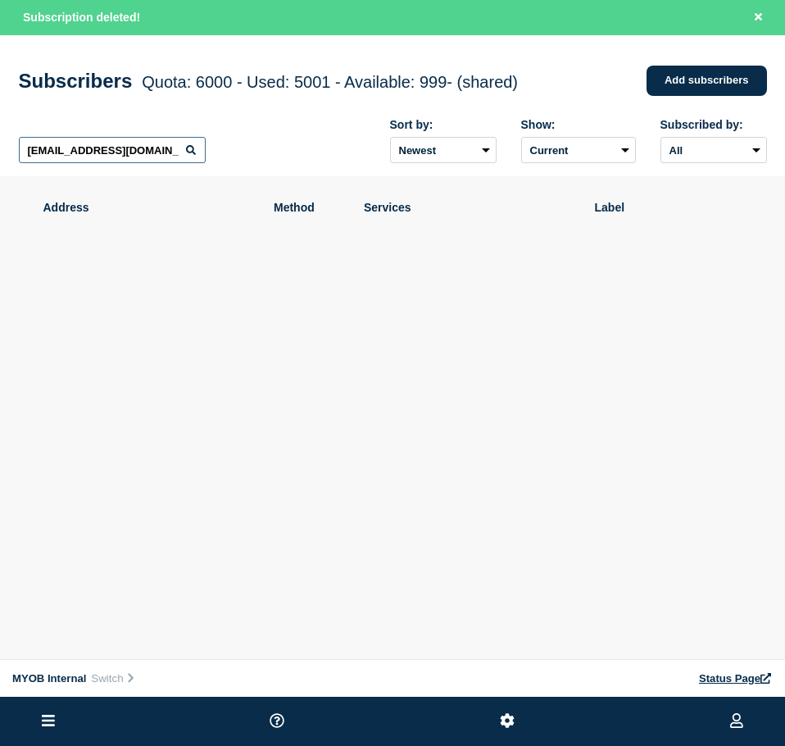
click at [120, 149] on input "[EMAIL_ADDRESS][DOMAIN_NAME]" at bounding box center [112, 150] width 187 height 26
paste input "[EMAIL_ADDRESS][PERSON_NAME][DOMAIN_NAME]"
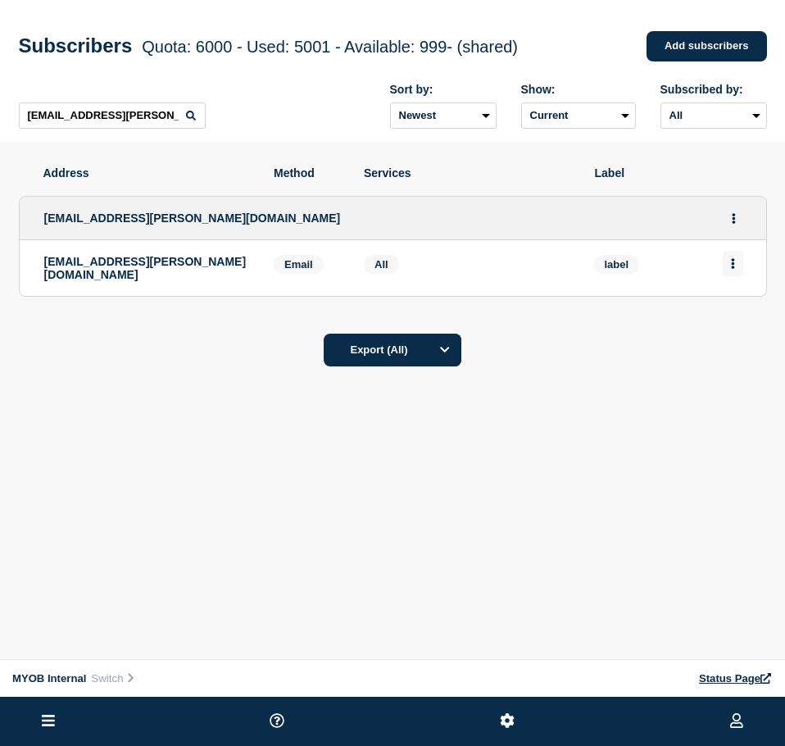
drag, startPoint x: 718, startPoint y: 271, endPoint x: 735, endPoint y: 268, distance: 16.7
click at [723, 270] on li "[EMAIL_ADDRESS][PERSON_NAME][DOMAIN_NAME] Email Email: [EMAIL_ADDRESS][PERSON_N…" at bounding box center [393, 268] width 746 height 56
click at [739, 279] on li "[EMAIL_ADDRESS][PERSON_NAME][DOMAIN_NAME] Email Email: [EMAIL_ADDRESS][PERSON_N…" at bounding box center [393, 268] width 746 height 56
click at [737, 269] on button "Actions" at bounding box center [733, 263] width 20 height 25
click at [747, 315] on button "Delete" at bounding box center [733, 310] width 31 height 12
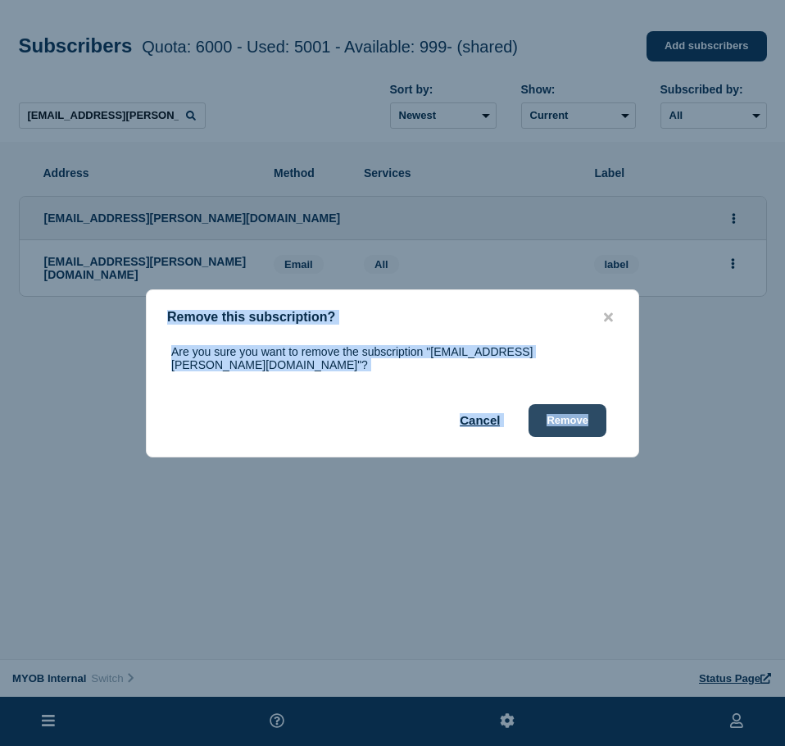
click at [601, 400] on div "Are you sure you want to remove the subscription "[EMAIL_ADDRESS][PERSON_NAME][…" at bounding box center [393, 391] width 492 height 92
drag, startPoint x: 598, startPoint y: 404, endPoint x: 649, endPoint y: 412, distance: 51.5
click at [596, 405] on button "Remove" at bounding box center [567, 420] width 78 height 33
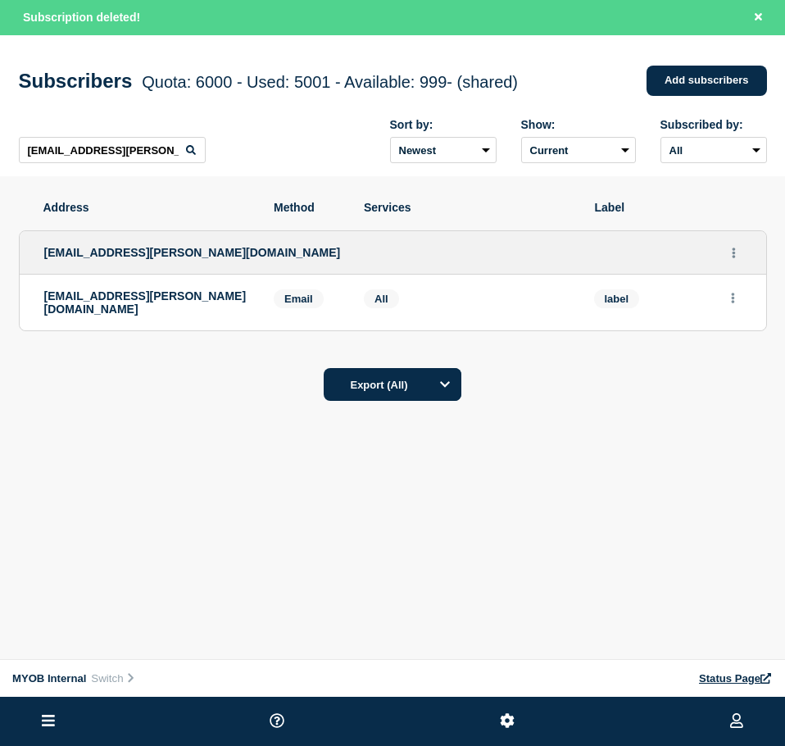
drag, startPoint x: 127, startPoint y: 136, endPoint x: 128, endPoint y: 145, distance: 9.0
click at [127, 136] on div "[EMAIL_ADDRESS][PERSON_NAME][DOMAIN_NAME] Sort by: Newest Oldest Show: Current …" at bounding box center [393, 141] width 748 height 71
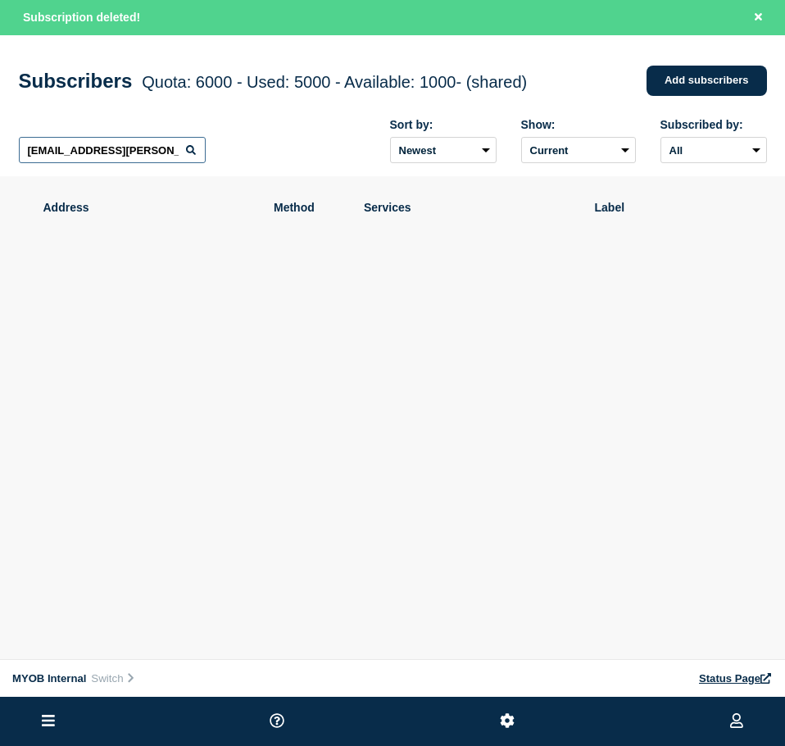
click at [129, 151] on input "[EMAIL_ADDRESS][PERSON_NAME][DOMAIN_NAME]" at bounding box center [112, 150] width 187 height 26
paste input "[EMAIL_ADDRESS][PERSON_NAME][DOMAIN_NAME]"
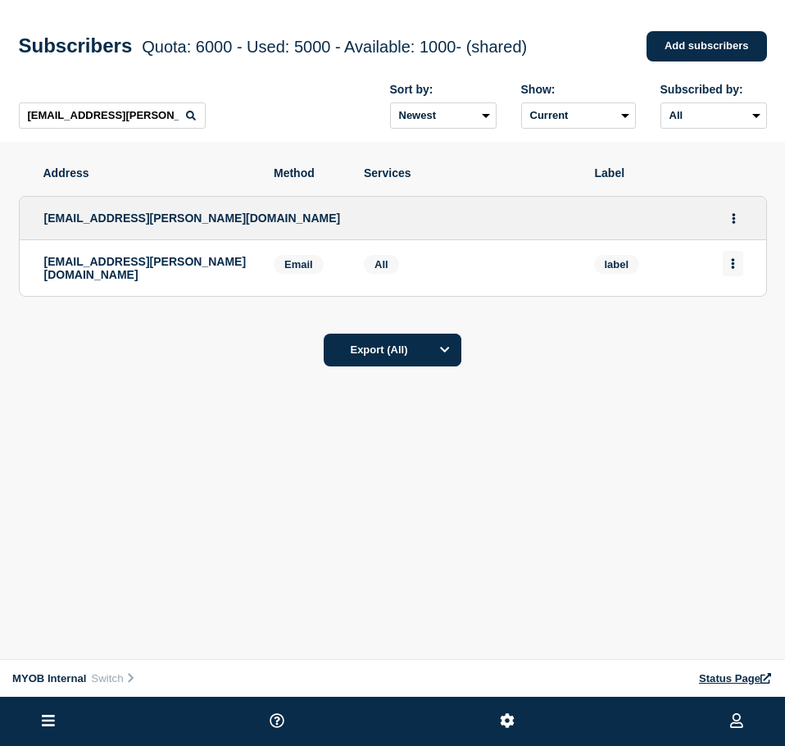
click at [728, 265] on button "Actions" at bounding box center [733, 263] width 20 height 25
click at [731, 323] on div "Delete" at bounding box center [733, 309] width 77 height 59
click at [732, 316] on button "Delete" at bounding box center [733, 310] width 31 height 12
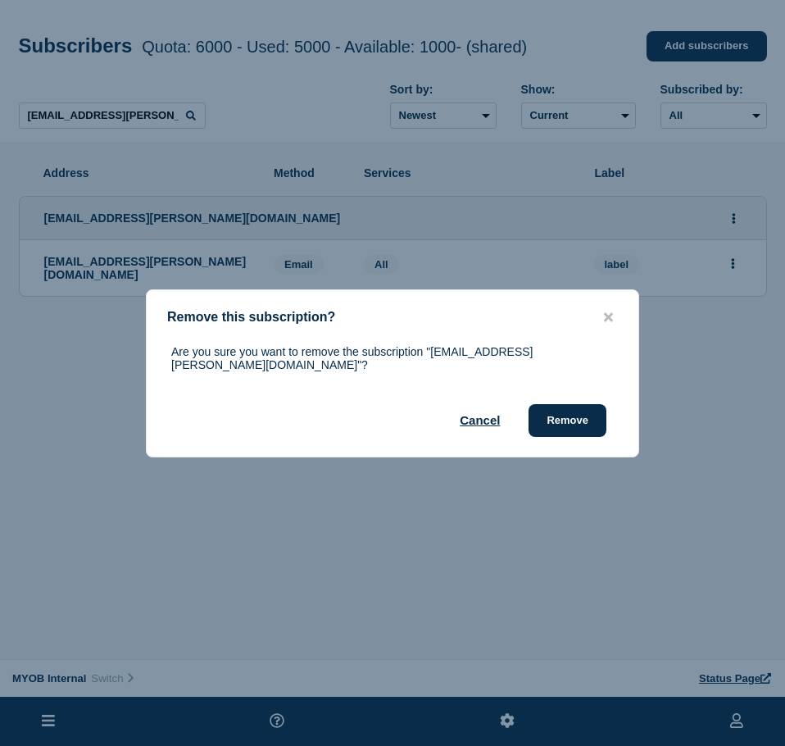
drag, startPoint x: 571, startPoint y: 413, endPoint x: 739, endPoint y: 435, distance: 169.4
click at [582, 413] on button "Remove" at bounding box center [567, 420] width 78 height 33
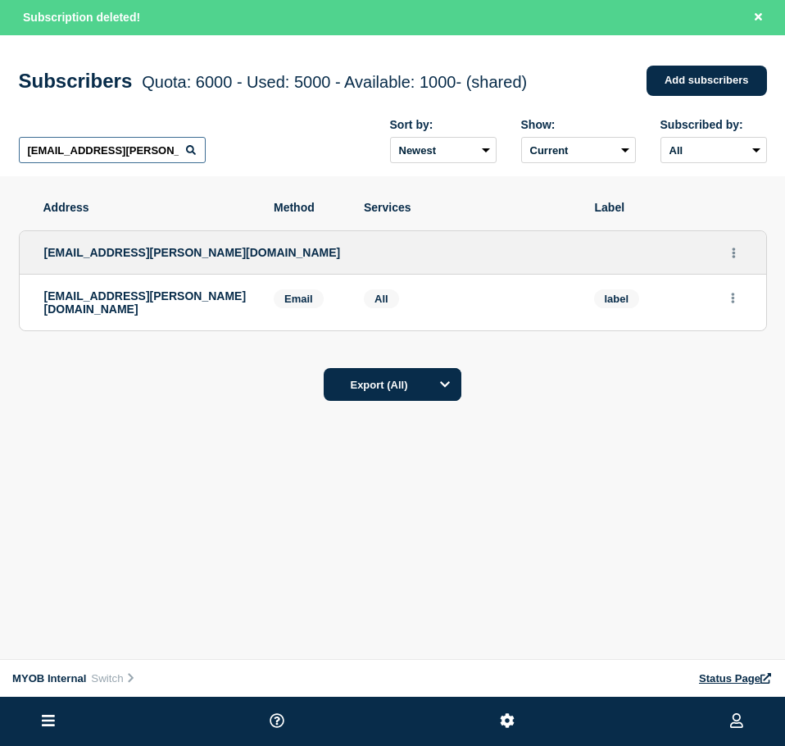
click at [138, 154] on input "[EMAIL_ADDRESS][PERSON_NAME][DOMAIN_NAME]" at bounding box center [112, 150] width 187 height 26
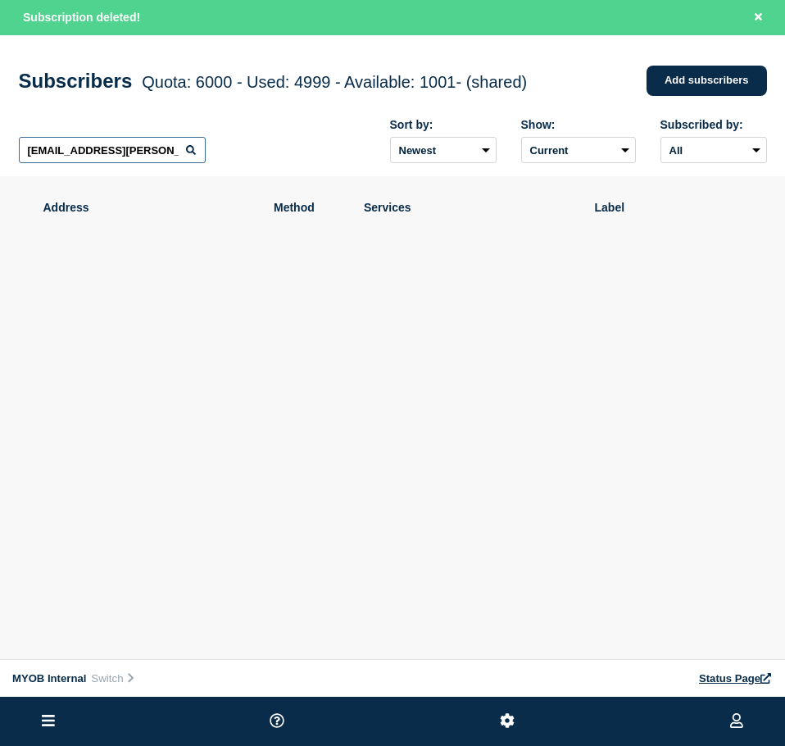
click at [138, 153] on input "[EMAIL_ADDRESS][PERSON_NAME][DOMAIN_NAME]" at bounding box center [112, 150] width 187 height 26
click at [137, 152] on input "[EMAIL_ADDRESS][PERSON_NAME][DOMAIN_NAME]" at bounding box center [112, 150] width 187 height 26
paste input "[PERSON_NAME][EMAIL_ADDRESS][DOMAIN_NAME]"
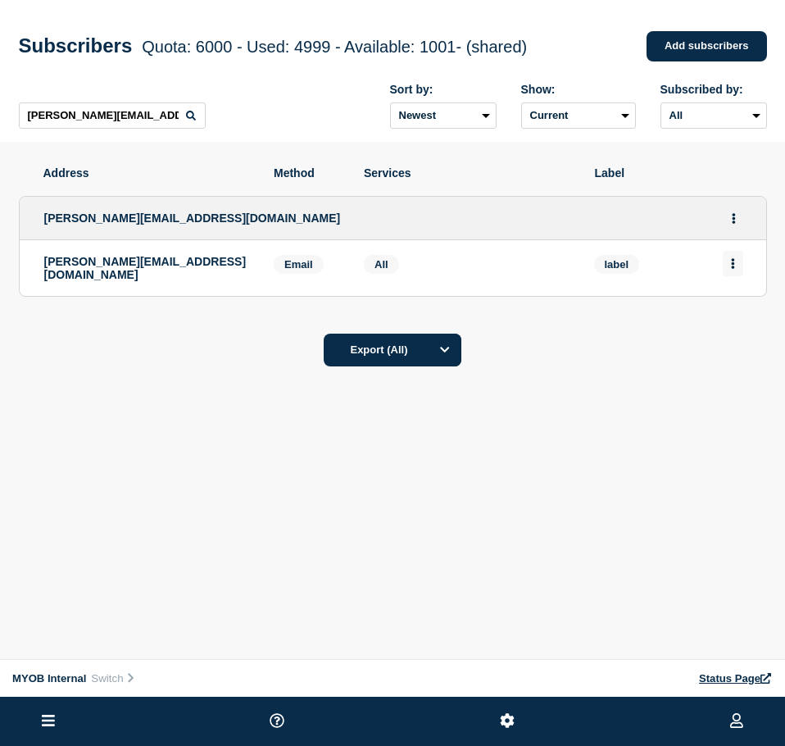
click at [729, 272] on button "Actions" at bounding box center [733, 263] width 20 height 25
click at [719, 322] on div "Delete" at bounding box center [733, 309] width 77 height 59
click at [725, 315] on button "Delete" at bounding box center [733, 310] width 31 height 12
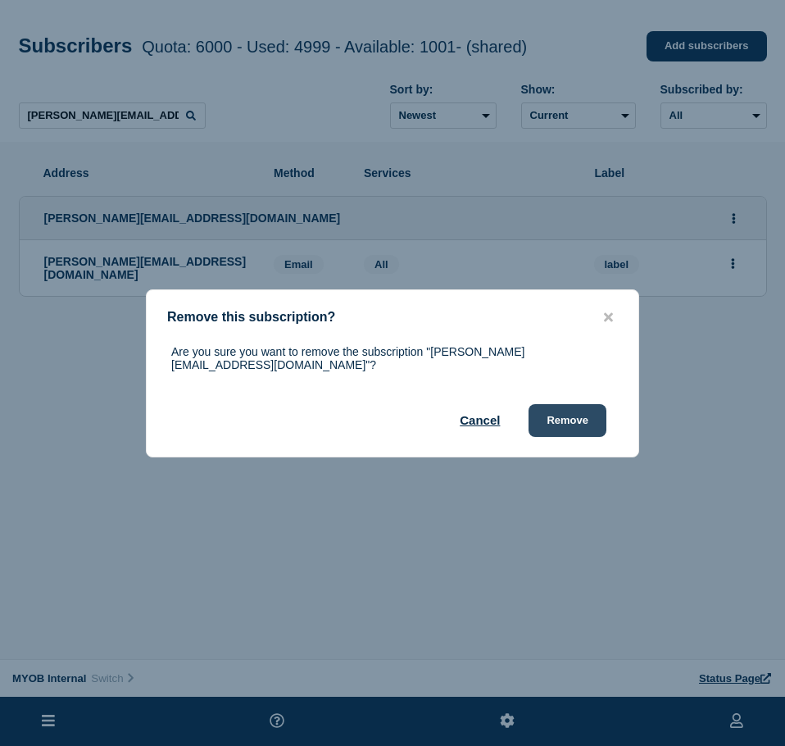
click at [584, 416] on button "Remove" at bounding box center [567, 420] width 78 height 33
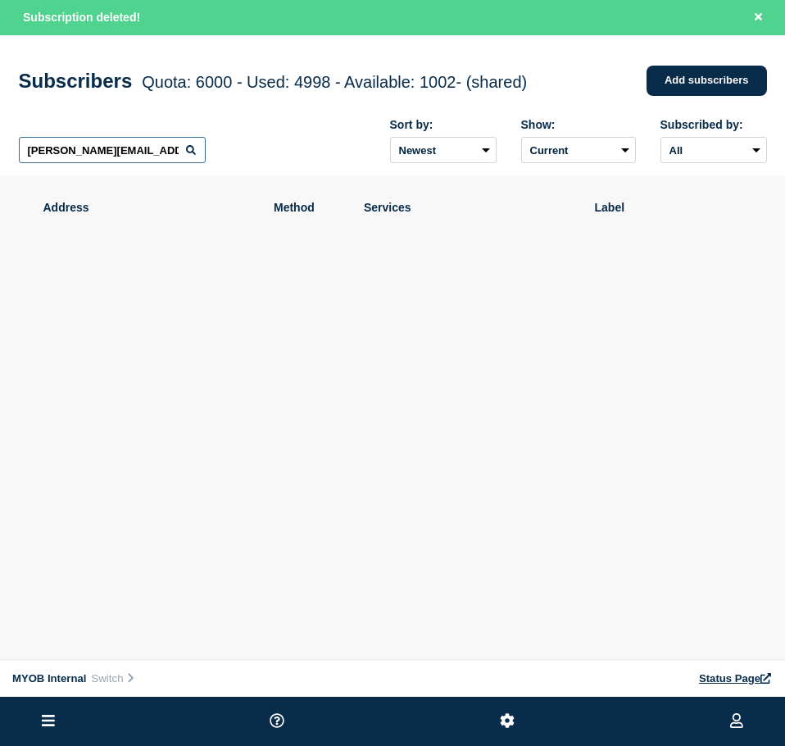
click at [102, 158] on input "[PERSON_NAME][EMAIL_ADDRESS][DOMAIN_NAME]" at bounding box center [112, 150] width 187 height 26
paste input "[EMAIL_ADDRESS][DOMAIN_NAME]"
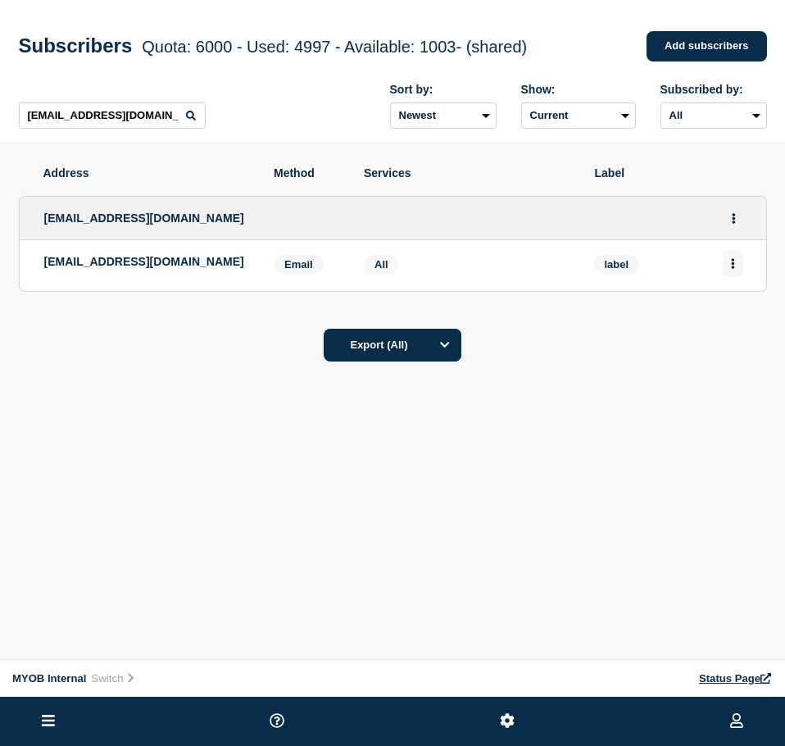
click at [732, 263] on icon "Actions" at bounding box center [732, 263] width 3 height 11
click at [727, 307] on button "Delete" at bounding box center [733, 310] width 31 height 12
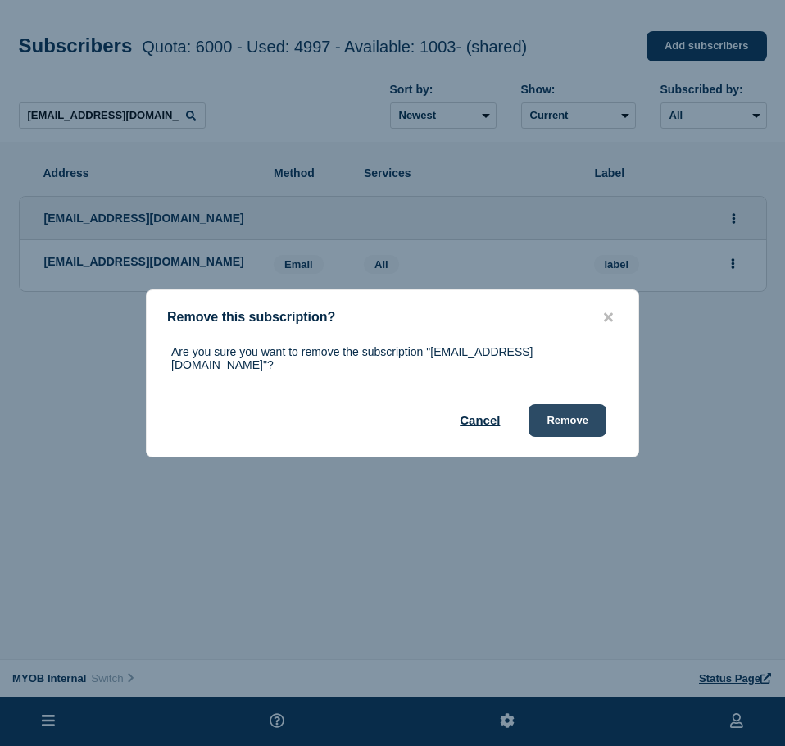
click at [560, 409] on button "Remove" at bounding box center [567, 420] width 78 height 33
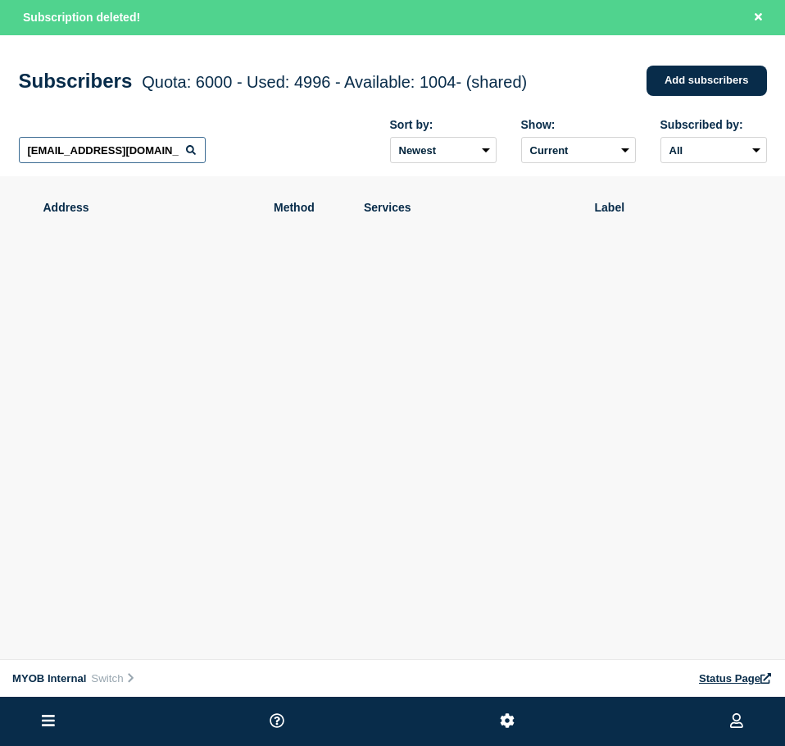
click at [141, 162] on input "[EMAIL_ADDRESS][DOMAIN_NAME]" at bounding box center [112, 150] width 187 height 26
paste input "[EMAIL_ADDRESS][DOMAIN_NAME]"
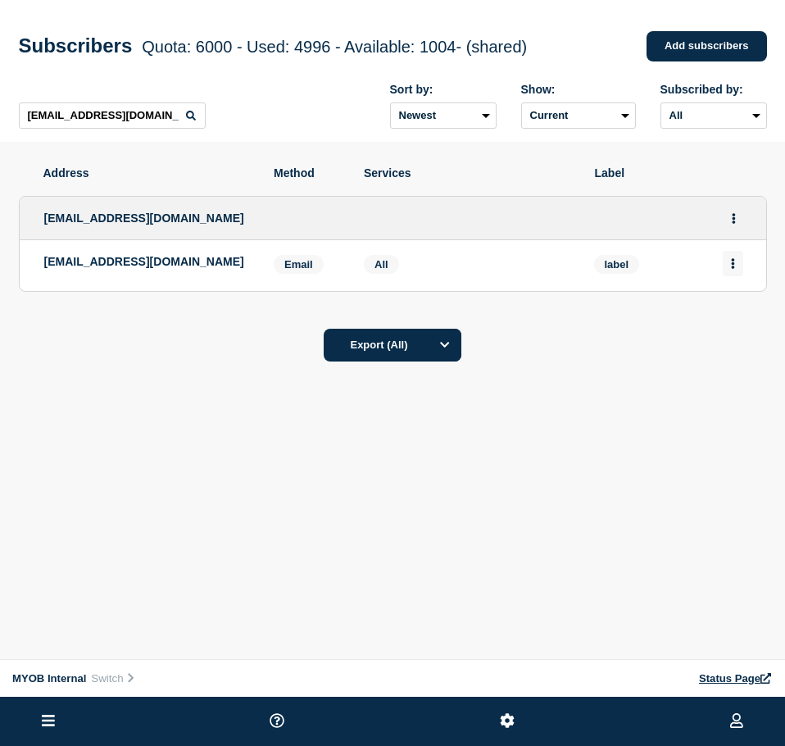
click at [732, 267] on icon "Actions" at bounding box center [732, 263] width 3 height 11
click at [725, 316] on button "Delete" at bounding box center [733, 310] width 31 height 12
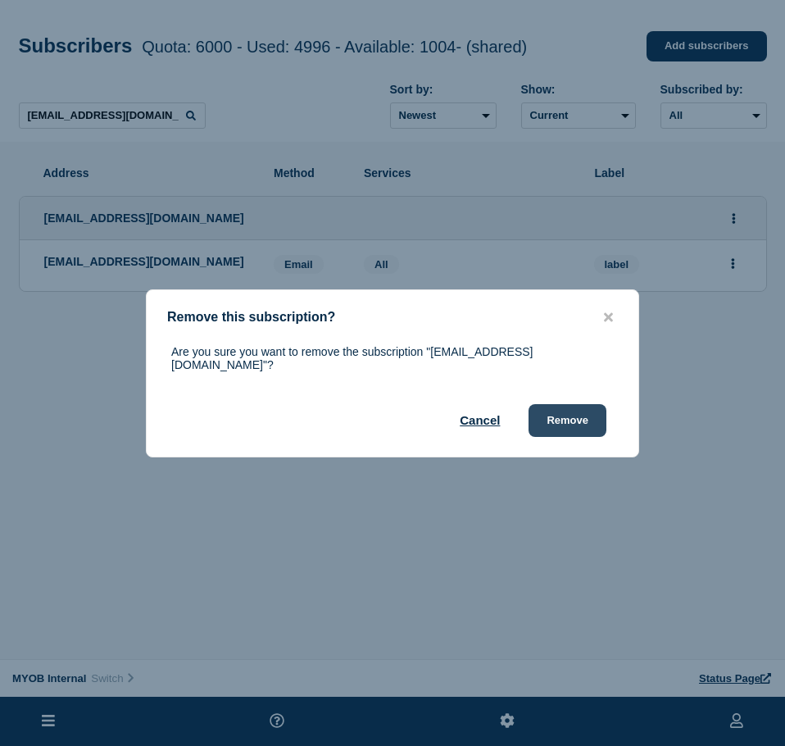
click at [573, 420] on button "Remove" at bounding box center [567, 420] width 78 height 33
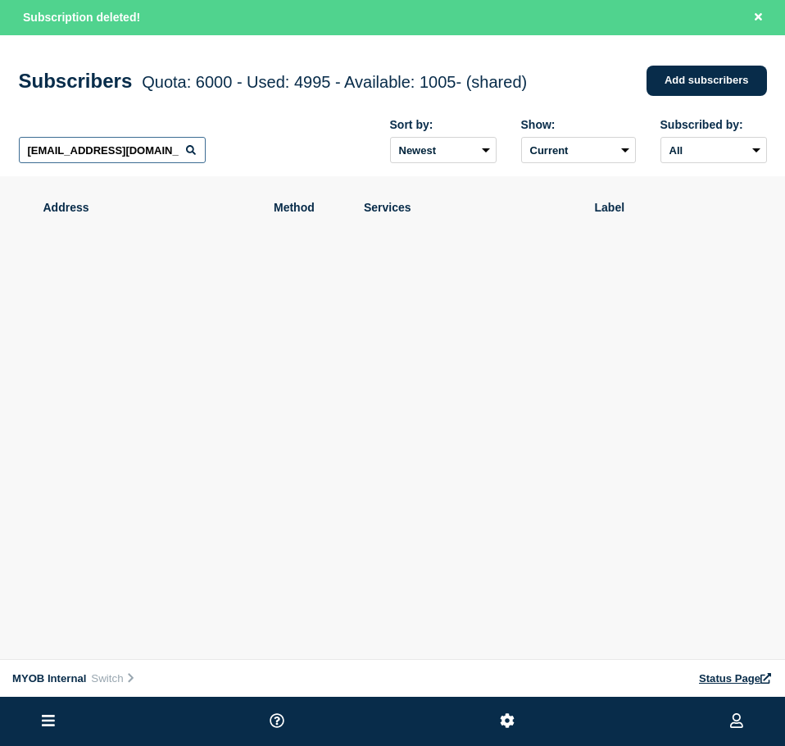
click at [152, 149] on input "[EMAIL_ADDRESS][DOMAIN_NAME]" at bounding box center [112, 150] width 187 height 26
click at [151, 149] on input "[EMAIL_ADDRESS][DOMAIN_NAME]" at bounding box center [112, 150] width 187 height 26
drag, startPoint x: 150, startPoint y: 149, endPoint x: 172, endPoint y: 154, distance: 22.7
click at [149, 149] on input "[EMAIL_ADDRESS][DOMAIN_NAME]" at bounding box center [112, 150] width 187 height 26
click at [172, 154] on input "[EMAIL_ADDRESS][DOMAIN_NAME]" at bounding box center [112, 150] width 187 height 26
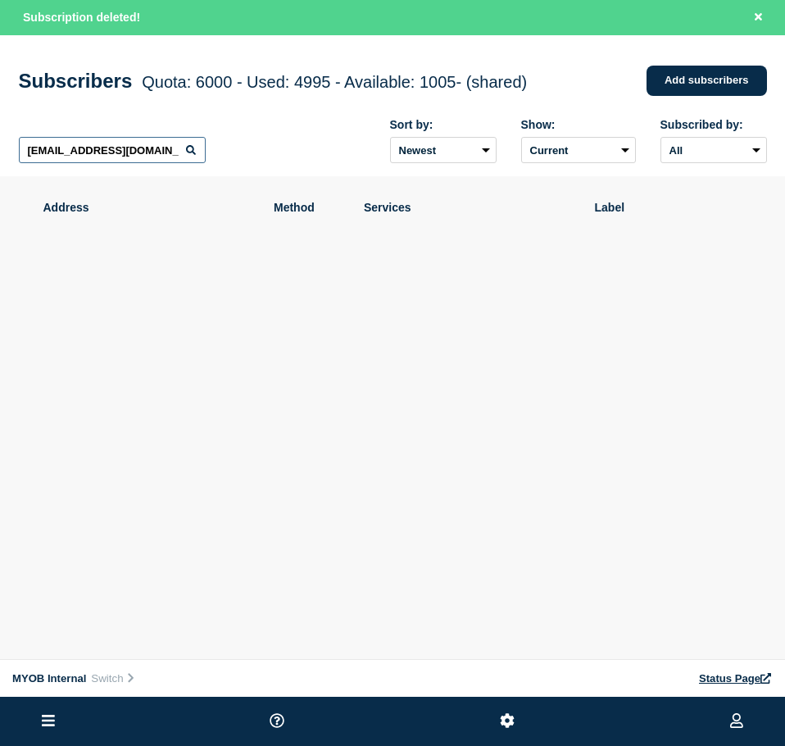
click at [172, 154] on input "[EMAIL_ADDRESS][DOMAIN_NAME]" at bounding box center [112, 150] width 187 height 26
click at [169, 155] on input "[EMAIL_ADDRESS][DOMAIN_NAME]" at bounding box center [112, 150] width 187 height 26
paste input "[PERSON_NAME][EMAIL_ADDRESS][DOMAIN_NAME]"
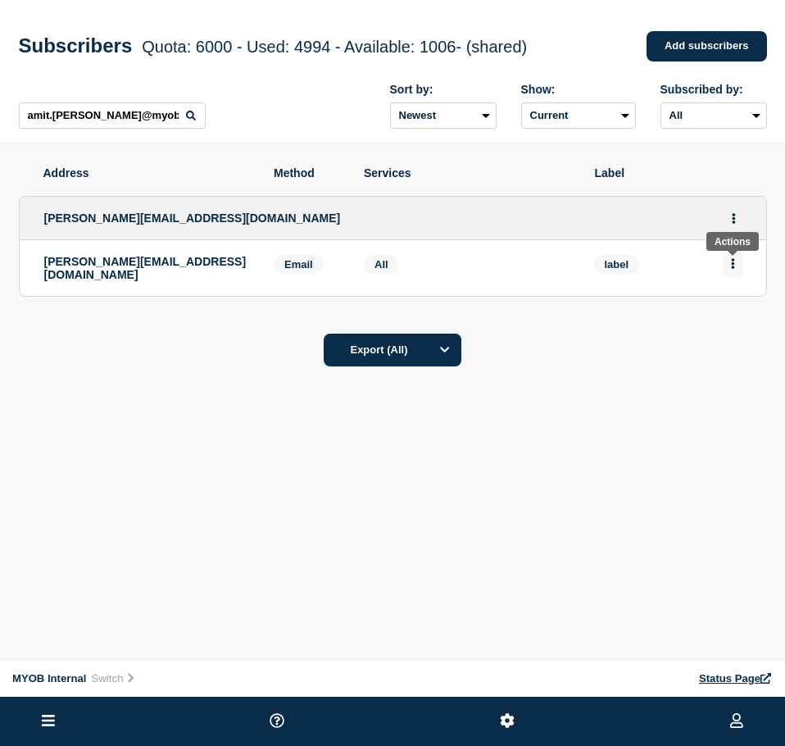
click at [737, 262] on button "Actions" at bounding box center [733, 263] width 20 height 25
click at [724, 310] on button "Delete" at bounding box center [733, 310] width 31 height 12
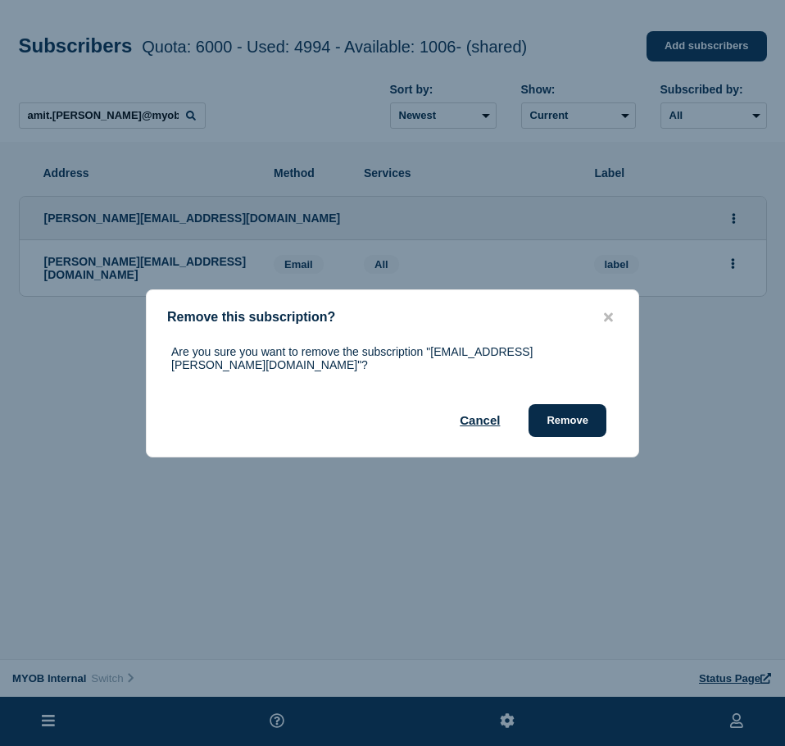
drag, startPoint x: 564, startPoint y: 415, endPoint x: 782, endPoint y: 365, distance: 223.6
click at [582, 407] on button "Remove" at bounding box center [567, 420] width 78 height 33
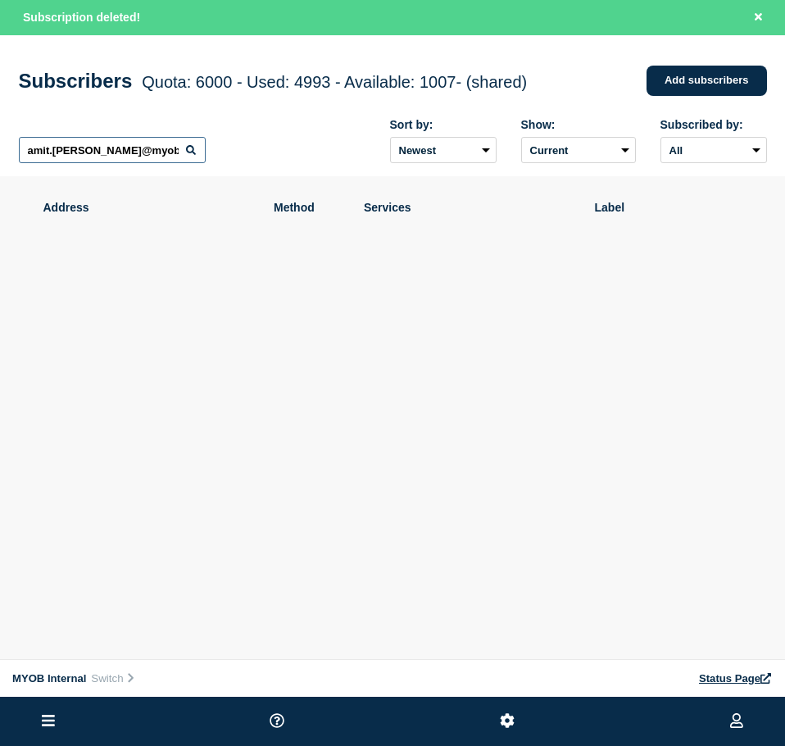
click at [110, 152] on input "amit.[PERSON_NAME]@myob." at bounding box center [112, 150] width 187 height 26
paste input "[PERSON_NAME][EMAIL_ADDRESS][PERSON_NAME][DOMAIN_NAME]"
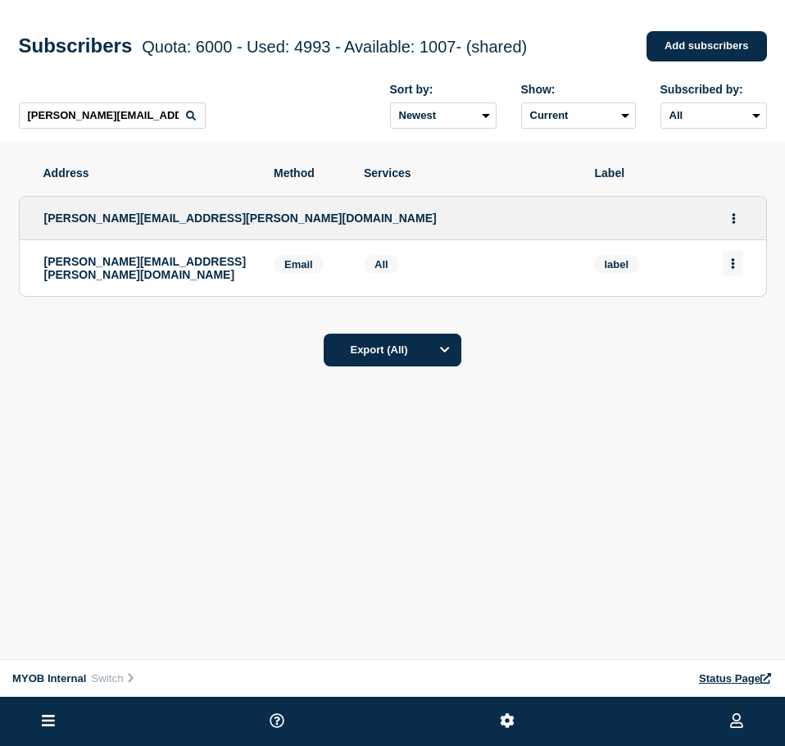
drag, startPoint x: 729, startPoint y: 269, endPoint x: 732, endPoint y: 277, distance: 8.6
click at [732, 269] on button "Actions" at bounding box center [733, 263] width 20 height 25
click at [718, 323] on div "Delete" at bounding box center [733, 309] width 77 height 59
click at [727, 314] on button "Delete" at bounding box center [733, 310] width 31 height 12
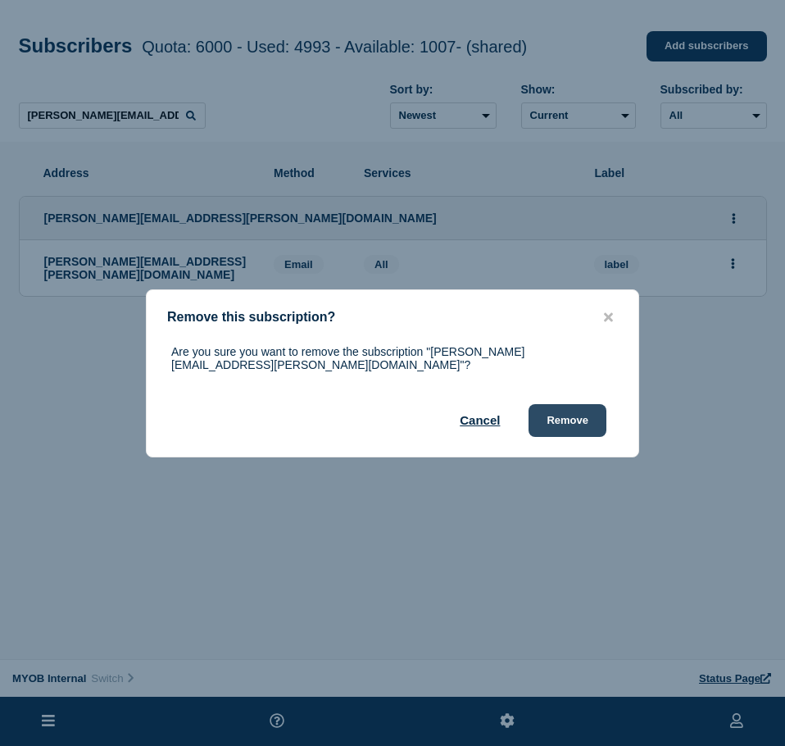
click at [552, 416] on button "Remove" at bounding box center [567, 420] width 78 height 33
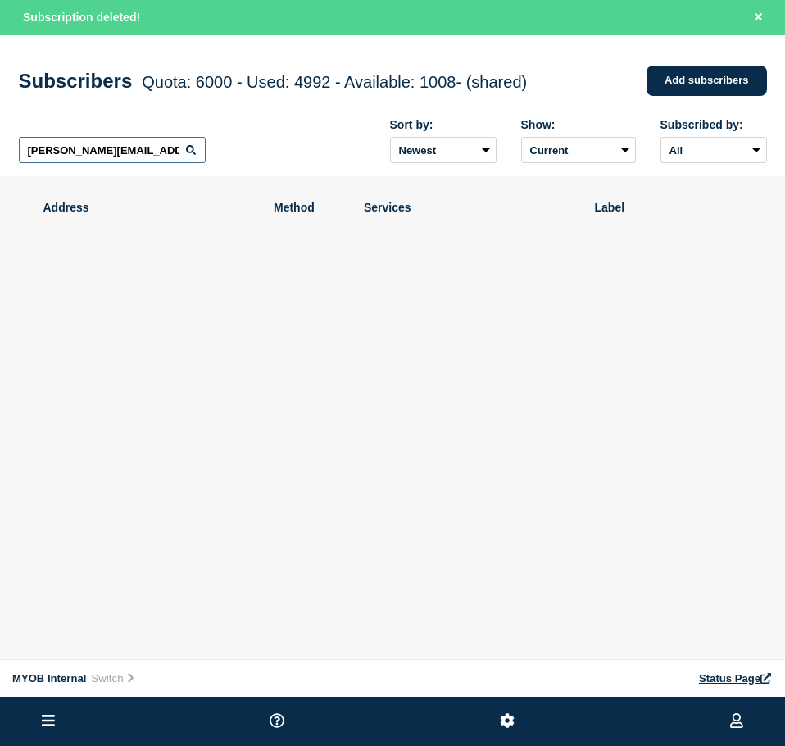
click at [116, 148] on input "[PERSON_NAME][EMAIL_ADDRESS][PERSON_NAME][DOMAIN_NAME]" at bounding box center [112, 150] width 187 height 26
paste input "[EMAIL_ADDRESS][DOMAIN_NAME]"
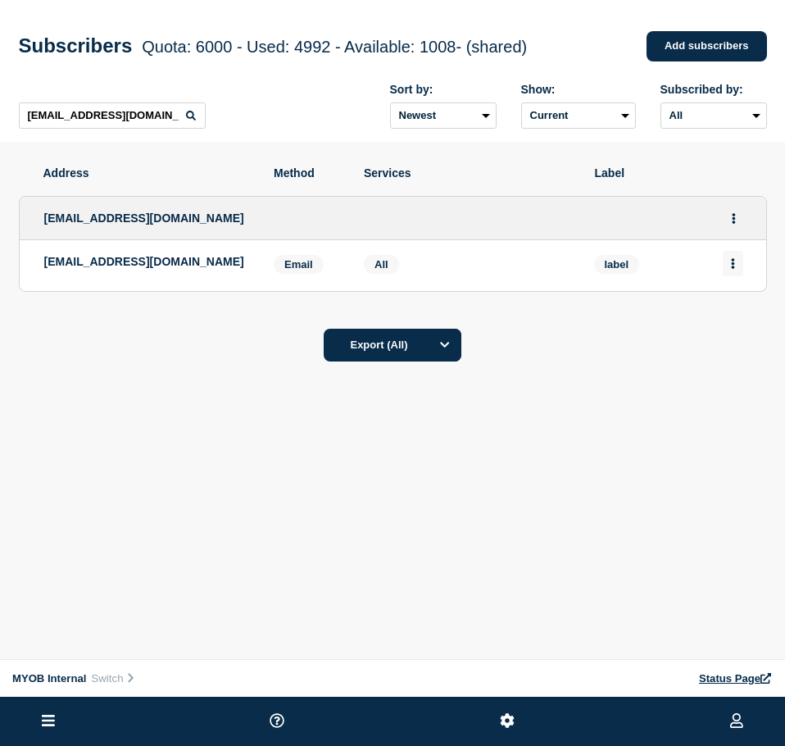
click at [732, 265] on icon "Actions" at bounding box center [732, 263] width 3 height 11
click at [725, 314] on button "Delete" at bounding box center [733, 310] width 31 height 12
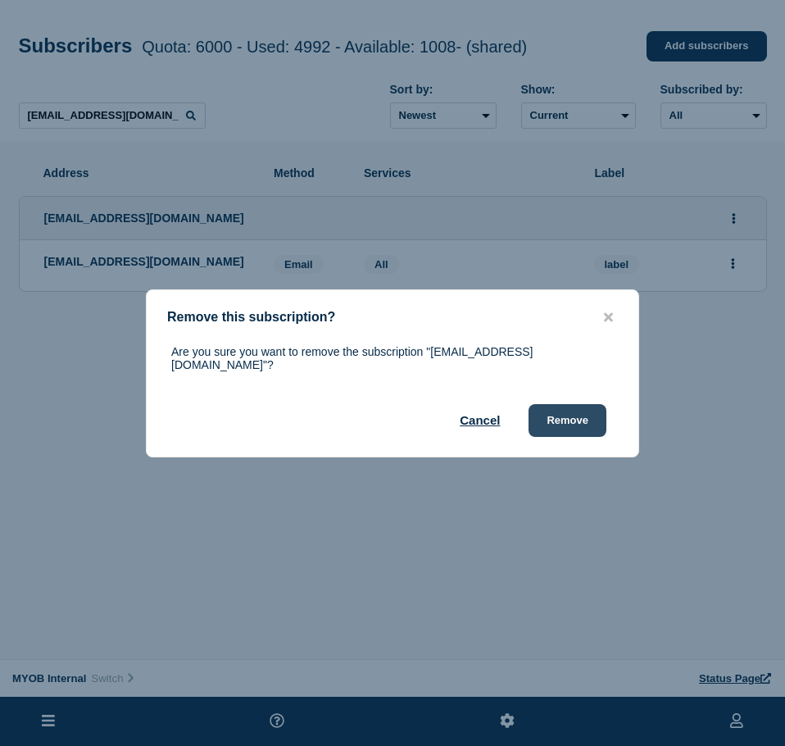
click at [555, 410] on button "Remove" at bounding box center [567, 420] width 78 height 33
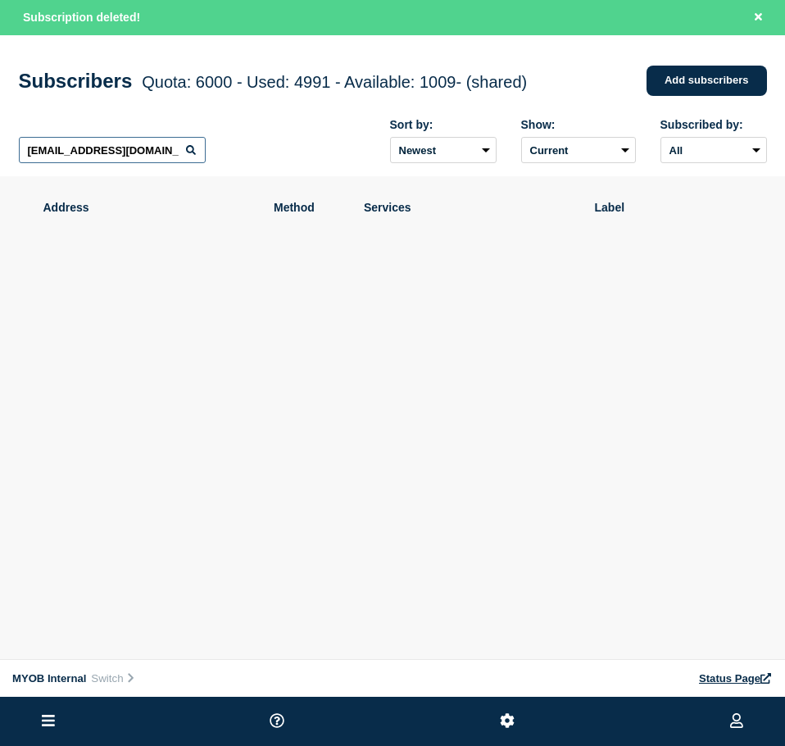
click at [116, 152] on input "[EMAIL_ADDRESS][DOMAIN_NAME]" at bounding box center [112, 150] width 187 height 26
paste input "[EMAIL_ADDRESS][DOMAIN_NAME]"
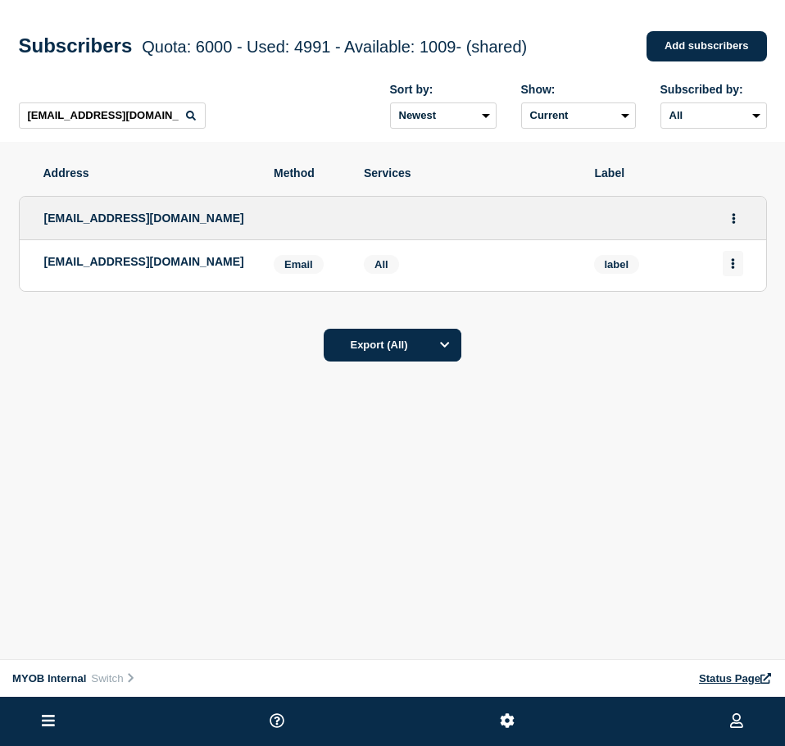
click at [733, 269] on icon "Actions" at bounding box center [732, 263] width 3 height 11
click at [725, 315] on button "Delete" at bounding box center [733, 310] width 31 height 12
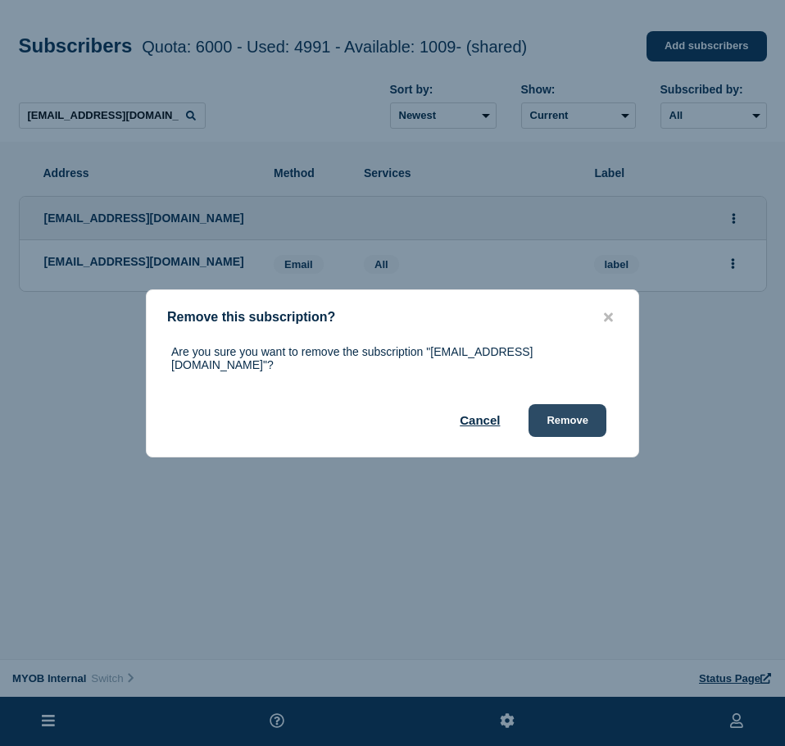
click at [568, 409] on button "Remove" at bounding box center [567, 420] width 78 height 33
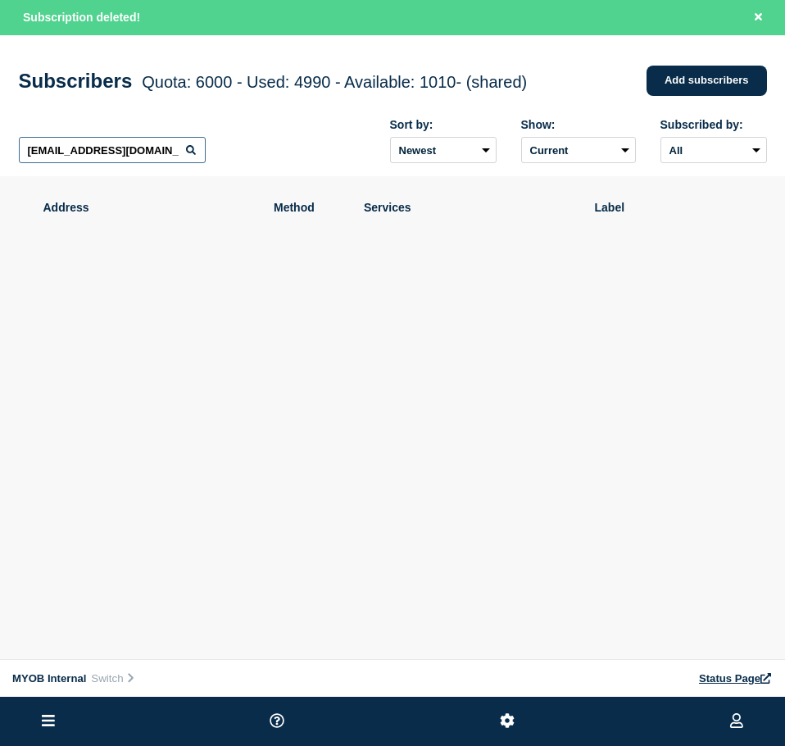
click at [141, 155] on input "[EMAIL_ADDRESS][DOMAIN_NAME]" at bounding box center [112, 150] width 187 height 26
paste input "[PERSON_NAME][EMAIL_ADDRESS][PERSON_NAME][DOMAIN_NAME]"
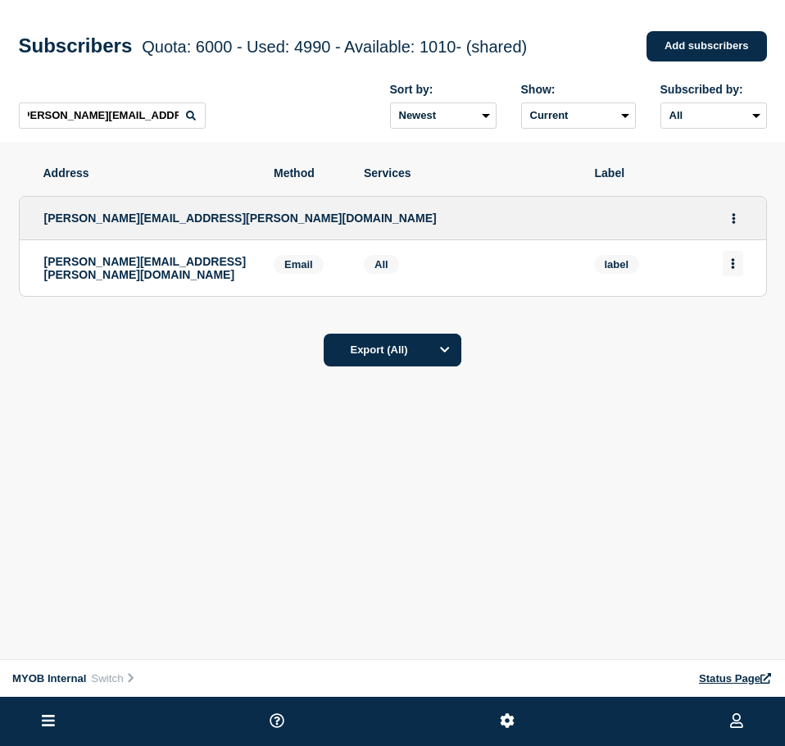
click at [728, 262] on button "Actions" at bounding box center [733, 263] width 20 height 25
click at [738, 314] on button "Delete" at bounding box center [733, 310] width 31 height 12
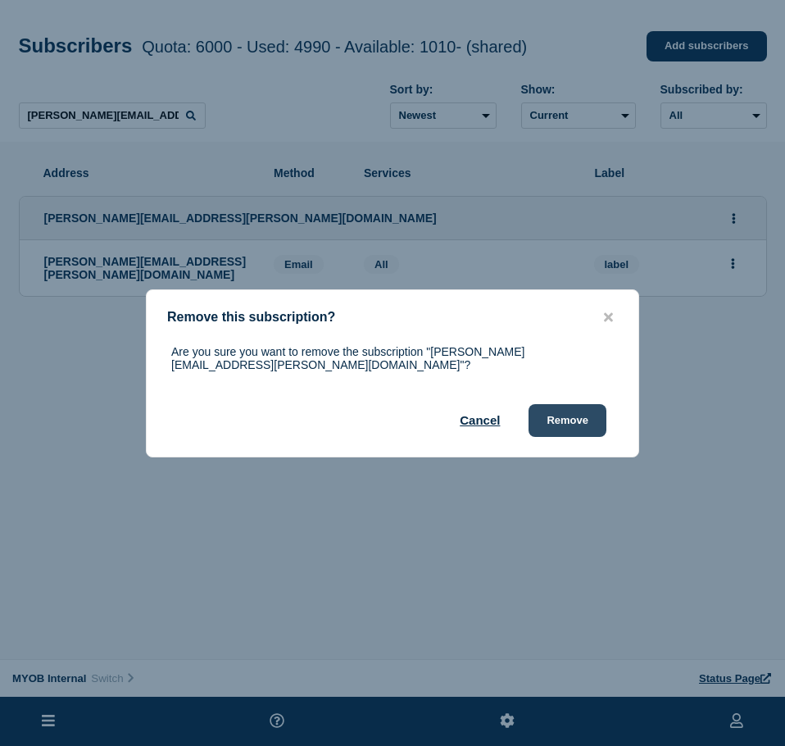
click at [557, 407] on button "Remove" at bounding box center [567, 420] width 78 height 33
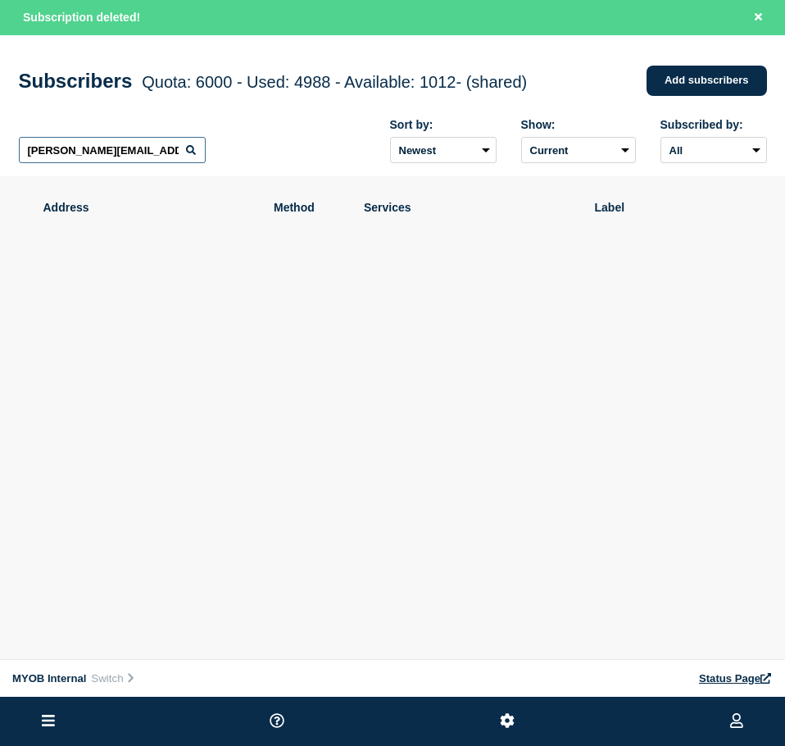
click at [147, 151] on input "[PERSON_NAME][EMAIL_ADDRESS][PERSON_NAME][DOMAIN_NAME]" at bounding box center [112, 150] width 187 height 26
click at [148, 151] on input "[PERSON_NAME][EMAIL_ADDRESS][PERSON_NAME][DOMAIN_NAME]" at bounding box center [112, 150] width 187 height 26
paste input "[PERSON_NAME][EMAIL_ADDRESS][DOMAIN_NAME]"
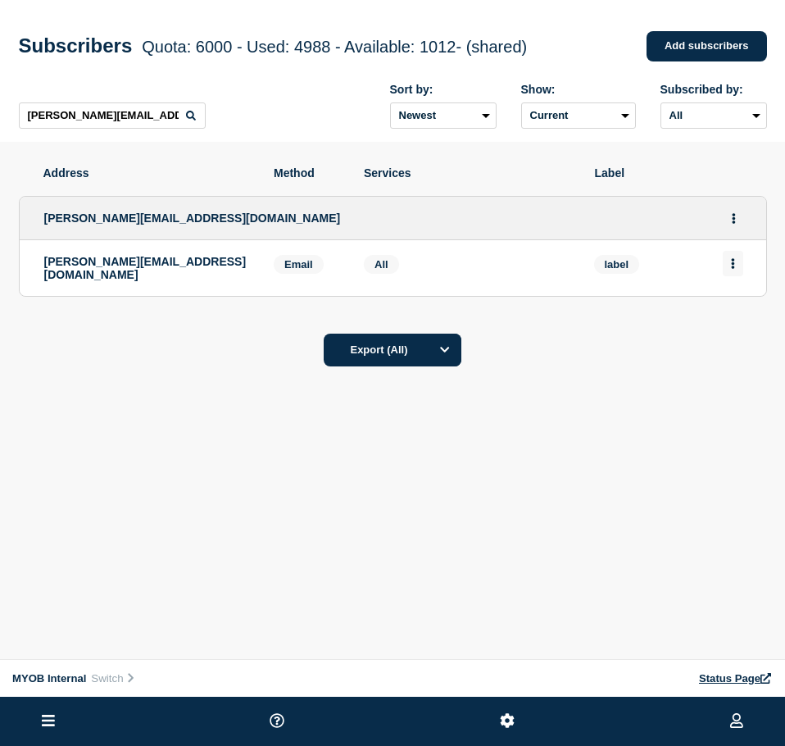
click at [724, 258] on button "Actions" at bounding box center [733, 263] width 20 height 25
click at [737, 316] on button "Delete" at bounding box center [733, 310] width 31 height 12
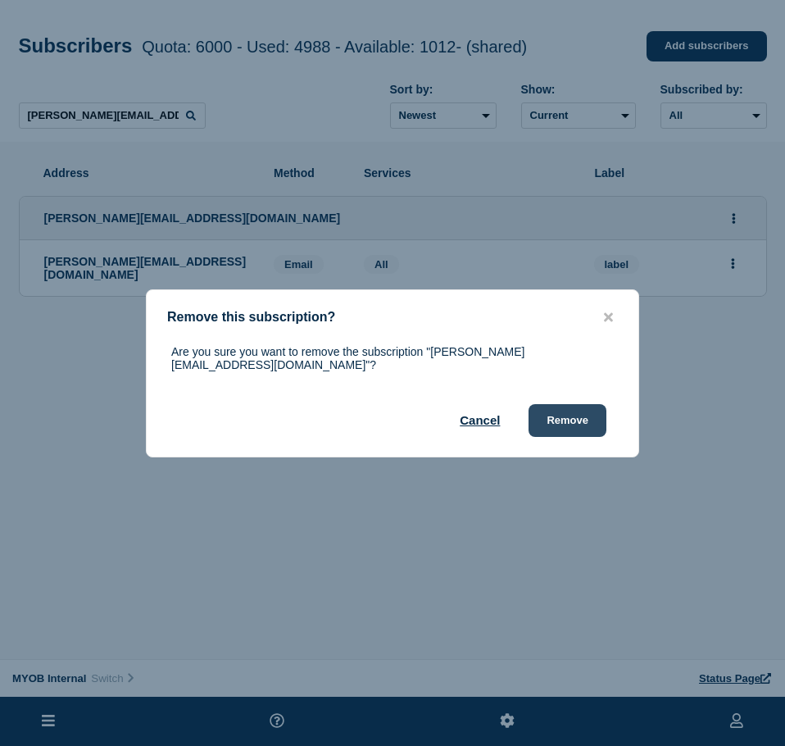
click at [564, 411] on button "Remove" at bounding box center [567, 420] width 78 height 33
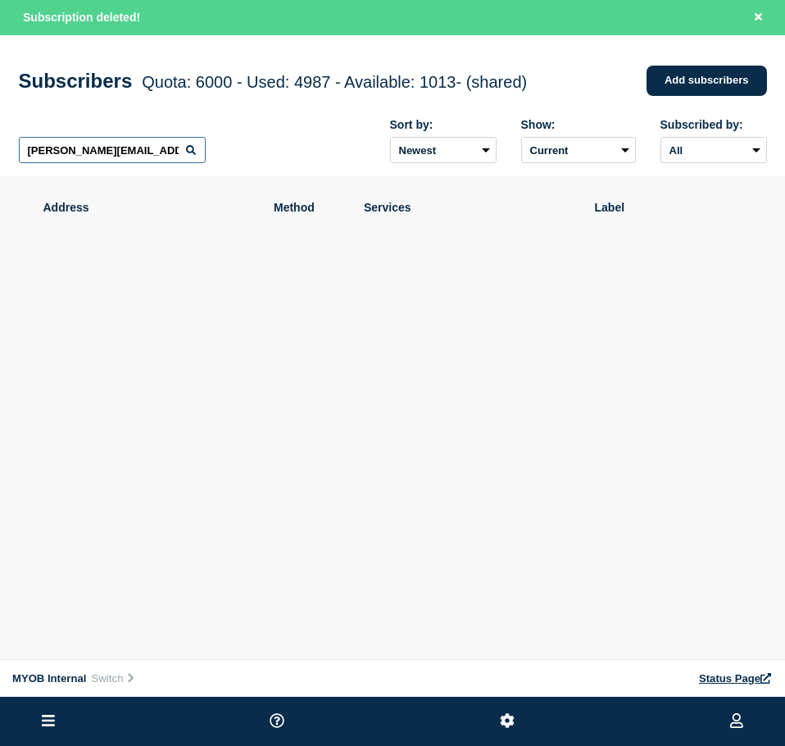
click at [130, 147] on input "[PERSON_NAME][EMAIL_ADDRESS][DOMAIN_NAME]" at bounding box center [112, 150] width 187 height 26
paste input "[PERSON_NAME][EMAIL_ADDRESS][PERSON_NAME][DOMAIN_NAME]"
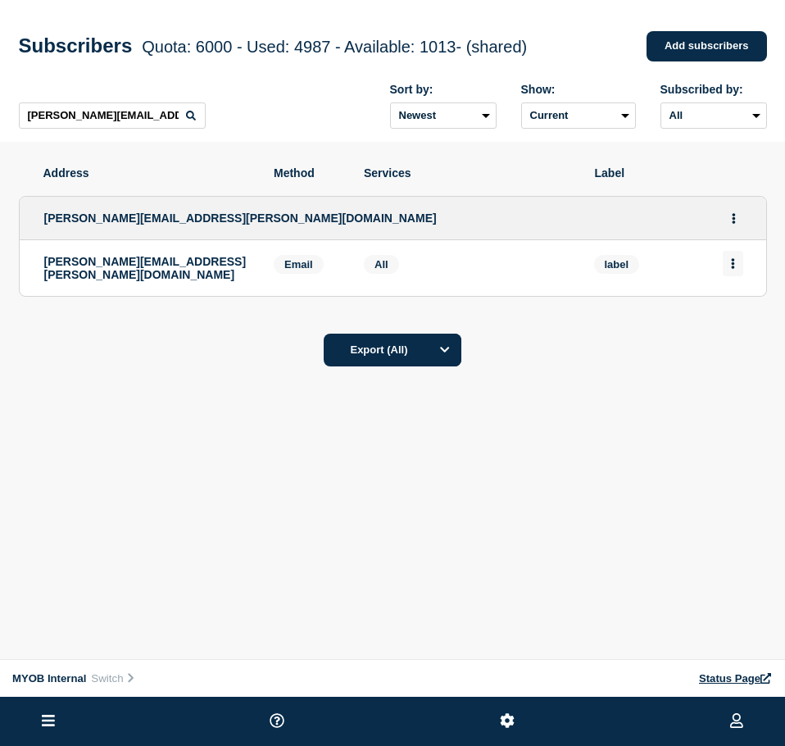
click at [732, 263] on icon "Actions" at bounding box center [732, 263] width 3 height 11
click at [724, 312] on button "Delete" at bounding box center [733, 310] width 31 height 12
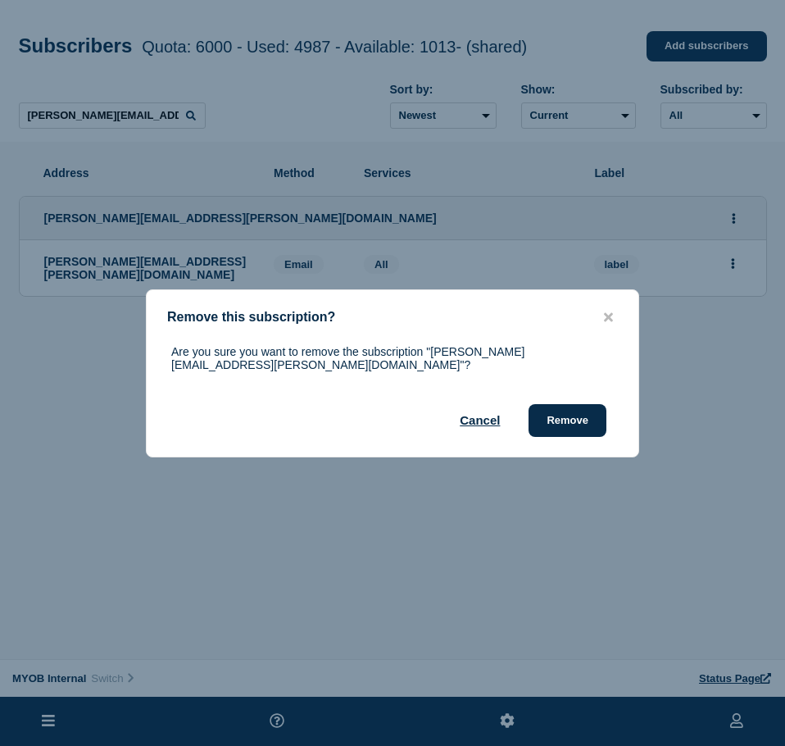
drag, startPoint x: 564, startPoint y: 411, endPoint x: 666, endPoint y: 401, distance: 102.1
click at [579, 408] on button "Remove" at bounding box center [567, 420] width 78 height 33
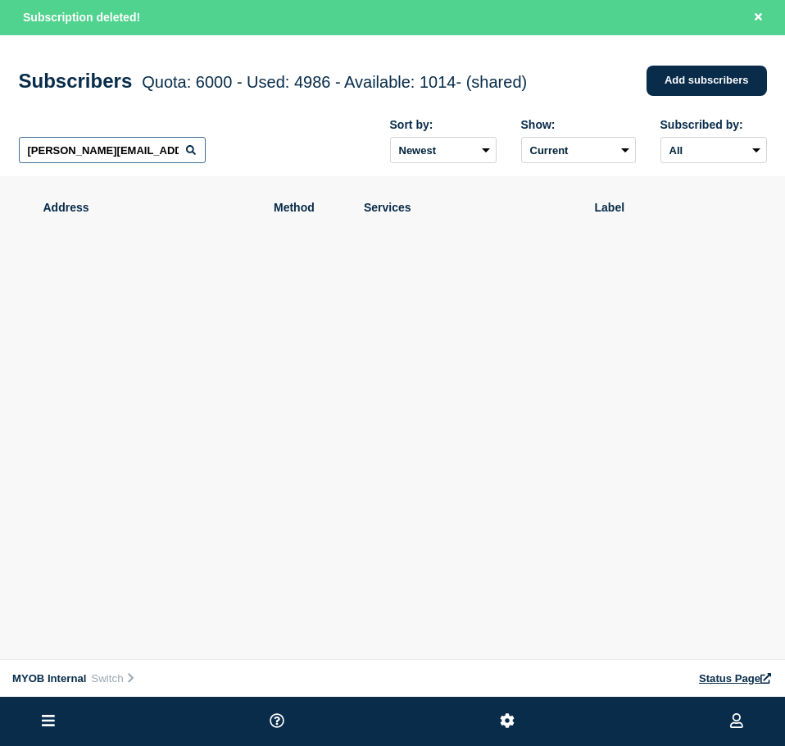
click at [87, 149] on input "[PERSON_NAME][EMAIL_ADDRESS][PERSON_NAME][DOMAIN_NAME]" at bounding box center [112, 150] width 187 height 26
paste input "[EMAIL_ADDRESS][DOMAIN_NAME]"
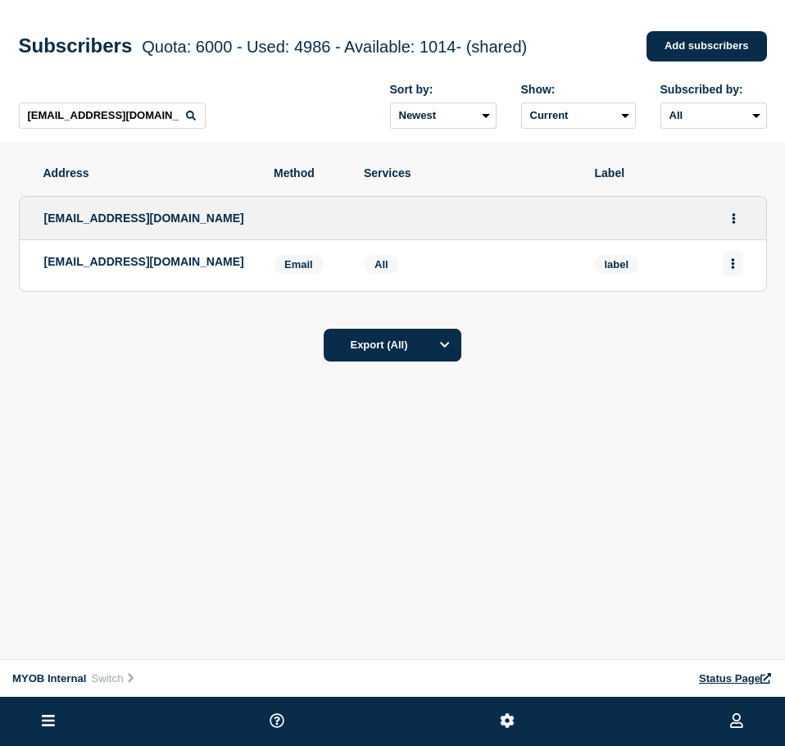
click at [734, 272] on button "Actions" at bounding box center [733, 263] width 20 height 25
click at [734, 316] on button "Delete" at bounding box center [733, 310] width 31 height 12
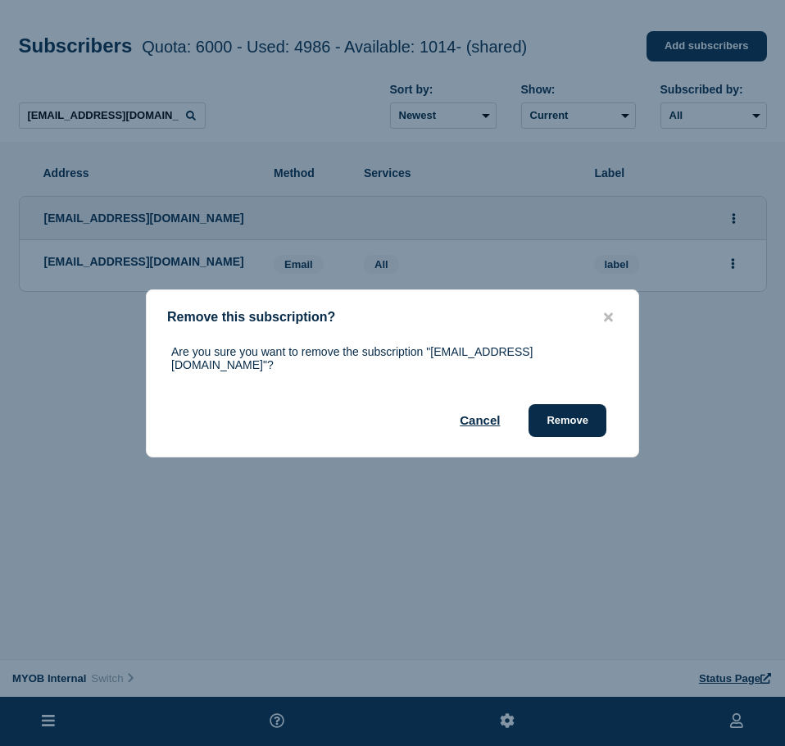
drag, startPoint x: 598, startPoint y: 413, endPoint x: 713, endPoint y: 399, distance: 115.5
click at [609, 410] on div "Are you sure you want to remove the subscription "[EMAIL_ADDRESS][DOMAIN_NAME]"…" at bounding box center [393, 391] width 492 height 92
click at [582, 419] on button "Remove" at bounding box center [567, 420] width 78 height 33
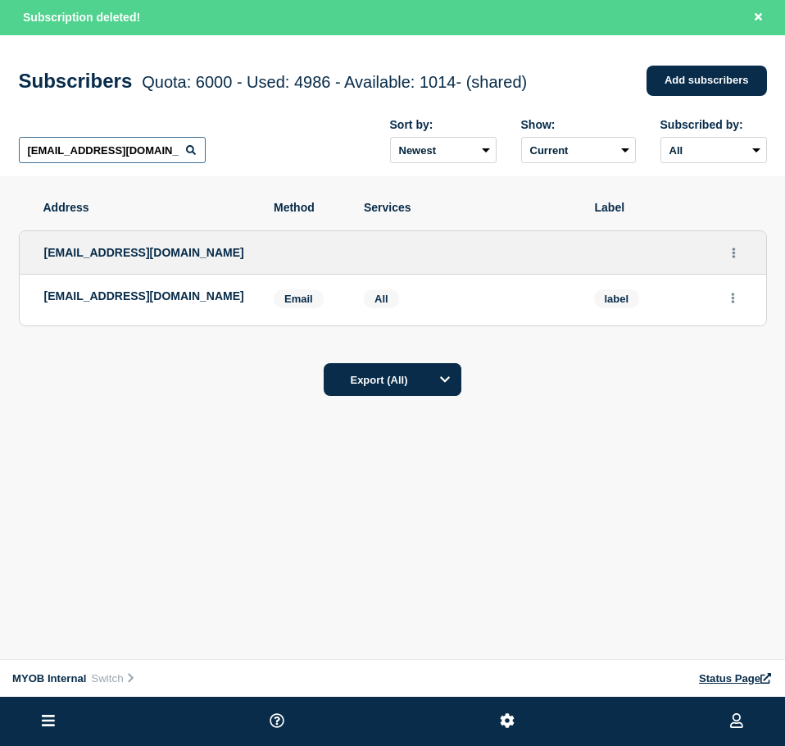
click at [108, 150] on input "[EMAIL_ADDRESS][DOMAIN_NAME]" at bounding box center [112, 150] width 187 height 26
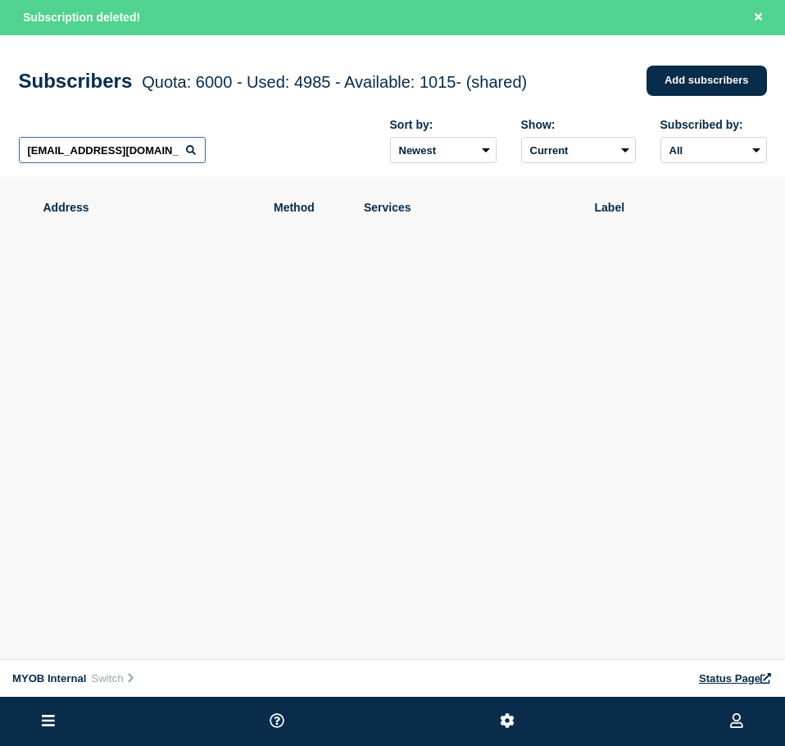
paste input "[EMAIL_ADDRESS][PERSON_NAME][DOMAIN_NAME]"
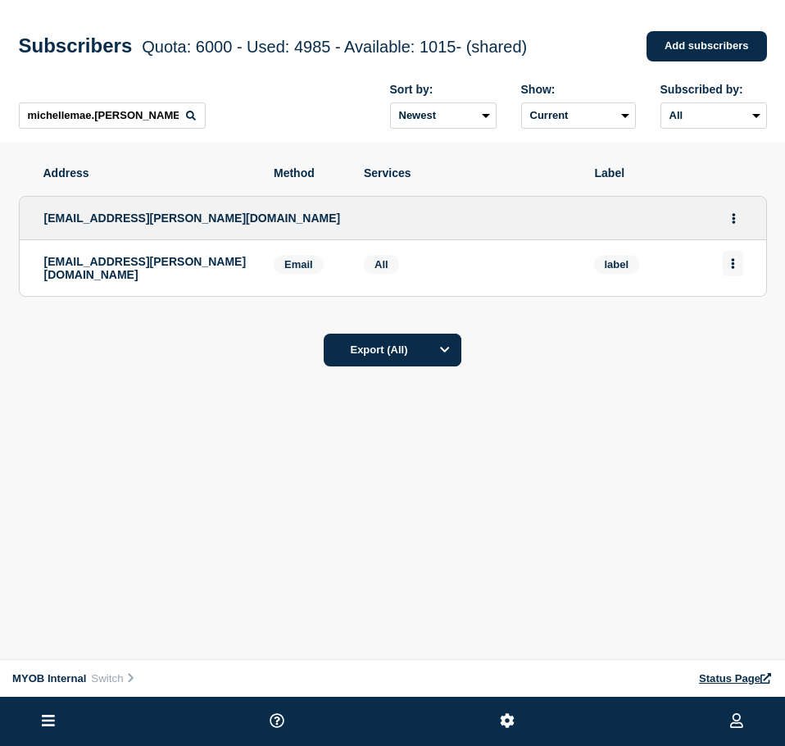
click at [740, 270] on button "Actions" at bounding box center [733, 263] width 20 height 25
click at [733, 316] on button "Delete" at bounding box center [733, 310] width 31 height 12
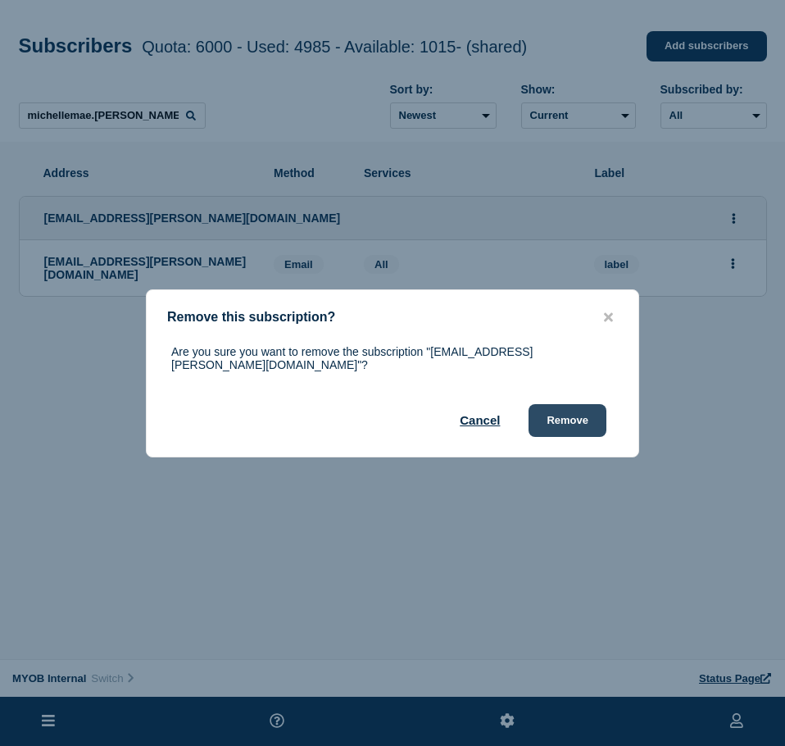
click at [590, 421] on button "Remove" at bounding box center [567, 420] width 78 height 33
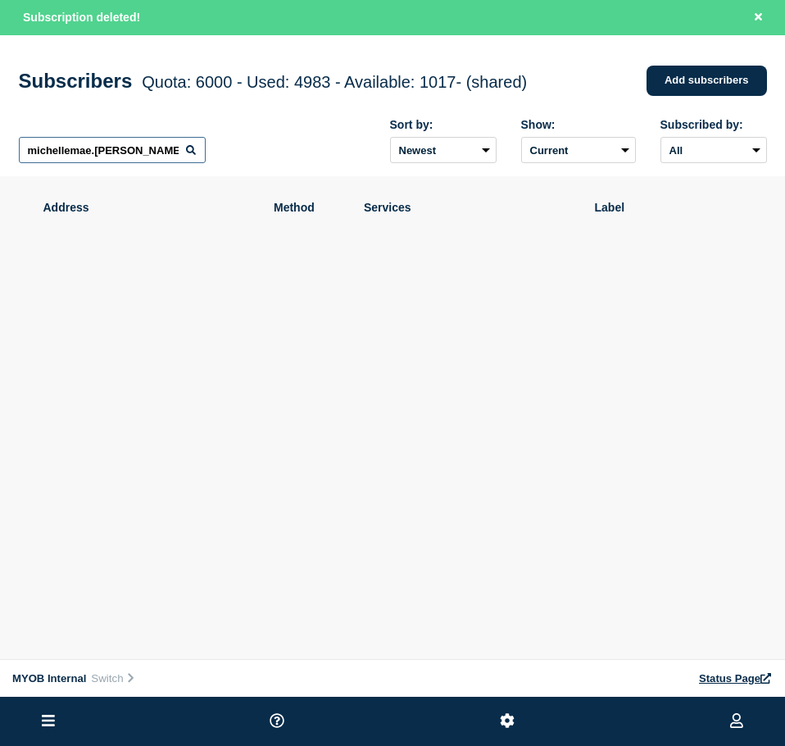
click at [133, 158] on input "michellemae.[PERSON_NAME]@myob." at bounding box center [112, 150] width 187 height 26
paste input "[PERSON_NAME][EMAIL_ADDRESS][DOMAIN_NAME]"
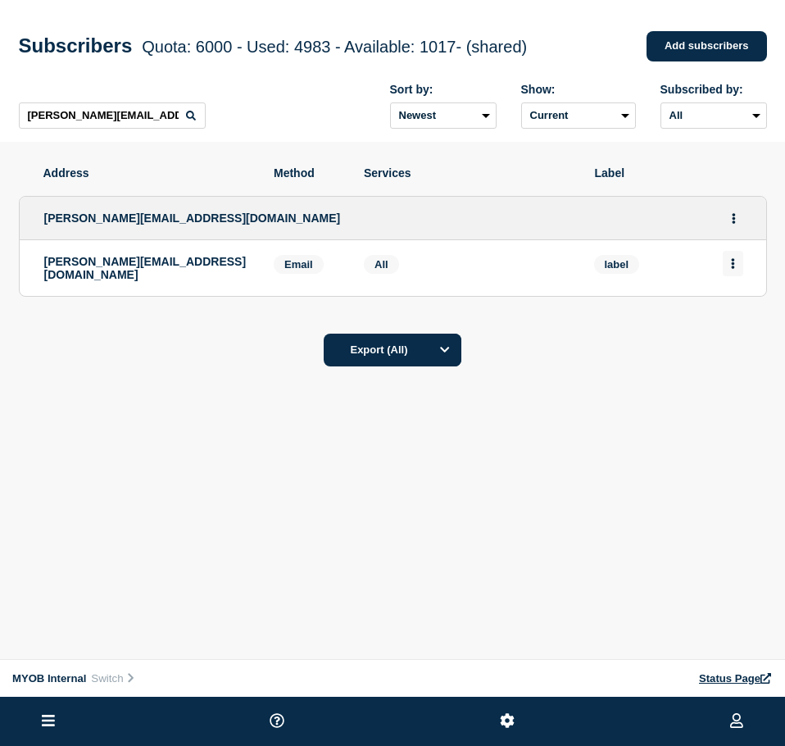
click at [737, 266] on button "Actions" at bounding box center [733, 263] width 20 height 25
click at [738, 308] on button "Delete" at bounding box center [733, 310] width 31 height 12
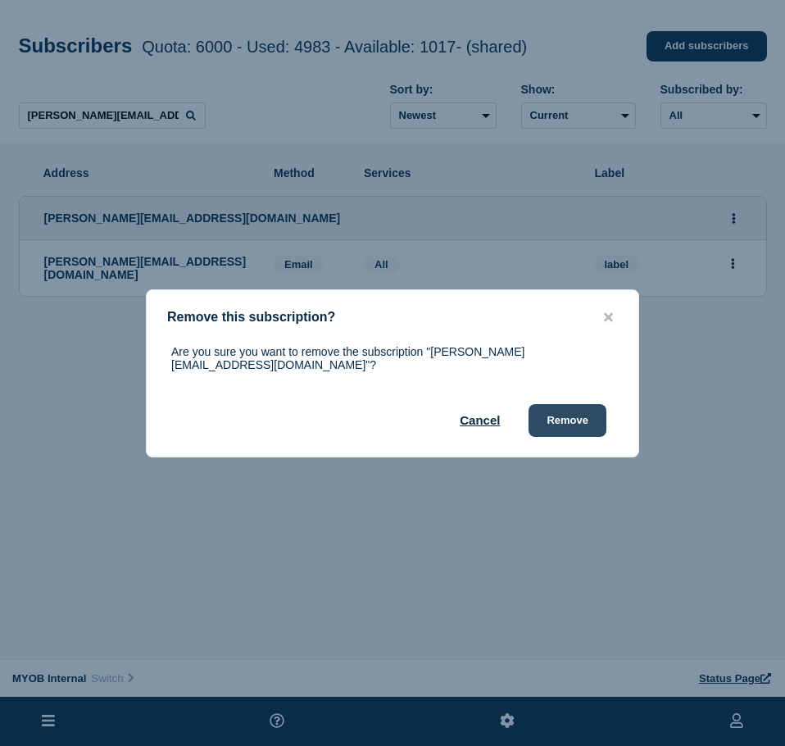
click at [598, 425] on button "Remove" at bounding box center [567, 420] width 78 height 33
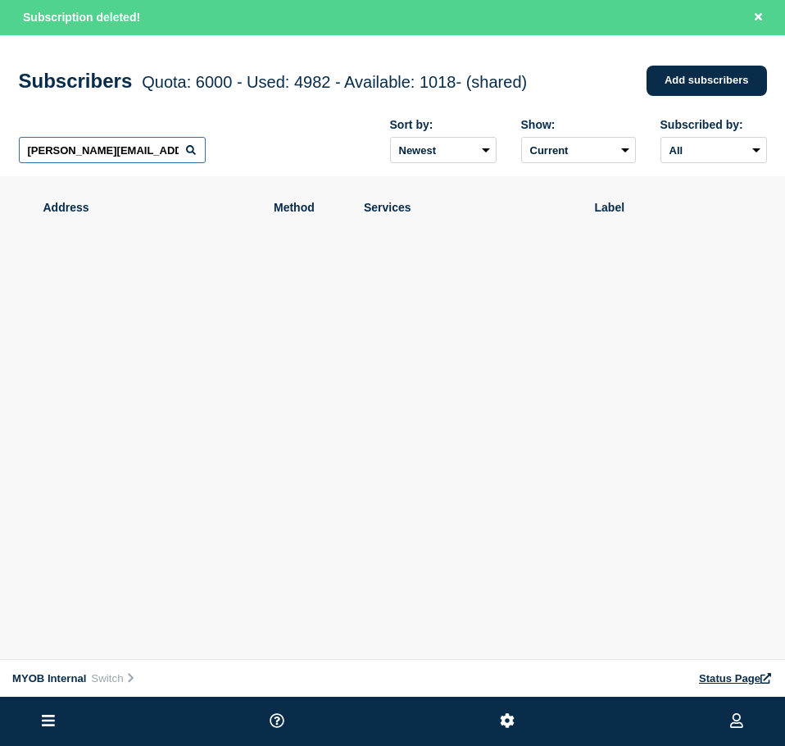
click at [70, 150] on input "[PERSON_NAME][EMAIL_ADDRESS][DOMAIN_NAME]" at bounding box center [112, 150] width 187 height 26
click at [70, 149] on input "[PERSON_NAME][EMAIL_ADDRESS][DOMAIN_NAME]" at bounding box center [112, 150] width 187 height 26
paste input "[EMAIL_ADDRESS][PERSON_NAME][DOMAIN_NAME]"
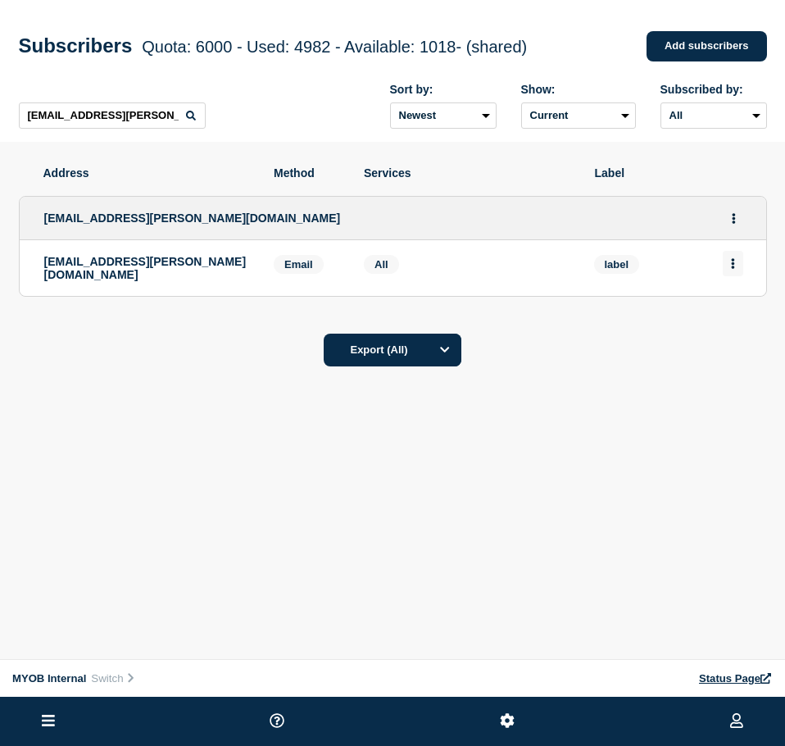
click at [729, 261] on button "Actions" at bounding box center [733, 263] width 20 height 25
click at [726, 315] on button "Delete" at bounding box center [733, 310] width 31 height 12
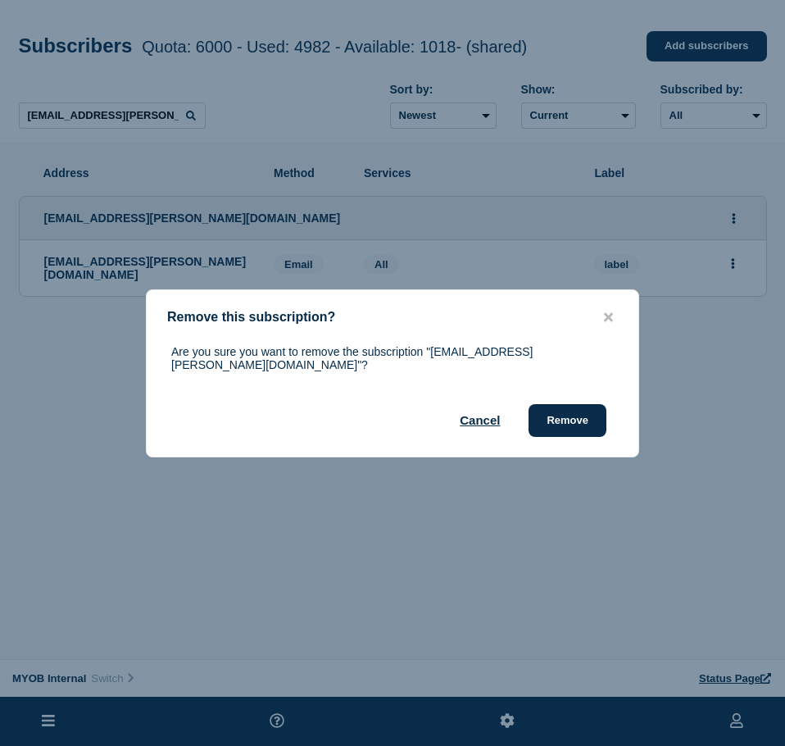
drag, startPoint x: 564, startPoint y: 413, endPoint x: 773, endPoint y: 292, distance: 241.1
click at [569, 410] on button "Remove" at bounding box center [567, 420] width 78 height 33
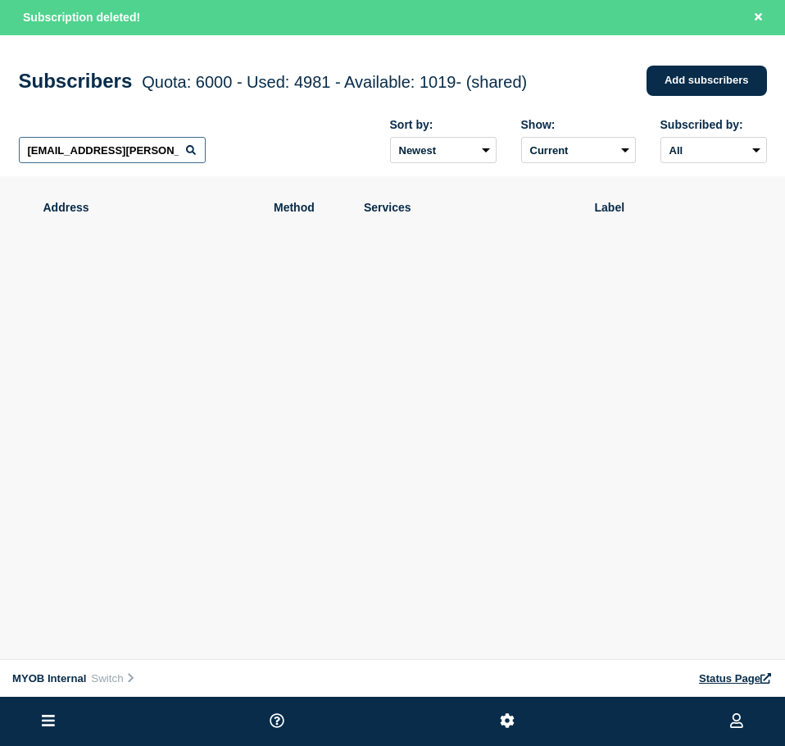
click at [161, 163] on input "[EMAIL_ADDRESS][PERSON_NAME][DOMAIN_NAME]" at bounding box center [112, 150] width 187 height 26
click at [160, 163] on input "[EMAIL_ADDRESS][PERSON_NAME][DOMAIN_NAME]" at bounding box center [112, 150] width 187 height 26
click at [157, 163] on input "[EMAIL_ADDRESS][PERSON_NAME][DOMAIN_NAME]" at bounding box center [112, 150] width 187 height 26
paste input "[EMAIL_ADDRESS][DOMAIN_NAME]"
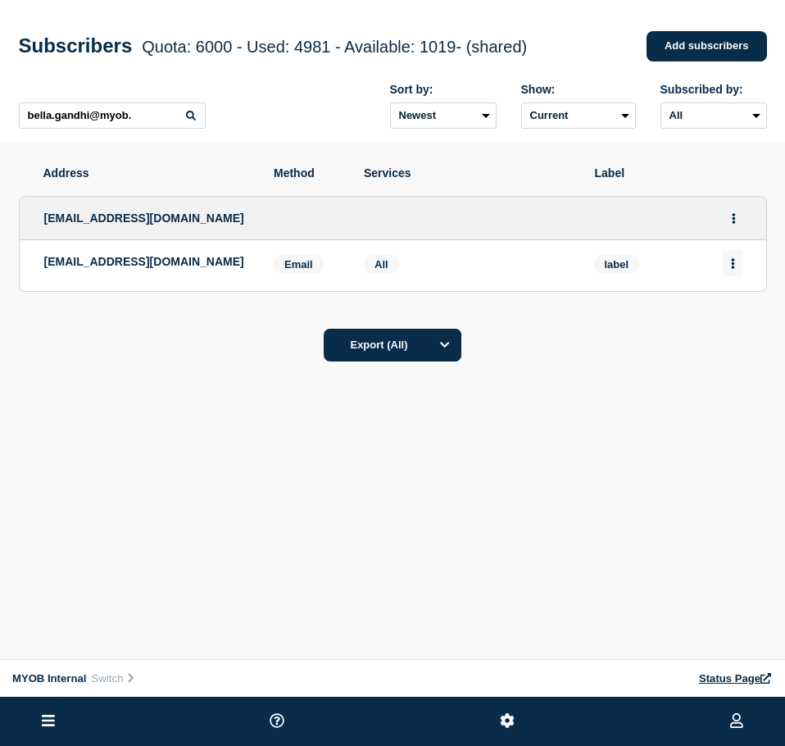
click at [740, 264] on button "Actions" at bounding box center [733, 263] width 20 height 25
click at [732, 315] on button "Delete" at bounding box center [733, 310] width 31 height 12
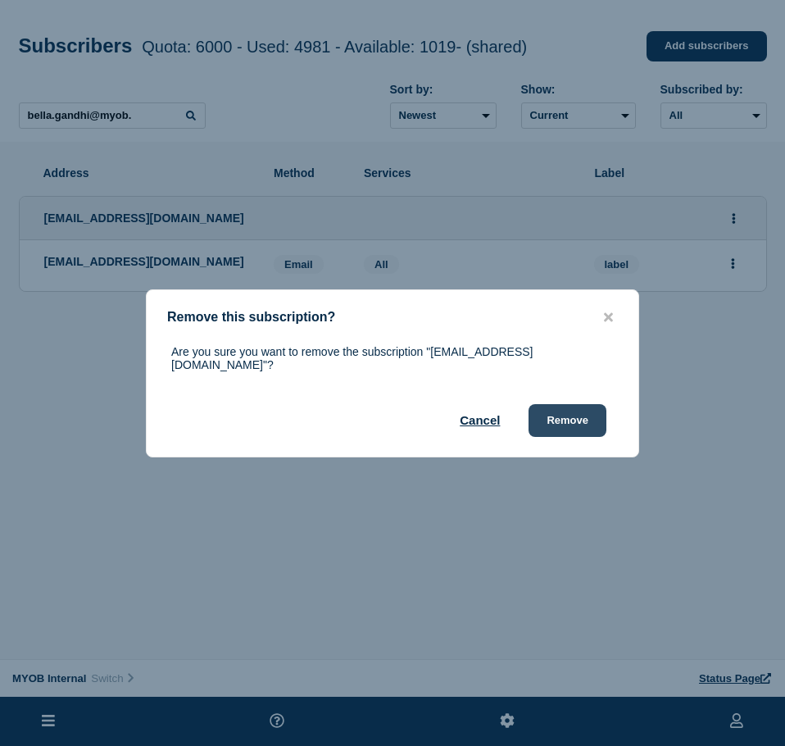
click at [547, 426] on button "Remove" at bounding box center [567, 420] width 78 height 33
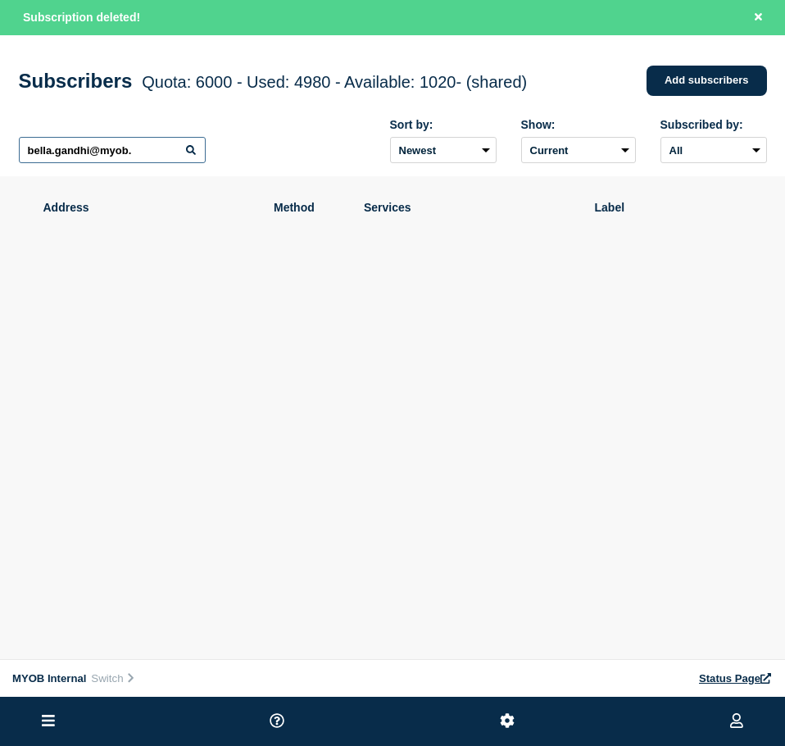
click at [115, 149] on input "bella.gandhi@myob." at bounding box center [112, 150] width 187 height 26
paste input "[PERSON_NAME][EMAIL_ADDRESS][DOMAIN_NAME]"
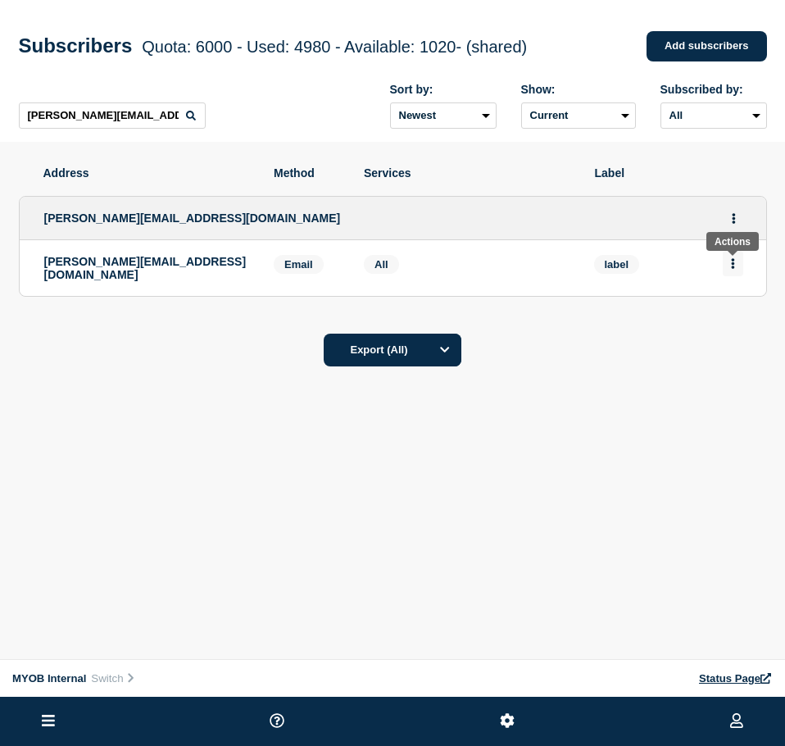
click at [738, 261] on button "Actions" at bounding box center [733, 263] width 20 height 25
click at [728, 311] on button "Delete" at bounding box center [733, 310] width 31 height 12
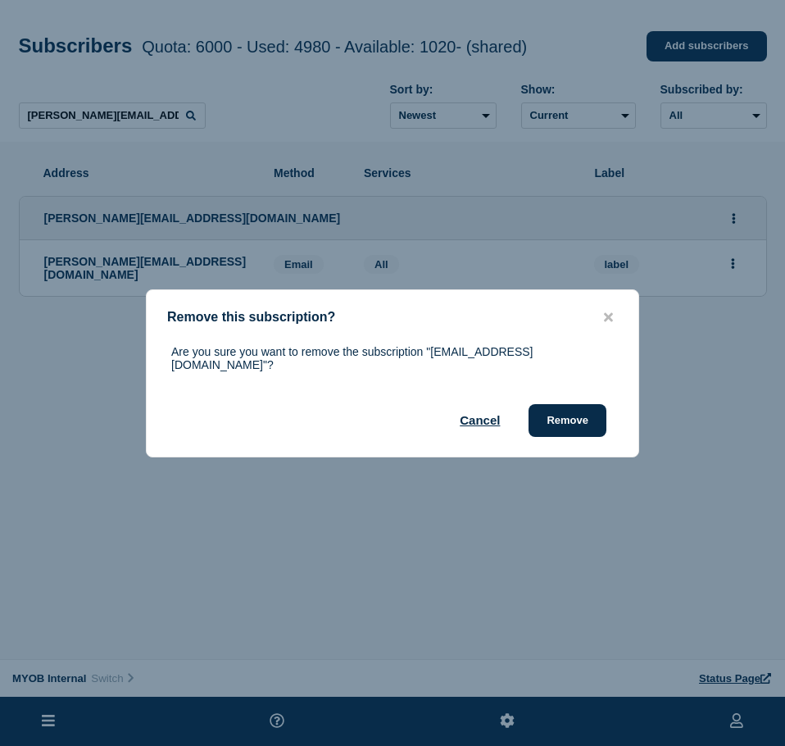
drag, startPoint x: 551, startPoint y: 417, endPoint x: 687, endPoint y: 377, distance: 142.6
click at [554, 416] on button "Remove" at bounding box center [567, 420] width 78 height 33
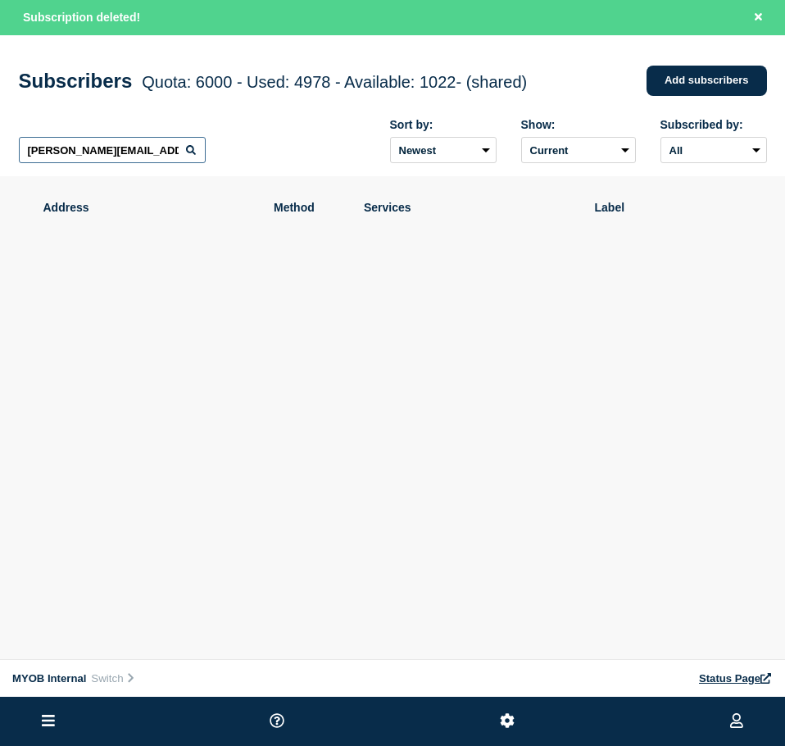
click at [79, 156] on input "[PERSON_NAME][EMAIL_ADDRESS][DOMAIN_NAME]" at bounding box center [112, 150] width 187 height 26
paste input "[PERSON_NAME][EMAIL_ADDRESS][DOMAIN_NAME]"
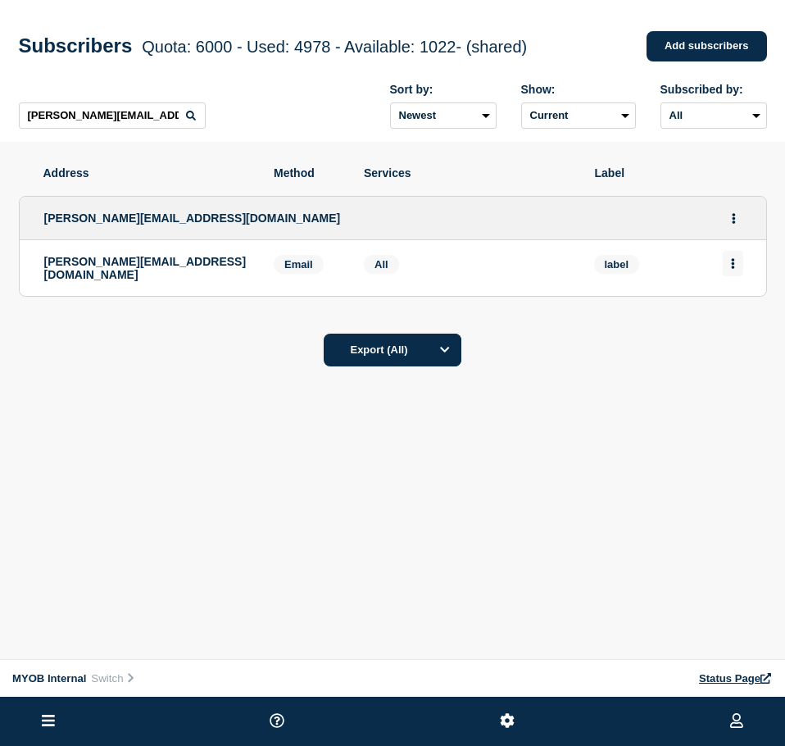
click at [731, 268] on icon "Actions" at bounding box center [733, 263] width 4 height 11
click at [724, 320] on div "Delete" at bounding box center [733, 309] width 77 height 59
click at [742, 308] on button "Delete" at bounding box center [733, 310] width 31 height 12
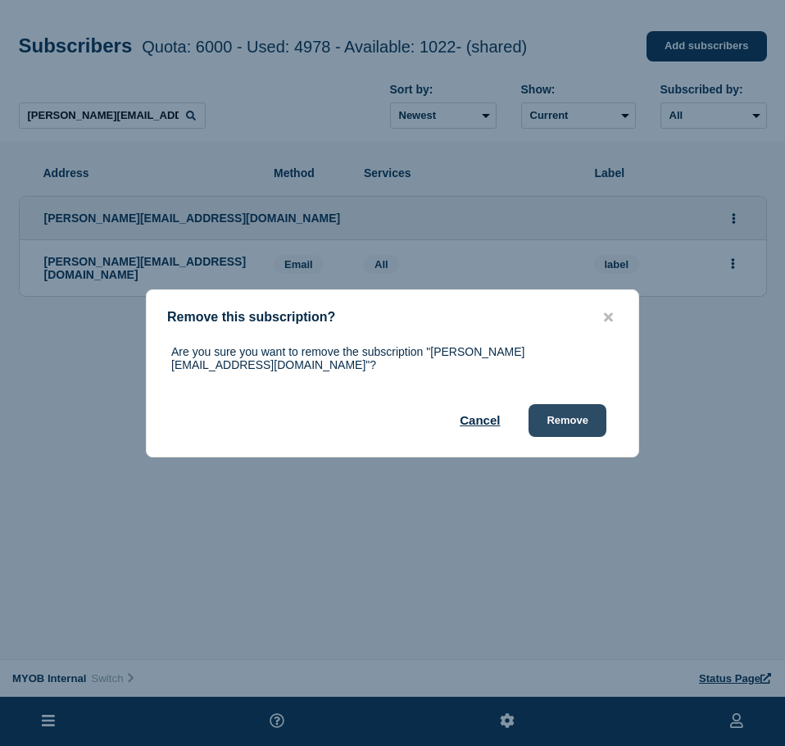
click at [582, 410] on button "Remove" at bounding box center [567, 420] width 78 height 33
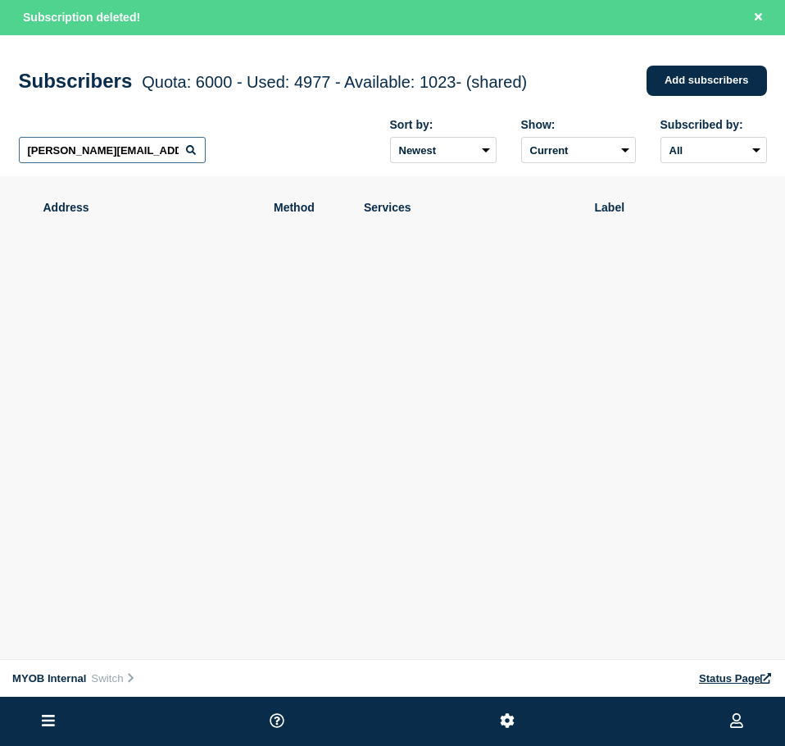
click at [165, 161] on input "[PERSON_NAME][EMAIL_ADDRESS][DOMAIN_NAME]" at bounding box center [112, 150] width 187 height 26
paste input "[EMAIL_ADDRESS][DOMAIN_NAME]"
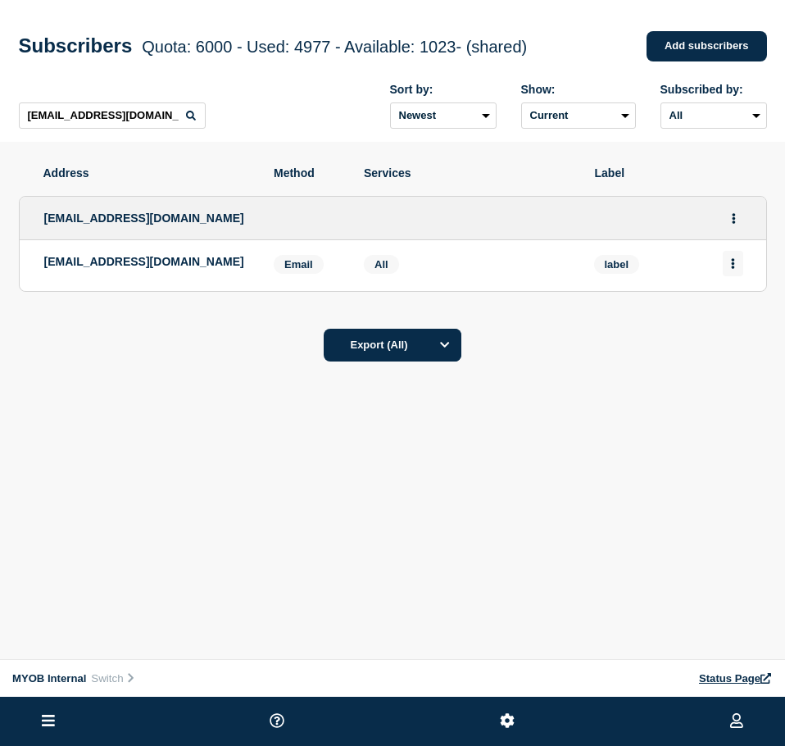
click at [741, 267] on button "Actions" at bounding box center [733, 263] width 20 height 25
click at [731, 310] on button "Delete" at bounding box center [733, 310] width 31 height 12
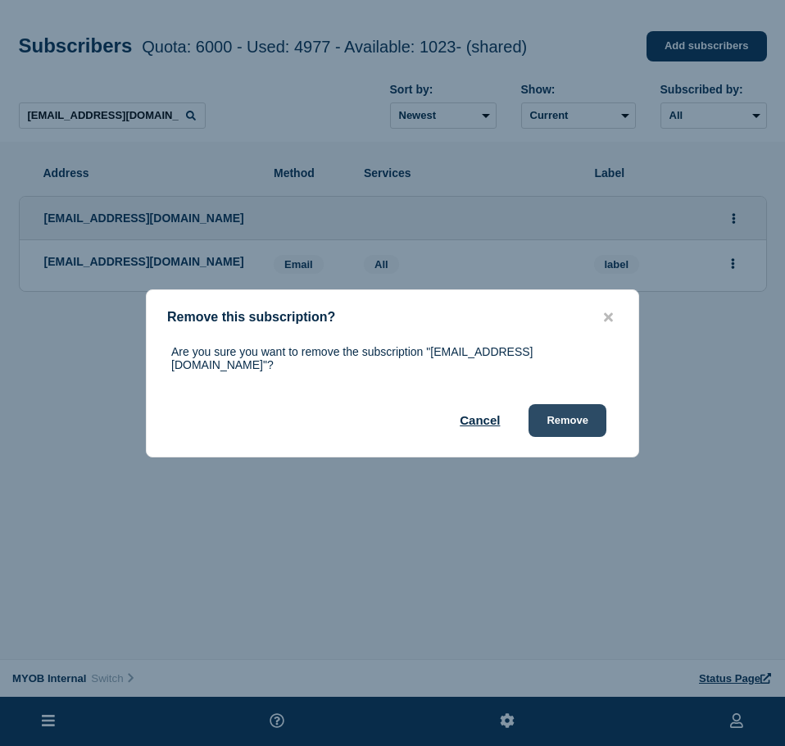
click at [579, 413] on button "Remove" at bounding box center [567, 420] width 78 height 33
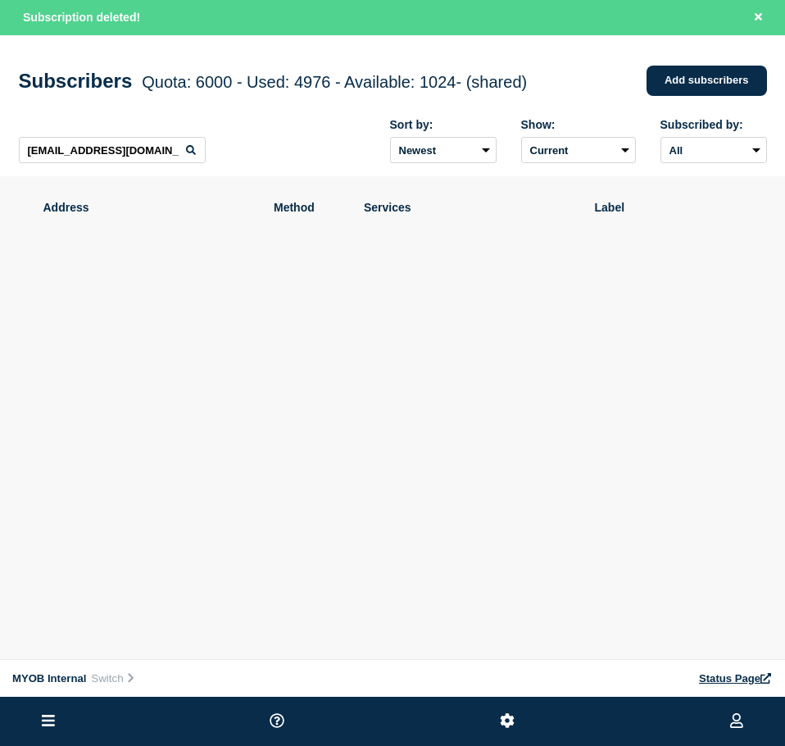
click at [140, 169] on div "[EMAIL_ADDRESS][DOMAIN_NAME] Sort by: Newest Oldest Show: Current Deleted Recen…" at bounding box center [393, 141] width 748 height 71
click at [138, 161] on input "[EMAIL_ADDRESS][DOMAIN_NAME]" at bounding box center [112, 150] width 187 height 26
click at [137, 161] on input "[EMAIL_ADDRESS][DOMAIN_NAME]" at bounding box center [112, 150] width 187 height 26
click at [138, 161] on input "[EMAIL_ADDRESS][DOMAIN_NAME]" at bounding box center [112, 150] width 187 height 26
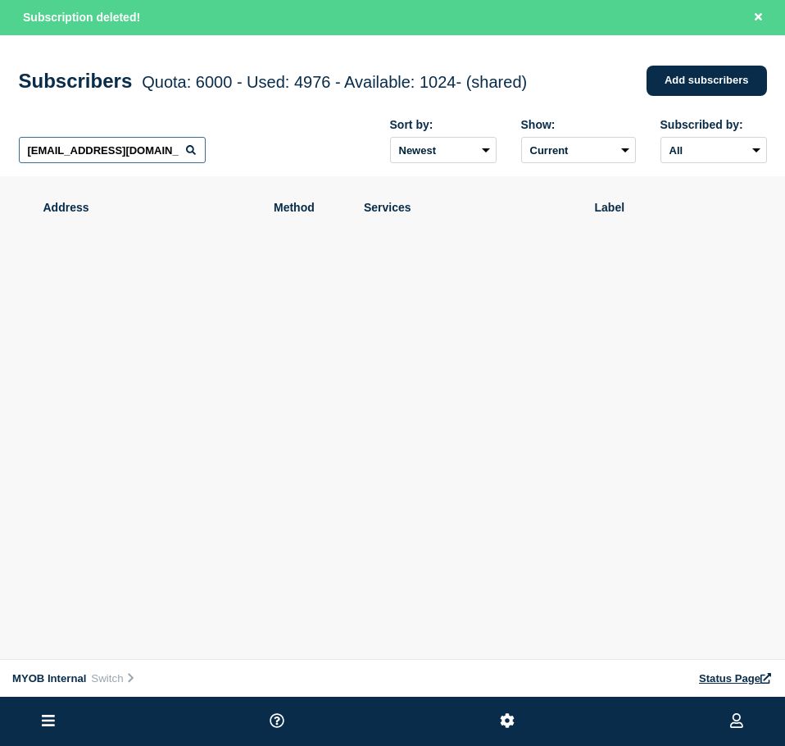
click at [138, 161] on input "[EMAIL_ADDRESS][DOMAIN_NAME]" at bounding box center [112, 150] width 187 height 26
paste input "[PERSON_NAME][EMAIL_ADDRESS][DOMAIN_NAME]"
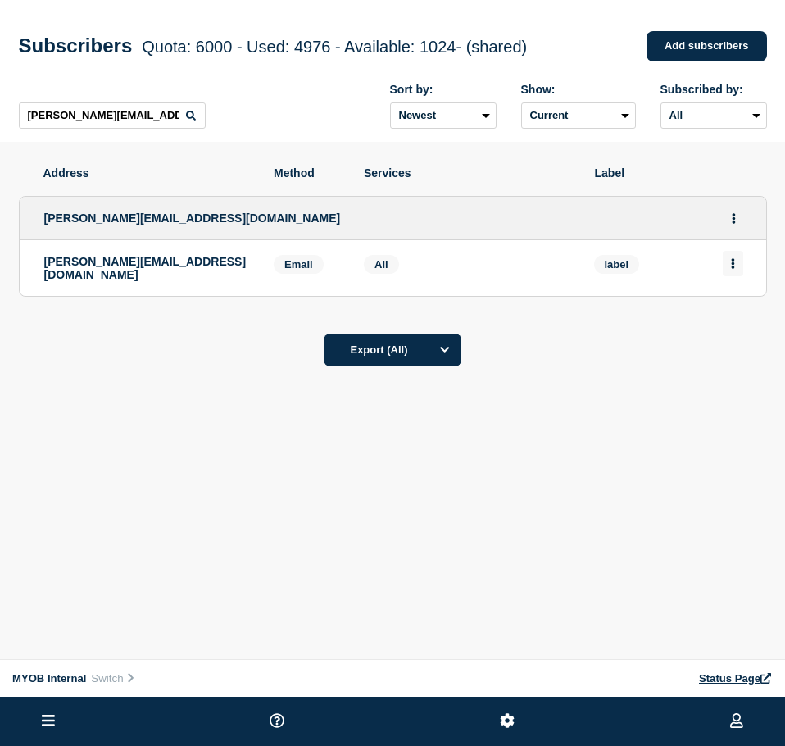
click at [737, 269] on button "Actions" at bounding box center [733, 263] width 20 height 25
click at [710, 311] on div "Delete" at bounding box center [733, 309] width 77 height 59
click at [725, 316] on button "Delete" at bounding box center [733, 310] width 31 height 12
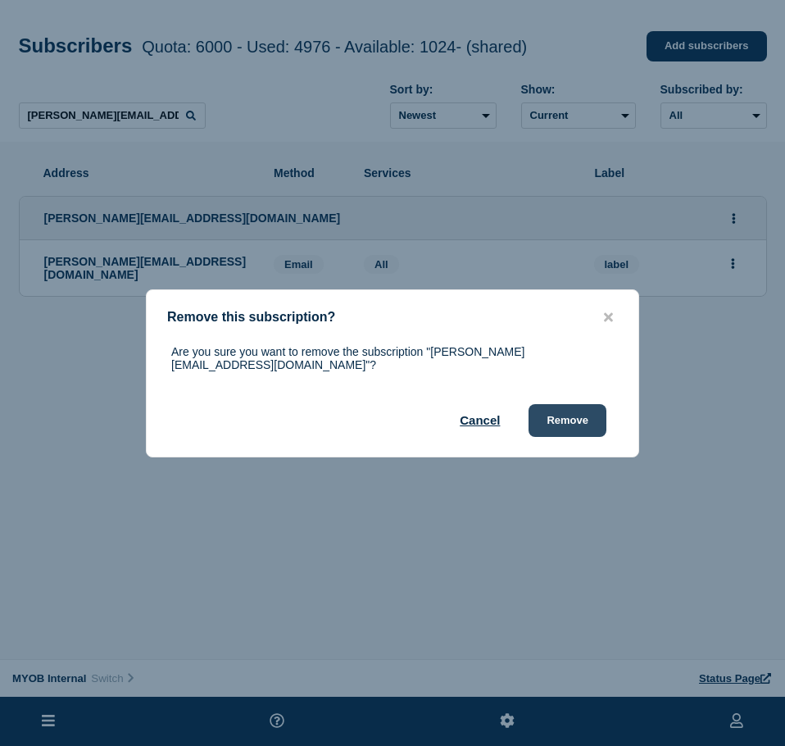
click at [578, 405] on button "Remove" at bounding box center [567, 420] width 78 height 33
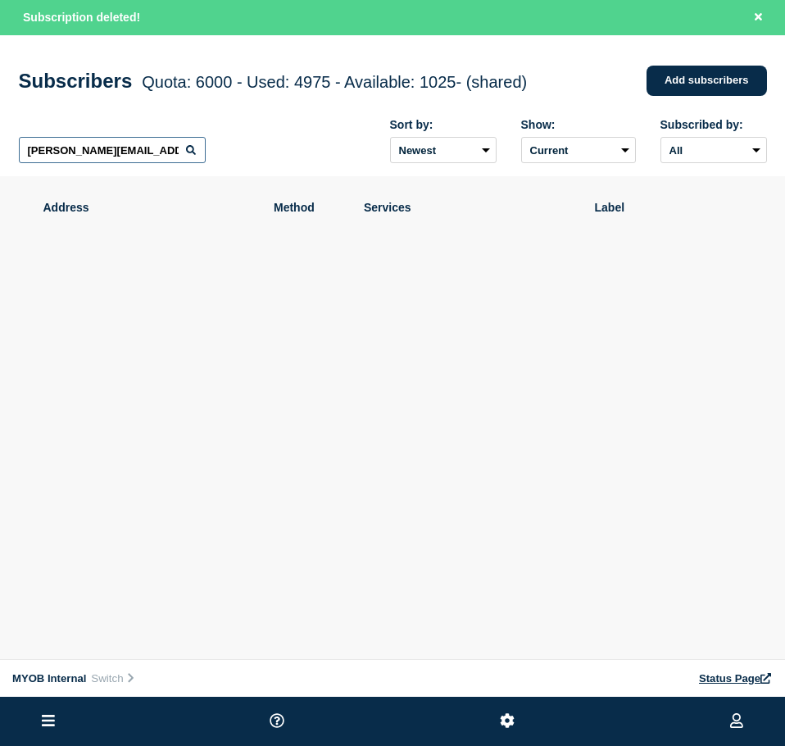
click at [136, 163] on input "[PERSON_NAME][EMAIL_ADDRESS][DOMAIN_NAME]" at bounding box center [112, 150] width 187 height 26
paste input "[PERSON_NAME][EMAIL_ADDRESS][DOMAIN_NAME]"
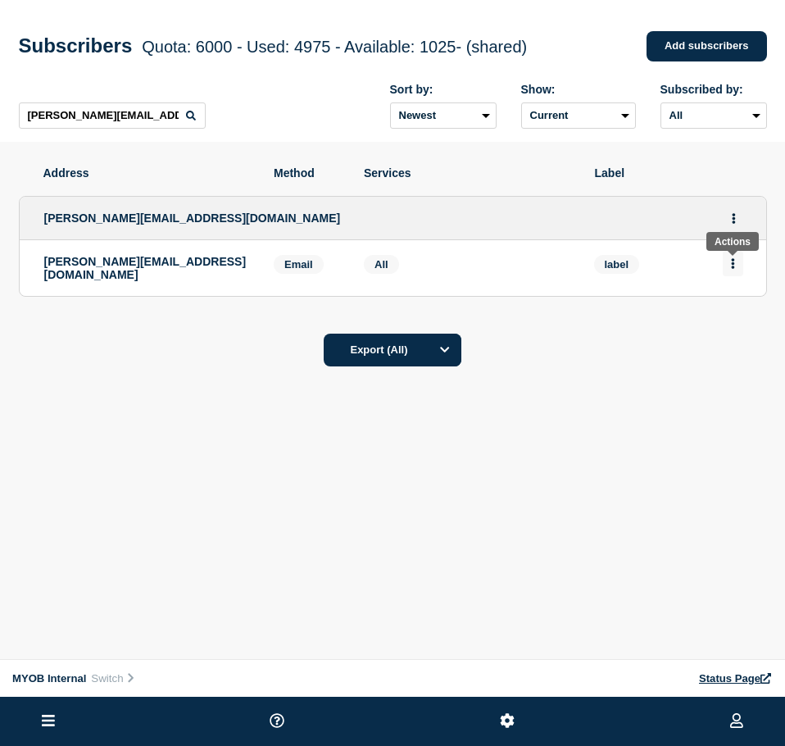
click at [727, 265] on button "Actions" at bounding box center [733, 263] width 20 height 25
click at [730, 313] on button "Delete" at bounding box center [733, 310] width 31 height 12
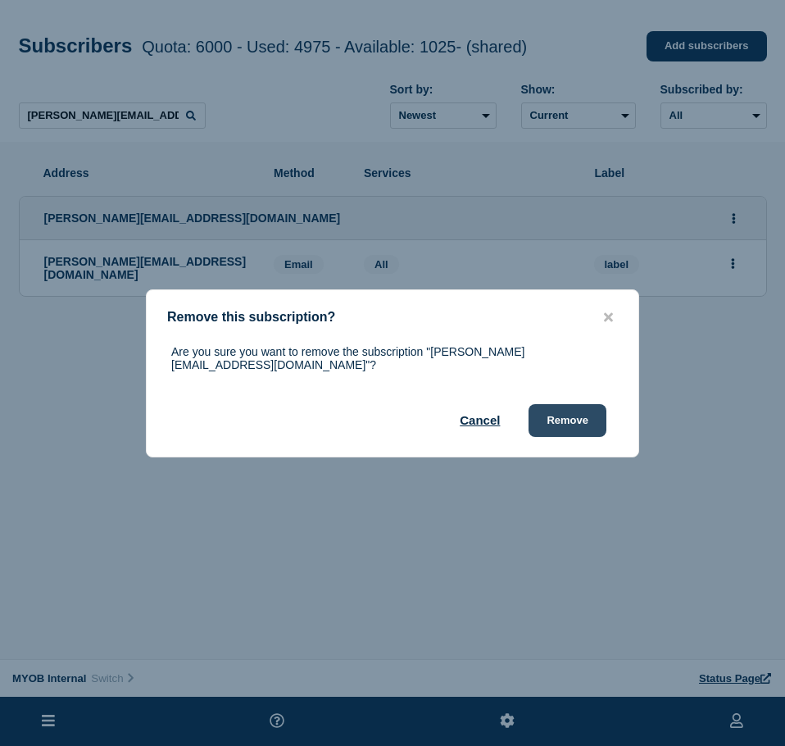
click at [582, 410] on button "Remove" at bounding box center [567, 420] width 78 height 33
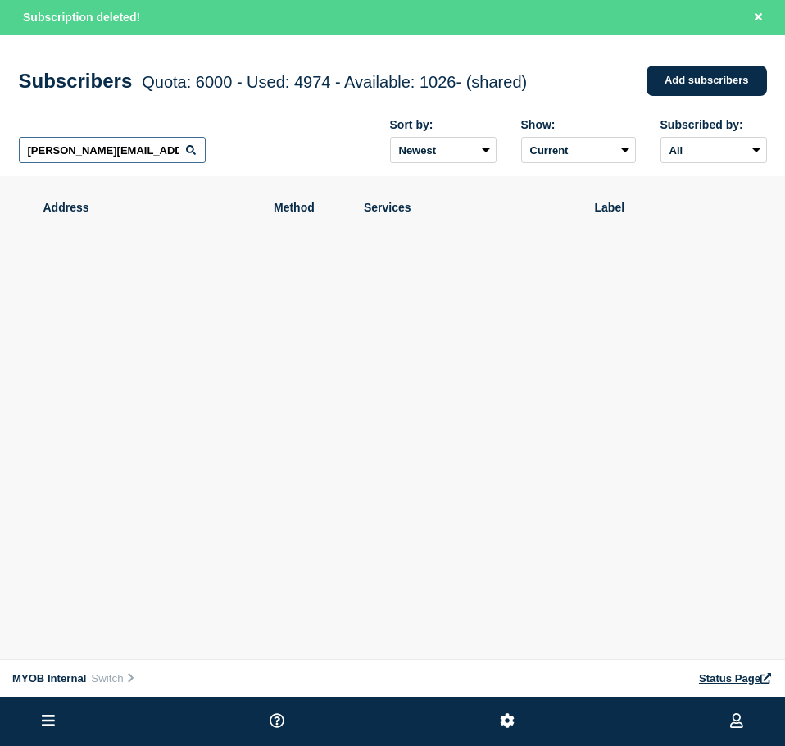
click at [122, 156] on input "[PERSON_NAME][EMAIL_ADDRESS][DOMAIN_NAME]" at bounding box center [112, 150] width 187 height 26
paste input "[PERSON_NAME][EMAIL_ADDRESS][DOMAIN_NAME]"
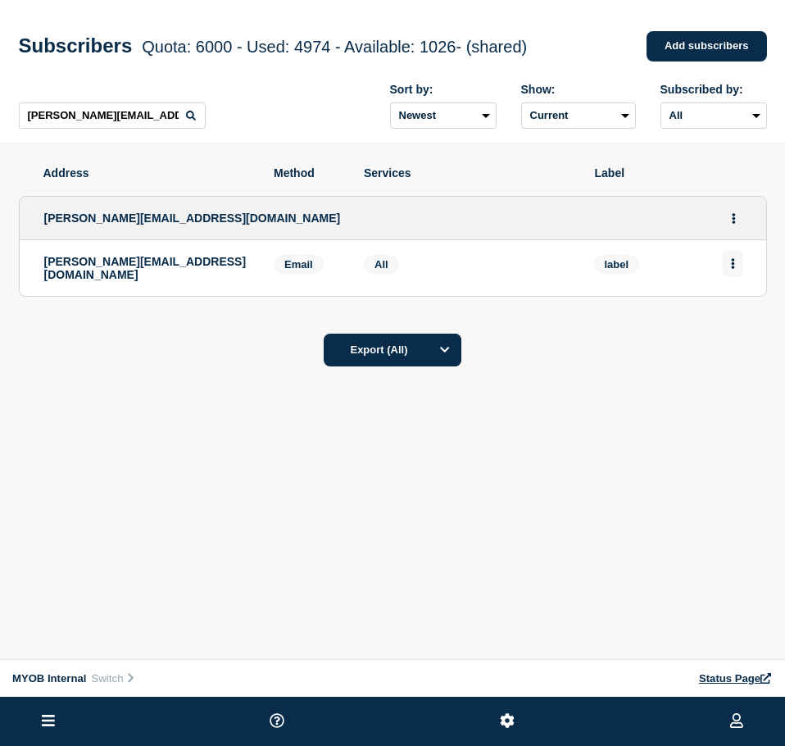
click at [729, 263] on button "Actions" at bounding box center [733, 263] width 20 height 25
click at [745, 312] on button "Delete" at bounding box center [733, 310] width 31 height 12
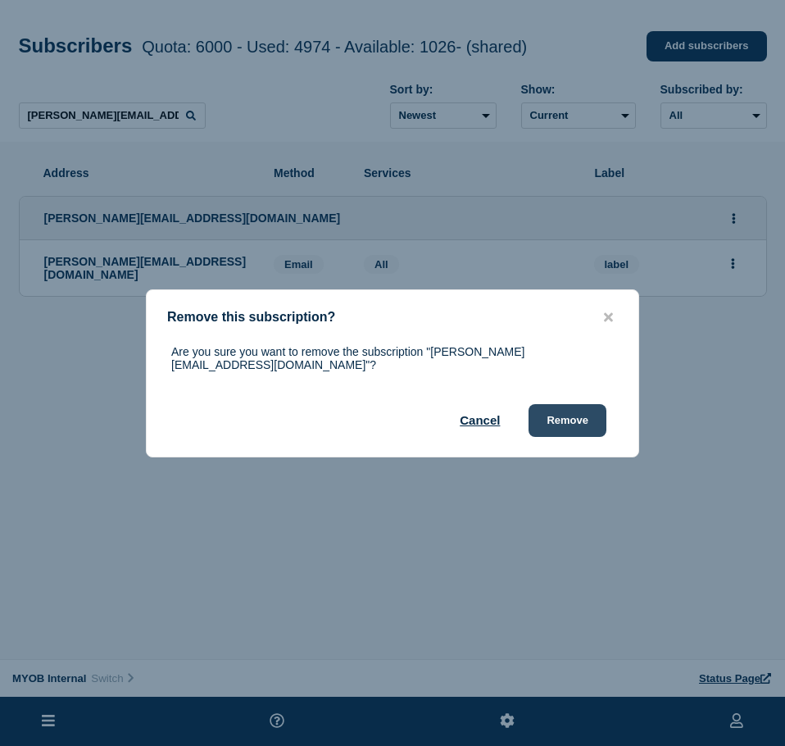
click at [567, 406] on button "Remove" at bounding box center [567, 420] width 78 height 33
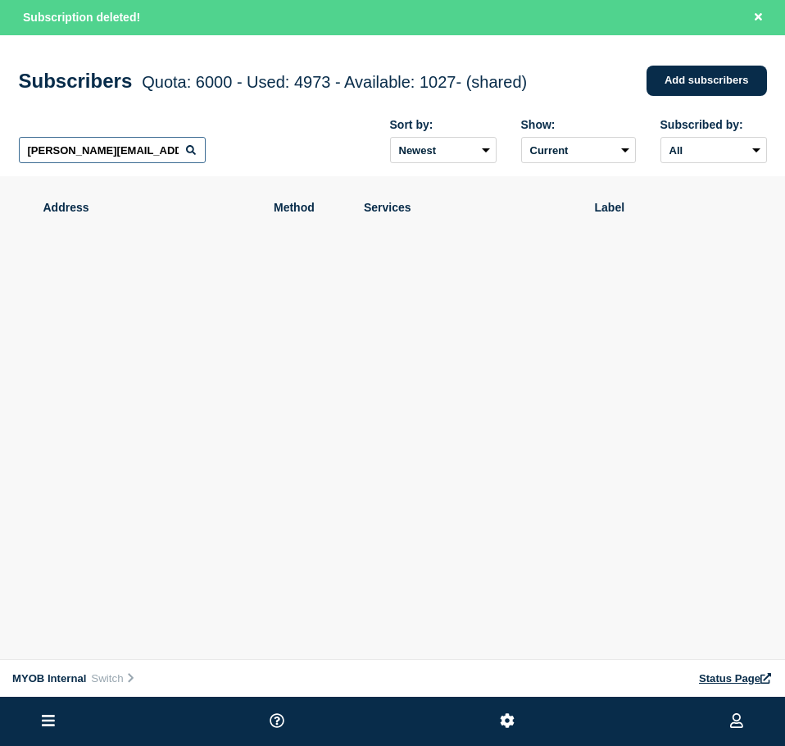
click at [104, 150] on input "[PERSON_NAME][EMAIL_ADDRESS][DOMAIN_NAME]" at bounding box center [112, 150] width 187 height 26
paste input "[PERSON_NAME][EMAIL_ADDRESS][PERSON_NAME][DOMAIN_NAME]"
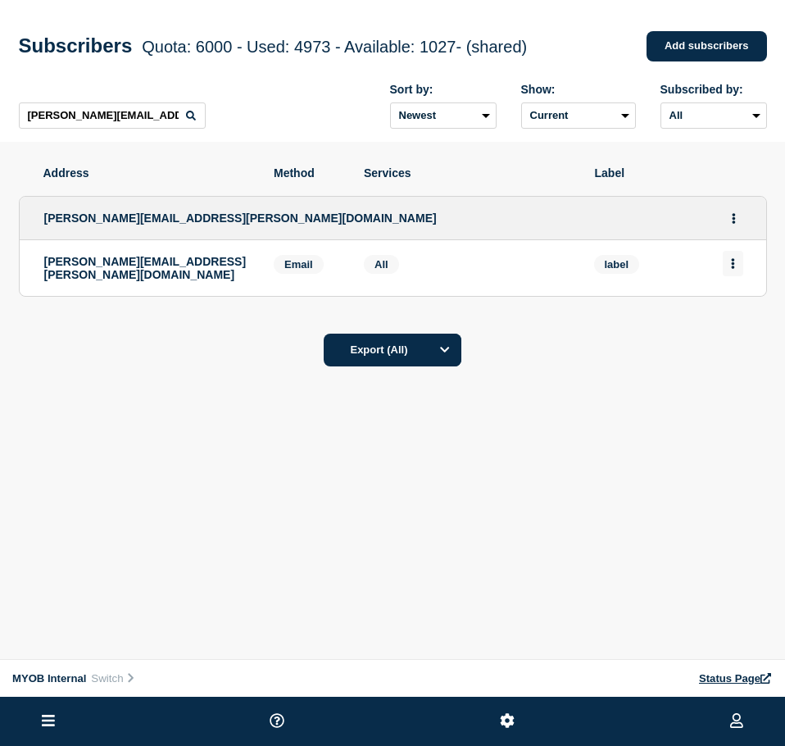
click at [740, 270] on button "Actions" at bounding box center [733, 263] width 20 height 25
click at [741, 305] on div "Delete" at bounding box center [733, 309] width 77 height 59
drag, startPoint x: 711, startPoint y: 329, endPoint x: 731, endPoint y: 318, distance: 22.4
click at [712, 329] on div "Delete" at bounding box center [733, 309] width 77 height 59
click at [733, 316] on button "Delete" at bounding box center [733, 310] width 31 height 12
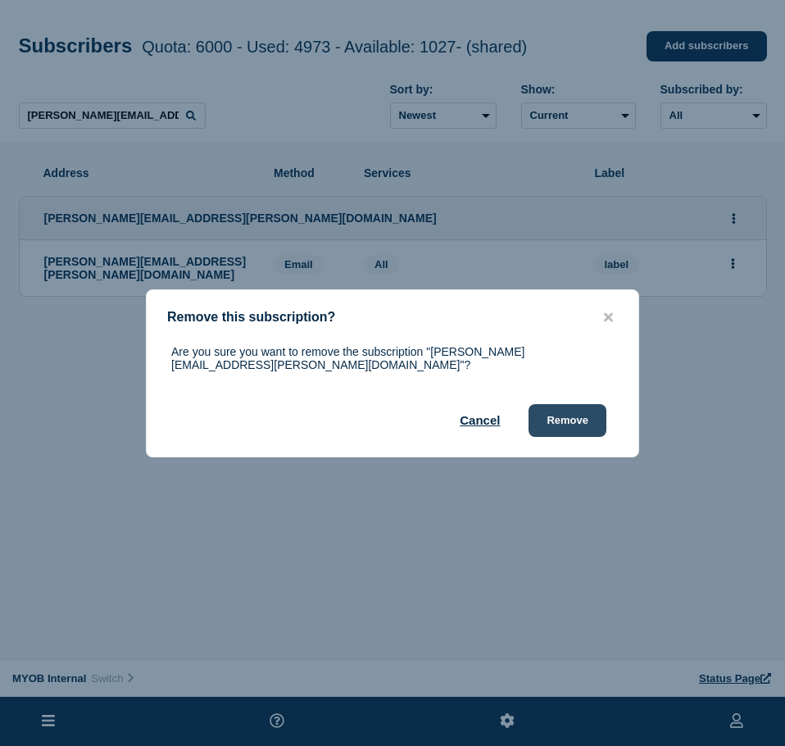
click at [547, 416] on button "Remove" at bounding box center [567, 420] width 78 height 33
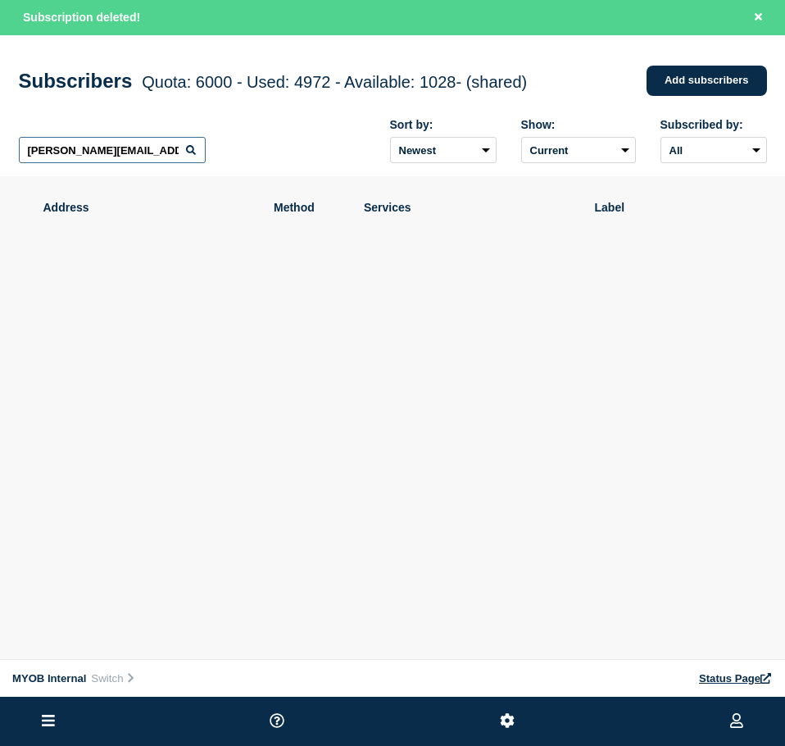
click at [109, 141] on input "[PERSON_NAME][EMAIL_ADDRESS][PERSON_NAME][DOMAIN_NAME]" at bounding box center [112, 150] width 187 height 26
click at [108, 141] on input "[PERSON_NAME][EMAIL_ADDRESS][PERSON_NAME][DOMAIN_NAME]" at bounding box center [112, 150] width 187 height 26
click at [107, 141] on input "[PERSON_NAME][EMAIL_ADDRESS][PERSON_NAME][DOMAIN_NAME]" at bounding box center [112, 150] width 187 height 26
paste input "[PERSON_NAME][EMAIL_ADDRESS][PERSON_NAME][DOMAIN_NAME]"
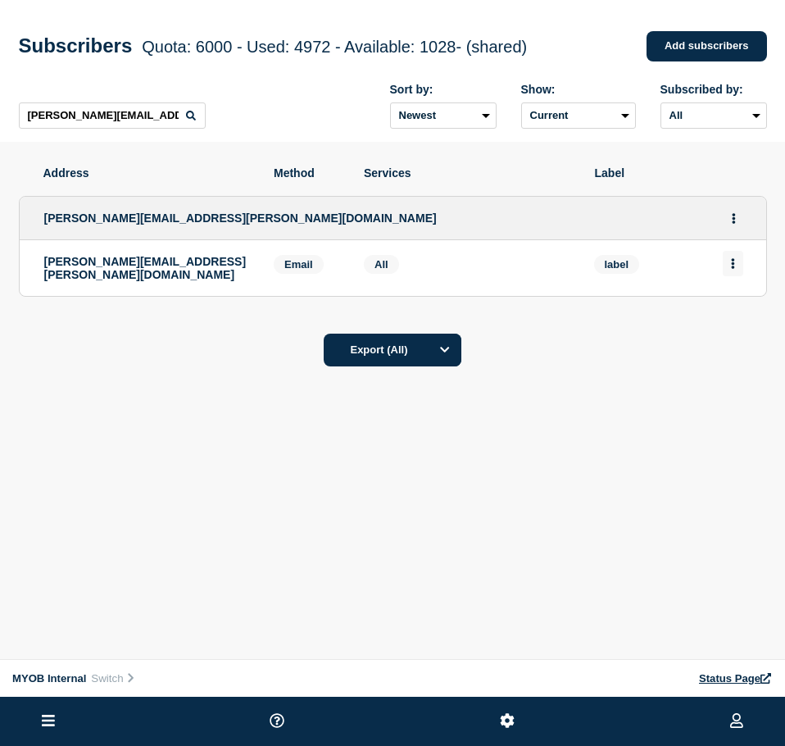
click at [738, 265] on button "Actions" at bounding box center [733, 263] width 20 height 25
click at [737, 306] on li "Delete" at bounding box center [733, 309] width 31 height 13
click at [750, 315] on div "Delete" at bounding box center [733, 309] width 77 height 59
click at [737, 314] on button "Delete" at bounding box center [733, 310] width 31 height 12
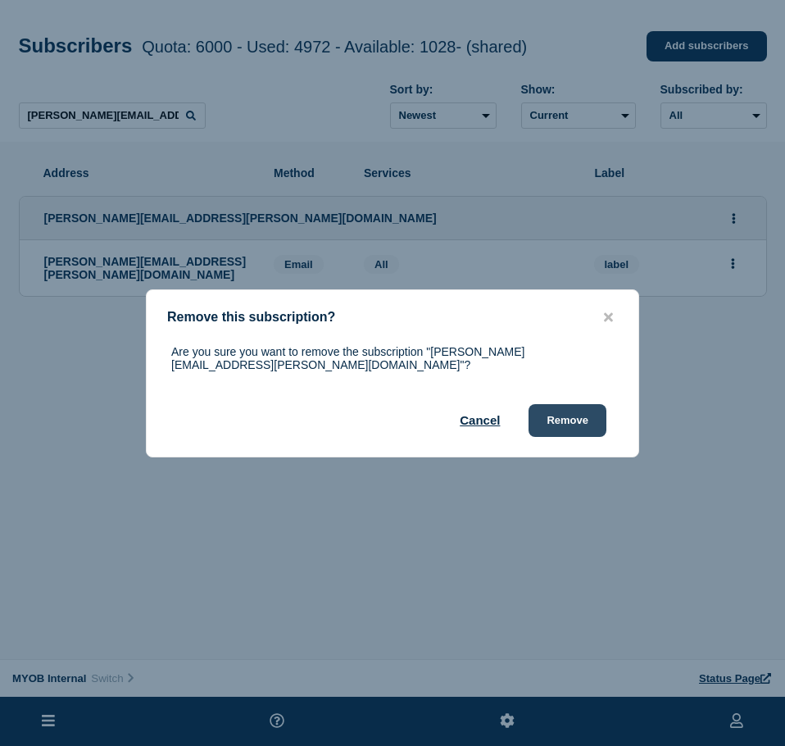
drag, startPoint x: 575, startPoint y: 419, endPoint x: 598, endPoint y: 419, distance: 22.9
click at [574, 419] on button "Remove" at bounding box center [567, 420] width 78 height 33
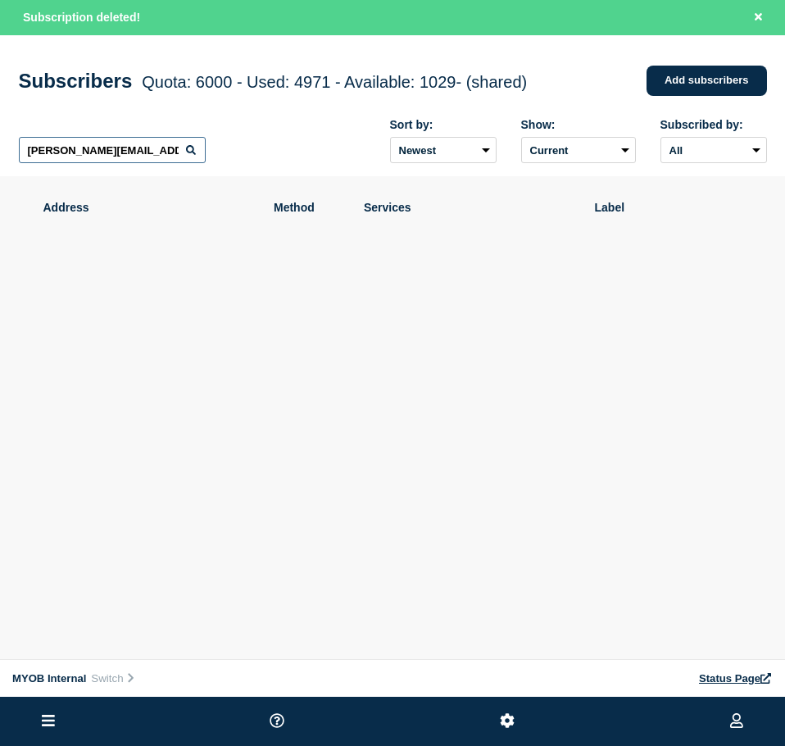
click at [158, 152] on input "[PERSON_NAME][EMAIL_ADDRESS][PERSON_NAME][DOMAIN_NAME]" at bounding box center [112, 150] width 187 height 26
click at [157, 152] on input "[PERSON_NAME][EMAIL_ADDRESS][PERSON_NAME][DOMAIN_NAME]" at bounding box center [112, 150] width 187 height 26
paste input "[PERSON_NAME][EMAIL_ADDRESS][PERSON_NAME][DOMAIN_NAME]"
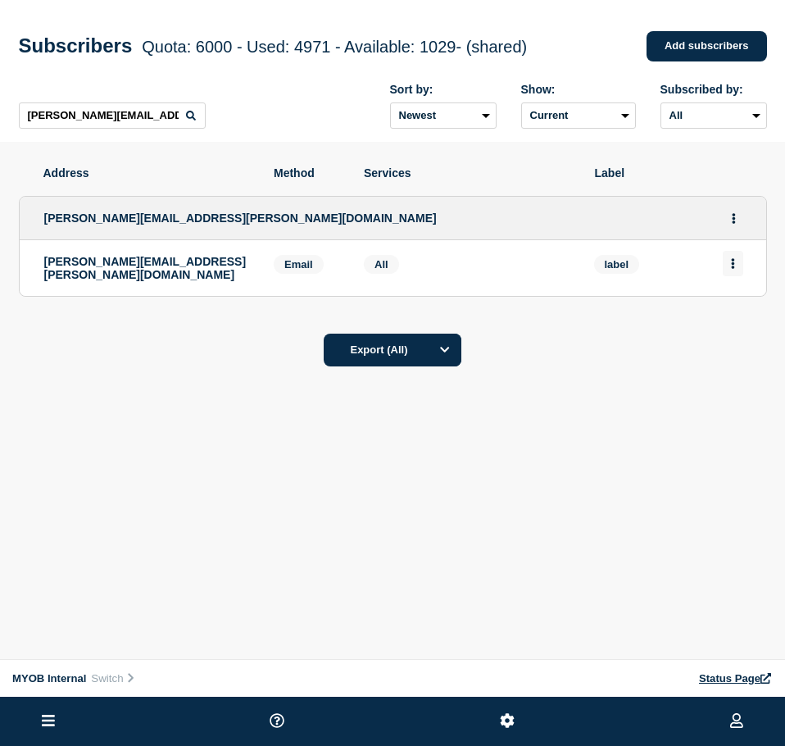
click at [736, 259] on button "Actions" at bounding box center [733, 263] width 20 height 25
click at [736, 306] on div "Delete" at bounding box center [733, 309] width 77 height 59
click at [734, 314] on button "Delete" at bounding box center [733, 310] width 31 height 12
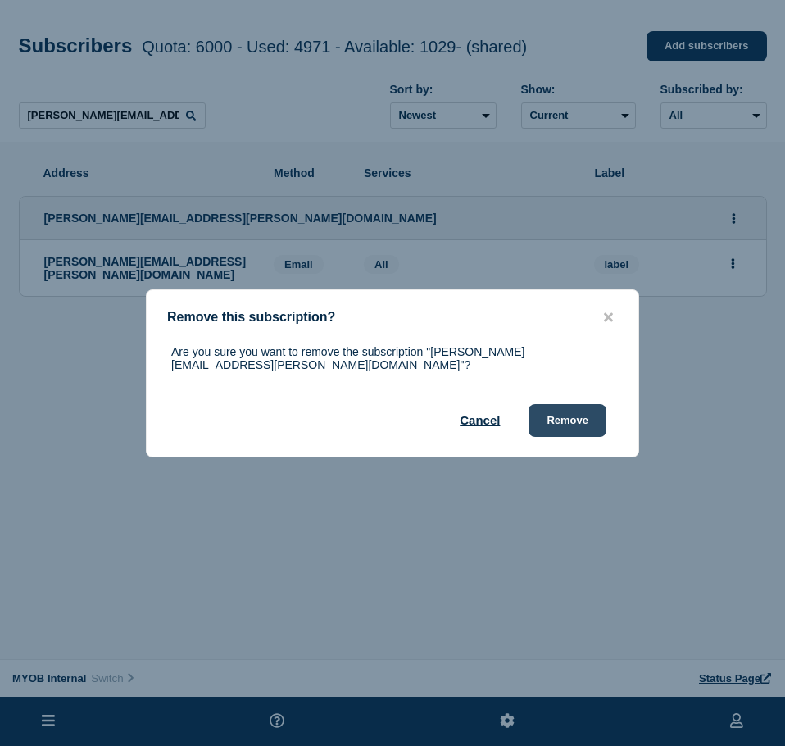
click at [582, 418] on button "Remove" at bounding box center [567, 420] width 78 height 33
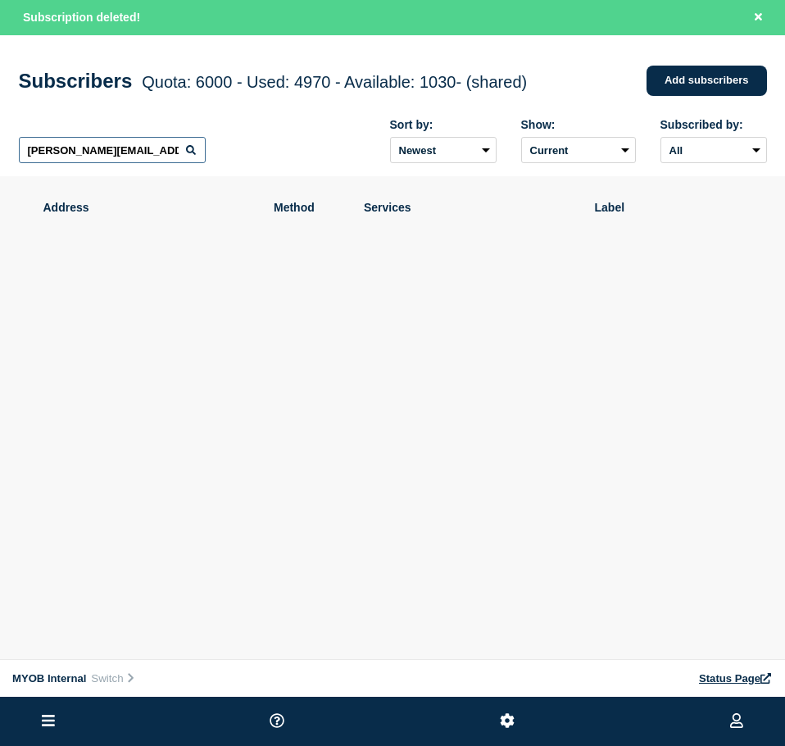
click at [131, 151] on input "[PERSON_NAME][EMAIL_ADDRESS][PERSON_NAME][DOMAIN_NAME]" at bounding box center [112, 150] width 187 height 26
paste input "[PERSON_NAME][EMAIL_ADDRESS][DOMAIN_NAME]"
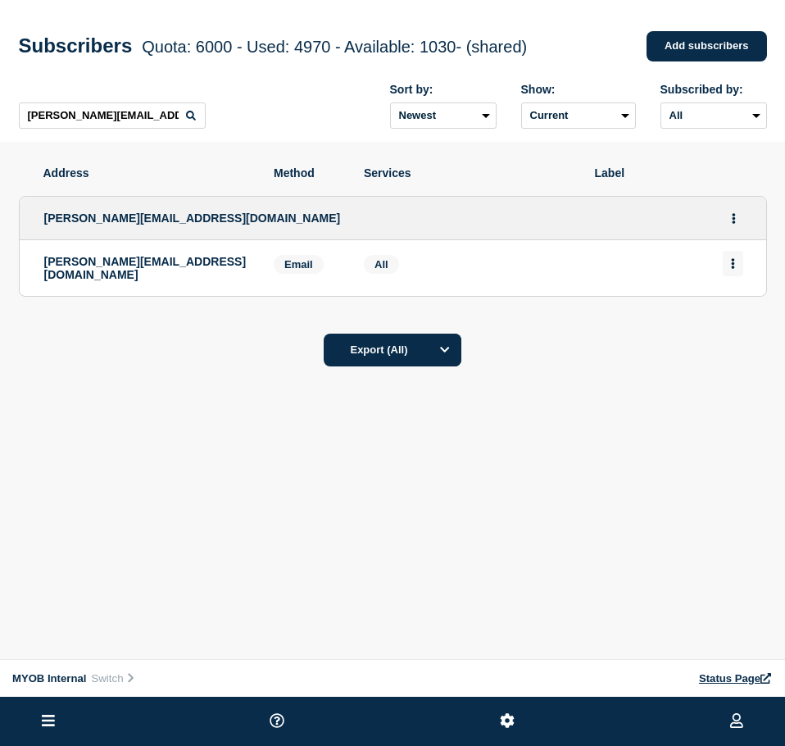
click at [726, 256] on button "Actions" at bounding box center [733, 263] width 20 height 25
click at [728, 303] on div "Delete" at bounding box center [733, 309] width 77 height 59
click at [730, 316] on button "Delete" at bounding box center [733, 310] width 31 height 12
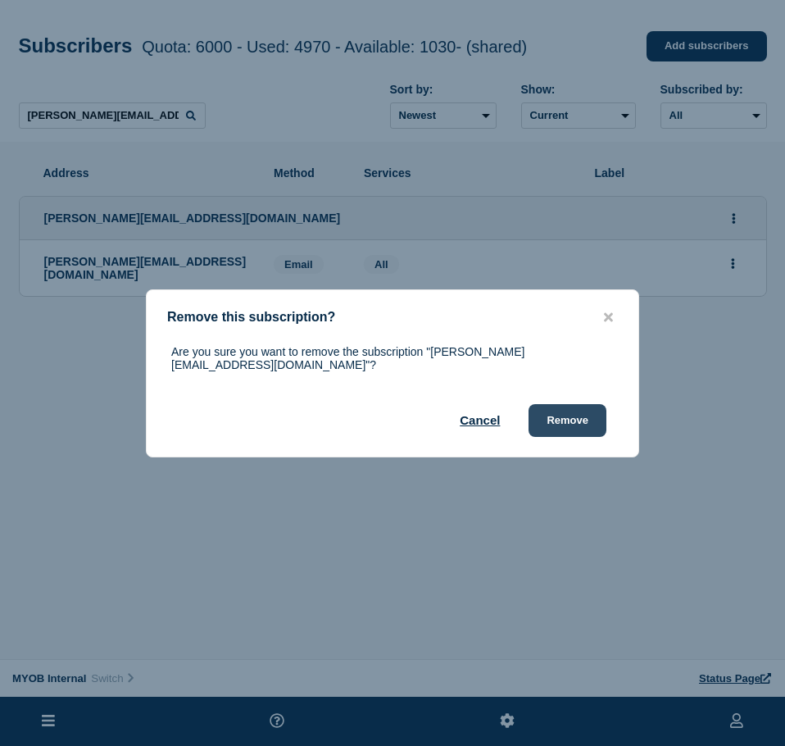
click at [574, 418] on button "Remove" at bounding box center [567, 420] width 78 height 33
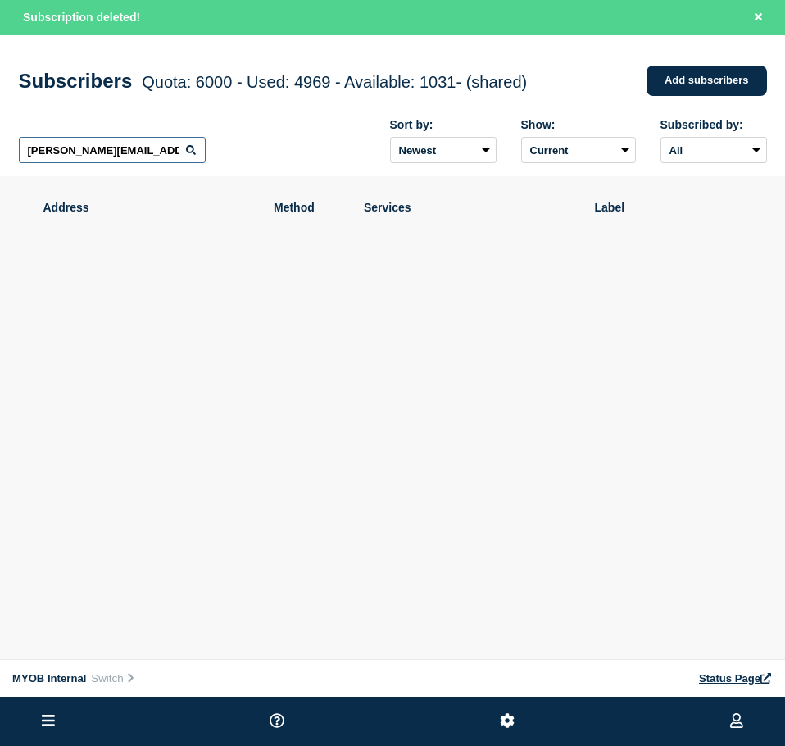
click at [145, 144] on input "[PERSON_NAME][EMAIL_ADDRESS][DOMAIN_NAME]" at bounding box center [112, 150] width 187 height 26
paste input "[PERSON_NAME][EMAIL_ADDRESS][DOMAIN_NAME]"
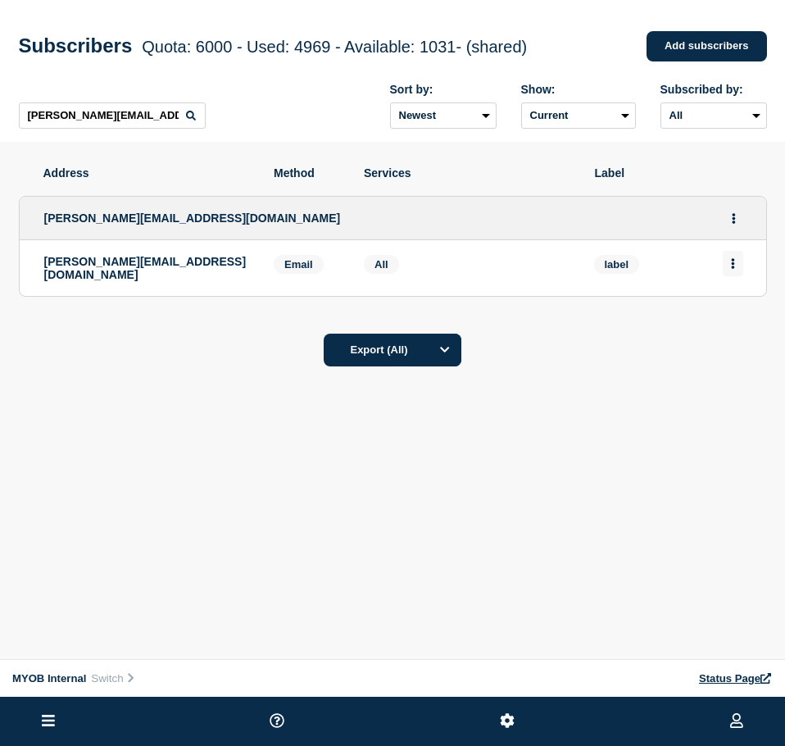
click at [742, 265] on button "Actions" at bounding box center [733, 263] width 20 height 25
click at [741, 315] on button "Delete" at bounding box center [733, 310] width 31 height 12
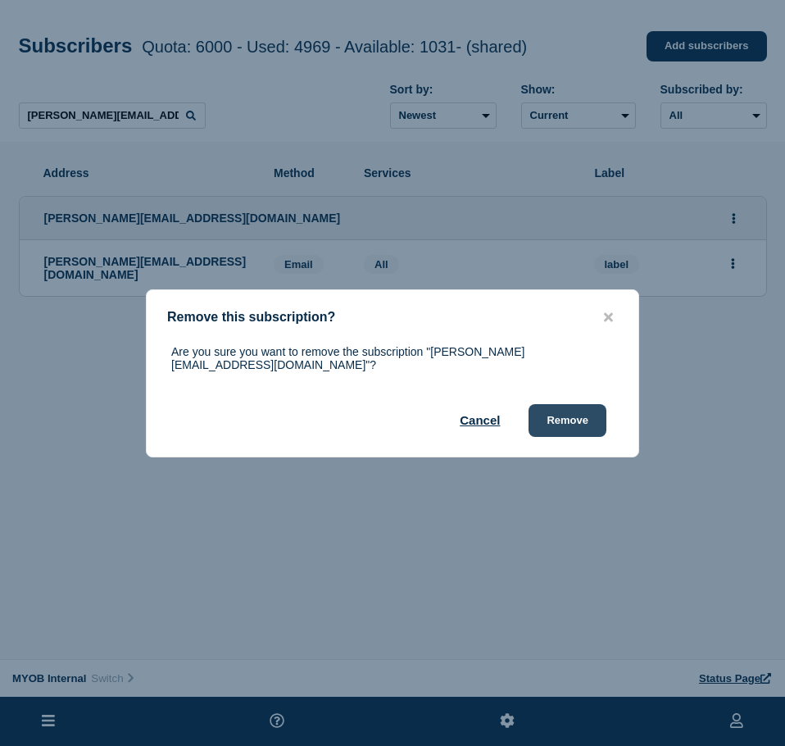
click at [593, 412] on button "Remove" at bounding box center [567, 420] width 78 height 33
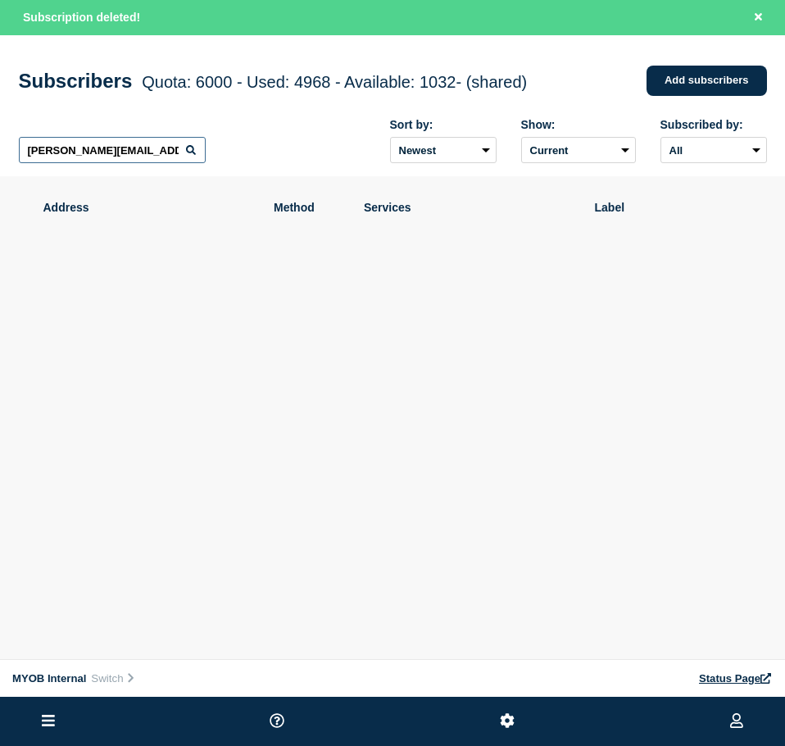
click at [141, 143] on input "[PERSON_NAME][EMAIL_ADDRESS][DOMAIN_NAME]" at bounding box center [112, 150] width 187 height 26
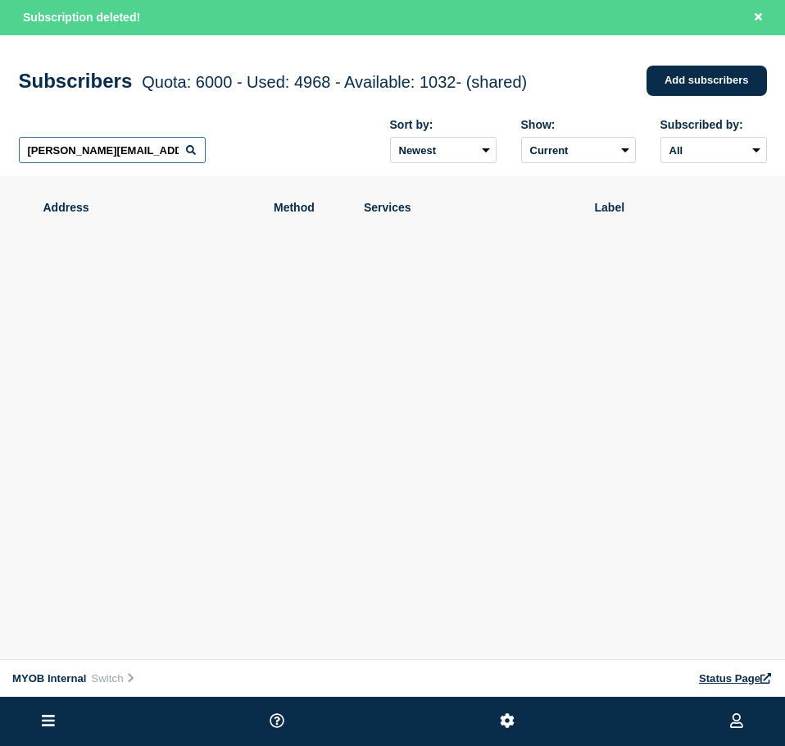
paste input "[PERSON_NAME][EMAIL_ADDRESS][DOMAIN_NAME]"
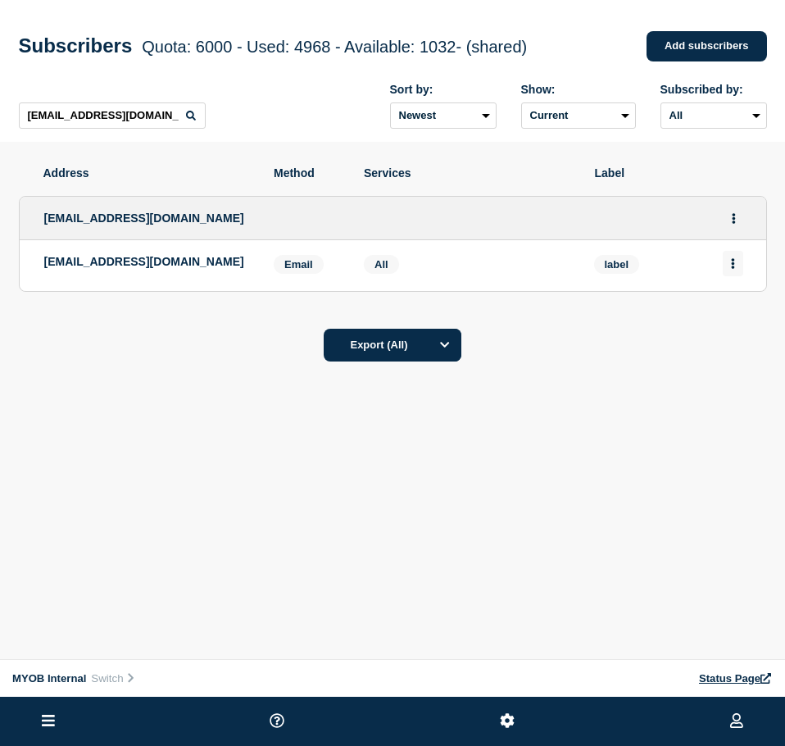
drag, startPoint x: 727, startPoint y: 261, endPoint x: 731, endPoint y: 275, distance: 15.3
click at [727, 261] on button "Actions" at bounding box center [733, 263] width 20 height 25
click at [732, 310] on button "Delete" at bounding box center [733, 310] width 31 height 12
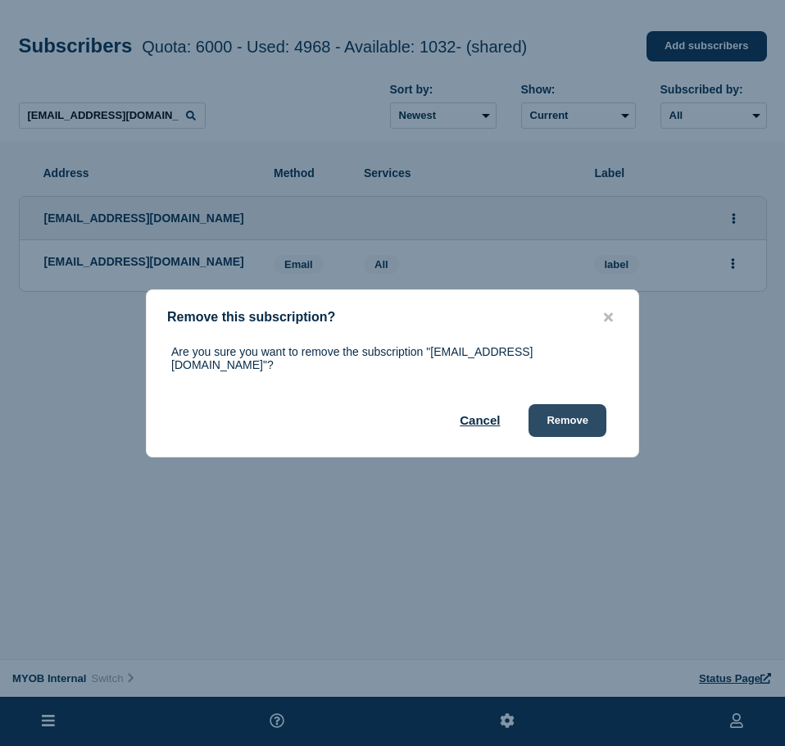
click at [553, 418] on button "Remove" at bounding box center [567, 420] width 78 height 33
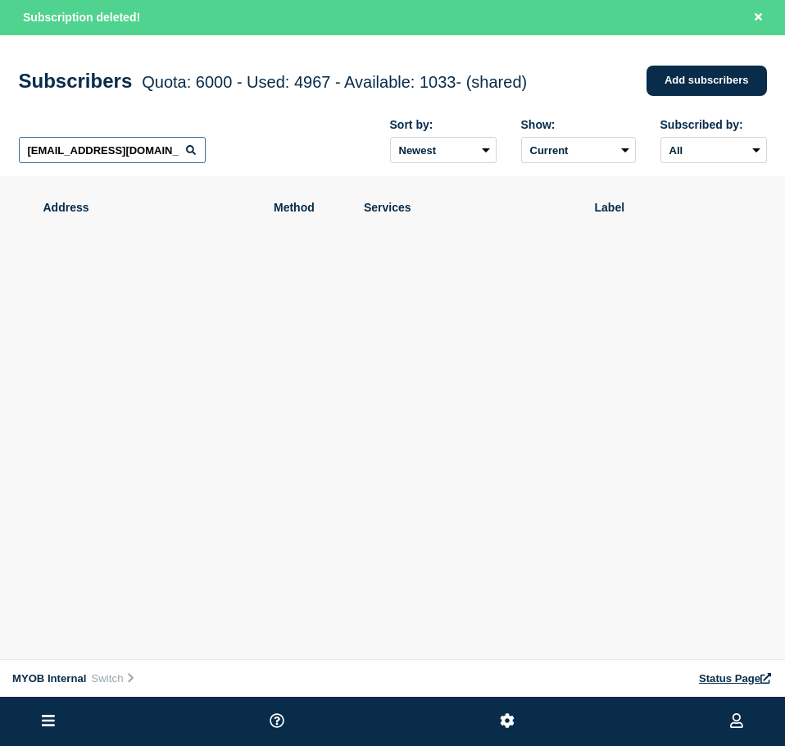
click at [148, 153] on input "[EMAIL_ADDRESS][DOMAIN_NAME]" at bounding box center [112, 150] width 187 height 26
click at [147, 153] on input "[EMAIL_ADDRESS][DOMAIN_NAME]" at bounding box center [112, 150] width 187 height 26
paste input "[PERSON_NAME][EMAIL_ADDRESS][DOMAIN_NAME]"
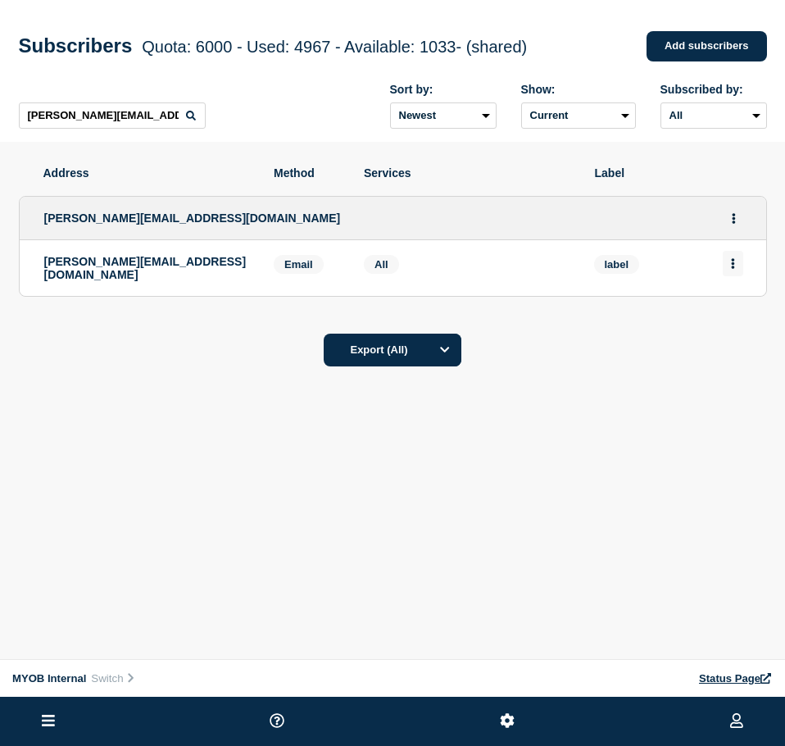
click at [731, 265] on icon "Actions" at bounding box center [733, 263] width 4 height 11
click at [727, 313] on button "Delete" at bounding box center [733, 310] width 31 height 12
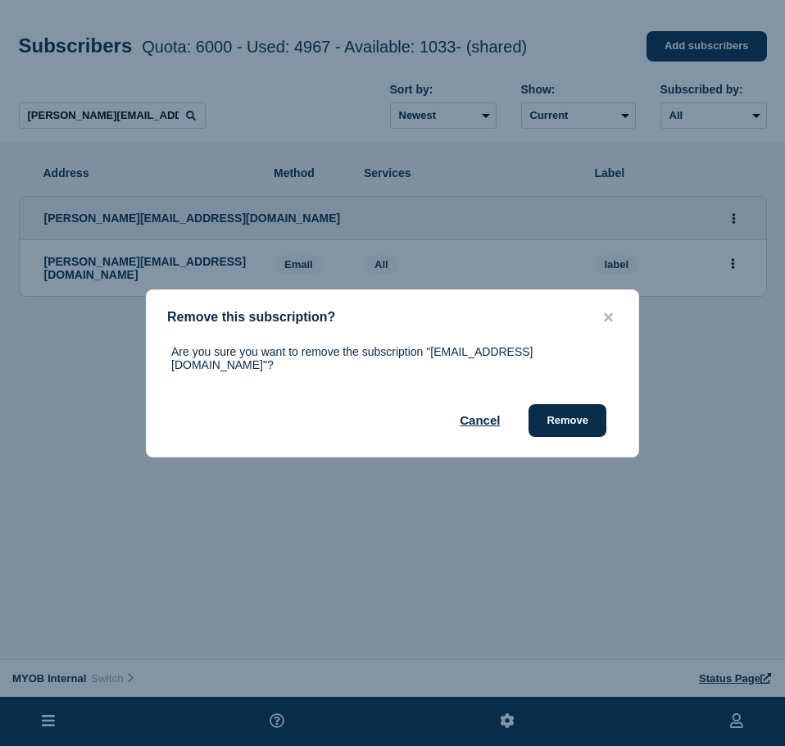
drag, startPoint x: 549, startPoint y: 412, endPoint x: 692, endPoint y: 435, distance: 145.2
click at [550, 412] on button "Remove" at bounding box center [567, 420] width 78 height 33
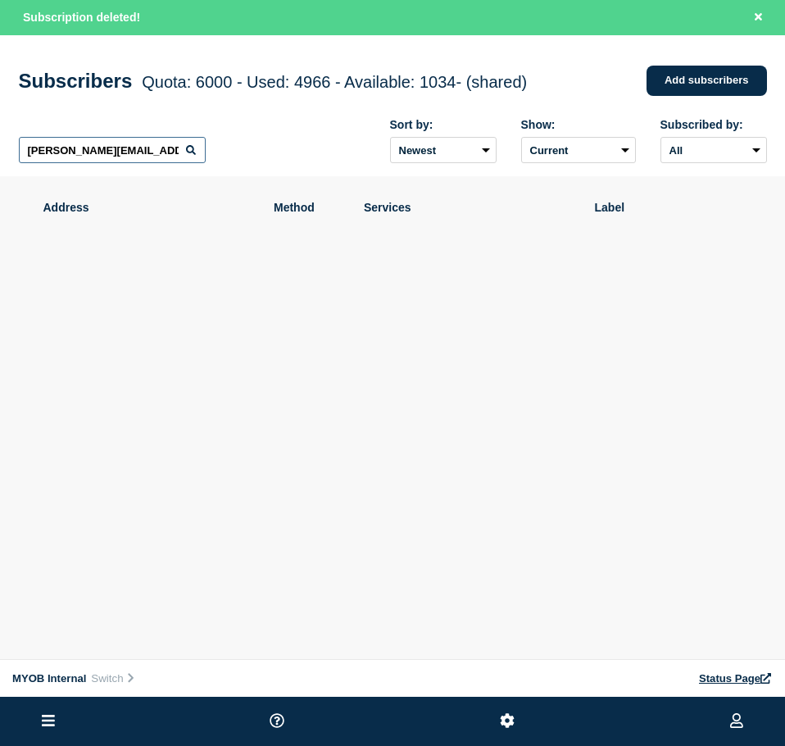
click at [170, 161] on input "[PERSON_NAME][EMAIL_ADDRESS][DOMAIN_NAME]" at bounding box center [112, 150] width 187 height 26
paste input "[EMAIL_ADDRESS][PERSON_NAME][DOMAIN_NAME]"
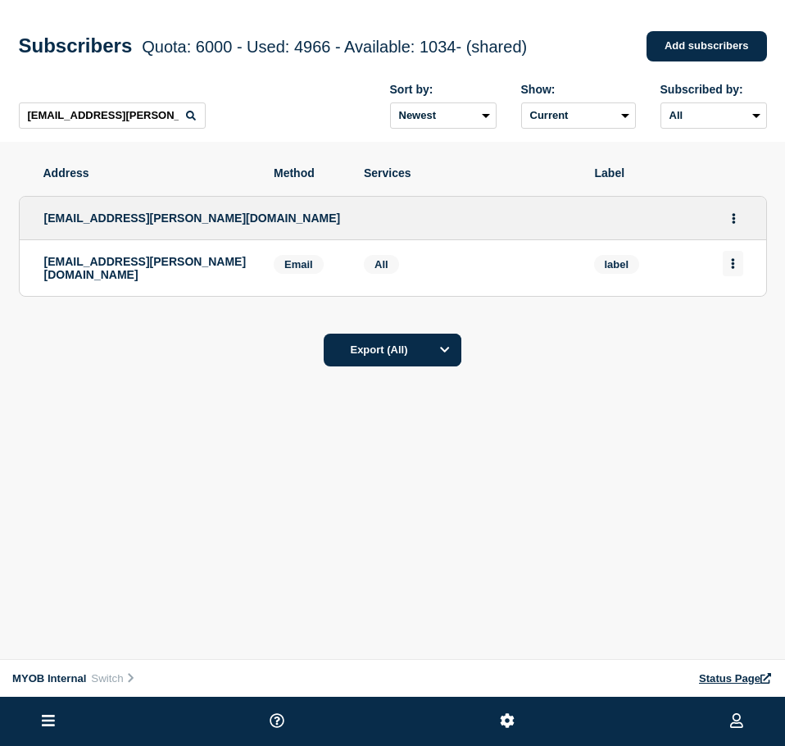
click at [741, 269] on button "Actions" at bounding box center [733, 263] width 20 height 25
click at [740, 310] on button "Delete" at bounding box center [733, 310] width 31 height 12
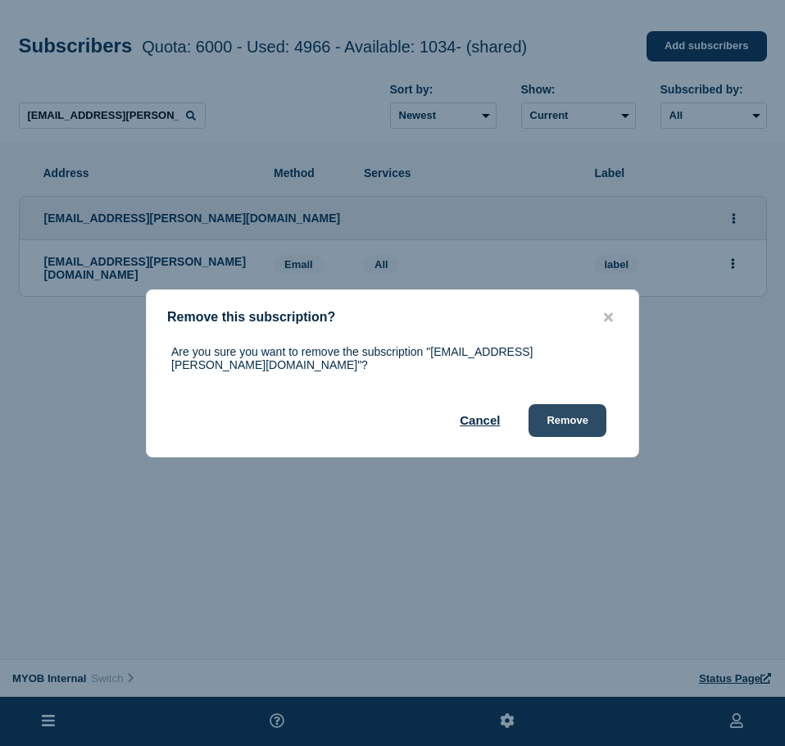
click at [547, 411] on button "Remove" at bounding box center [567, 420] width 78 height 33
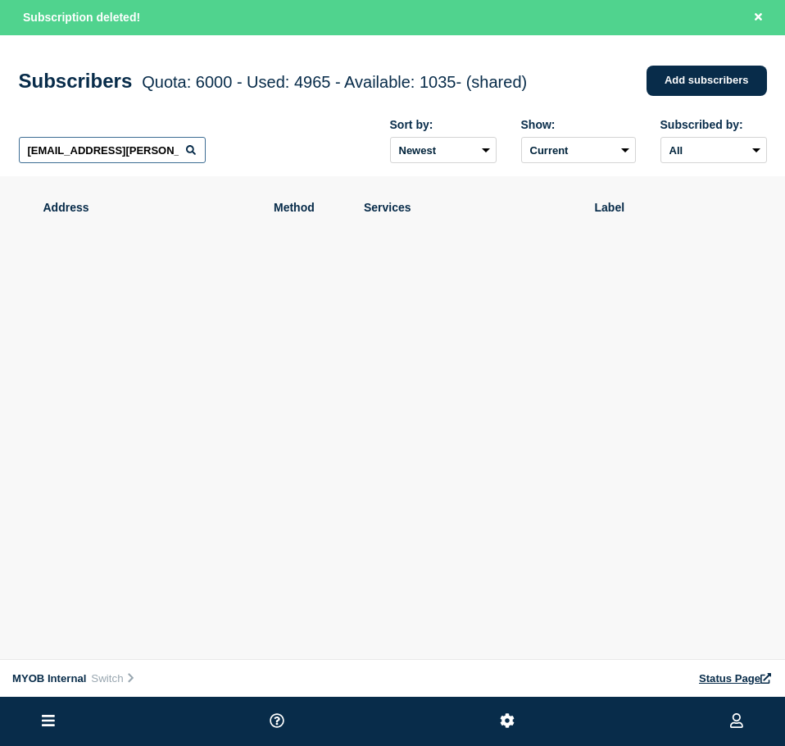
click at [153, 148] on input "[EMAIL_ADDRESS][PERSON_NAME][DOMAIN_NAME]" at bounding box center [112, 150] width 187 height 26
click at [154, 148] on input "[EMAIL_ADDRESS][PERSON_NAME][DOMAIN_NAME]" at bounding box center [112, 150] width 187 height 26
paste input "[PERSON_NAME][EMAIL_ADDRESS][DOMAIN_NAME]"
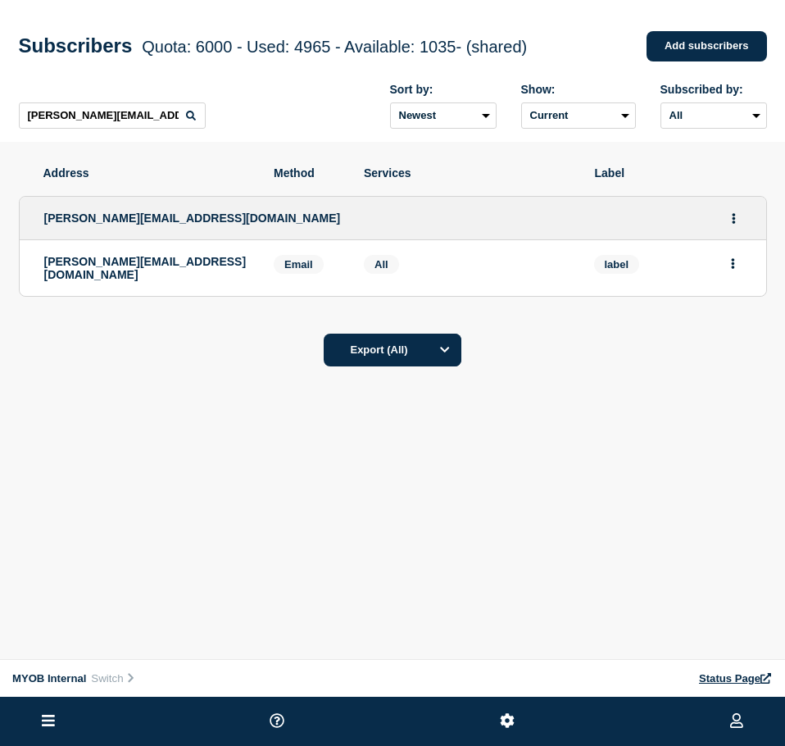
click at [737, 282] on li "[PERSON_NAME][EMAIL_ADDRESS][DOMAIN_NAME] Email Email: [PERSON_NAME][EMAIL_ADDR…" at bounding box center [393, 268] width 746 height 56
drag, startPoint x: 737, startPoint y: 271, endPoint x: 726, endPoint y: 283, distance: 16.2
click at [737, 270] on button "Actions" at bounding box center [733, 263] width 20 height 25
click at [733, 316] on button "Delete" at bounding box center [733, 310] width 31 height 12
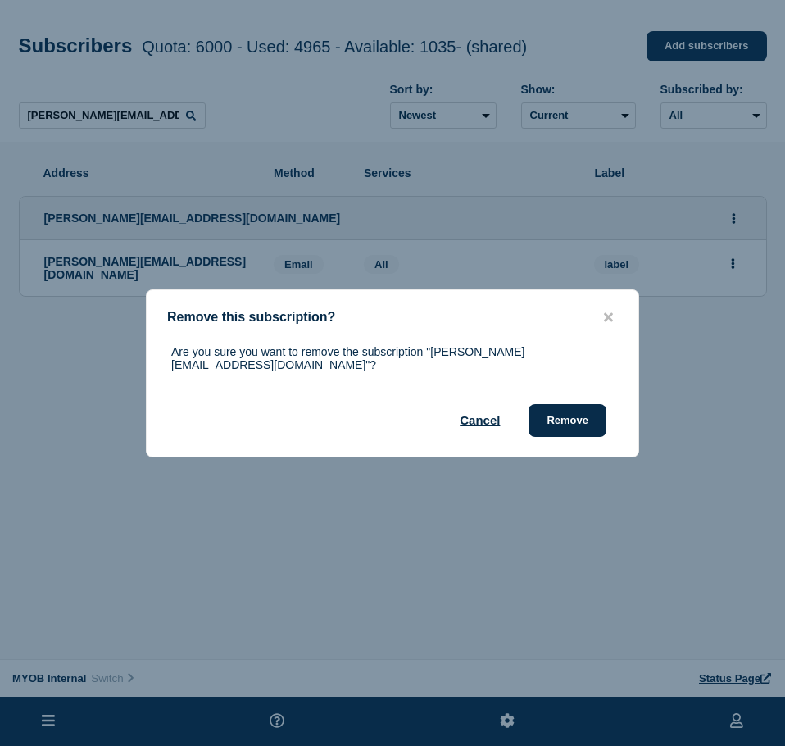
drag, startPoint x: 565, startPoint y: 406, endPoint x: 782, endPoint y: 258, distance: 262.9
click at [566, 406] on button "Remove" at bounding box center [567, 420] width 78 height 33
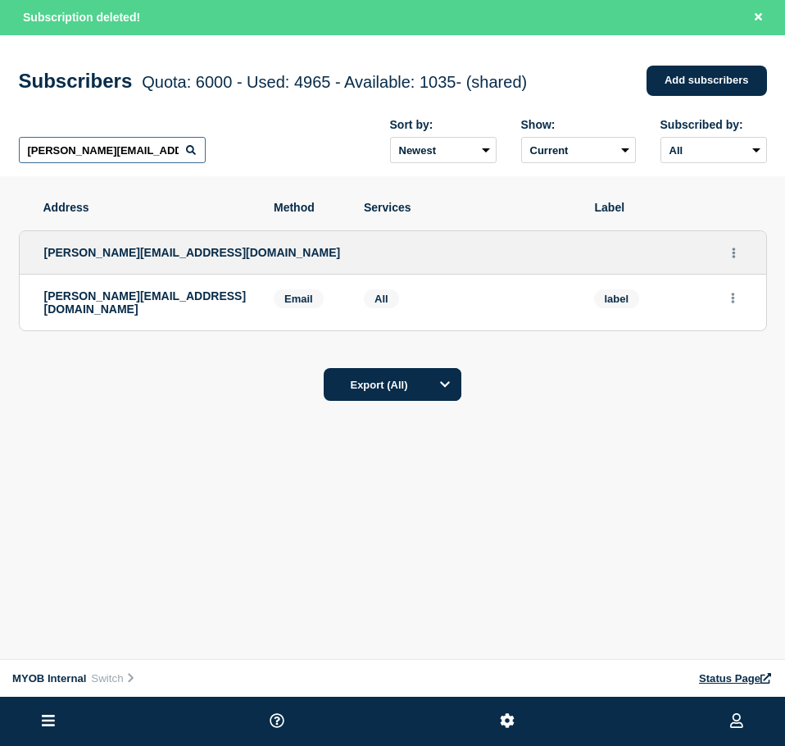
click at [165, 159] on input "[PERSON_NAME][EMAIL_ADDRESS][DOMAIN_NAME]" at bounding box center [112, 150] width 187 height 26
click at [165, 158] on input "[PERSON_NAME][EMAIL_ADDRESS][DOMAIN_NAME]" at bounding box center [112, 150] width 187 height 26
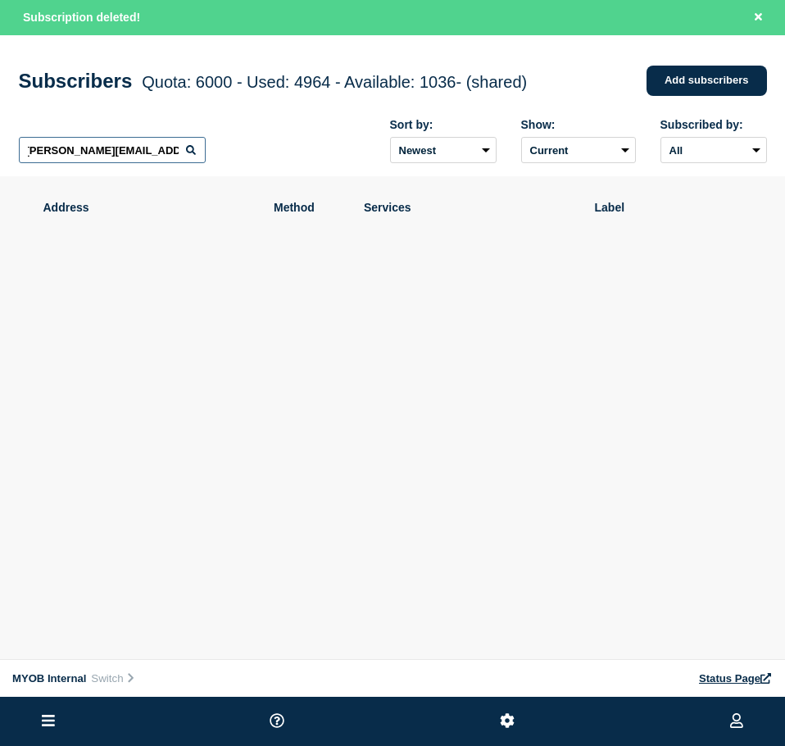
paste input "[PERSON_NAME][EMAIL_ADDRESS][PERSON_NAME][DOMAIN_NAME]"
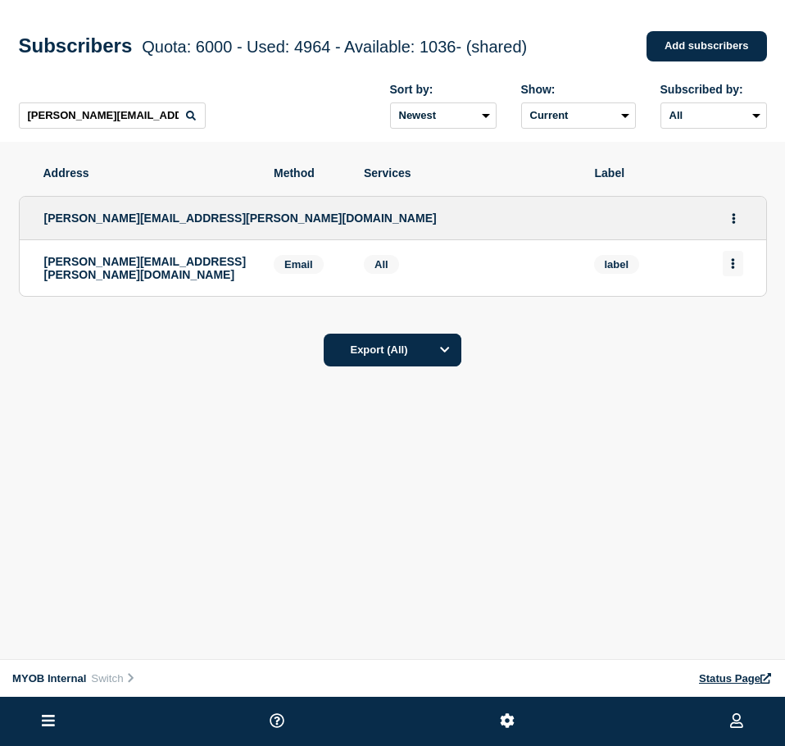
click at [732, 265] on icon "Actions" at bounding box center [733, 263] width 4 height 11
click at [729, 306] on li "Delete" at bounding box center [733, 309] width 31 height 13
click at [738, 313] on button "Delete" at bounding box center [733, 310] width 31 height 12
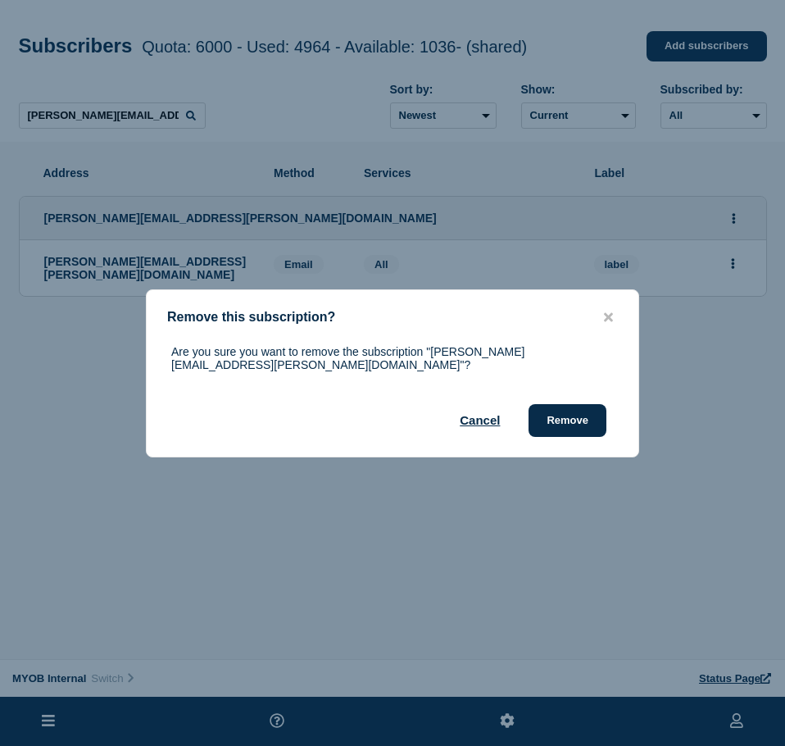
drag, startPoint x: 582, startPoint y: 406, endPoint x: 714, endPoint y: 346, distance: 145.9
click at [584, 406] on button "Remove" at bounding box center [567, 420] width 78 height 33
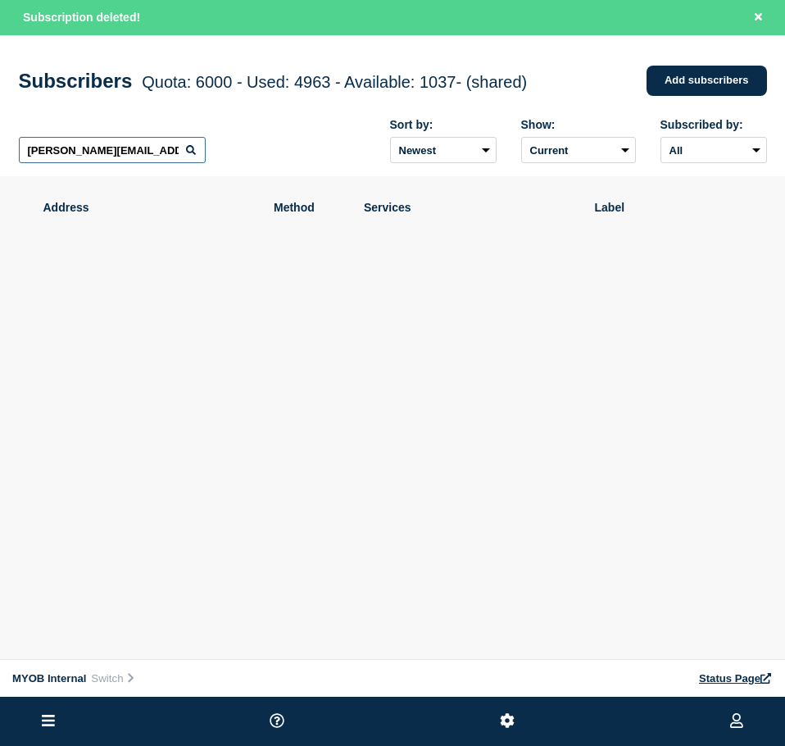
click at [136, 147] on input "[PERSON_NAME][EMAIL_ADDRESS][PERSON_NAME][DOMAIN_NAME]" at bounding box center [112, 150] width 187 height 26
click at [133, 146] on input "[PERSON_NAME][EMAIL_ADDRESS][PERSON_NAME][DOMAIN_NAME]" at bounding box center [112, 150] width 187 height 26
paste input "[PERSON_NAME][EMAIL_ADDRESS][PERSON_NAME][DOMAIN_NAME]"
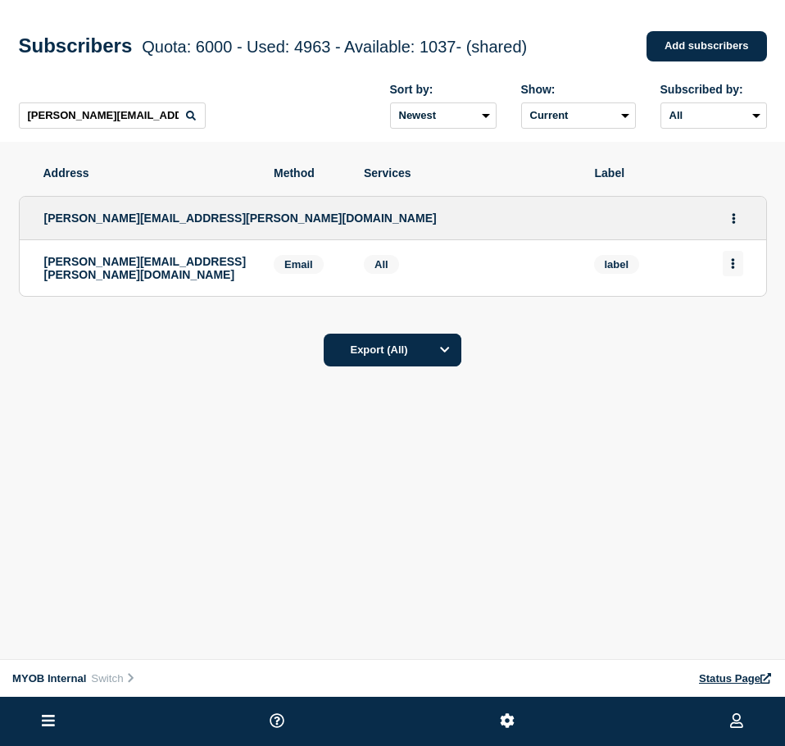
click at [729, 266] on button "Actions" at bounding box center [733, 263] width 20 height 25
click at [722, 316] on button "Delete" at bounding box center [733, 310] width 31 height 12
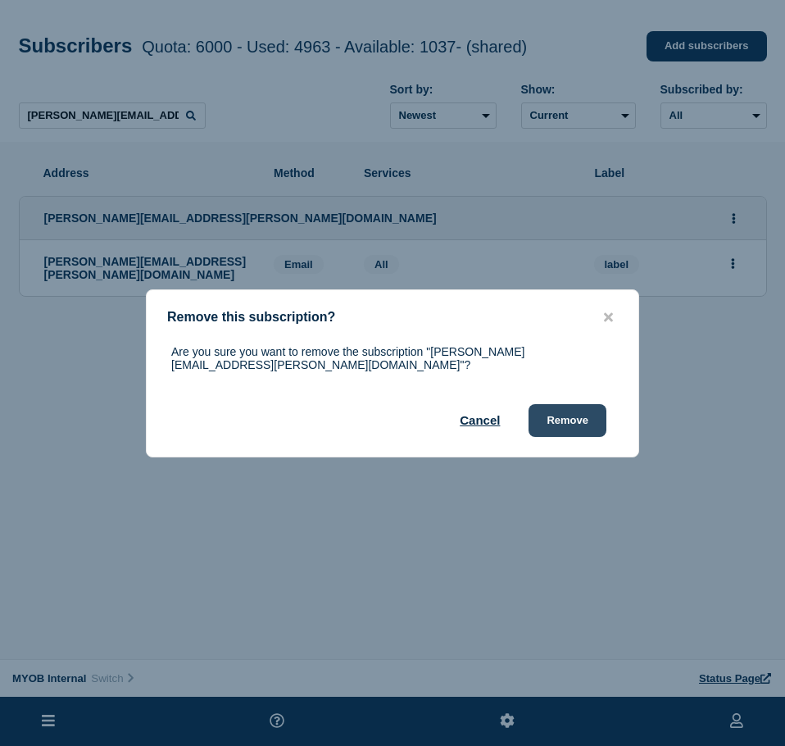
click at [569, 406] on button "Remove" at bounding box center [567, 420] width 78 height 33
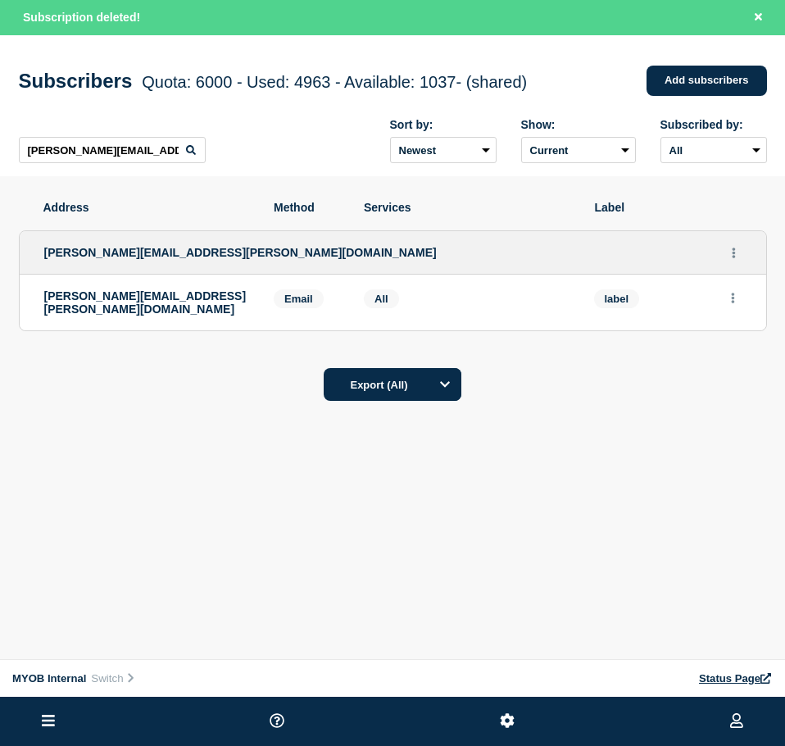
click at [120, 122] on div "[PERSON_NAME][EMAIL_ADDRESS][PERSON_NAME][DOMAIN_NAME] Sort by: Newest Oldest S…" at bounding box center [393, 141] width 748 height 71
click at [124, 163] on input "[PERSON_NAME][EMAIL_ADDRESS][PERSON_NAME][DOMAIN_NAME]" at bounding box center [112, 150] width 187 height 26
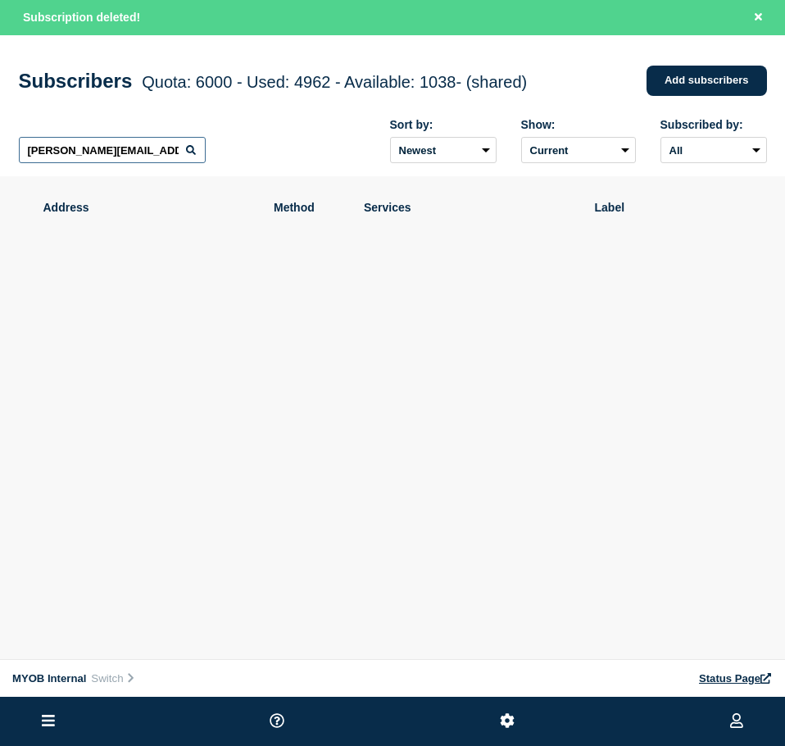
click at [124, 163] on input "[PERSON_NAME][EMAIL_ADDRESS][PERSON_NAME][DOMAIN_NAME]" at bounding box center [112, 150] width 187 height 26
paste input "[EMAIL_ADDRESS][PERSON_NAME][DOMAIN_NAME]"
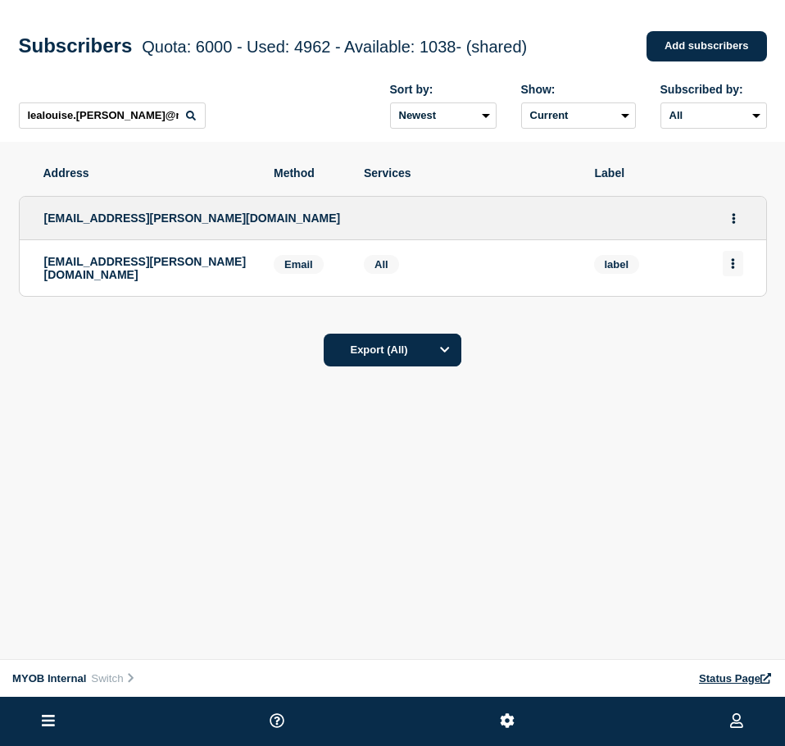
click at [737, 273] on button "Actions" at bounding box center [733, 263] width 20 height 25
click at [741, 314] on button "Delete" at bounding box center [733, 310] width 31 height 12
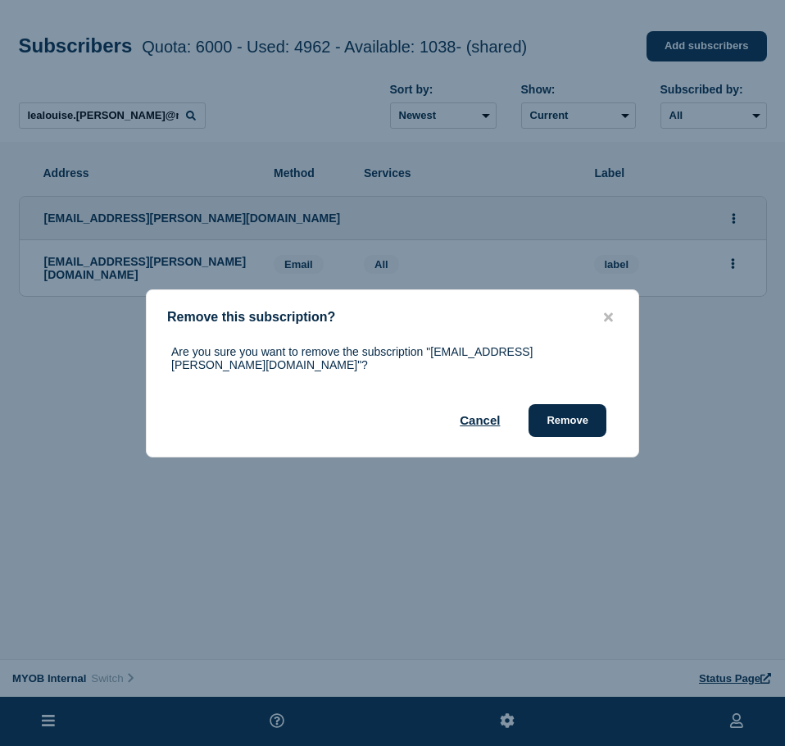
drag, startPoint x: 563, startPoint y: 411, endPoint x: 700, endPoint y: 362, distance: 146.1
click at [562, 411] on button "Remove" at bounding box center [567, 420] width 78 height 33
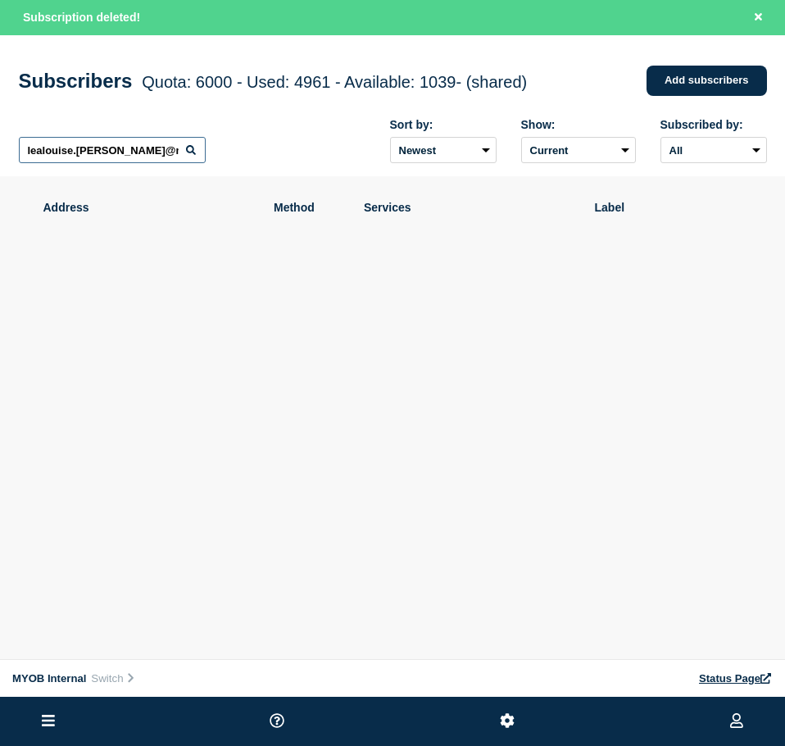
click at [170, 152] on input "lealouise.[PERSON_NAME]@myob." at bounding box center [112, 150] width 187 height 26
paste input "[EMAIL_ADDRESS][DOMAIN_NAME]"
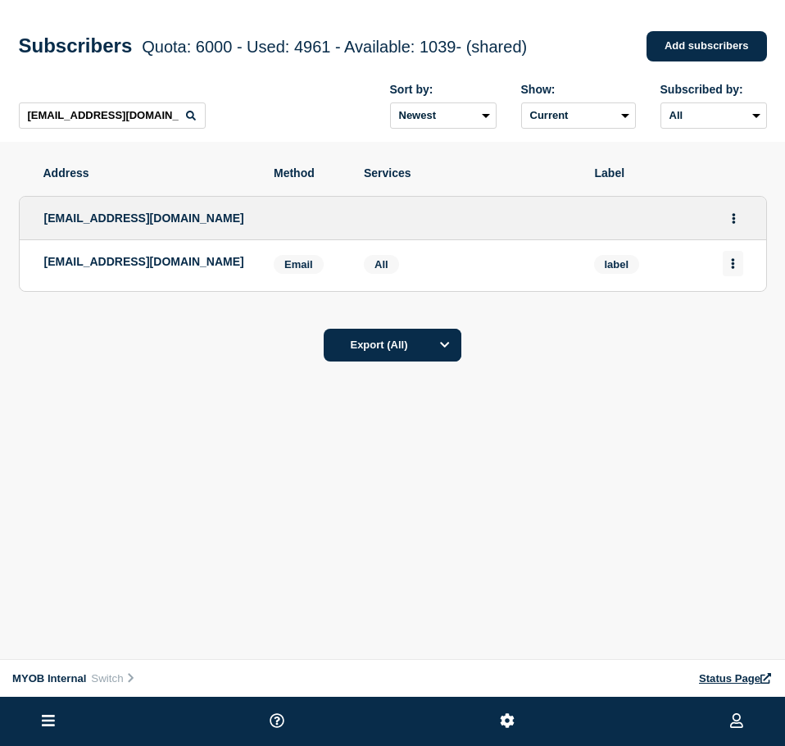
click at [728, 257] on button "Actions" at bounding box center [733, 263] width 20 height 25
click at [742, 312] on button "Delete" at bounding box center [733, 310] width 31 height 12
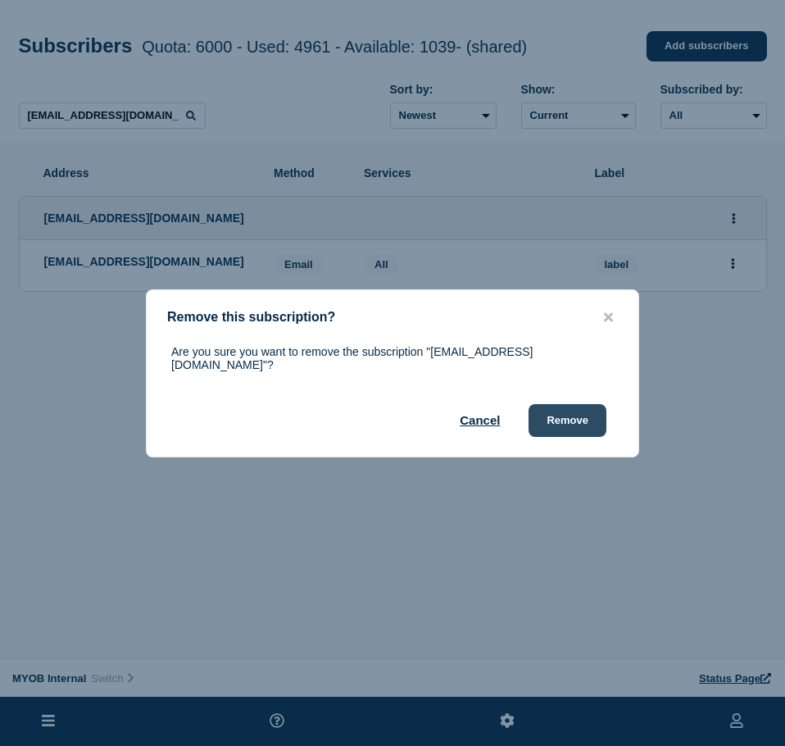
click at [572, 410] on button "Remove" at bounding box center [567, 420] width 78 height 33
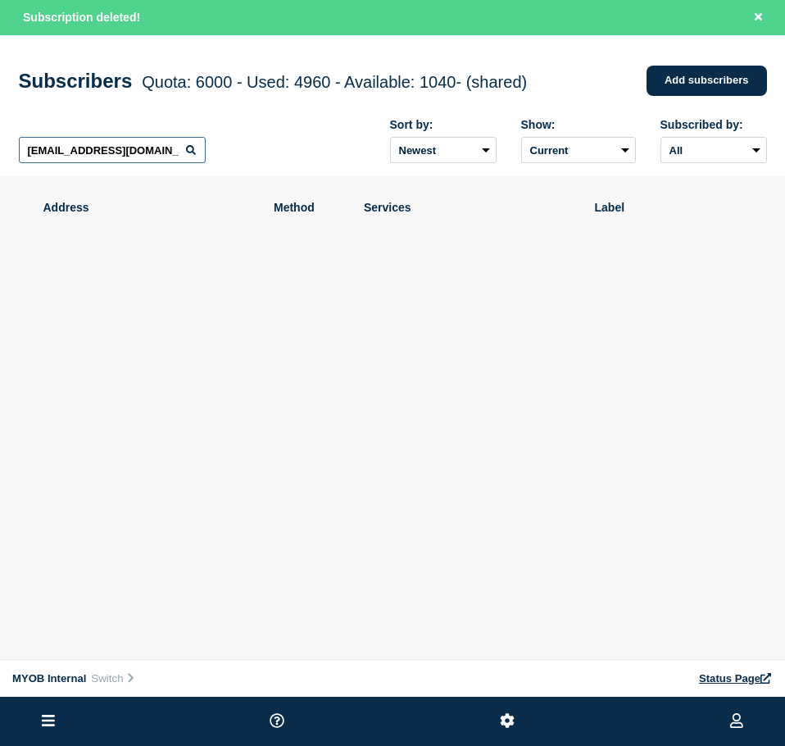
click at [143, 152] on input "[EMAIL_ADDRESS][DOMAIN_NAME]" at bounding box center [112, 150] width 187 height 26
paste
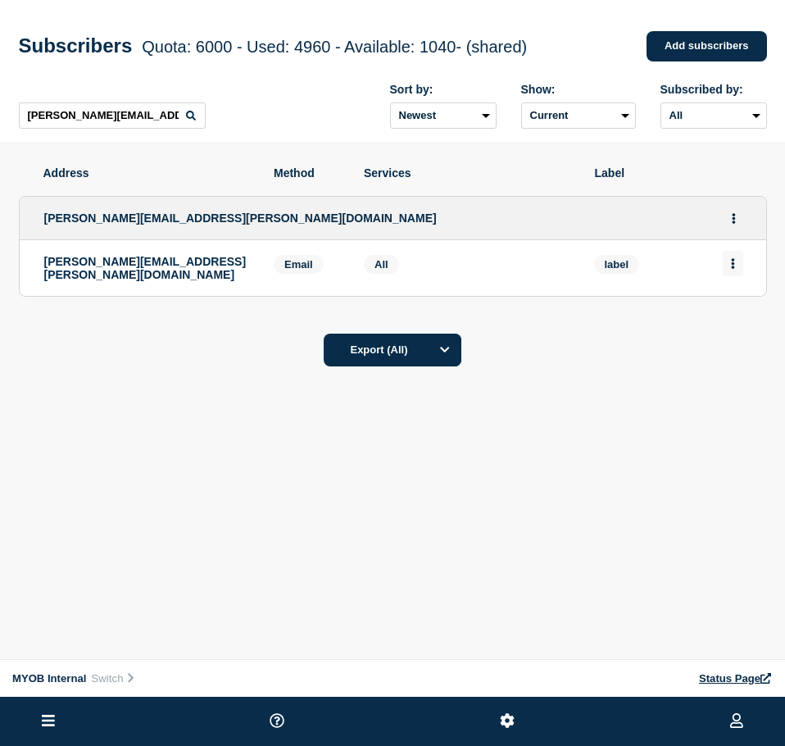
click at [741, 258] on button "Actions" at bounding box center [733, 263] width 20 height 25
click at [736, 308] on button "Delete" at bounding box center [733, 310] width 31 height 12
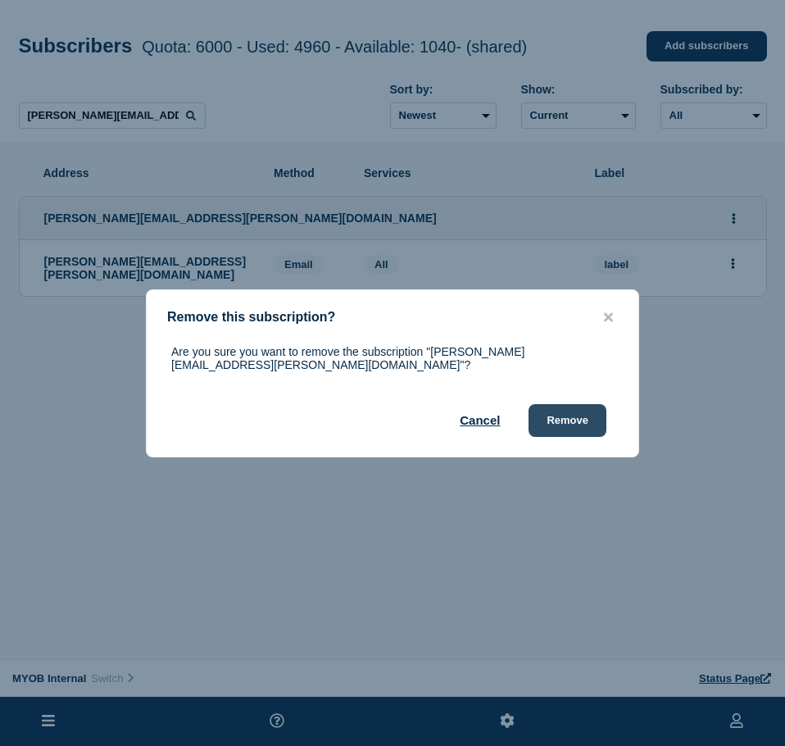
click at [594, 404] on button "Remove" at bounding box center [567, 420] width 78 height 33
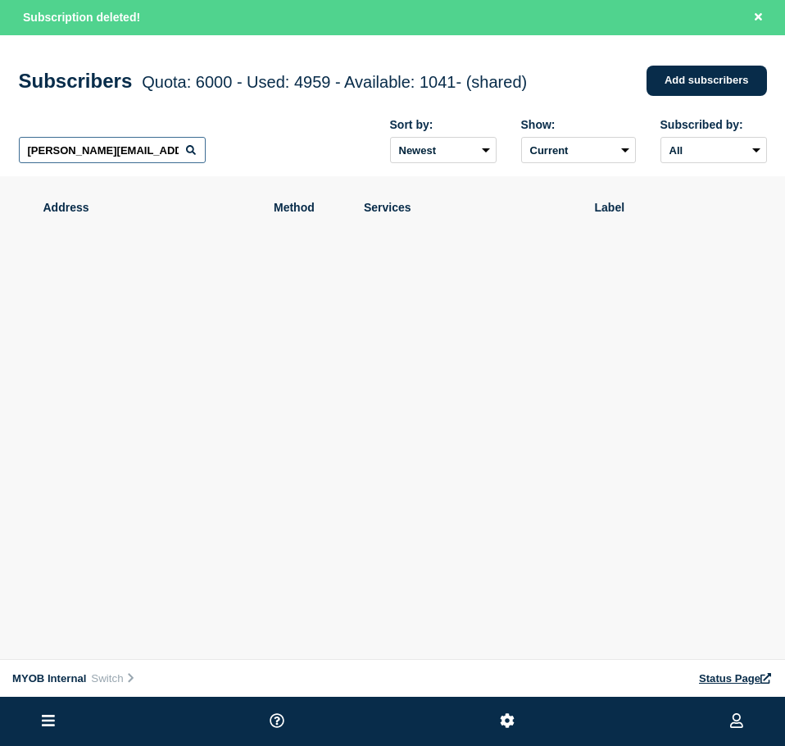
click at [120, 147] on input "[PERSON_NAME][EMAIL_ADDRESS][PERSON_NAME][DOMAIN_NAME]" at bounding box center [112, 150] width 187 height 26
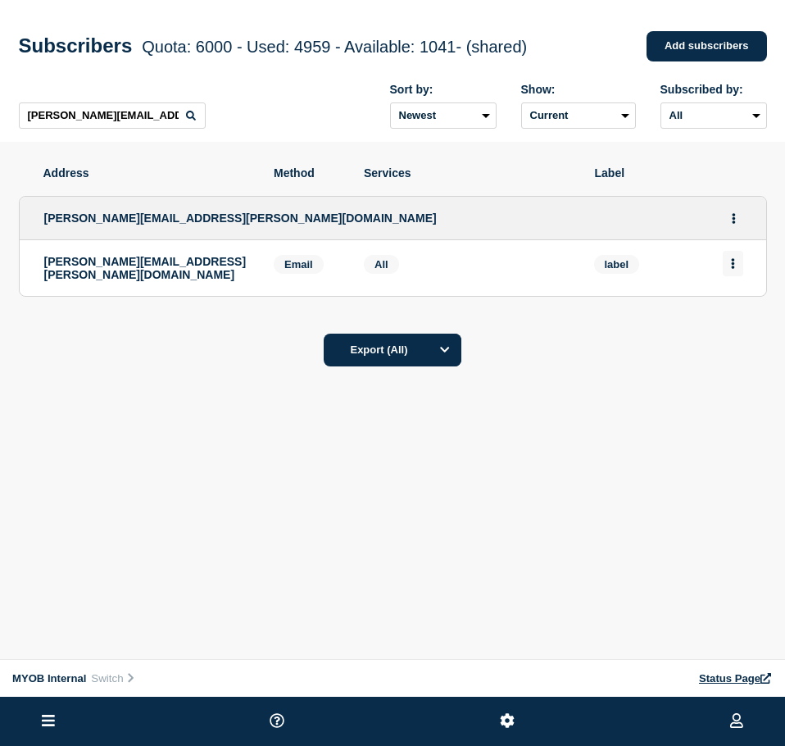
click at [735, 267] on button "Actions" at bounding box center [733, 263] width 20 height 25
click at [733, 321] on div "Delete" at bounding box center [733, 309] width 77 height 59
click at [737, 308] on button "Delete" at bounding box center [733, 310] width 31 height 12
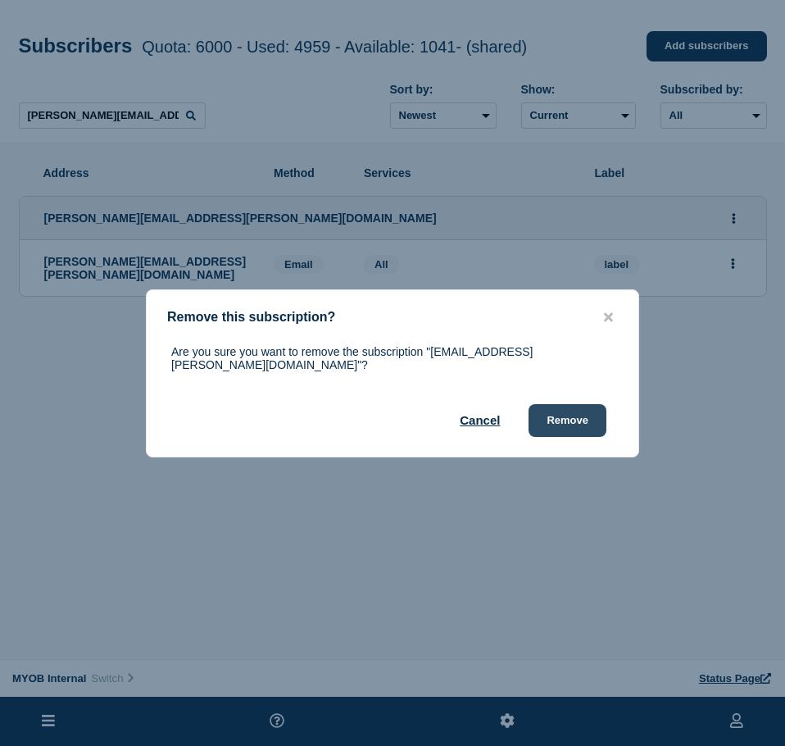
click at [570, 405] on button "Remove" at bounding box center [567, 420] width 78 height 33
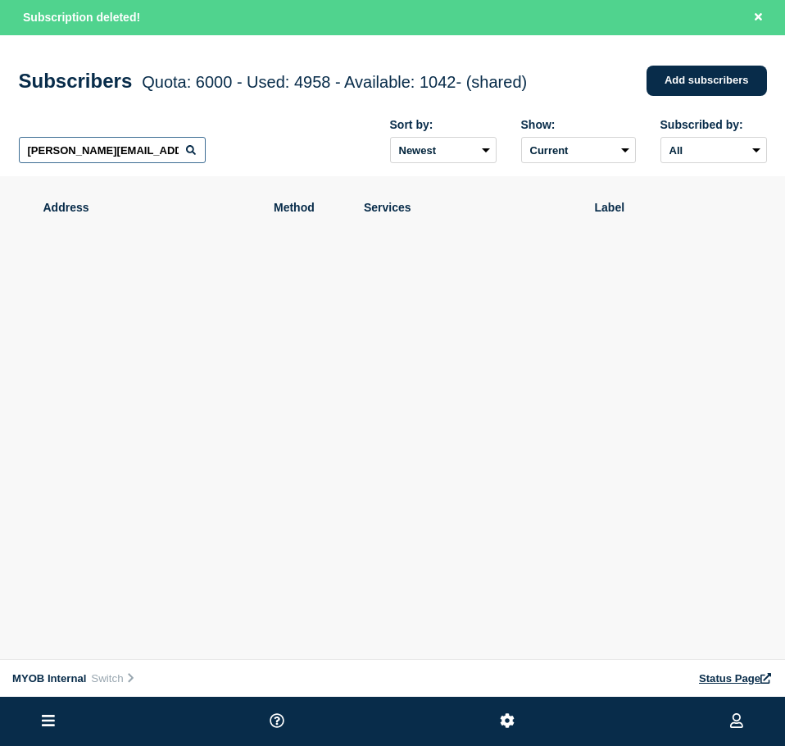
click at [78, 159] on input "[PERSON_NAME][EMAIL_ADDRESS][PERSON_NAME][DOMAIN_NAME]" at bounding box center [112, 150] width 187 height 26
click at [78, 159] on input "[PERSON_NAME].biggshttps:[EMAIL_ADDRESS][DOMAIN_NAME][URL][DOMAIN_NAME]" at bounding box center [112, 150] width 187 height 26
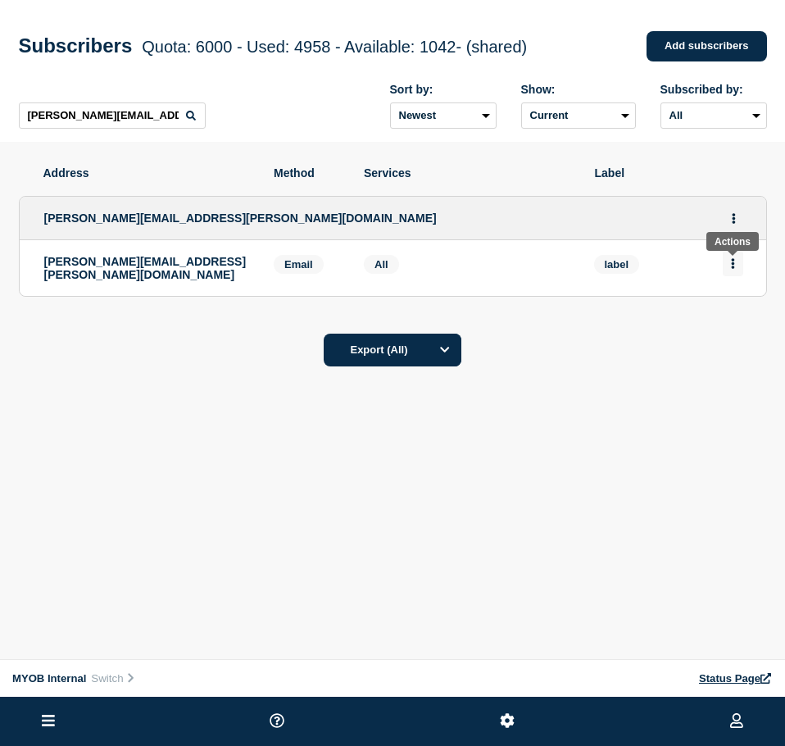
click at [741, 266] on button "Actions" at bounding box center [733, 263] width 20 height 25
click at [737, 311] on button "Delete" at bounding box center [733, 310] width 31 height 12
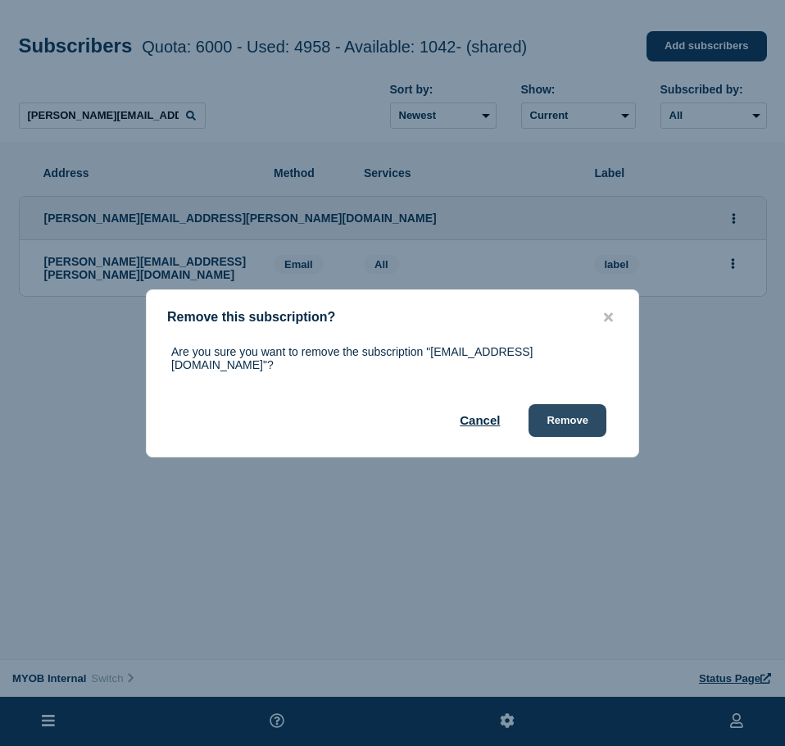
drag, startPoint x: 562, startPoint y: 423, endPoint x: 567, endPoint y: 415, distance: 9.6
click at [563, 422] on button "Remove" at bounding box center [567, 420] width 78 height 33
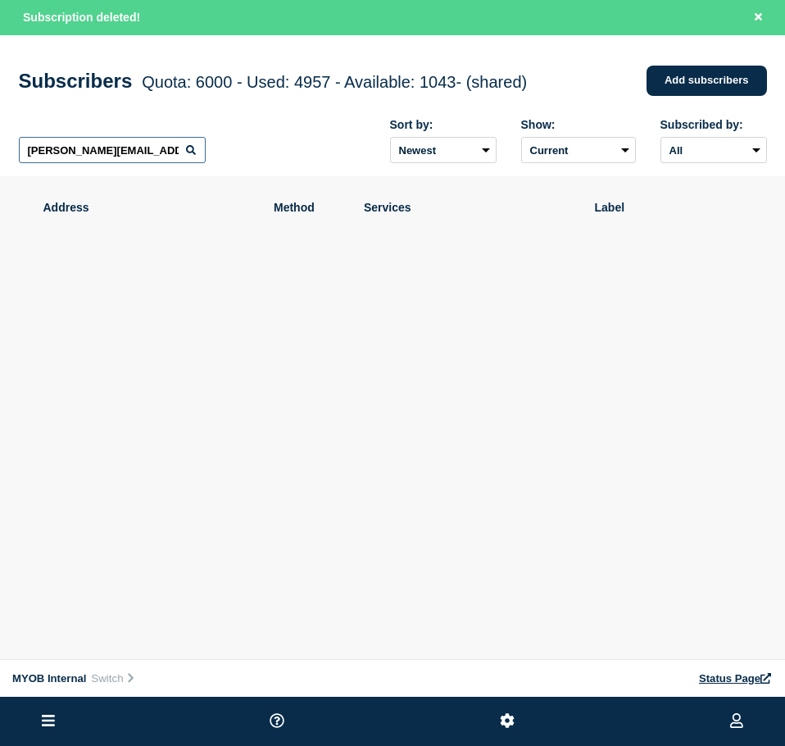
click at [138, 161] on input "[PERSON_NAME][EMAIL_ADDRESS][PERSON_NAME][DOMAIN_NAME]" at bounding box center [112, 150] width 187 height 26
click at [136, 161] on input "[PERSON_NAME][EMAIL_ADDRESS][PERSON_NAME][DOMAIN_NAME]" at bounding box center [112, 150] width 187 height 26
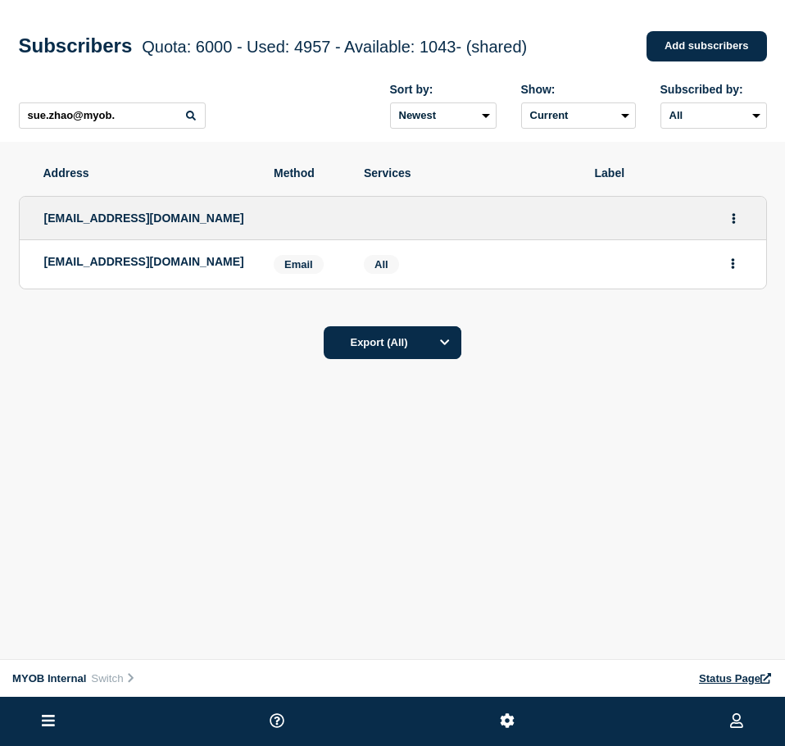
click at [720, 266] on div at bounding box center [667, 264] width 147 height 19
click at [730, 273] on button "Actions" at bounding box center [733, 263] width 20 height 25
click at [726, 316] on button "Delete" at bounding box center [733, 310] width 31 height 12
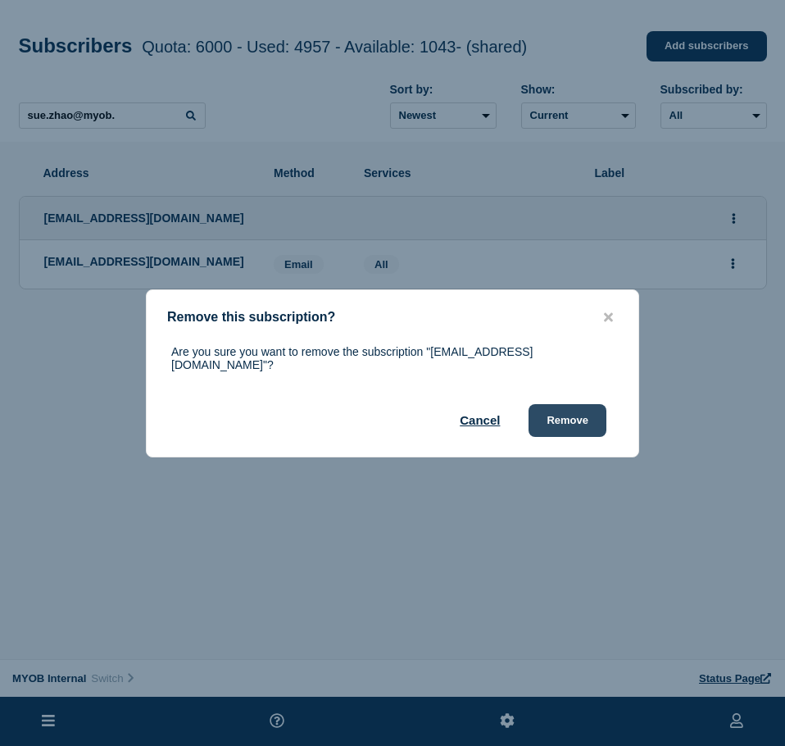
click at [558, 411] on button "Remove" at bounding box center [567, 420] width 78 height 33
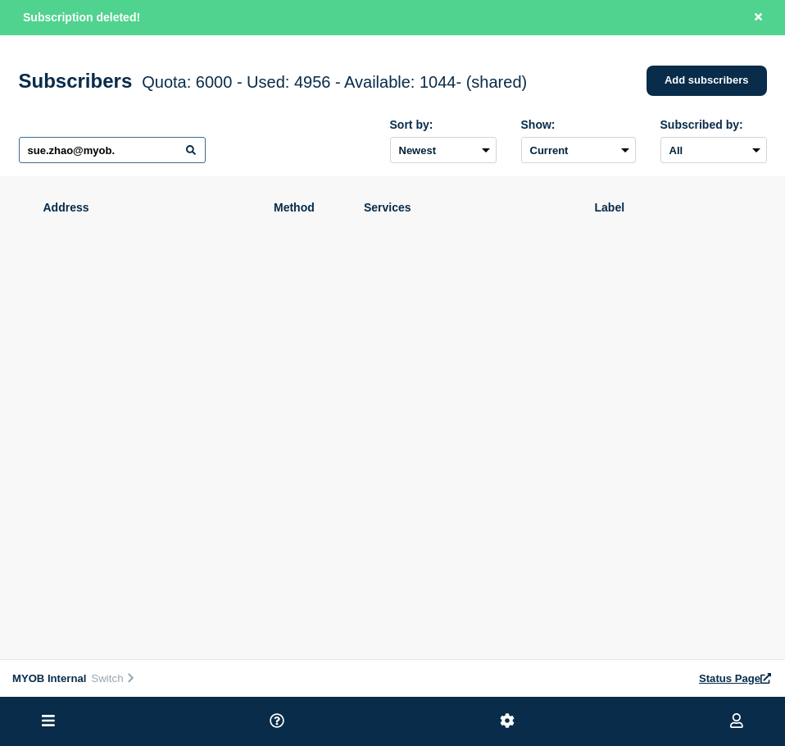
click at [103, 162] on input "sue.zhao@myob." at bounding box center [112, 150] width 187 height 26
click at [102, 162] on input "sue.zhao@myob." at bounding box center [112, 150] width 187 height 26
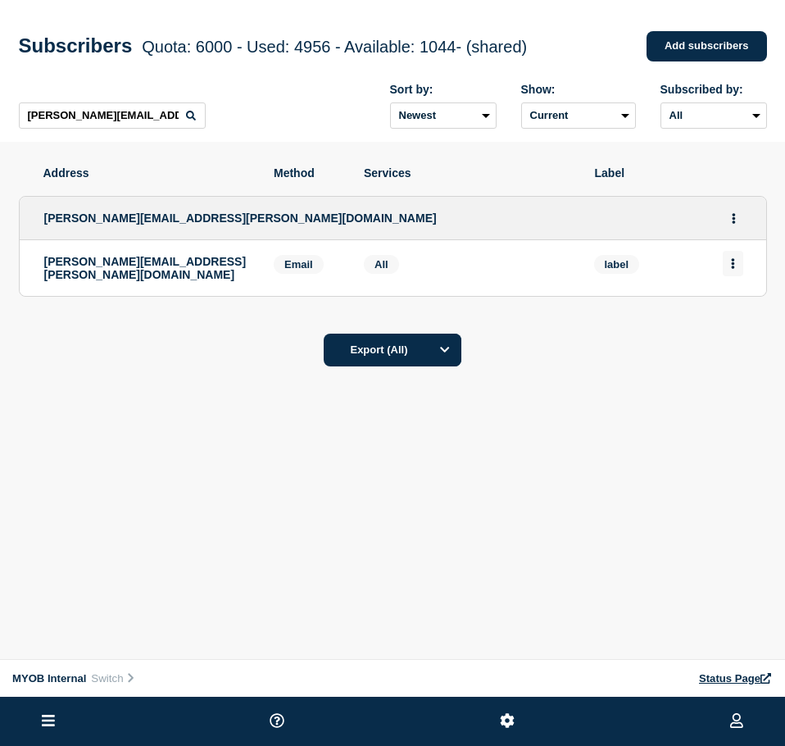
click at [723, 262] on button "Actions" at bounding box center [733, 263] width 20 height 25
click at [711, 312] on div "Delete" at bounding box center [733, 309] width 77 height 59
click at [718, 316] on button "Delete" at bounding box center [733, 310] width 31 height 12
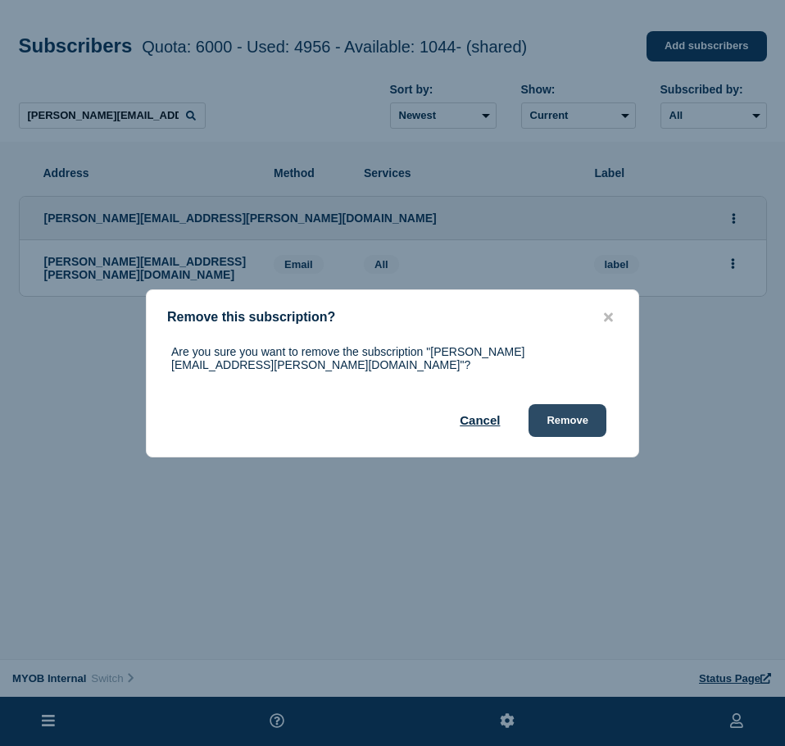
click at [590, 404] on button "Remove" at bounding box center [567, 420] width 78 height 33
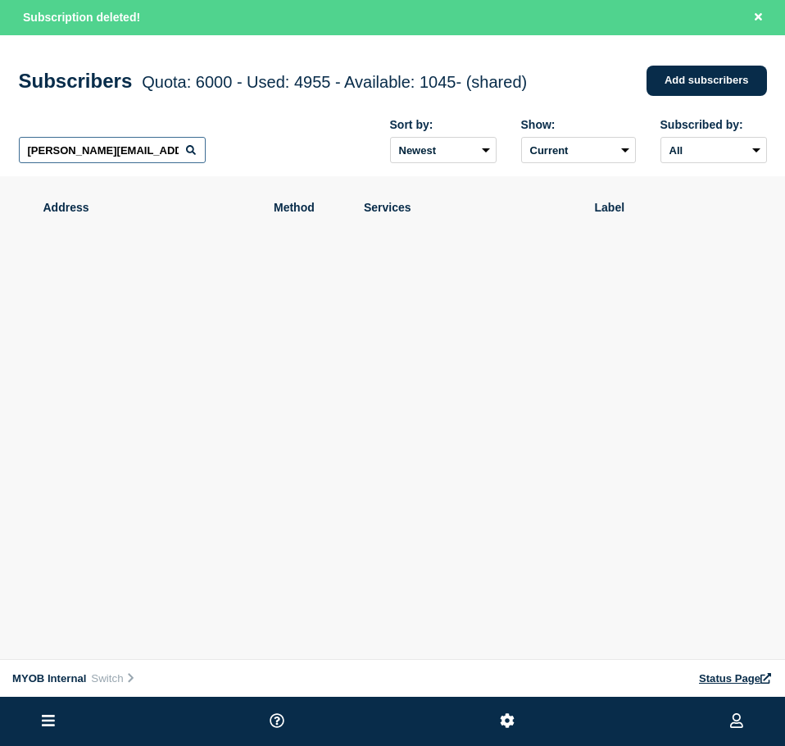
click at [170, 163] on input "[PERSON_NAME][EMAIL_ADDRESS][PERSON_NAME][DOMAIN_NAME]" at bounding box center [112, 150] width 187 height 26
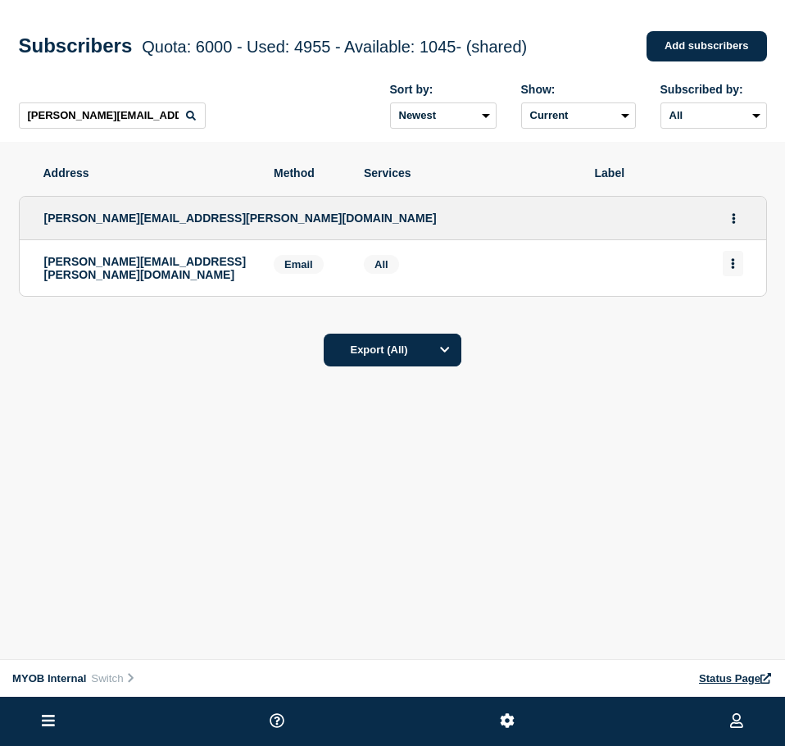
click at [726, 261] on button "Actions" at bounding box center [733, 263] width 20 height 25
click at [732, 313] on button "Delete" at bounding box center [733, 310] width 31 height 12
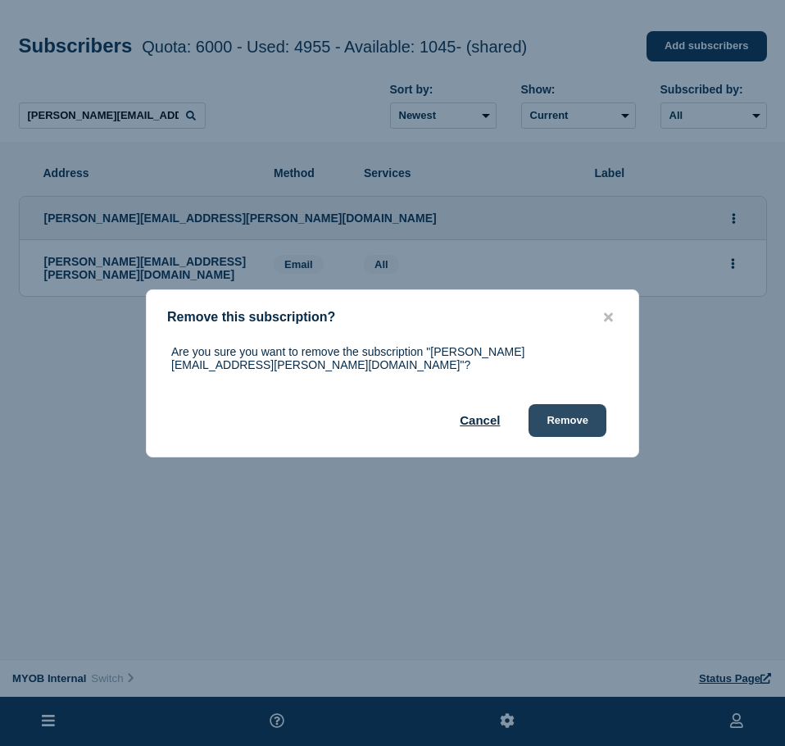
click at [552, 406] on button "Remove" at bounding box center [567, 420] width 78 height 33
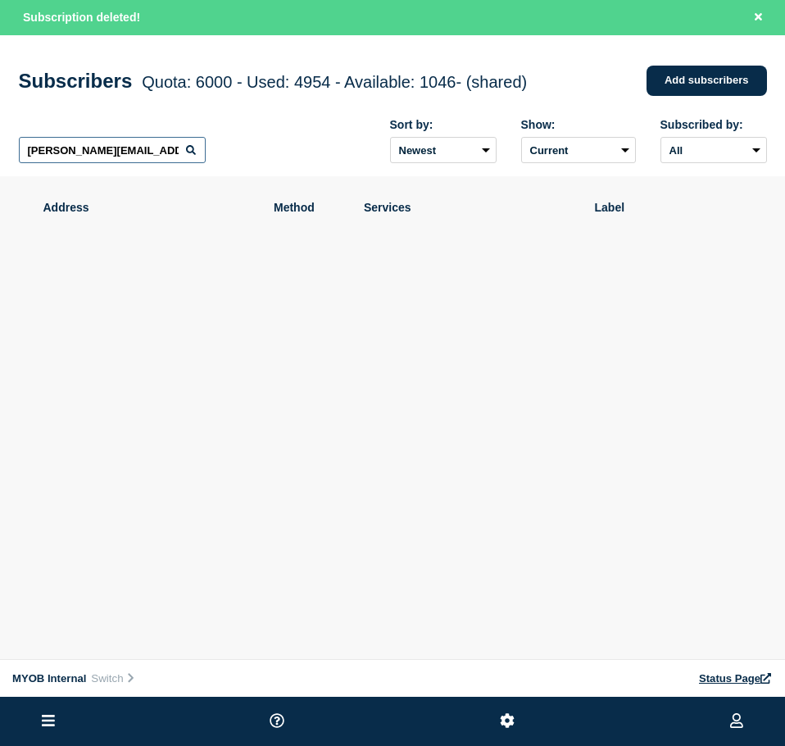
click at [98, 153] on input "[PERSON_NAME][EMAIL_ADDRESS][PERSON_NAME][DOMAIN_NAME]" at bounding box center [112, 150] width 187 height 26
click at [96, 153] on input "[PERSON_NAME][EMAIL_ADDRESS][PERSON_NAME][DOMAIN_NAME]" at bounding box center [112, 150] width 187 height 26
click at [114, 161] on input "[PERSON_NAME][EMAIL_ADDRESS][PERSON_NAME][DOMAIN_NAME]" at bounding box center [112, 150] width 187 height 26
click at [115, 161] on input "[PERSON_NAME][EMAIL_ADDRESS][PERSON_NAME][DOMAIN_NAME]" at bounding box center [112, 150] width 187 height 26
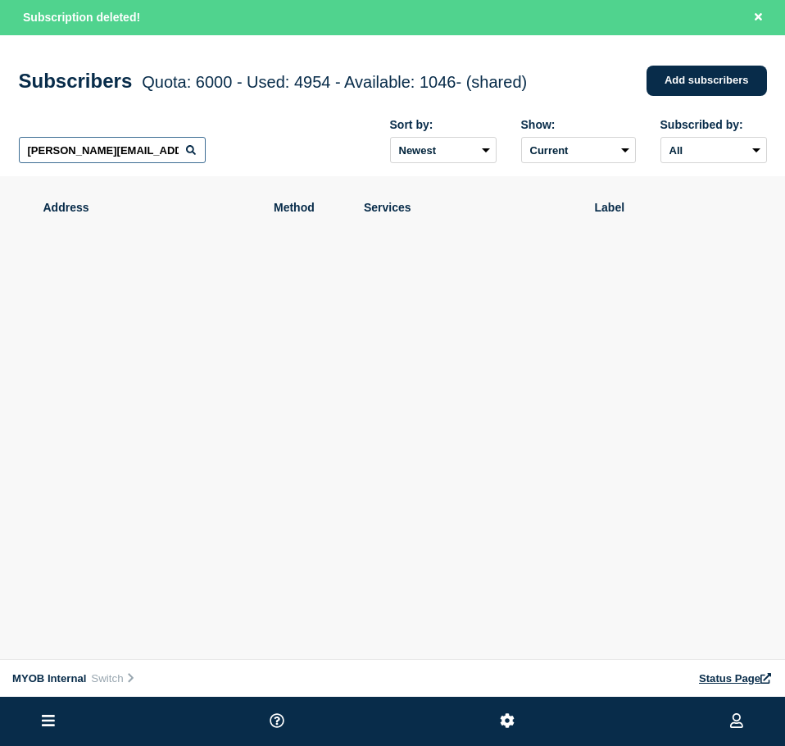
click at [115, 161] on input "[PERSON_NAME][EMAIL_ADDRESS][PERSON_NAME][DOMAIN_NAME]" at bounding box center [112, 150] width 187 height 26
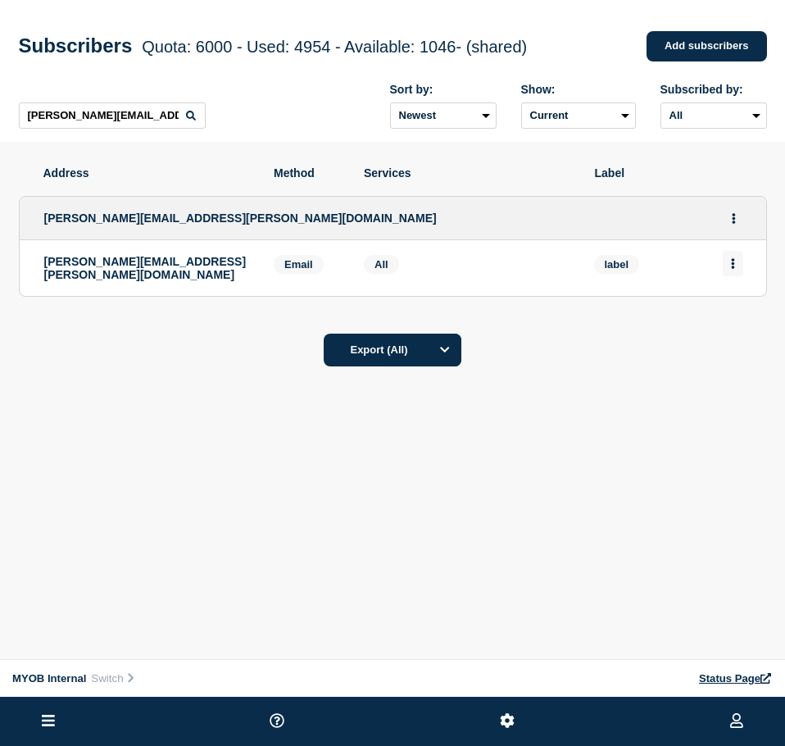
click at [733, 266] on icon "Actions" at bounding box center [732, 263] width 3 height 11
click at [740, 315] on button "Delete" at bounding box center [733, 310] width 31 height 12
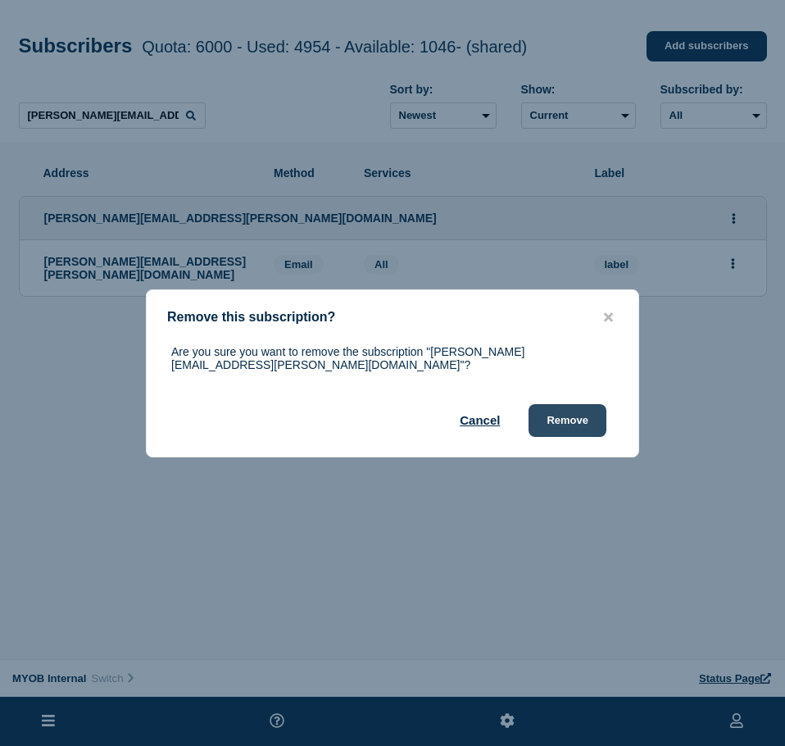
click at [590, 412] on button "Remove" at bounding box center [567, 420] width 78 height 33
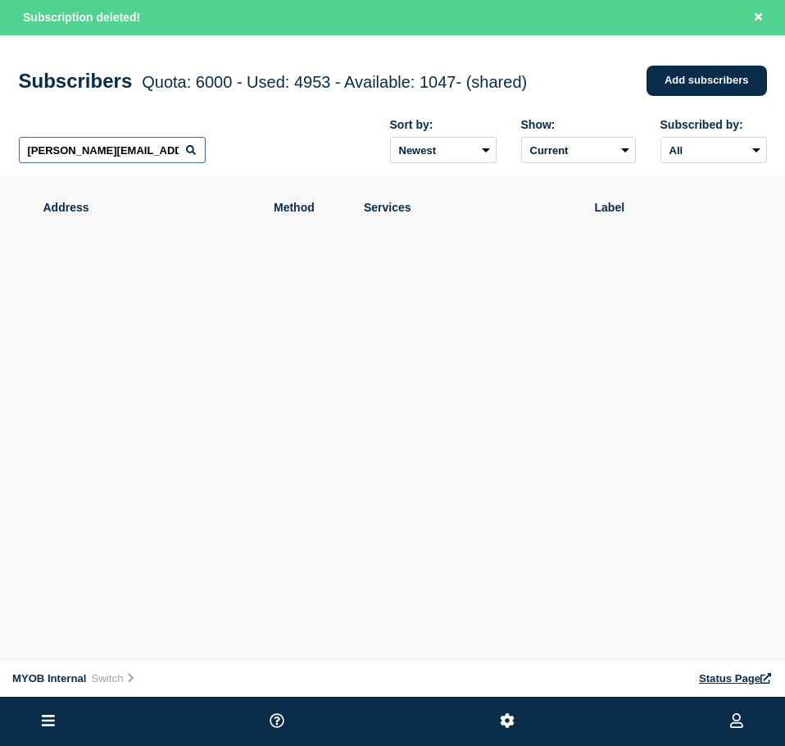
click at [122, 163] on input "[PERSON_NAME][EMAIL_ADDRESS][PERSON_NAME][DOMAIN_NAME]" at bounding box center [112, 150] width 187 height 26
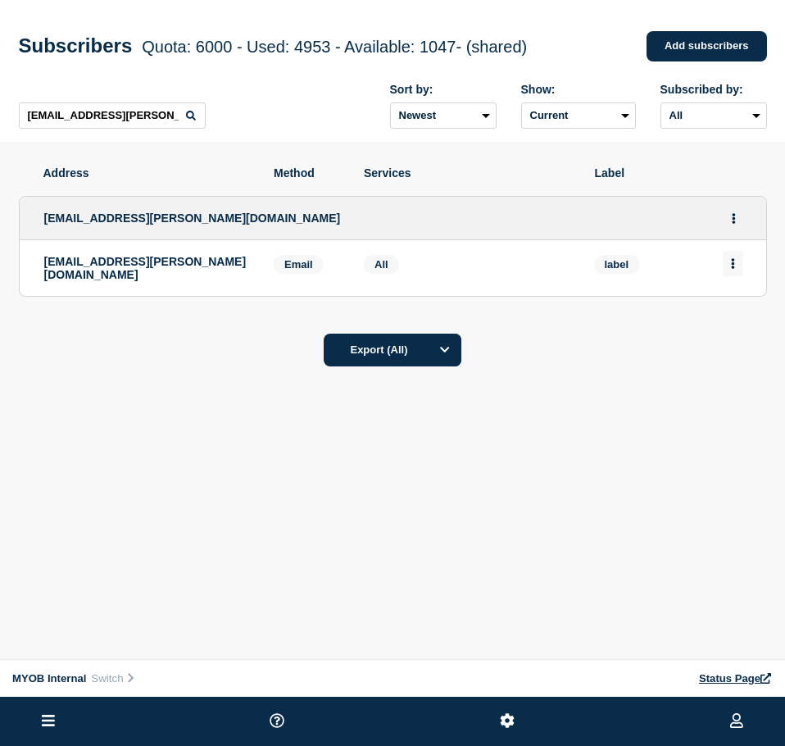
click at [739, 263] on button "Actions" at bounding box center [733, 263] width 20 height 25
click at [732, 310] on button "Delete" at bounding box center [733, 310] width 31 height 12
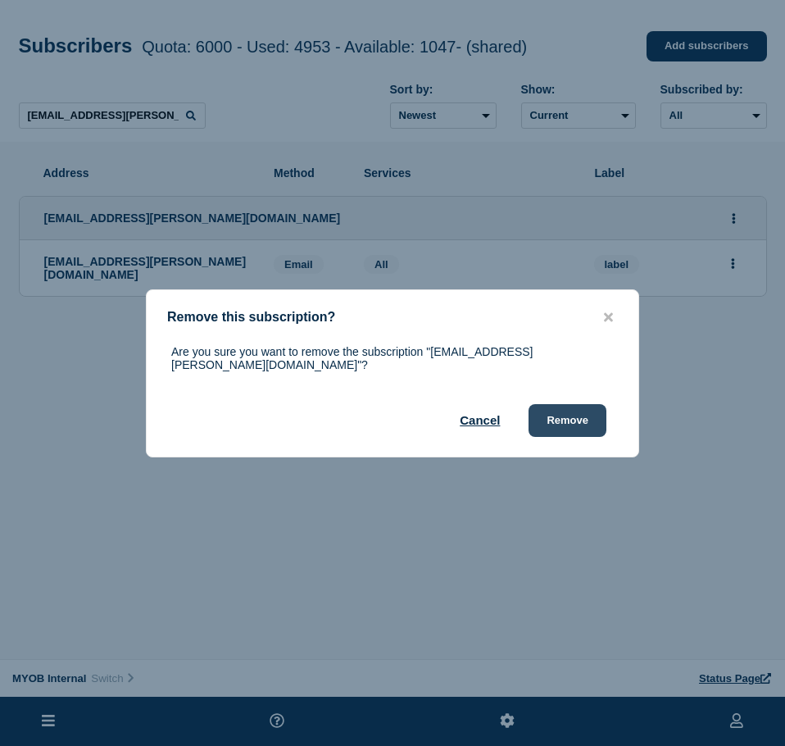
click at [546, 404] on button "Remove" at bounding box center [567, 420] width 78 height 33
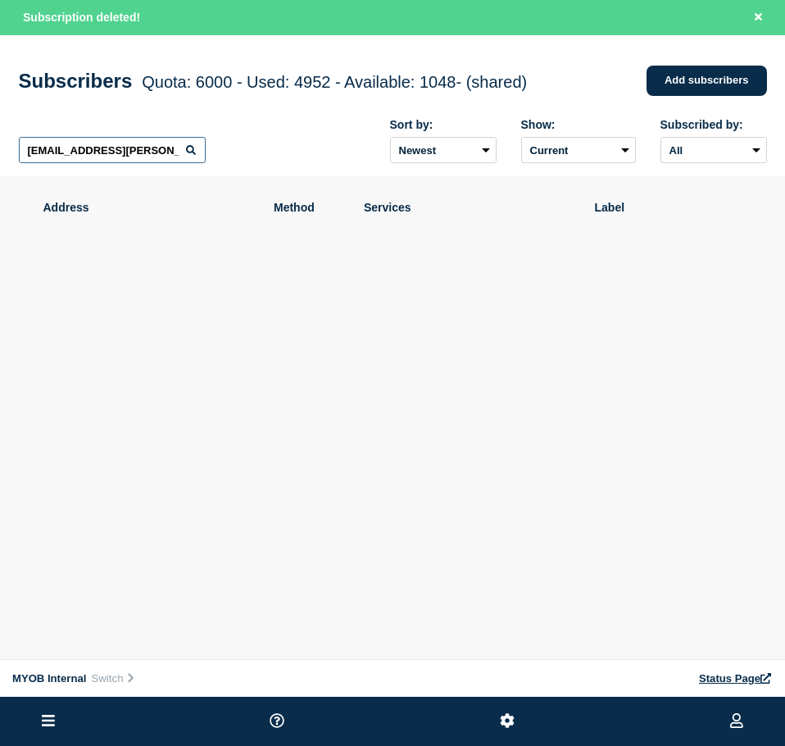
click at [152, 146] on input "[EMAIL_ADDRESS][PERSON_NAME][DOMAIN_NAME]" at bounding box center [112, 150] width 187 height 26
drag, startPoint x: 152, startPoint y: 146, endPoint x: 143, endPoint y: 145, distance: 9.9
click at [150, 146] on input "[EMAIL_ADDRESS][PERSON_NAME][DOMAIN_NAME]" at bounding box center [112, 150] width 187 height 26
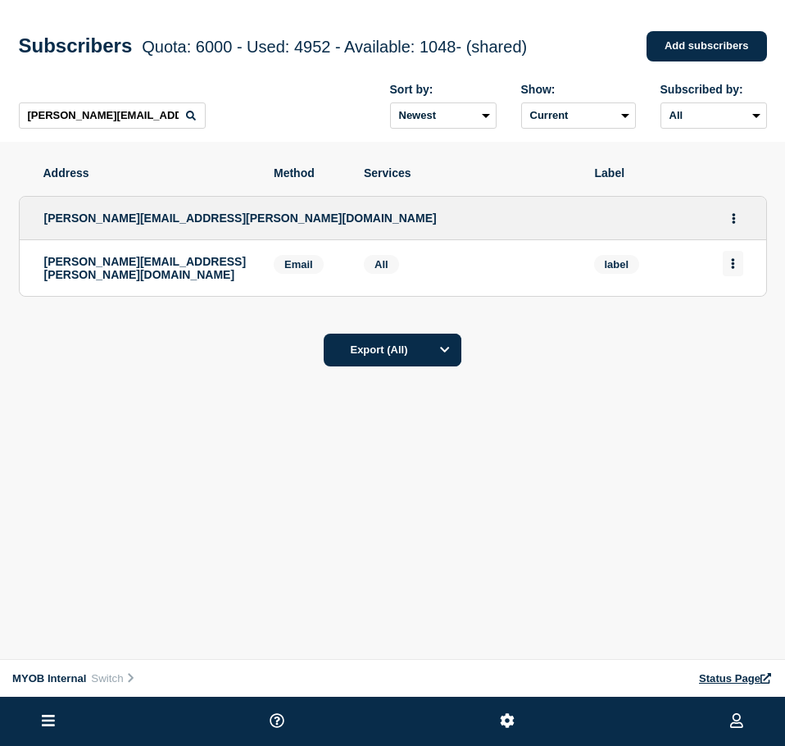
click at [741, 268] on button "Actions" at bounding box center [733, 263] width 20 height 25
click at [737, 310] on button "Delete" at bounding box center [733, 310] width 31 height 12
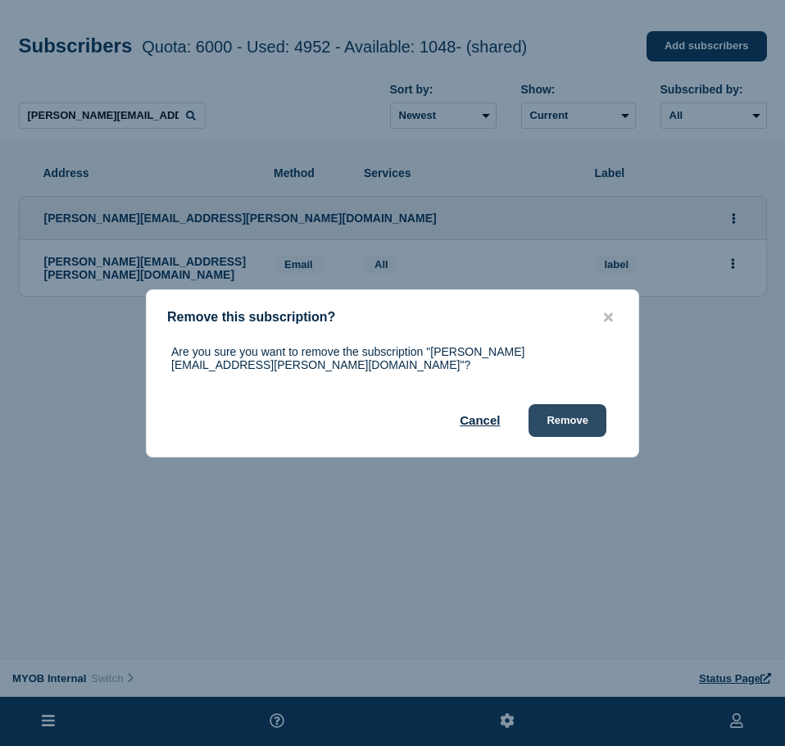
drag, startPoint x: 564, startPoint y: 408, endPoint x: 574, endPoint y: 409, distance: 9.9
click at [564, 409] on button "Remove" at bounding box center [567, 420] width 78 height 33
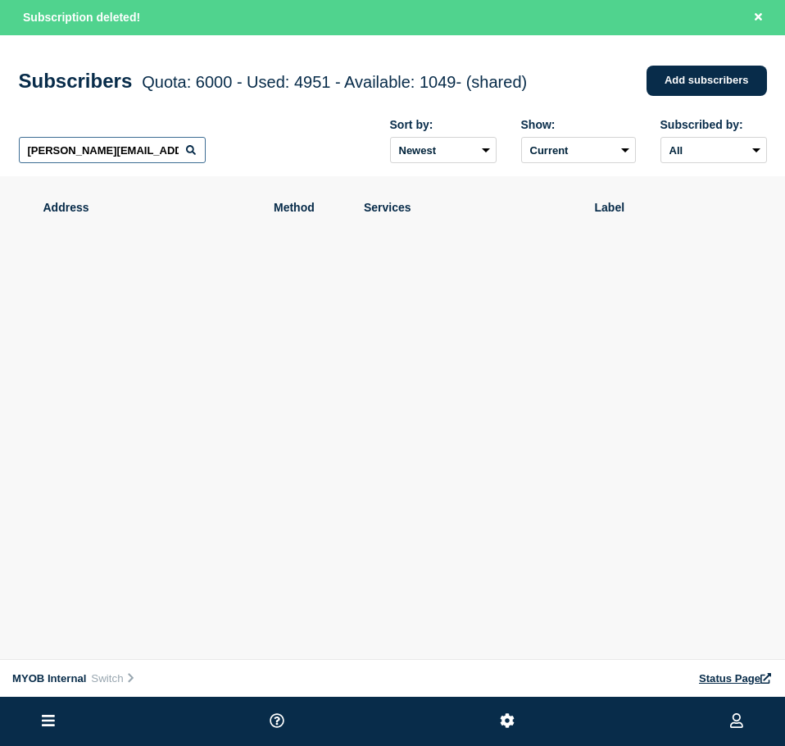
click at [184, 148] on input "[PERSON_NAME][EMAIL_ADDRESS][PERSON_NAME][DOMAIN_NAME]" at bounding box center [112, 150] width 187 height 26
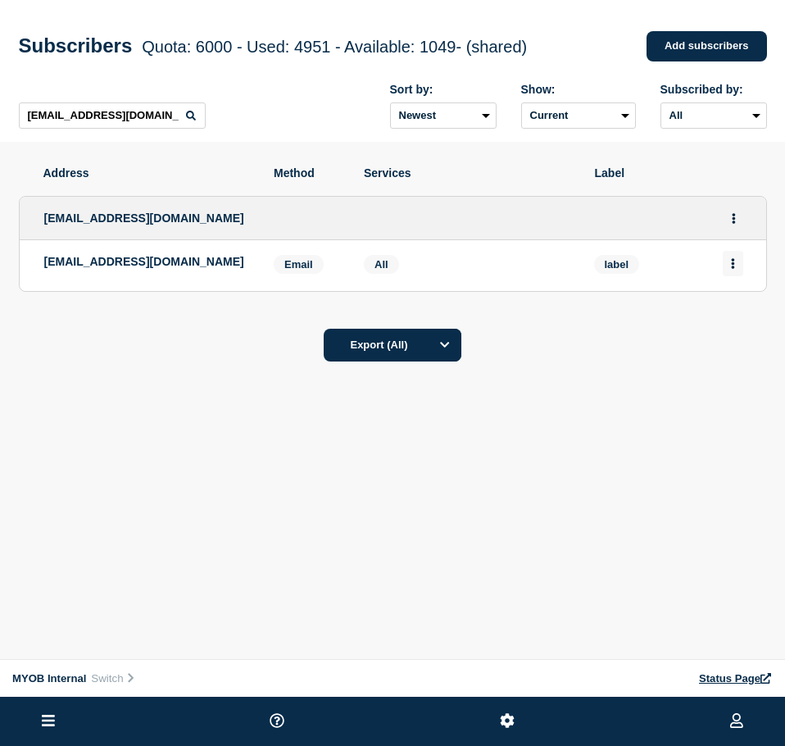
click at [732, 266] on icon "Actions" at bounding box center [732, 263] width 3 height 11
click at [737, 316] on button "Delete" at bounding box center [733, 310] width 31 height 12
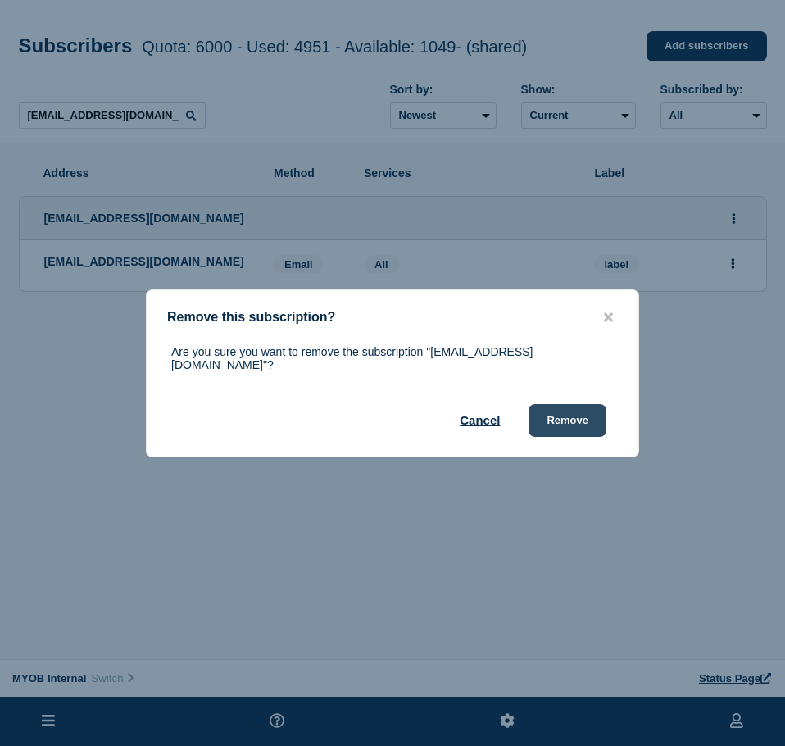
click at [552, 415] on button "Remove" at bounding box center [567, 420] width 78 height 33
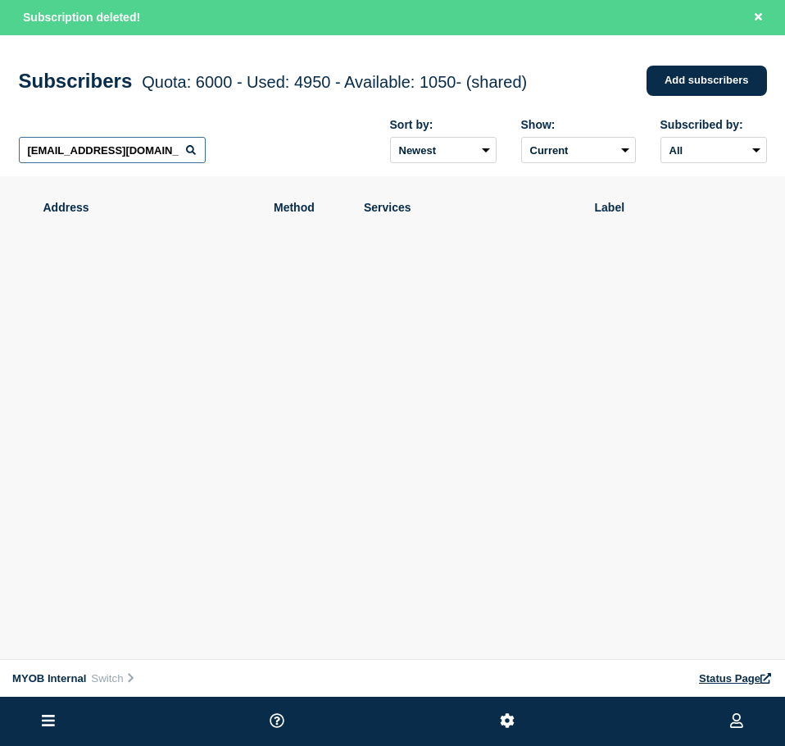
click at [154, 152] on input "[EMAIL_ADDRESS][DOMAIN_NAME]" at bounding box center [112, 150] width 187 height 26
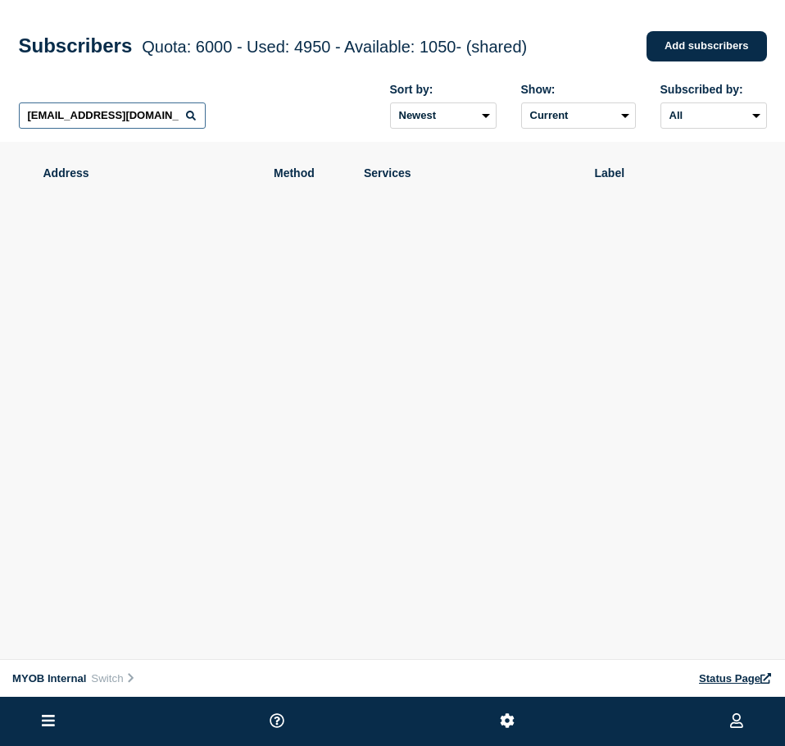
click at [161, 112] on input "[EMAIL_ADDRESS][DOMAIN_NAME]" at bounding box center [112, 115] width 187 height 26
click at [165, 116] on input "[EMAIL_ADDRESS][DOMAIN_NAME]" at bounding box center [112, 115] width 187 height 26
click at [160, 114] on input "[EMAIL_ADDRESS][DOMAIN_NAME]" at bounding box center [112, 115] width 187 height 26
click
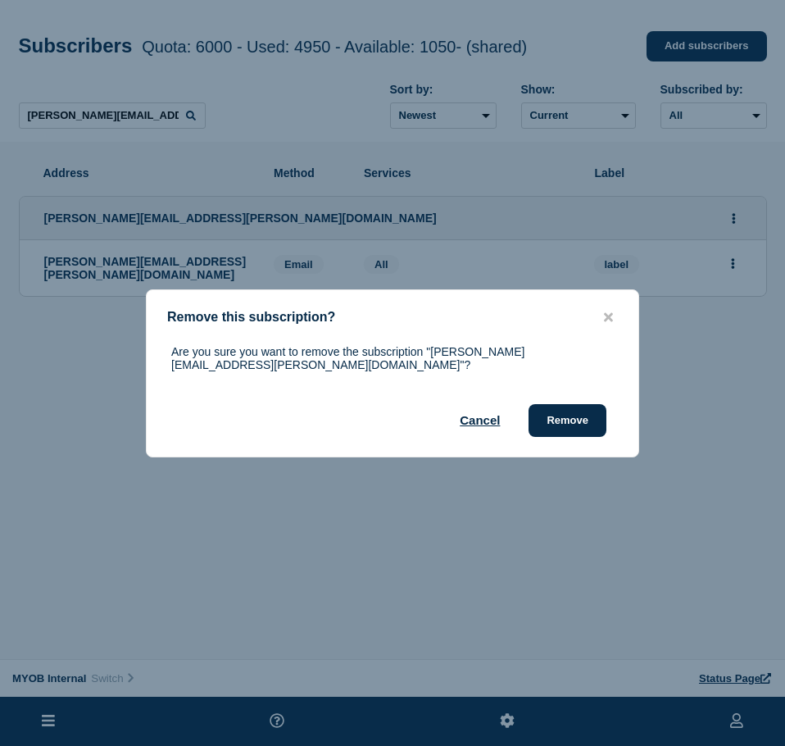
drag, startPoint x: 586, startPoint y: 415, endPoint x: 683, endPoint y: 392, distance: 100.0
drag, startPoint x: 562, startPoint y: 415, endPoint x: 720, endPoint y: 315, distance: 187.5
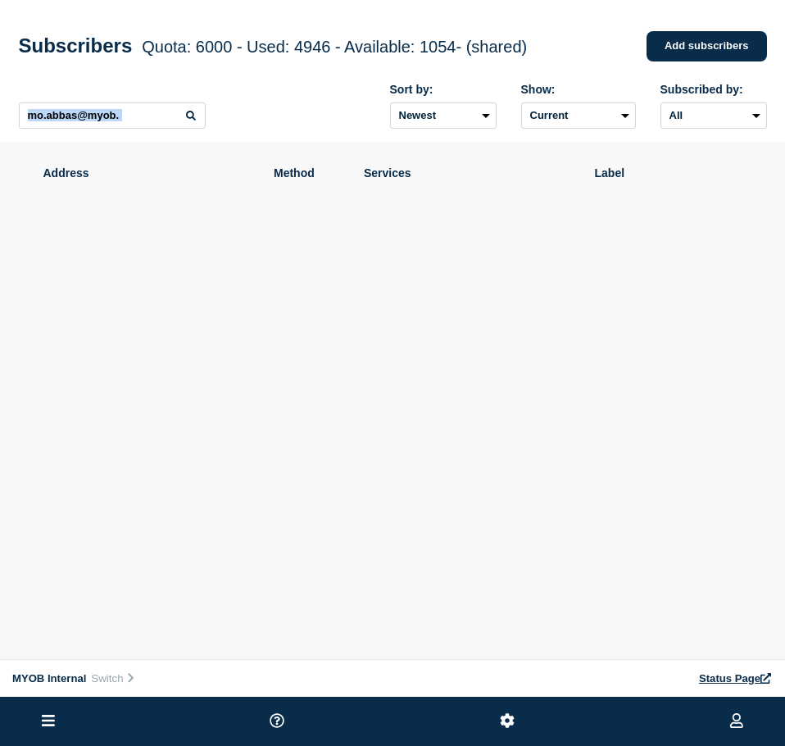
drag, startPoint x: 152, startPoint y: 134, endPoint x: 154, endPoint y: 126, distance: 8.4
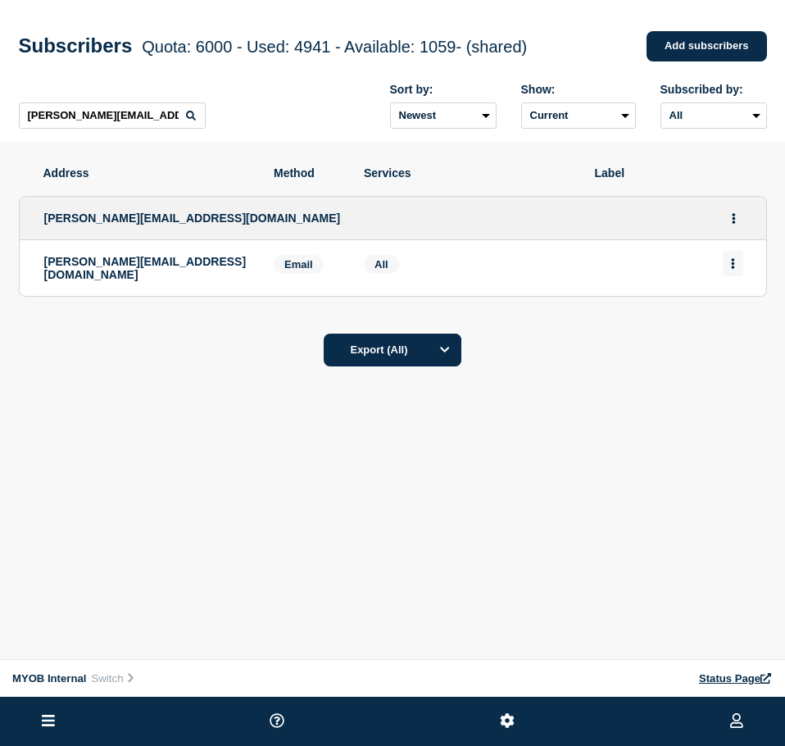
drag, startPoint x: 729, startPoint y: 263, endPoint x: 738, endPoint y: 261, distance: 9.2
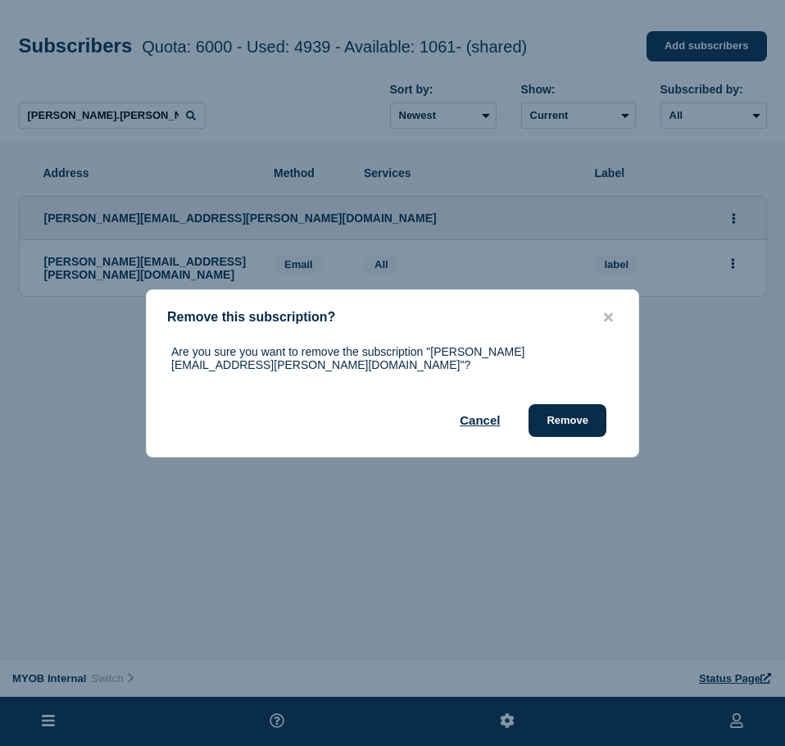
drag, startPoint x: 575, startPoint y: 415, endPoint x: 632, endPoint y: 407, distance: 57.1
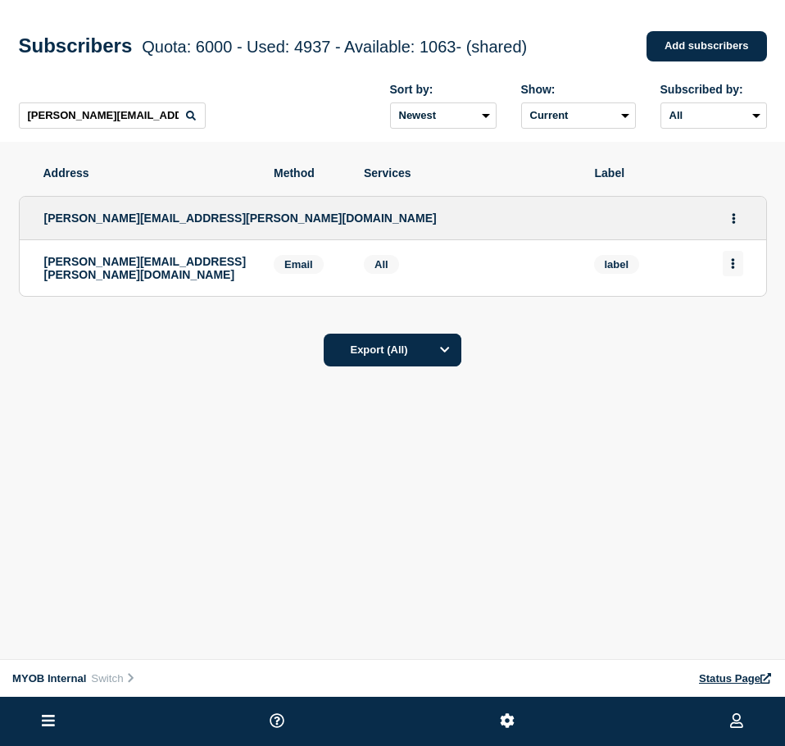
drag, startPoint x: 740, startPoint y: 262, endPoint x: 725, endPoint y: 278, distance: 21.4
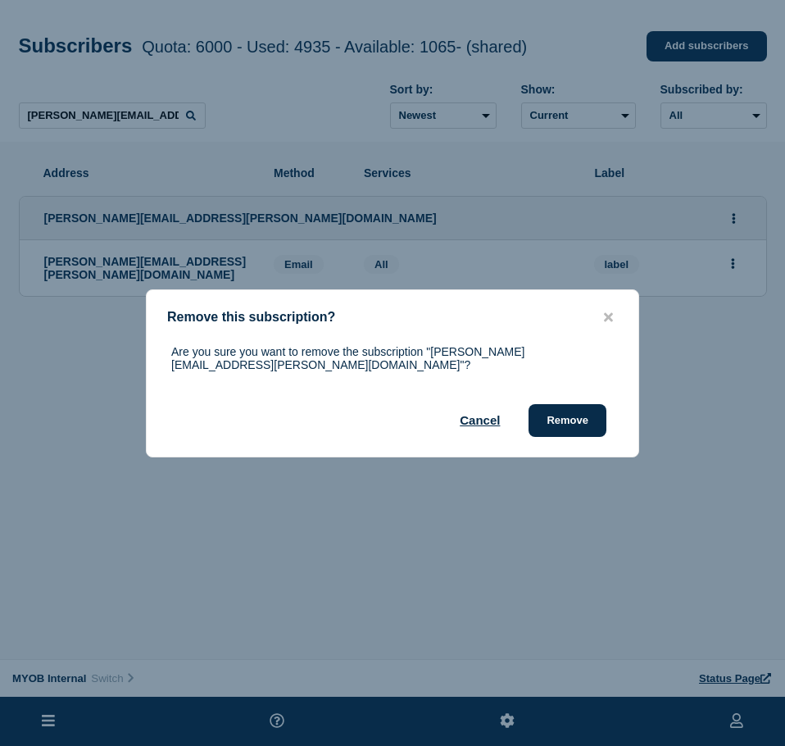
drag, startPoint x: 582, startPoint y: 410, endPoint x: 626, endPoint y: 416, distance: 44.6
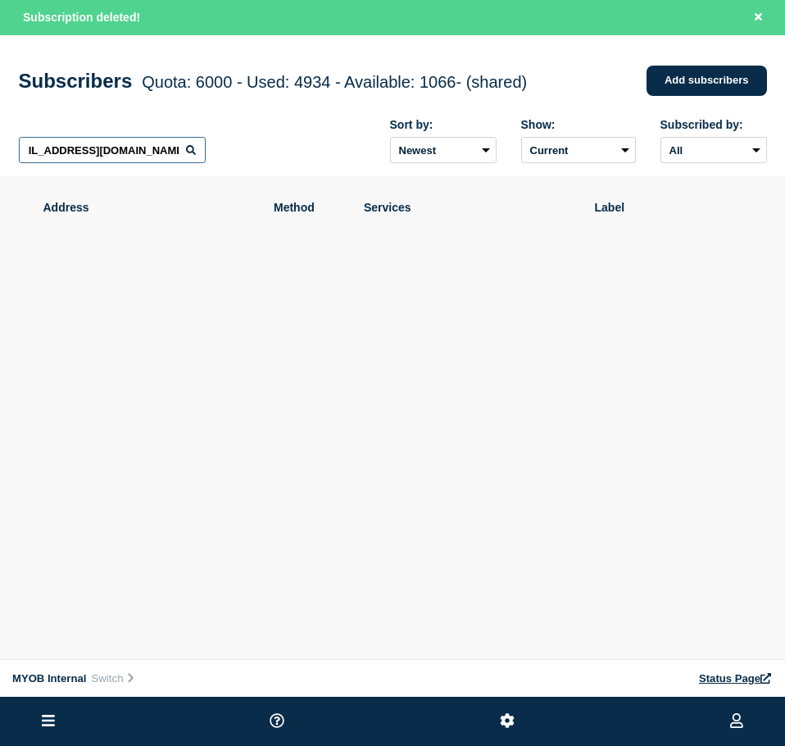
scroll to position [0, 23]
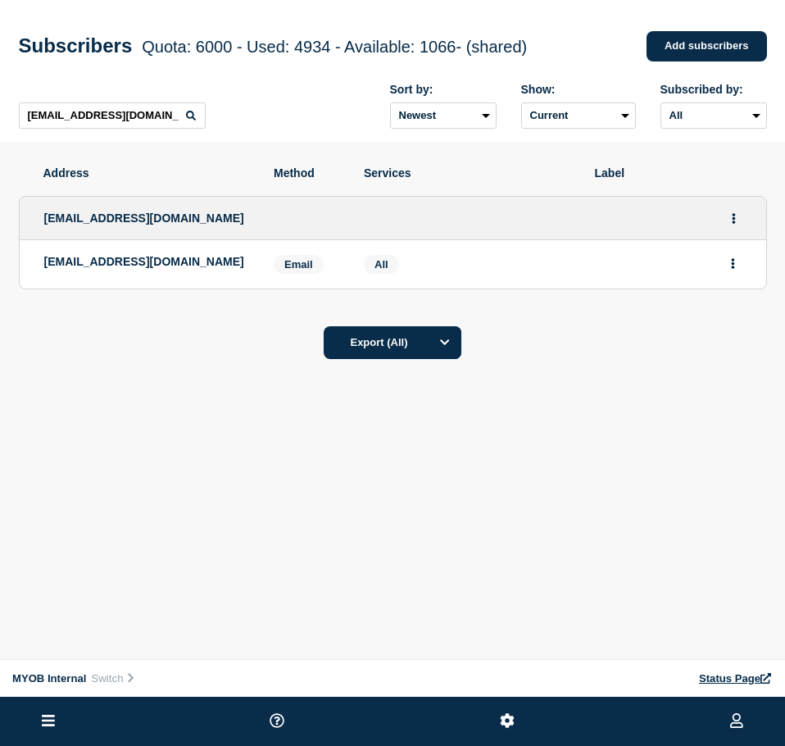
drag, startPoint x: 737, startPoint y: 269, endPoint x: 742, endPoint y: 281, distance: 13.6
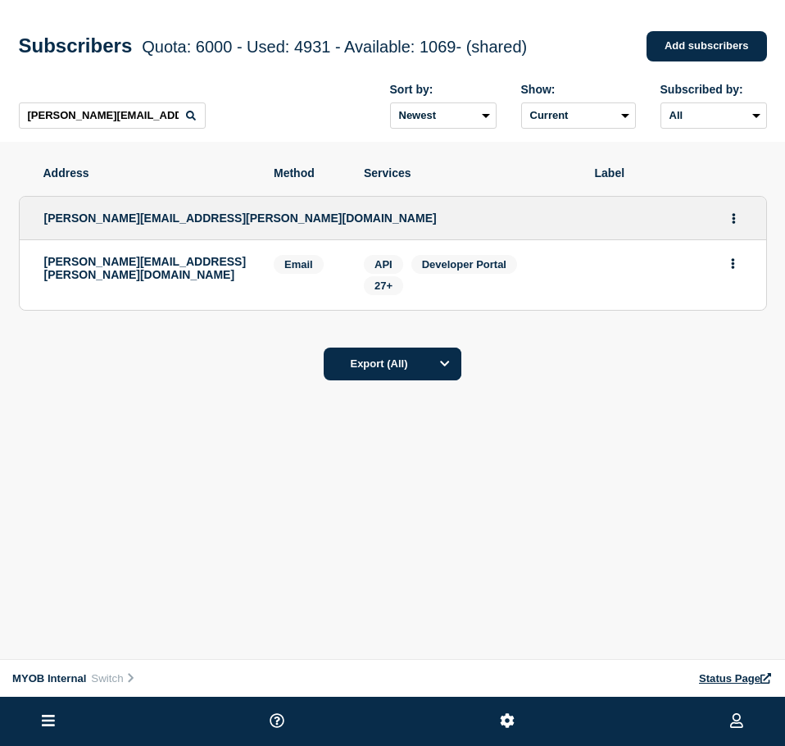
drag, startPoint x: 727, startPoint y: 270, endPoint x: 723, endPoint y: 280, distance: 11.4
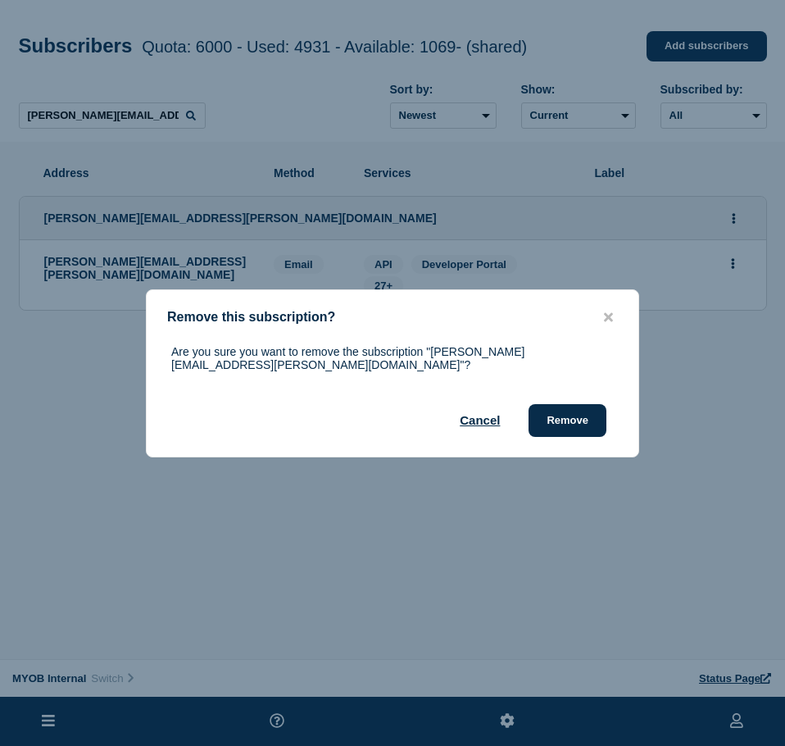
drag, startPoint x: 578, startPoint y: 418, endPoint x: 474, endPoint y: 379, distance: 110.9
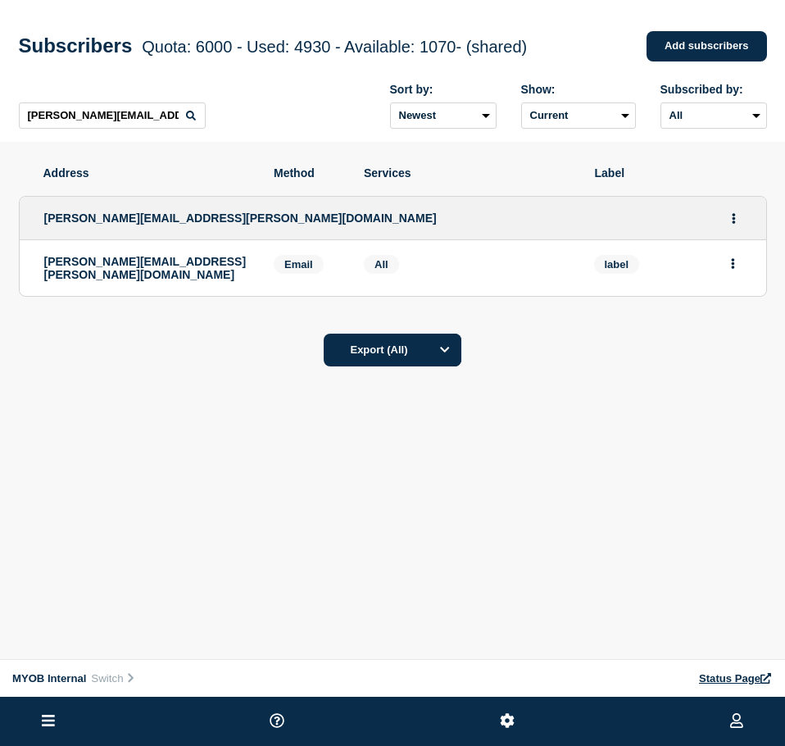
drag, startPoint x: 730, startPoint y: 261, endPoint x: 723, endPoint y: 281, distance: 20.7
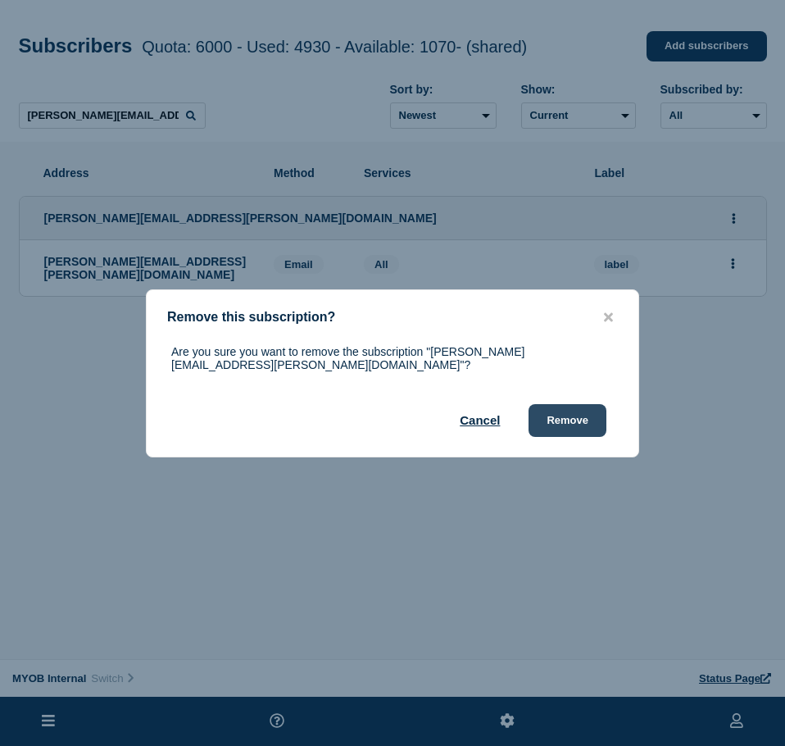
drag, startPoint x: 587, startPoint y: 416, endPoint x: 599, endPoint y: 413, distance: 11.9
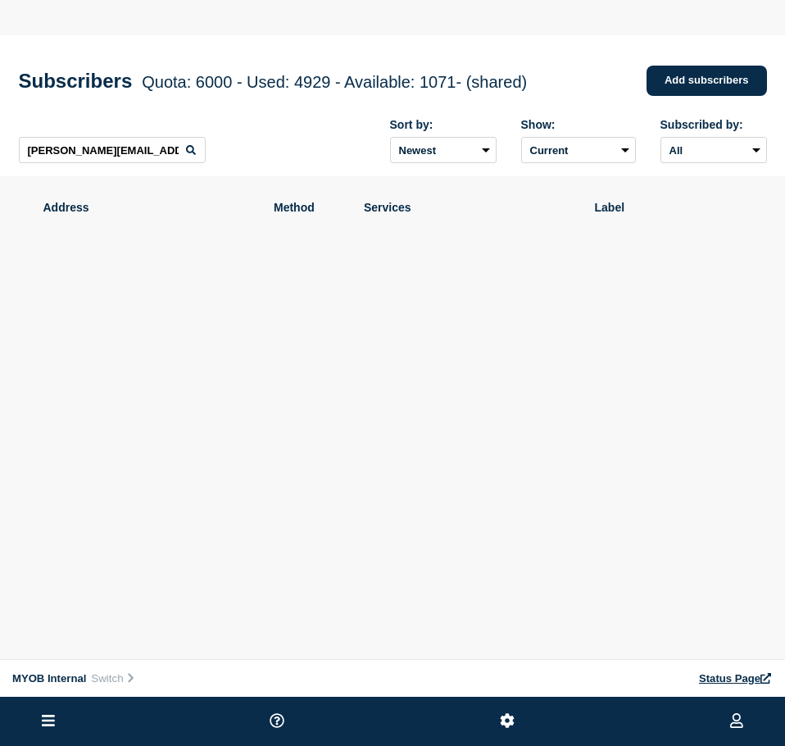
drag, startPoint x: 261, startPoint y: 198, endPoint x: 296, endPoint y: 223, distance: 42.3
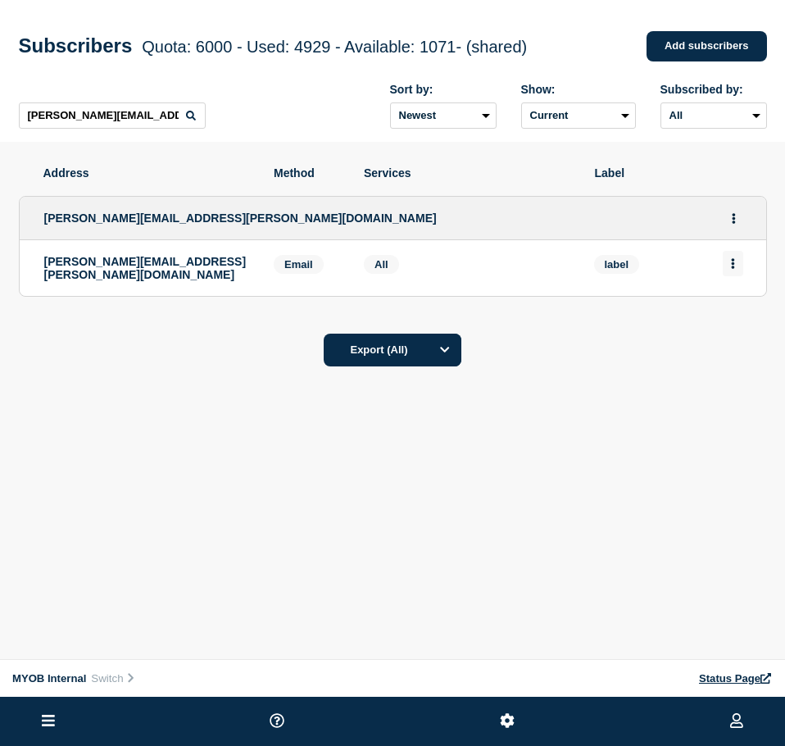
drag, startPoint x: 296, startPoint y: 223, endPoint x: 741, endPoint y: 274, distance: 448.7
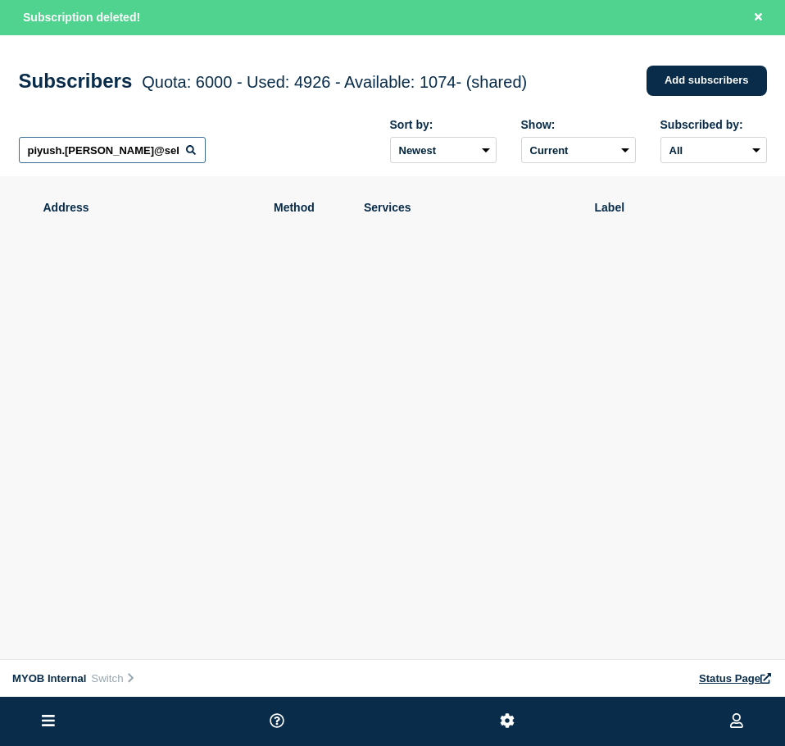
scroll to position [0, 75]
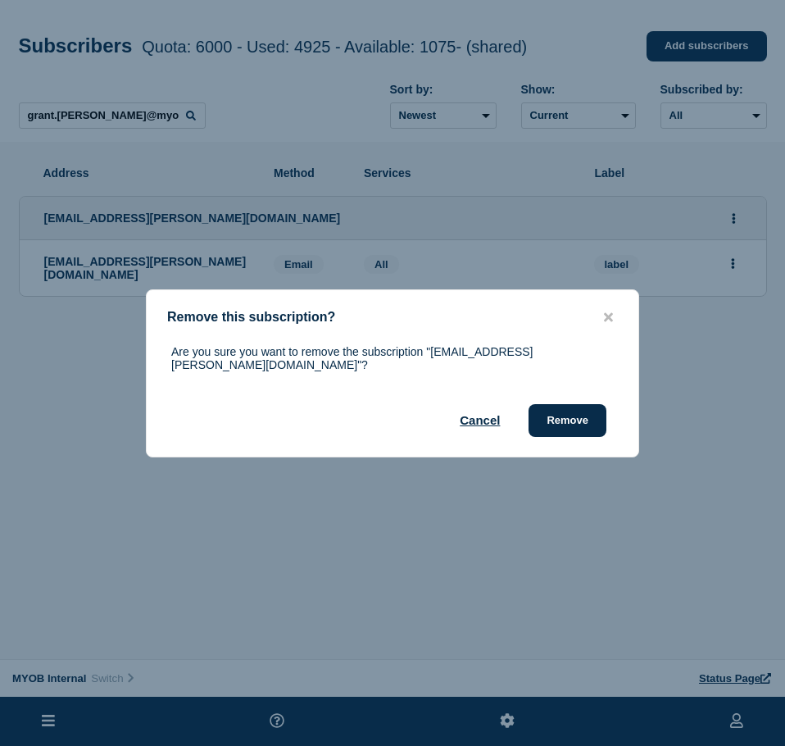
drag, startPoint x: 584, startPoint y: 409, endPoint x: 708, endPoint y: 383, distance: 126.3
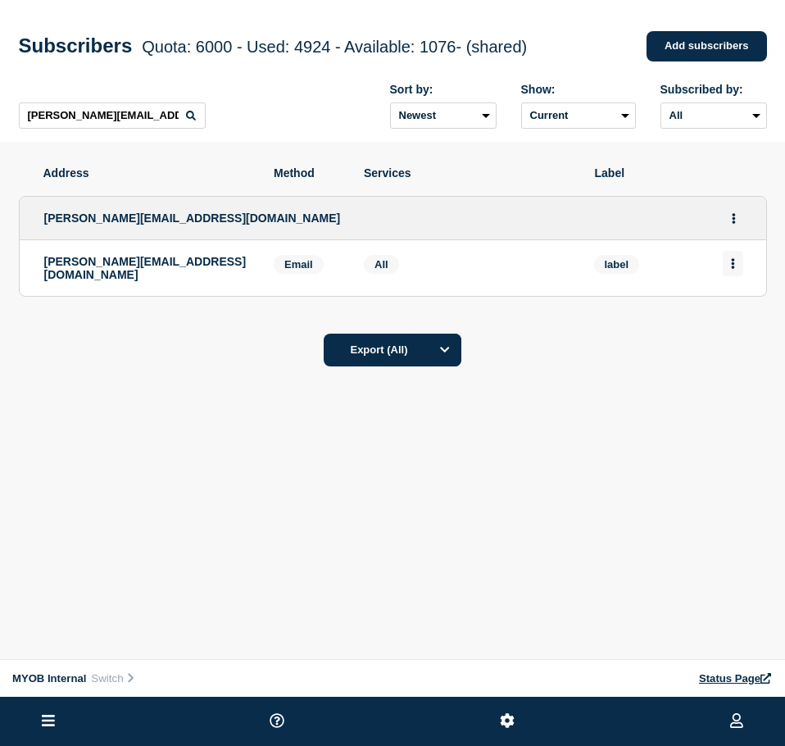
drag, startPoint x: 730, startPoint y: 266, endPoint x: 732, endPoint y: 276, distance: 10.0
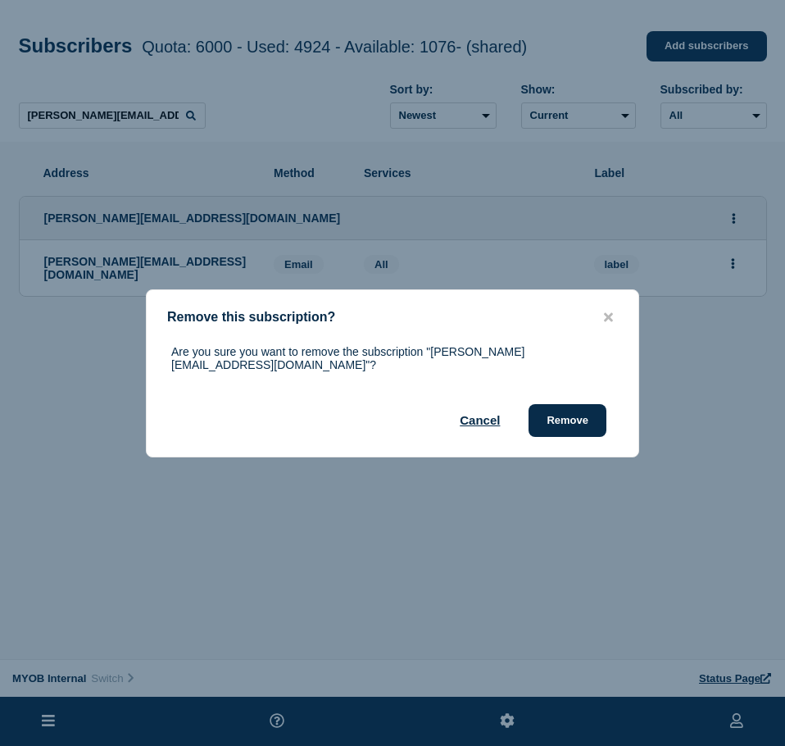
drag, startPoint x: 569, startPoint y: 414, endPoint x: 731, endPoint y: 348, distance: 175.0
drag, startPoint x: 577, startPoint y: 417, endPoint x: 665, endPoint y: 391, distance: 92.3
drag, startPoint x: 563, startPoint y: 415, endPoint x: 783, endPoint y: 374, distance: 224.3
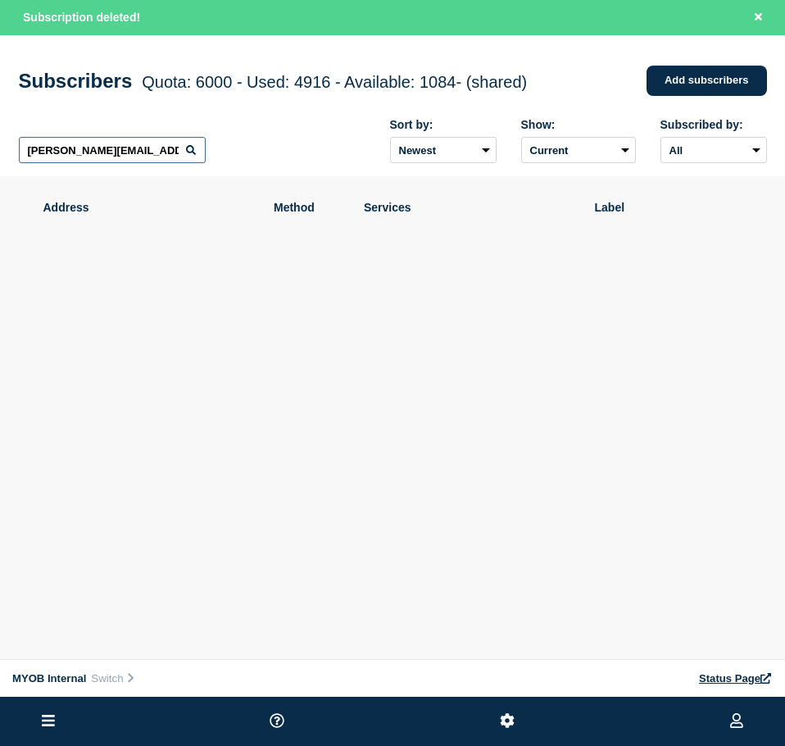
scroll to position [0, 1]
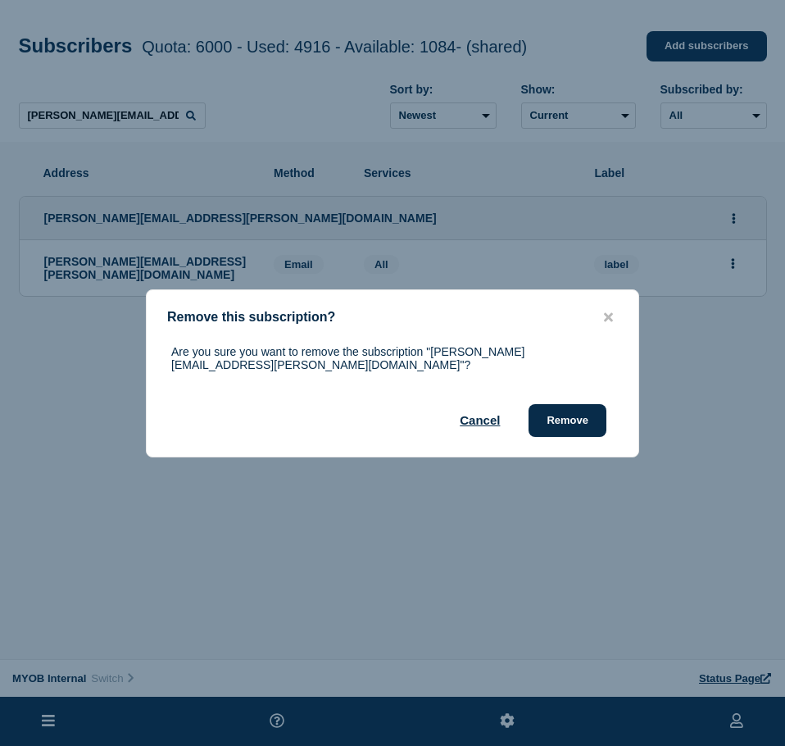
drag, startPoint x: 530, startPoint y: 409, endPoint x: 649, endPoint y: 400, distance: 119.1
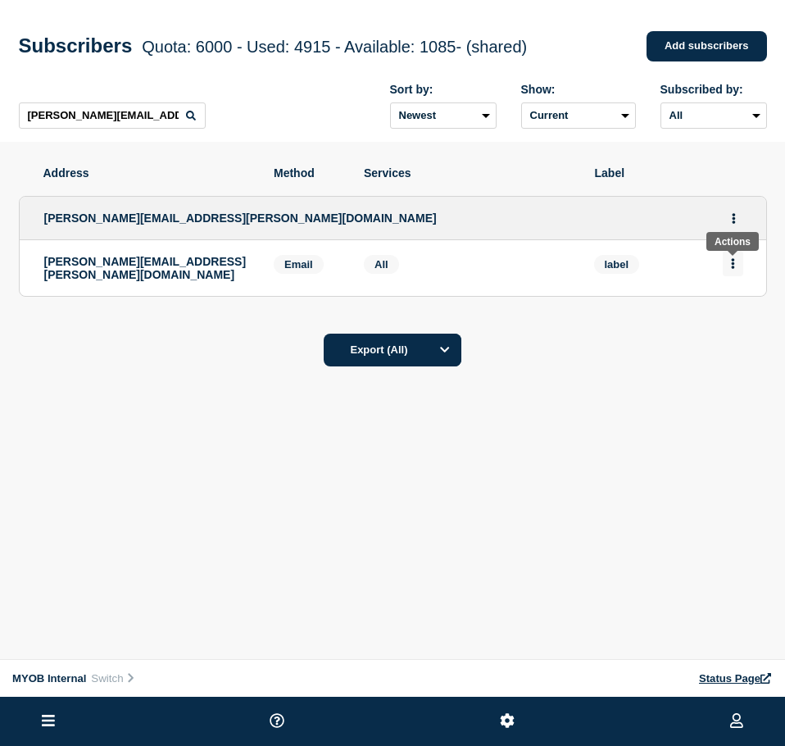
drag, startPoint x: 737, startPoint y: 274, endPoint x: 740, endPoint y: 261, distance: 13.3
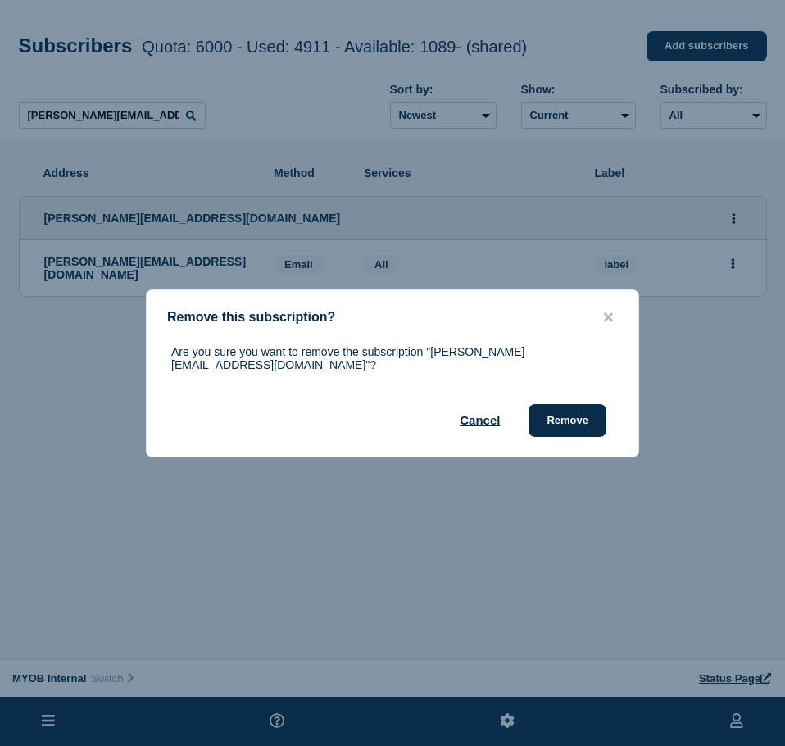
drag, startPoint x: 580, startPoint y: 407, endPoint x: 783, endPoint y: 378, distance: 205.3
drag, startPoint x: 582, startPoint y: 414, endPoint x: 721, endPoint y: 397, distance: 139.5
drag, startPoint x: 560, startPoint y: 411, endPoint x: 714, endPoint y: 342, distance: 168.3
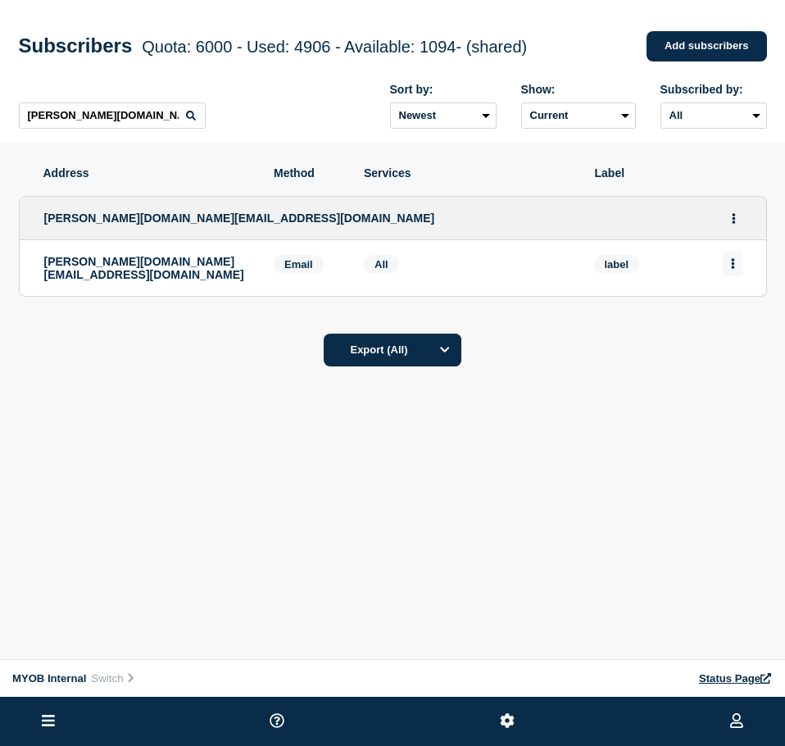
drag, startPoint x: 736, startPoint y: 264, endPoint x: 730, endPoint y: 273, distance: 10.7
drag, startPoint x: 741, startPoint y: 306, endPoint x: 783, endPoint y: 295, distance: 43.3
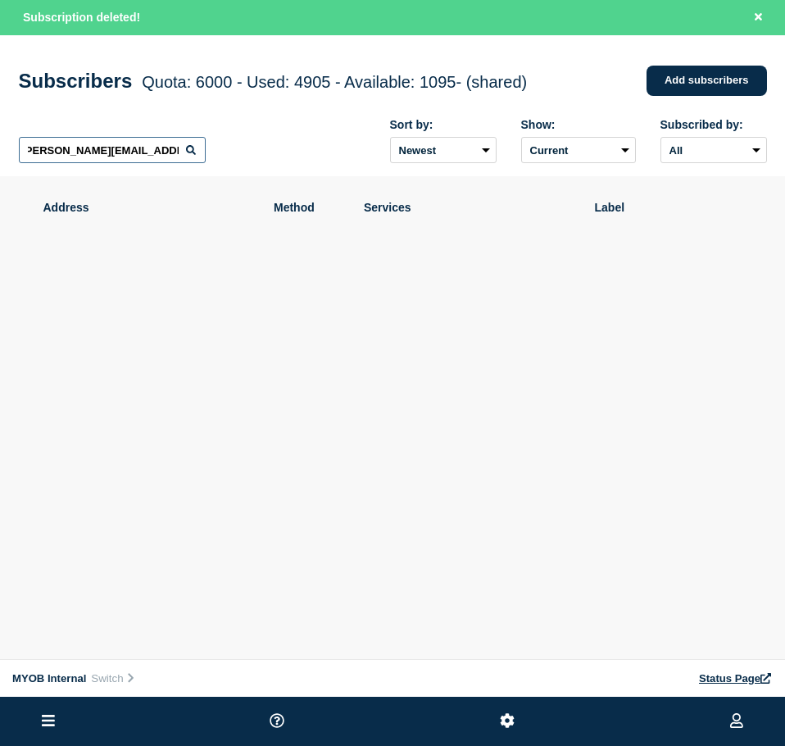
scroll to position [0, 3]
drag, startPoint x: 138, startPoint y: 156, endPoint x: 148, endPoint y: 160, distance: 10.4
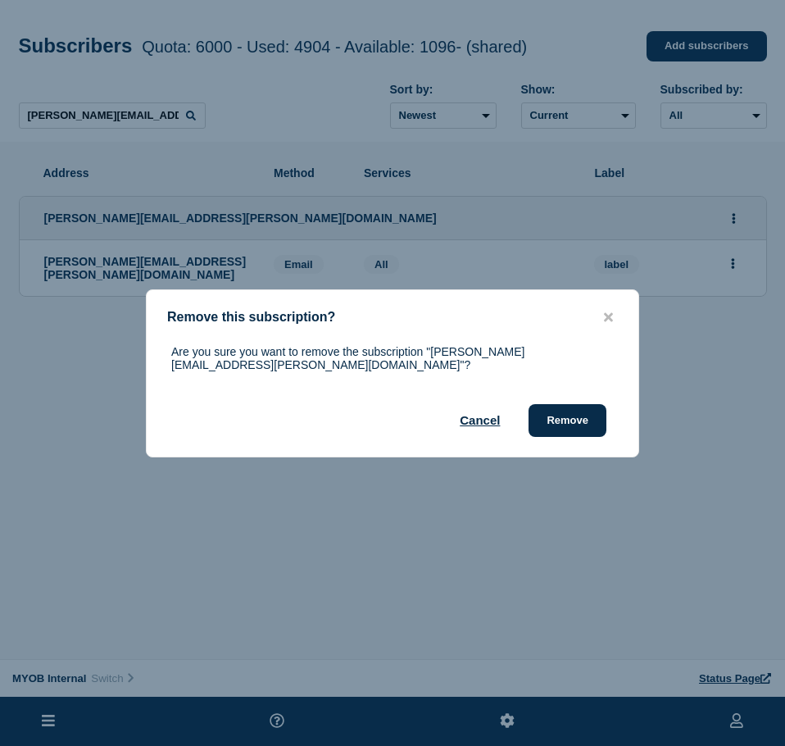
drag, startPoint x: 578, startPoint y: 414, endPoint x: 784, endPoint y: 373, distance: 210.5
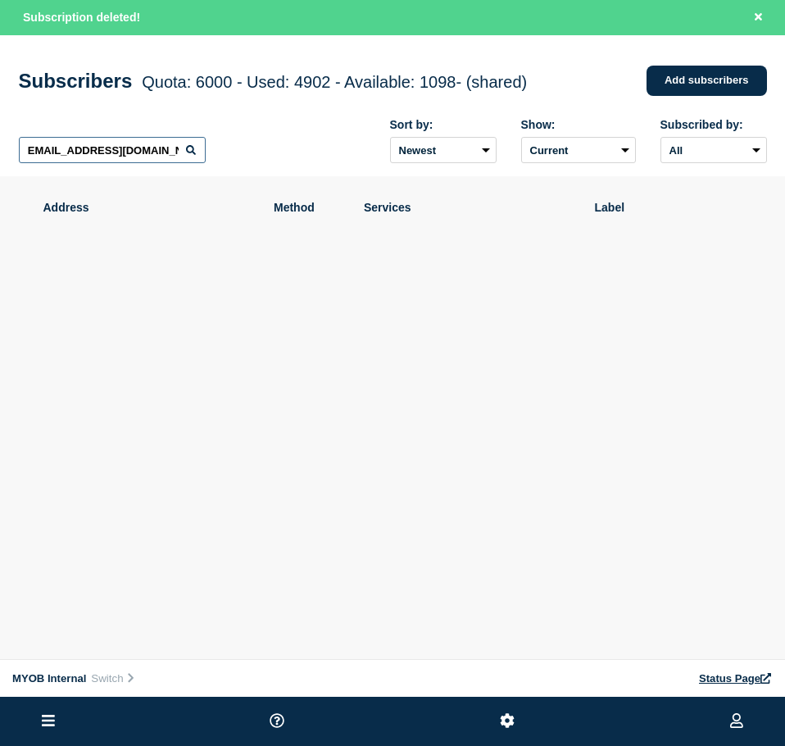
scroll to position [0, 1]
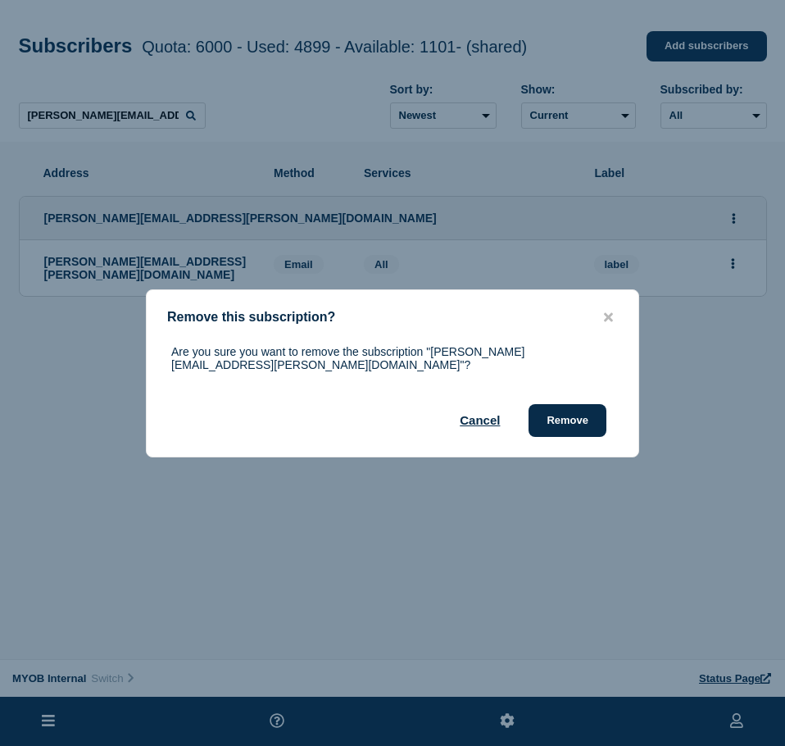
drag, startPoint x: 582, startPoint y: 409, endPoint x: 783, endPoint y: 384, distance: 202.2
drag, startPoint x: 585, startPoint y: 412, endPoint x: 636, endPoint y: 412, distance: 50.8
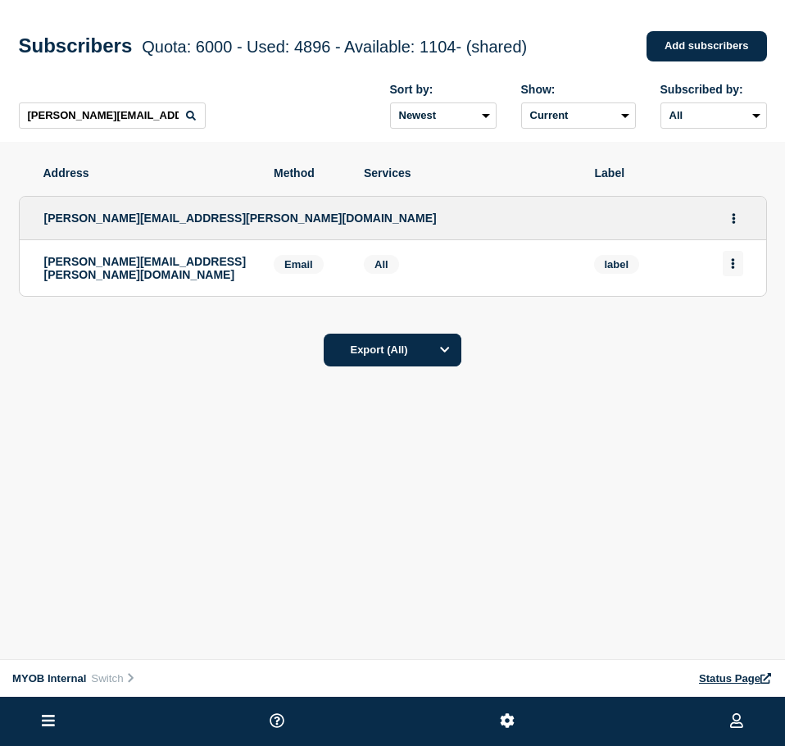
drag, startPoint x: 736, startPoint y: 267, endPoint x: 728, endPoint y: 277, distance: 12.3
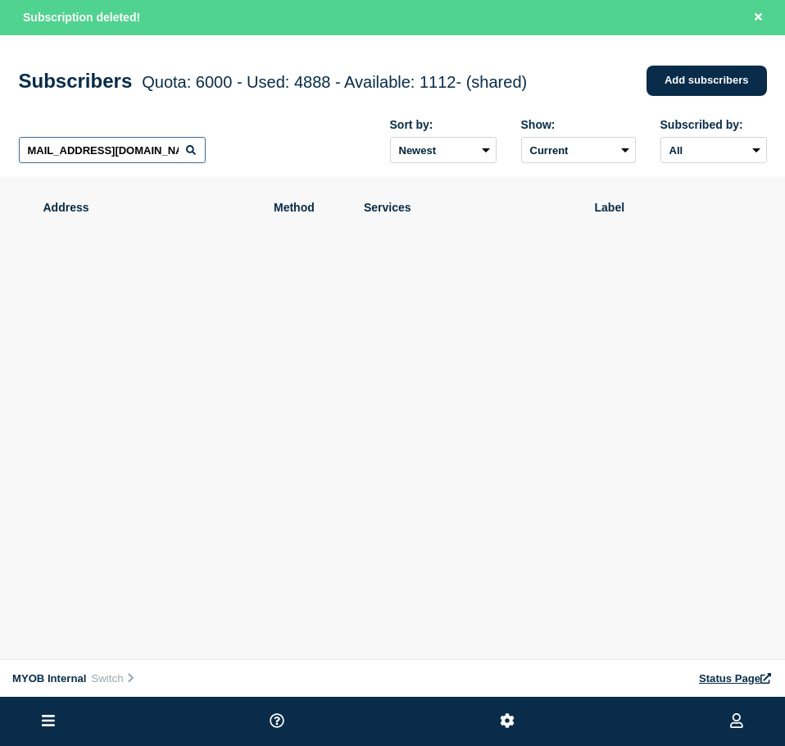
scroll to position [0, 7]
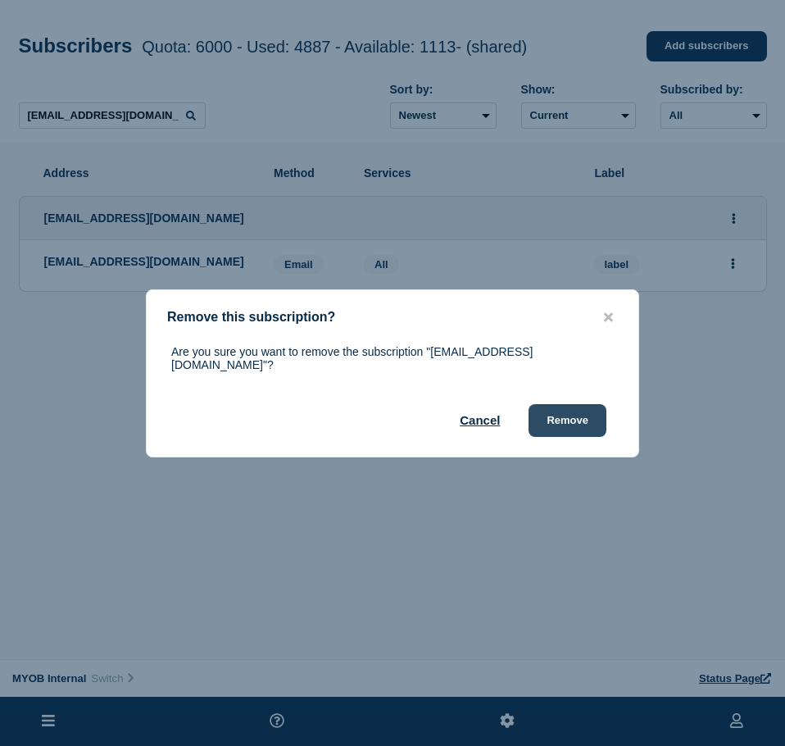
drag, startPoint x: 569, startPoint y: 412, endPoint x: 625, endPoint y: 385, distance: 61.9
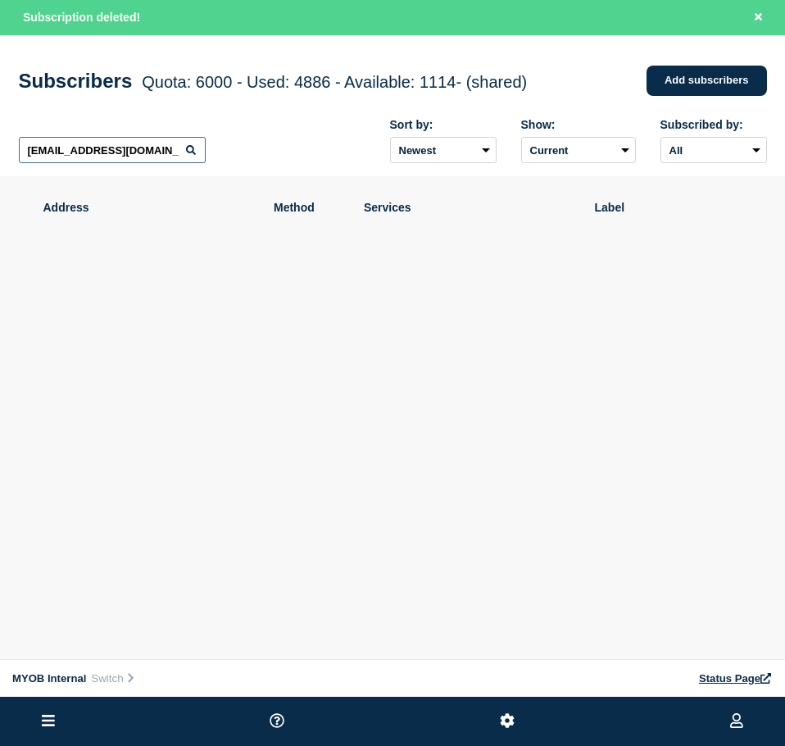
drag, startPoint x: 119, startPoint y: 158, endPoint x: 127, endPoint y: 157, distance: 8.2
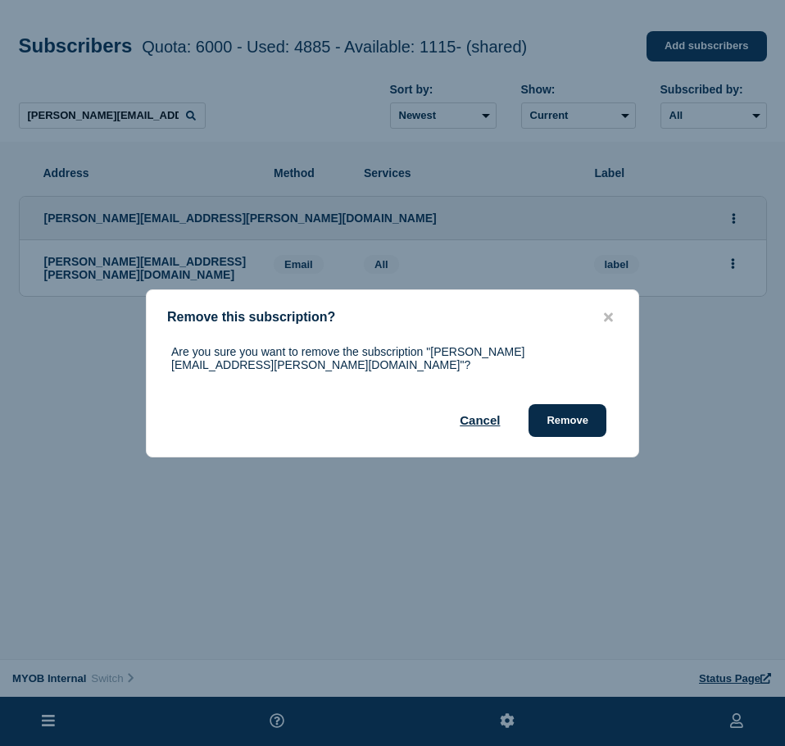
drag, startPoint x: 550, startPoint y: 419, endPoint x: 784, endPoint y: 278, distance: 273.8
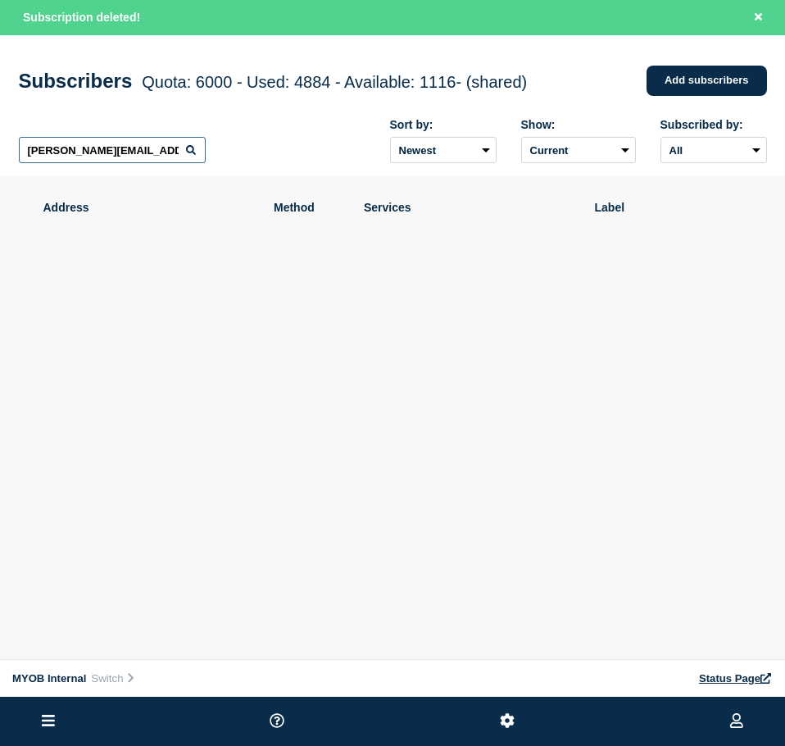
drag, startPoint x: 134, startPoint y: 158, endPoint x: 147, endPoint y: 156, distance: 13.3
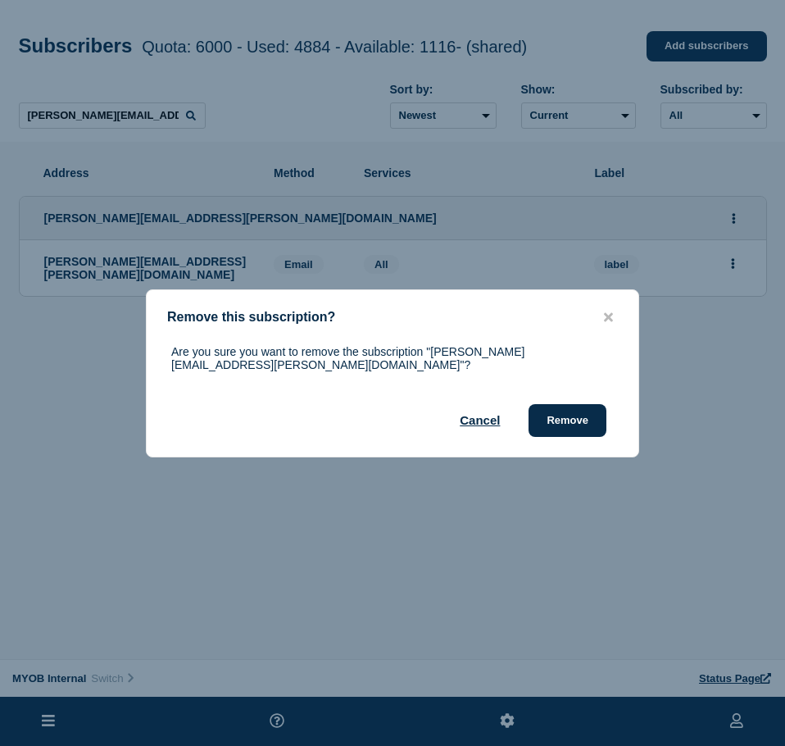
drag, startPoint x: 573, startPoint y: 419, endPoint x: 634, endPoint y: 393, distance: 66.8
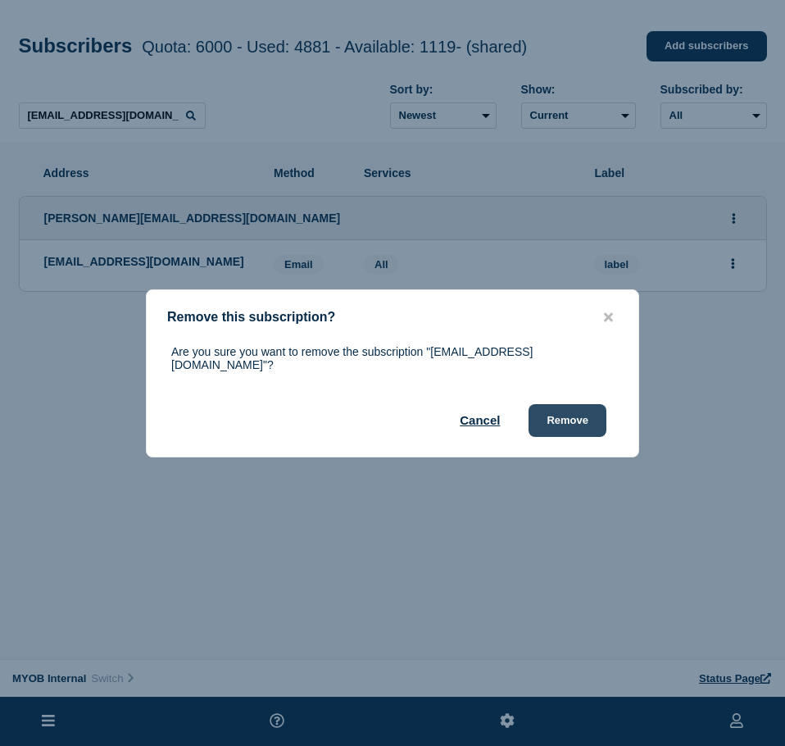
drag, startPoint x: 589, startPoint y: 403, endPoint x: 629, endPoint y: 392, distance: 41.5
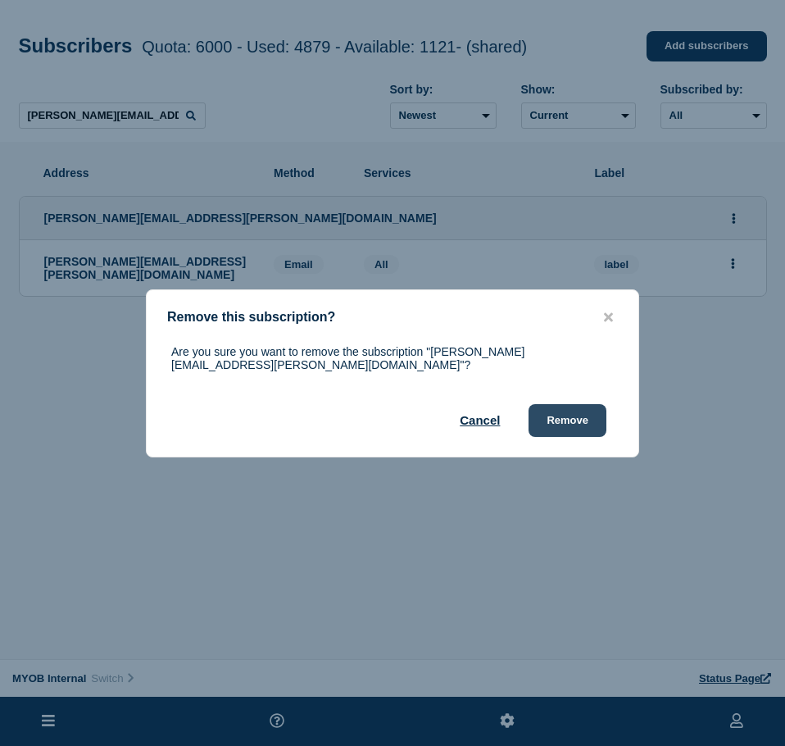
drag, startPoint x: 550, startPoint y: 418, endPoint x: 583, endPoint y: 407, distance: 35.2
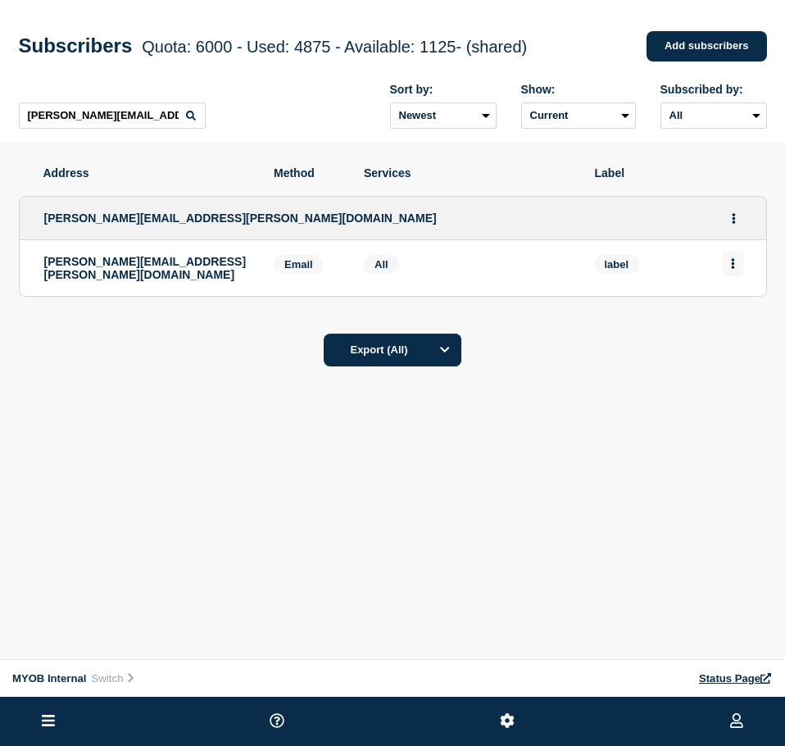
drag, startPoint x: 725, startPoint y: 266, endPoint x: 727, endPoint y: 278, distance: 11.6
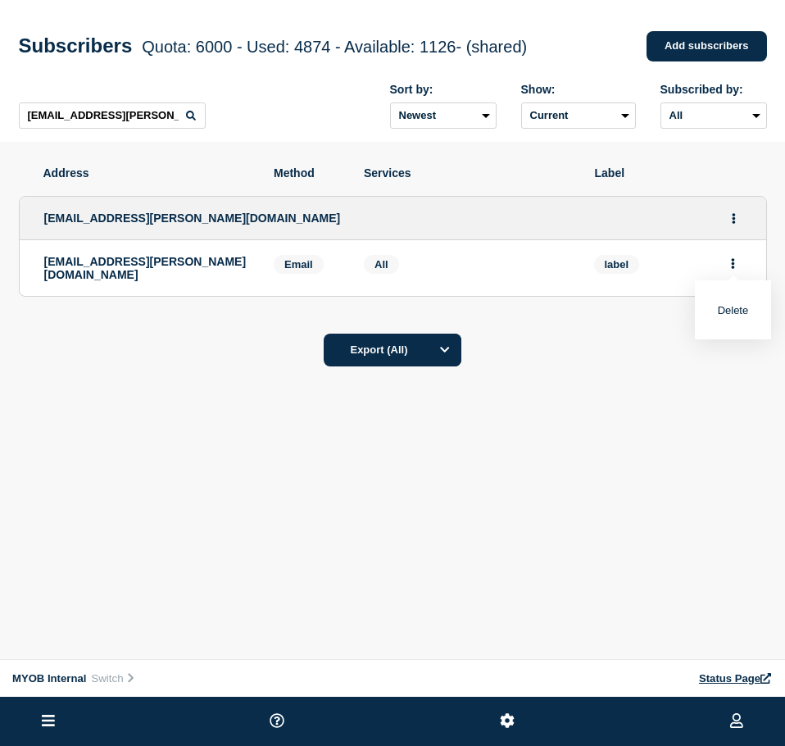
drag, startPoint x: 737, startPoint y: 278, endPoint x: 739, endPoint y: 303, distance: 25.4
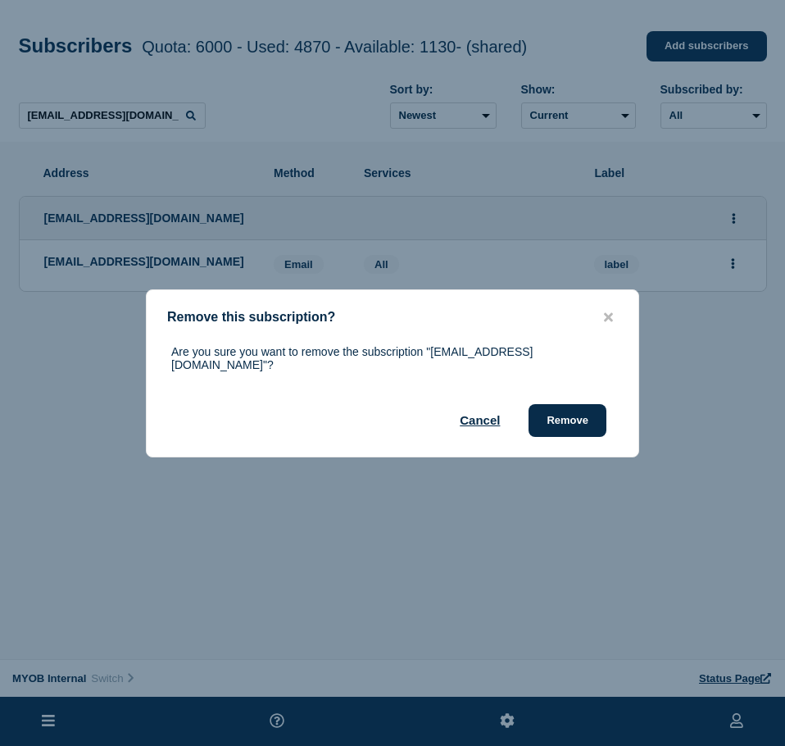
drag, startPoint x: 591, startPoint y: 405, endPoint x: 700, endPoint y: 410, distance: 109.1
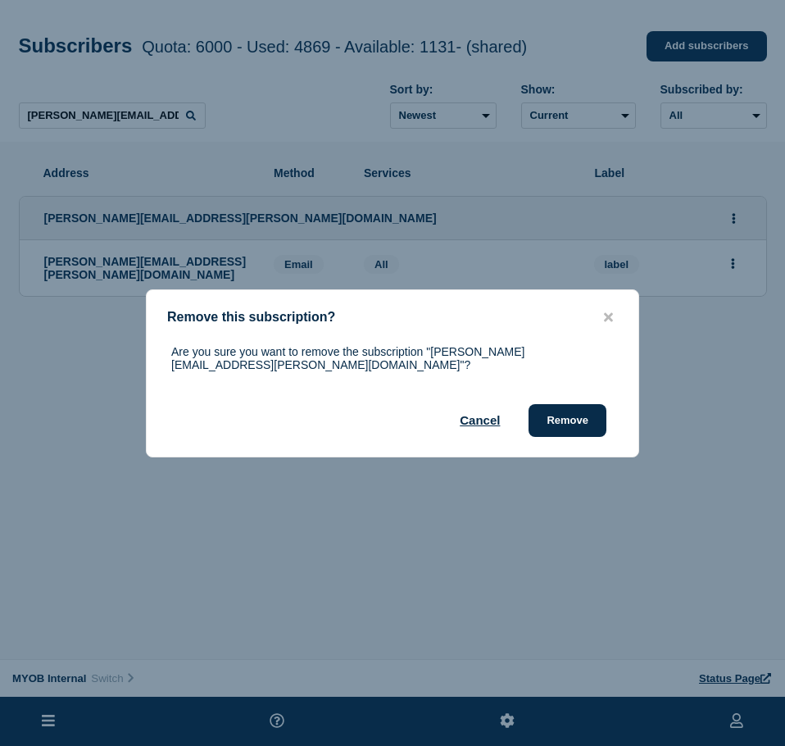
drag, startPoint x: 578, startPoint y: 408, endPoint x: 668, endPoint y: 409, distance: 89.3
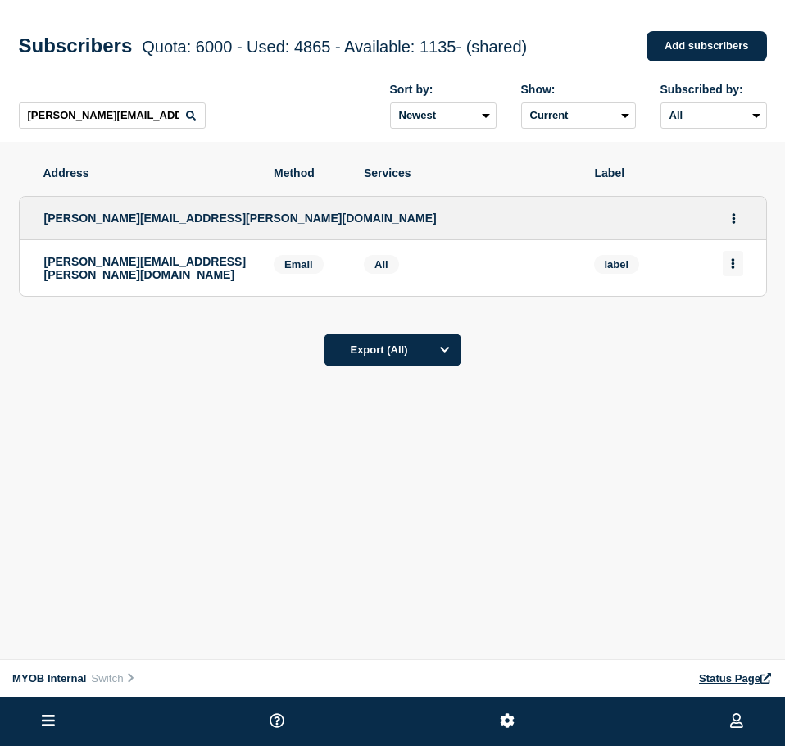
drag, startPoint x: 731, startPoint y: 259, endPoint x: 732, endPoint y: 274, distance: 15.7
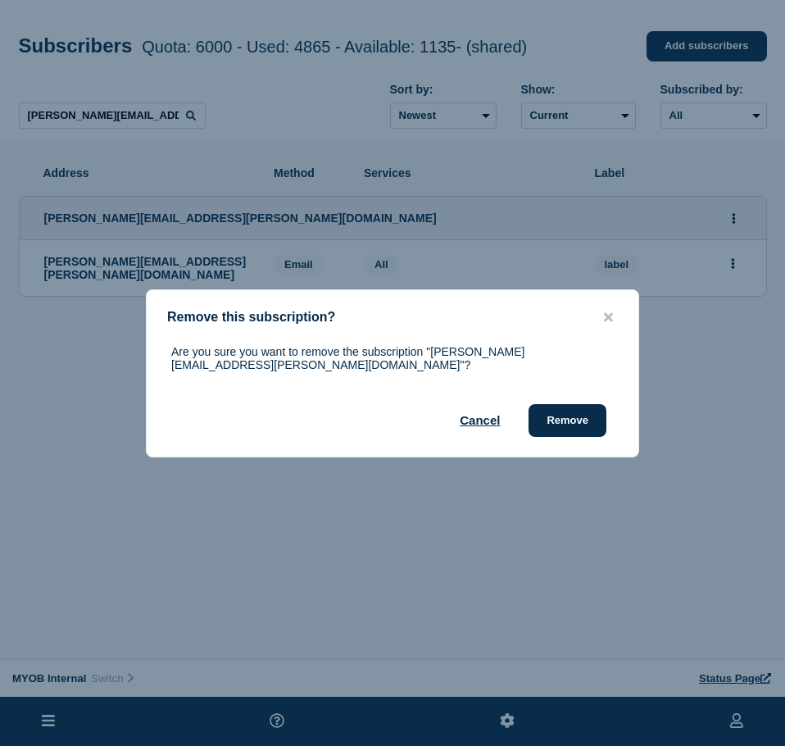
drag, startPoint x: 585, startPoint y: 404, endPoint x: 677, endPoint y: 386, distance: 93.5
drag, startPoint x: 574, startPoint y: 410, endPoint x: 782, endPoint y: 290, distance: 240.4
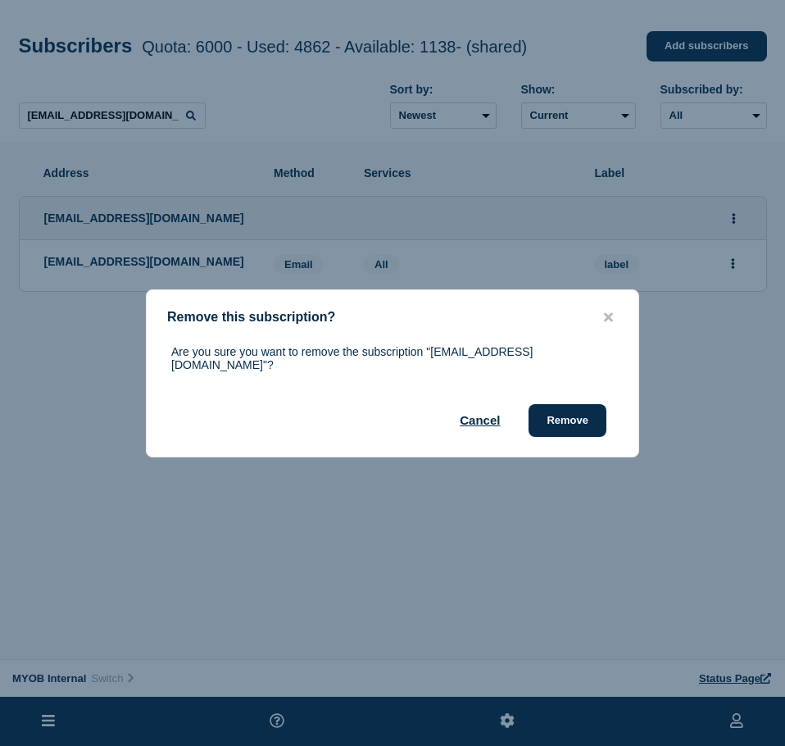
drag, startPoint x: 563, startPoint y: 403, endPoint x: 610, endPoint y: 390, distance: 49.3
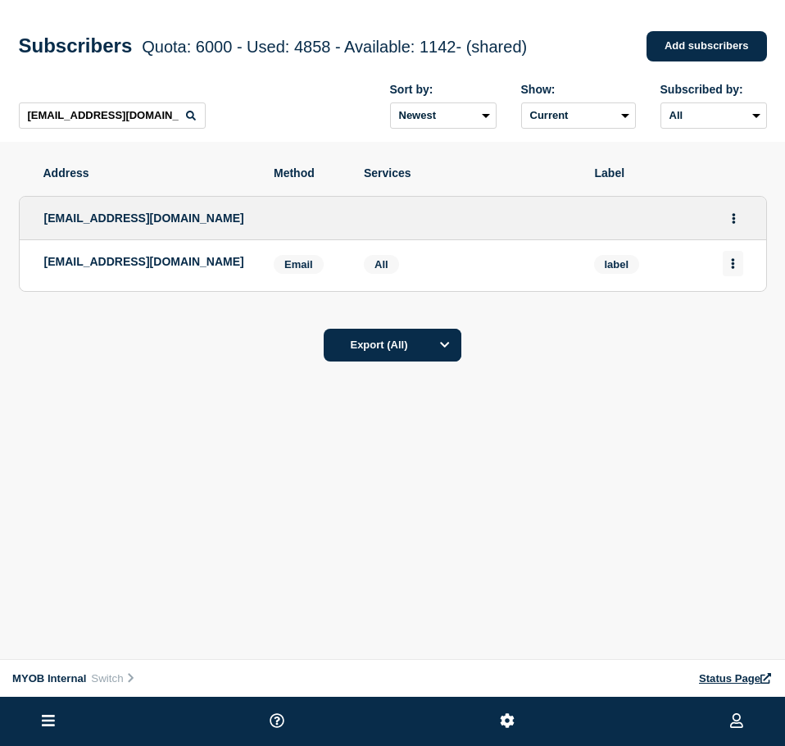
drag, startPoint x: 754, startPoint y: 230, endPoint x: 737, endPoint y: 263, distance: 37.0
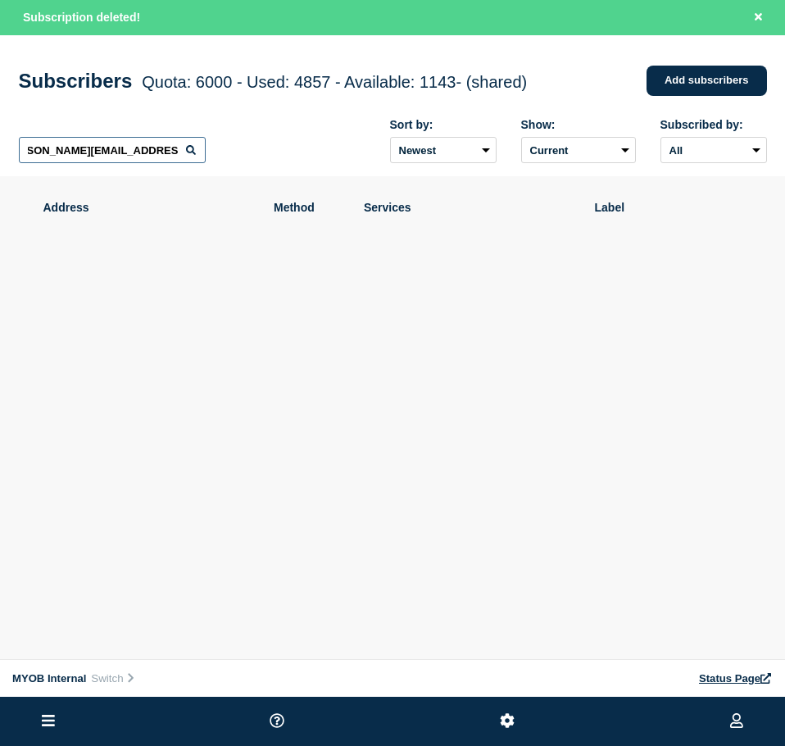
scroll to position [0, 24]
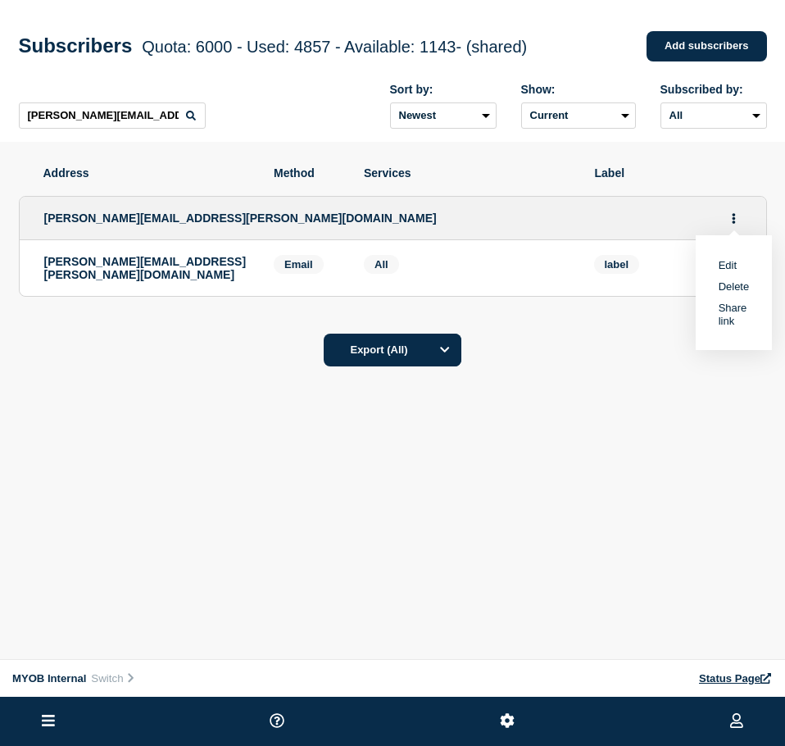
drag, startPoint x: 618, startPoint y: 310, endPoint x: 669, endPoint y: 297, distance: 53.3
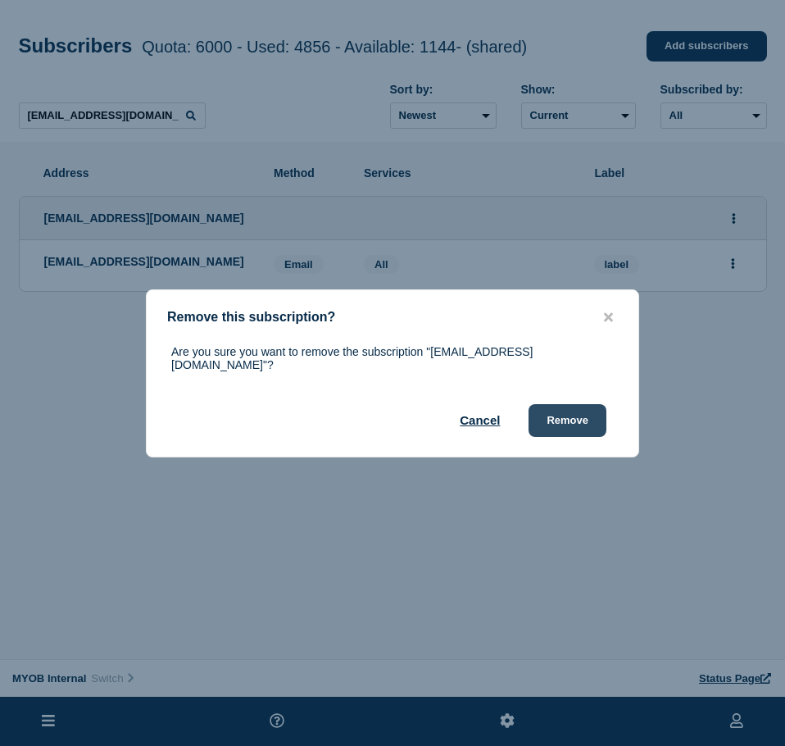
drag, startPoint x: 579, startPoint y: 388, endPoint x: 582, endPoint y: 401, distance: 12.7
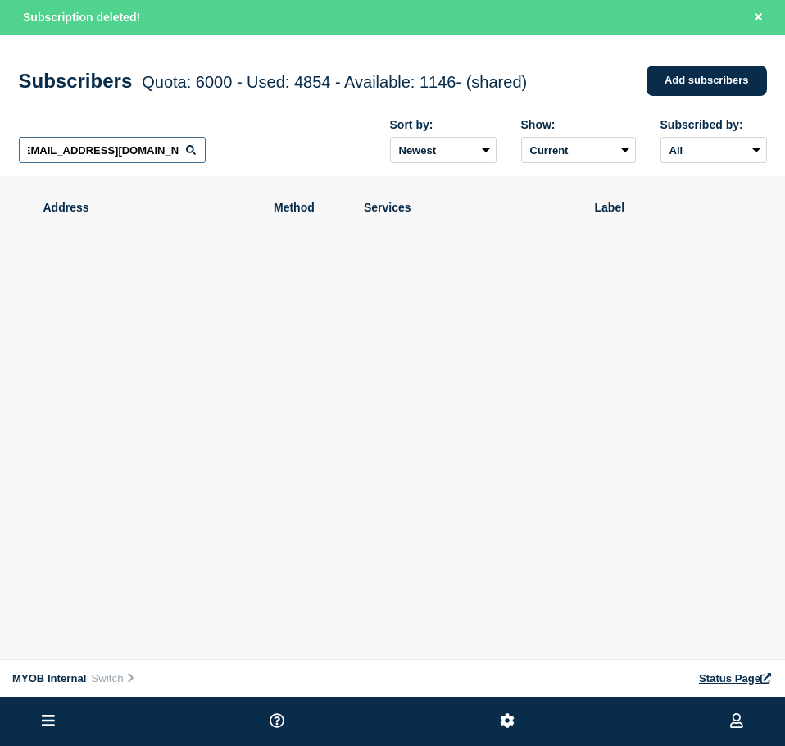
scroll to position [0, 4]
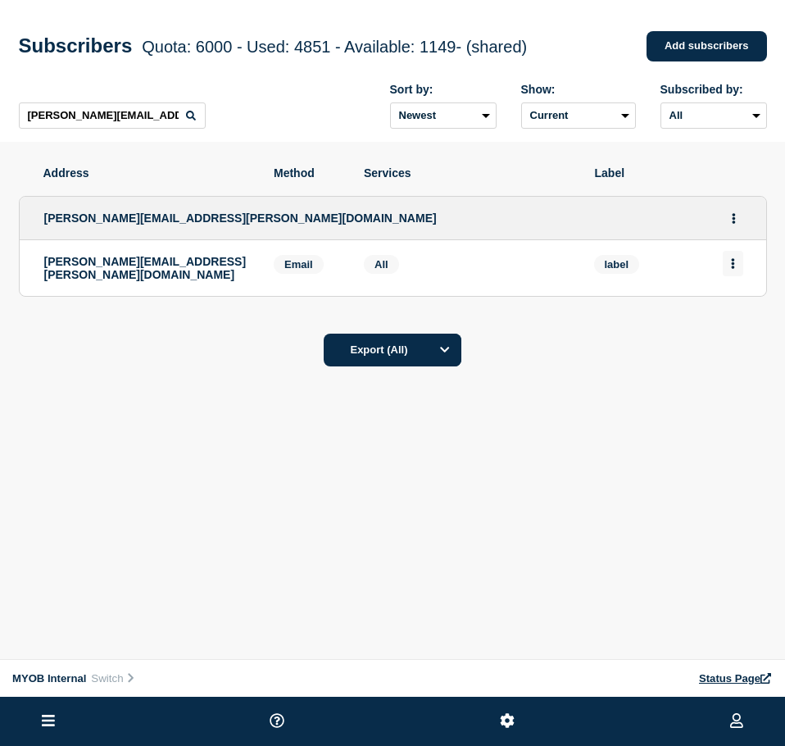
drag, startPoint x: 719, startPoint y: 269, endPoint x: 734, endPoint y: 269, distance: 14.7
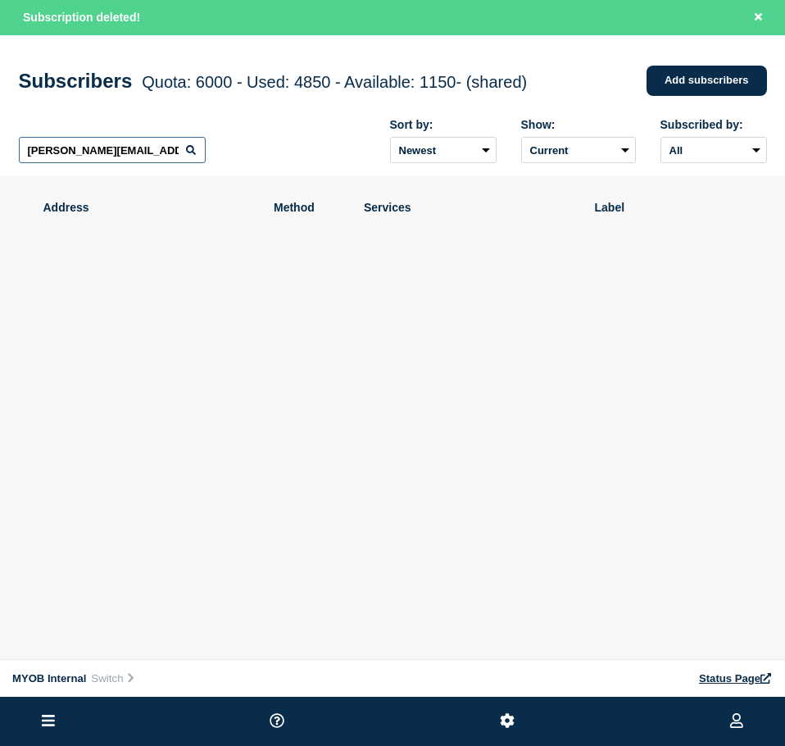
type input "[PERSON_NAME][EMAIL_ADDRESS][PERSON_NAME][DOMAIN_NAME]"
